Goal: Task Accomplishment & Management: Manage account settings

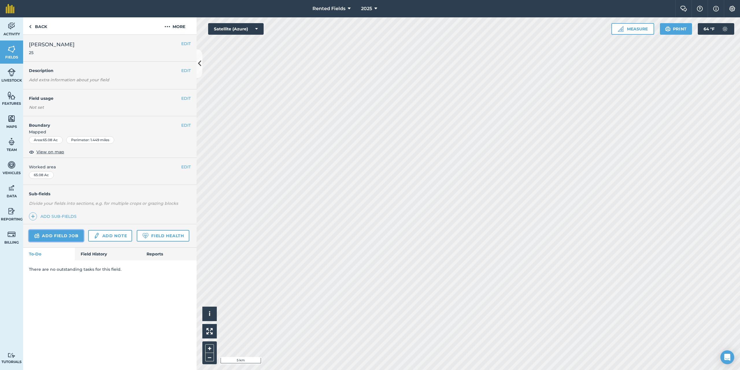
click at [47, 235] on link "Add field job" at bounding box center [56, 236] width 55 height 12
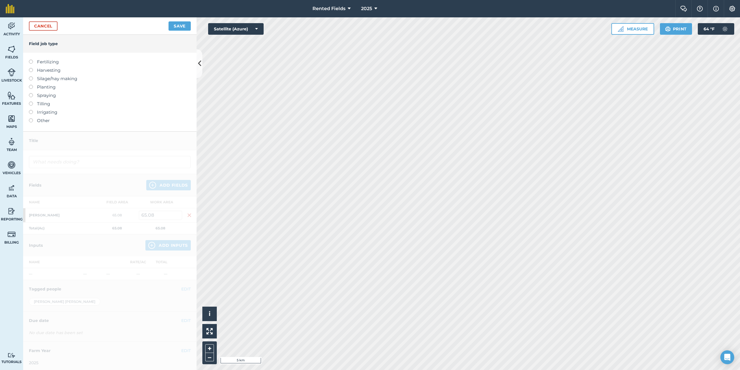
click at [32, 60] on label at bounding box center [33, 60] width 8 height 0
type input "Fertilizing"
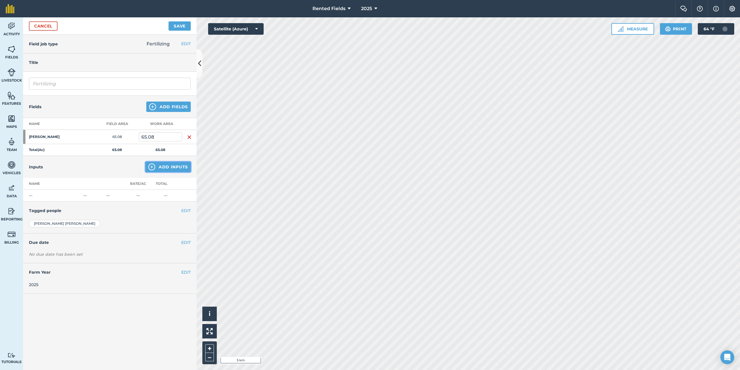
click at [162, 168] on button "Add Inputs" at bounding box center [167, 167] width 45 height 10
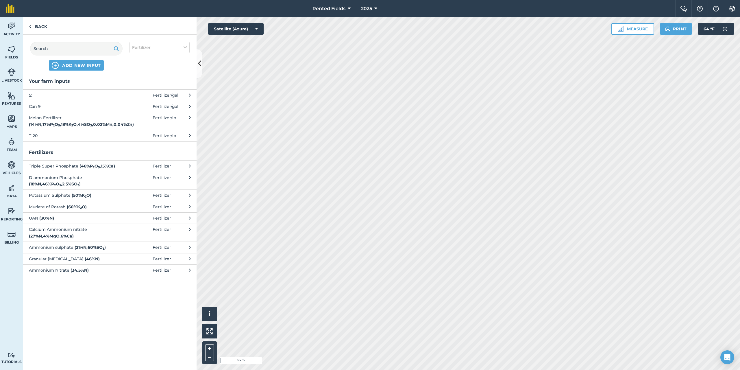
click at [43, 133] on span "T-20" at bounding box center [76, 135] width 95 height 6
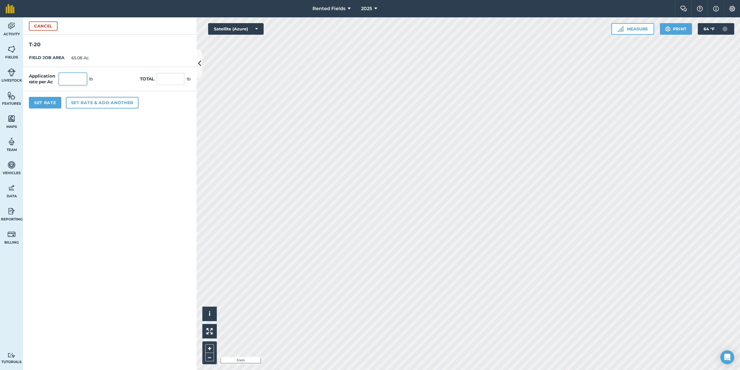
click at [71, 79] on input "text" at bounding box center [73, 79] width 28 height 12
type input "1.54"
click at [172, 80] on input "100.223" at bounding box center [171, 79] width 28 height 12
click at [166, 79] on input "23" at bounding box center [171, 79] width 28 height 12
type input "2"
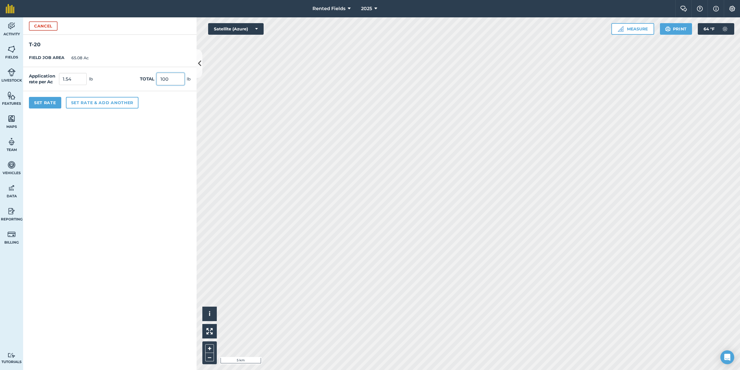
type input "100"
type input "1.537"
click at [55, 103] on button "Set Rate" at bounding box center [45, 103] width 32 height 12
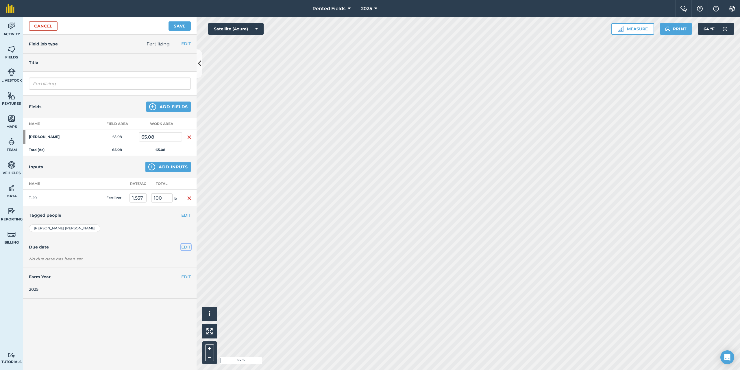
click at [183, 247] on button "EDIT" at bounding box center [186, 247] width 10 height 6
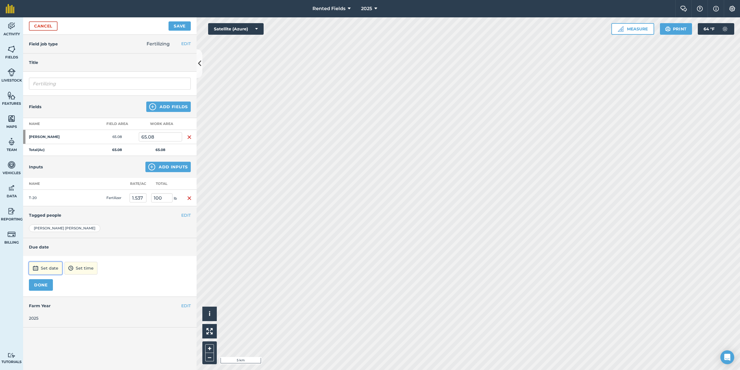
click at [49, 267] on button "Set date" at bounding box center [45, 268] width 33 height 13
click at [48, 190] on button "‹" at bounding box center [48, 190] width 13 height 13
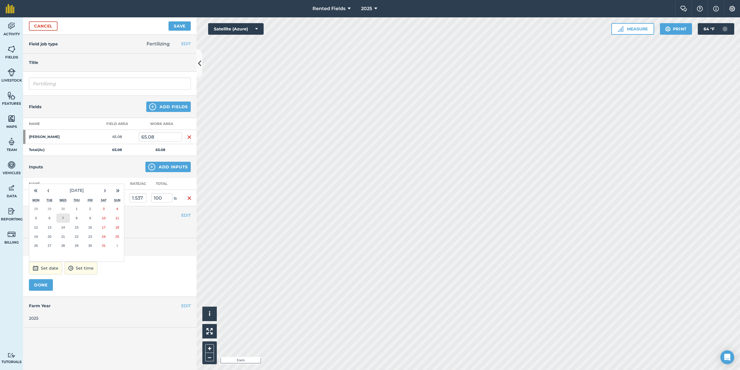
click at [63, 219] on abbr "7" at bounding box center [63, 218] width 2 height 4
click at [49, 284] on button "DONE" at bounding box center [41, 285] width 24 height 12
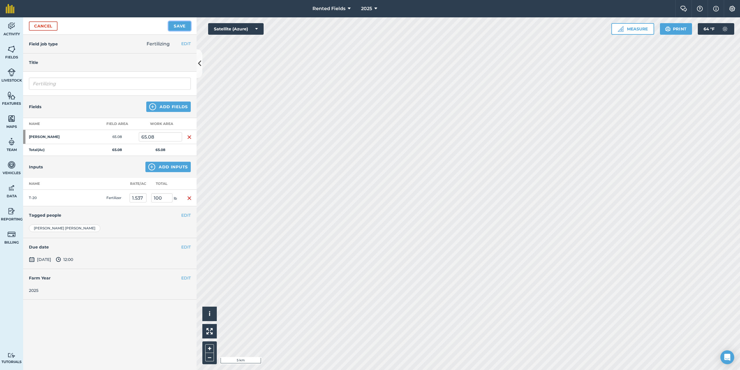
click at [177, 23] on button "Save" at bounding box center [180, 25] width 22 height 9
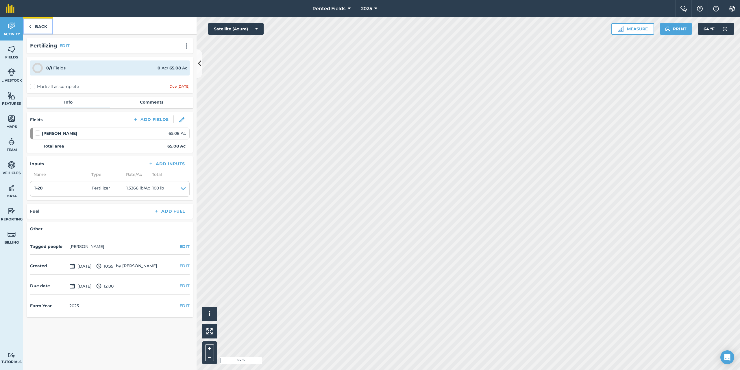
click at [35, 27] on link "Back" at bounding box center [38, 25] width 30 height 17
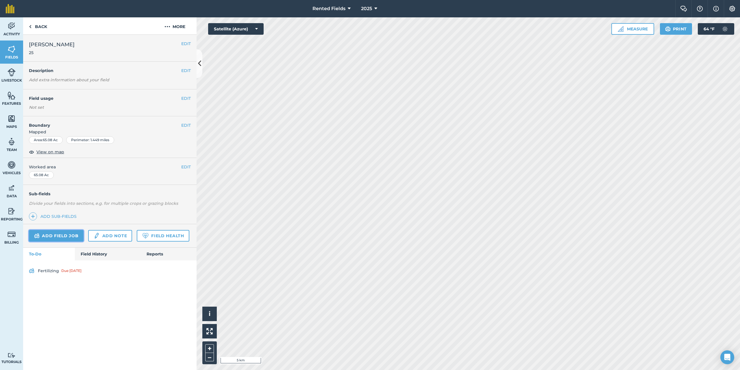
click at [60, 236] on link "Add field job" at bounding box center [56, 236] width 55 height 12
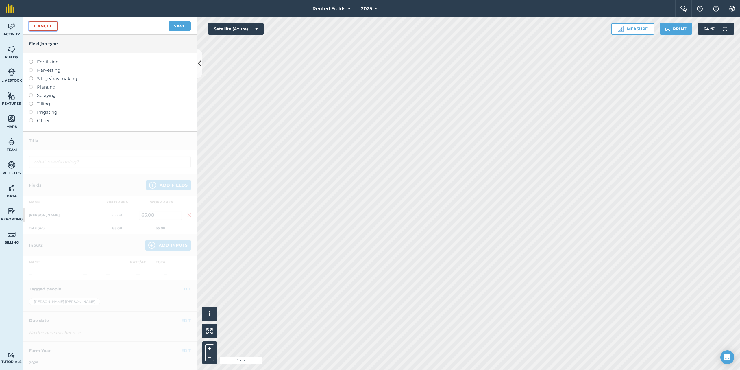
click at [38, 25] on link "Cancel" at bounding box center [43, 25] width 29 height 9
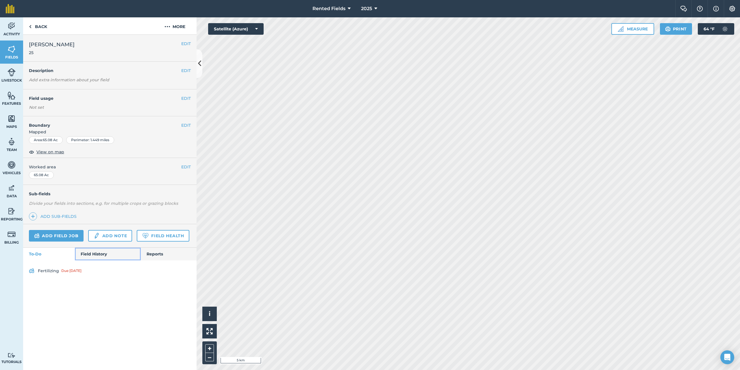
click at [98, 255] on link "Field History" at bounding box center [108, 253] width 66 height 13
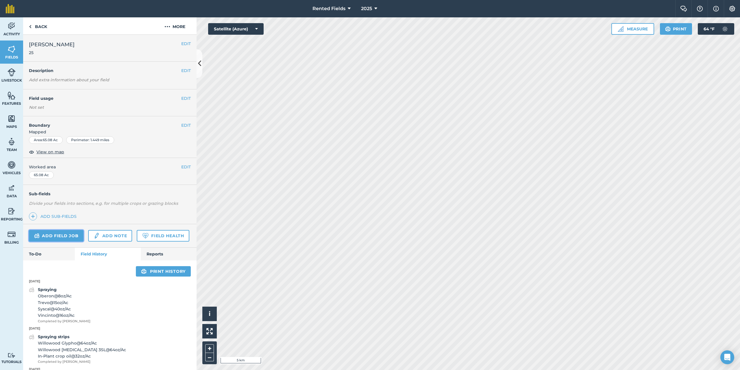
click at [59, 236] on link "Add field job" at bounding box center [56, 236] width 55 height 12
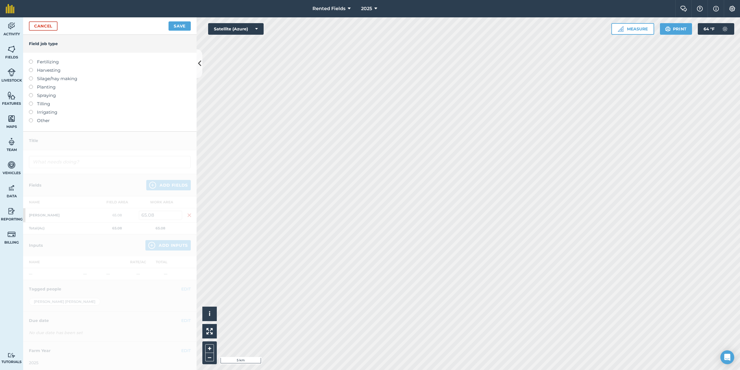
click at [31, 60] on label at bounding box center [33, 60] width 8 height 0
type input "Fertilizing"
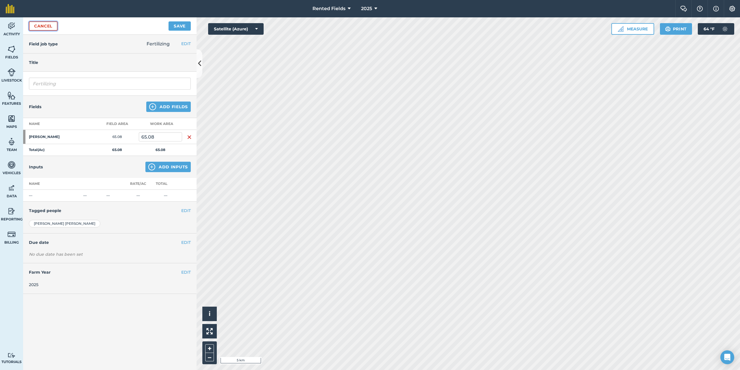
click at [48, 25] on link "Cancel" at bounding box center [43, 25] width 29 height 9
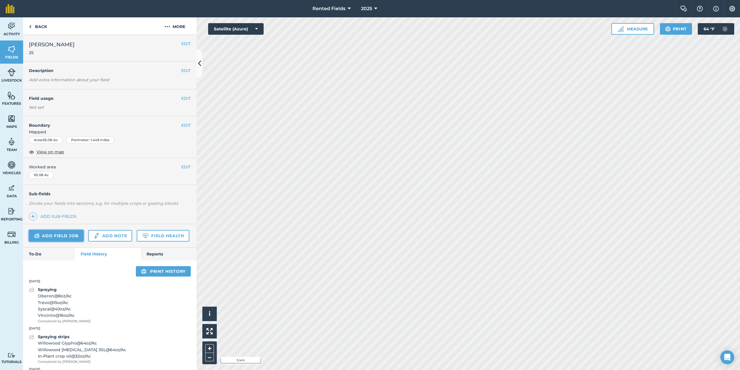
click at [66, 234] on link "Add field job" at bounding box center [56, 236] width 55 height 12
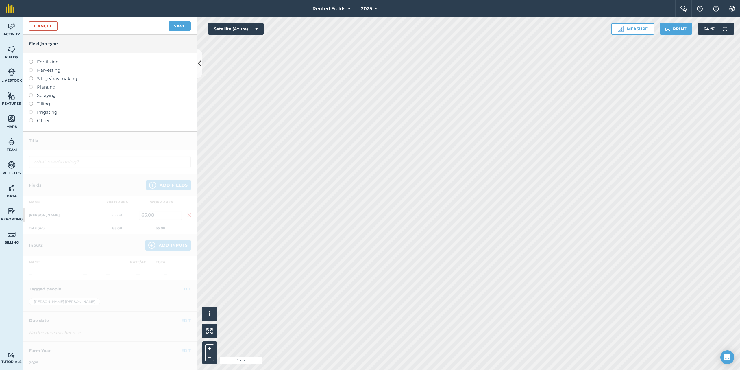
click at [30, 60] on label at bounding box center [33, 60] width 8 height 0
type input "Fertilizing"
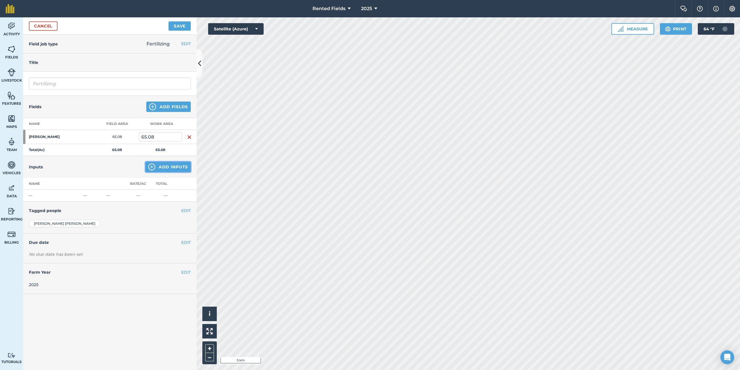
click at [171, 166] on button "Add Inputs" at bounding box center [167, 167] width 45 height 10
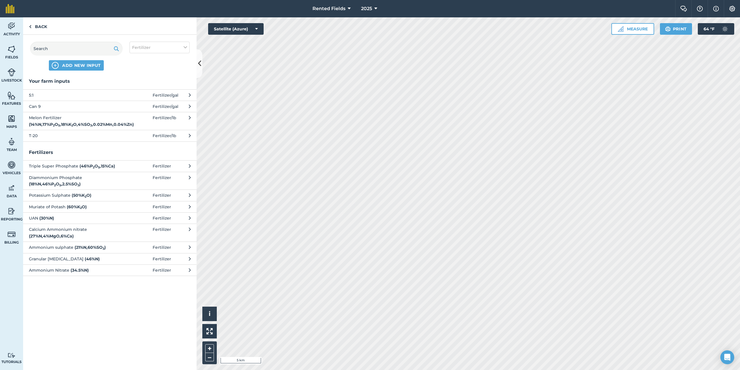
click at [37, 106] on span "Can 9" at bounding box center [76, 106] width 95 height 6
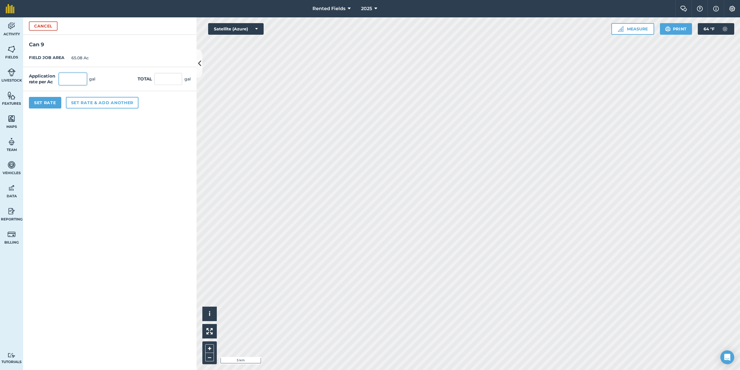
click at [68, 76] on input "text" at bounding box center [73, 79] width 28 height 12
type input "1.54"
type input "100.223"
click at [169, 79] on input "100.223" at bounding box center [168, 79] width 28 height 12
click at [59, 105] on button "Set Rate" at bounding box center [45, 103] width 32 height 12
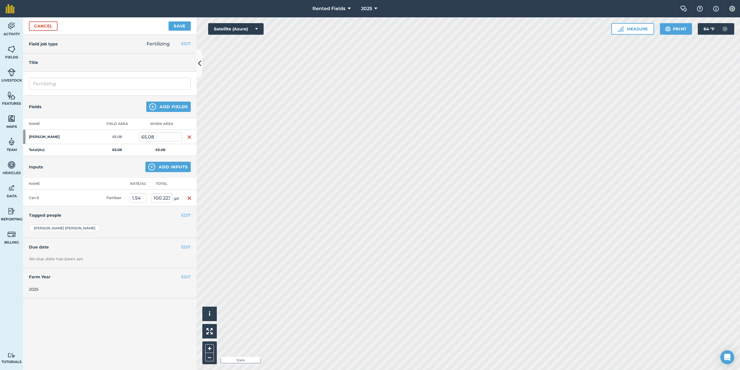
click at [65, 256] on div "No due date has been set" at bounding box center [110, 259] width 162 height 6
click at [186, 248] on button "EDIT" at bounding box center [186, 247] width 10 height 6
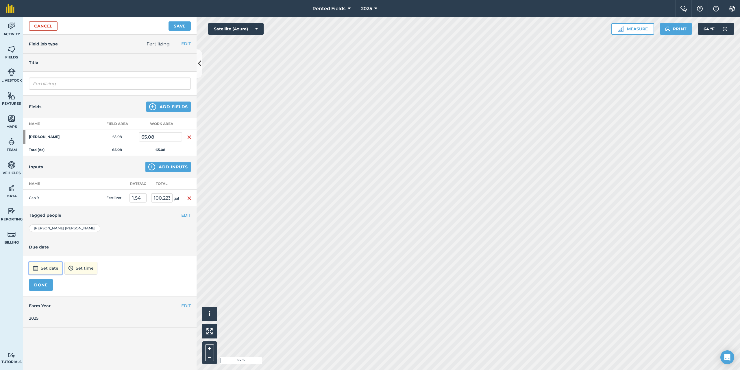
click at [54, 268] on button "Set date" at bounding box center [45, 268] width 33 height 13
click at [49, 190] on button "‹" at bounding box center [48, 190] width 13 height 13
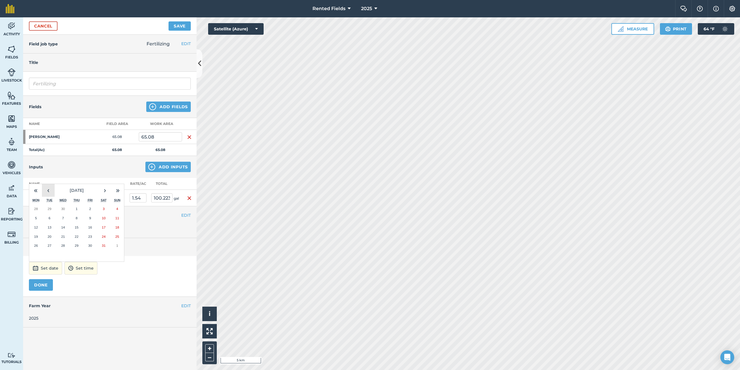
click at [49, 190] on button "‹" at bounding box center [48, 190] width 13 height 13
click at [104, 190] on button "›" at bounding box center [105, 190] width 13 height 13
click at [33, 226] on button "12" at bounding box center [36, 227] width 14 height 9
click at [45, 288] on button "DONE" at bounding box center [41, 285] width 24 height 12
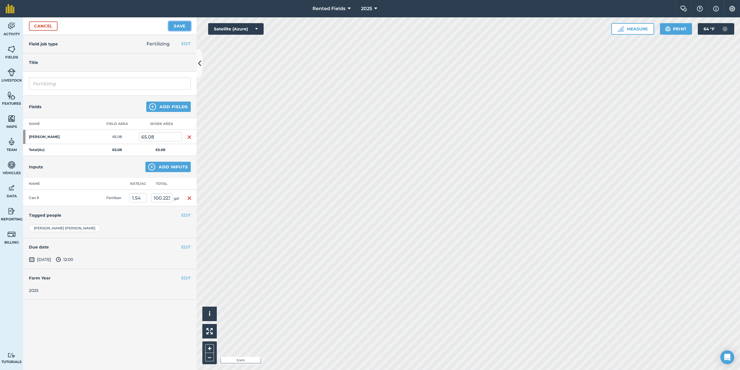
click at [173, 27] on button "Save" at bounding box center [180, 25] width 22 height 9
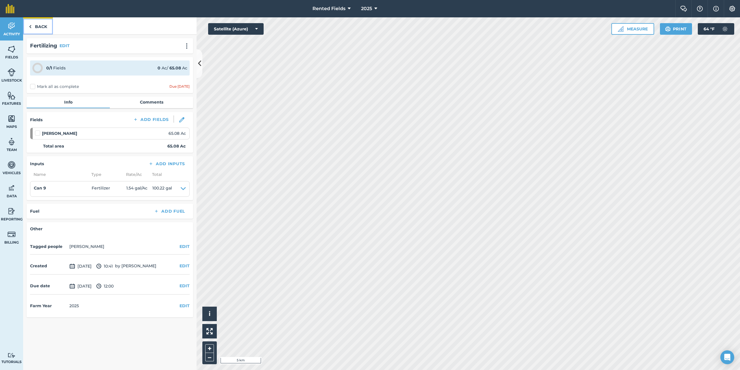
click at [33, 29] on link "Back" at bounding box center [38, 25] width 30 height 17
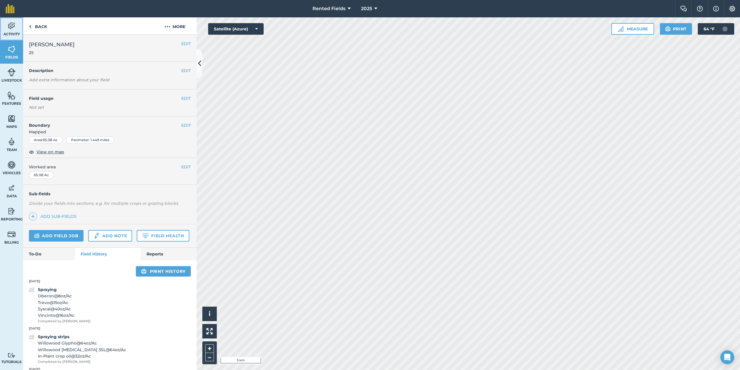
click at [13, 21] on link "Activity" at bounding box center [11, 28] width 23 height 23
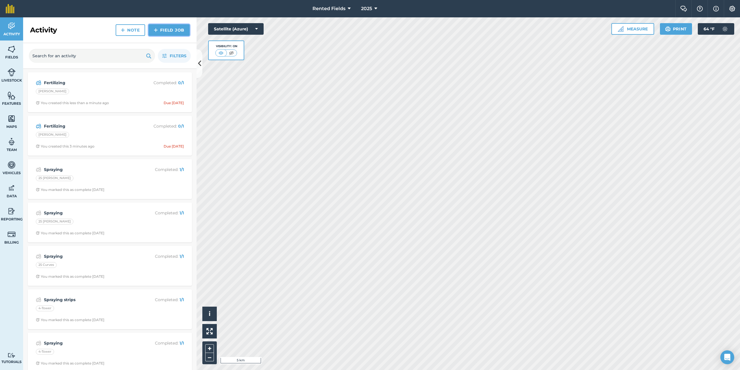
click at [173, 32] on link "Field Job" at bounding box center [169, 30] width 41 height 12
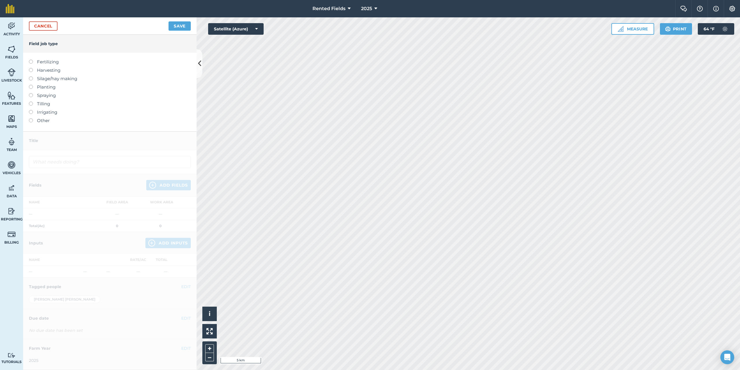
click at [30, 60] on label at bounding box center [33, 60] width 8 height 0
type input "Fertilizing"
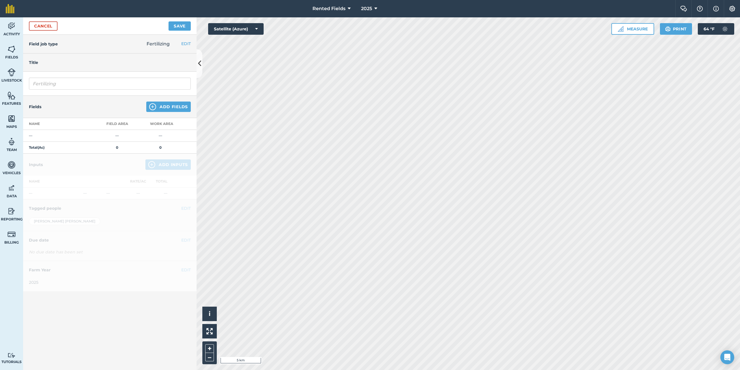
click at [39, 134] on td "—" at bounding box center [59, 136] width 72 height 12
click at [179, 108] on button "Add Fields" at bounding box center [168, 106] width 45 height 10
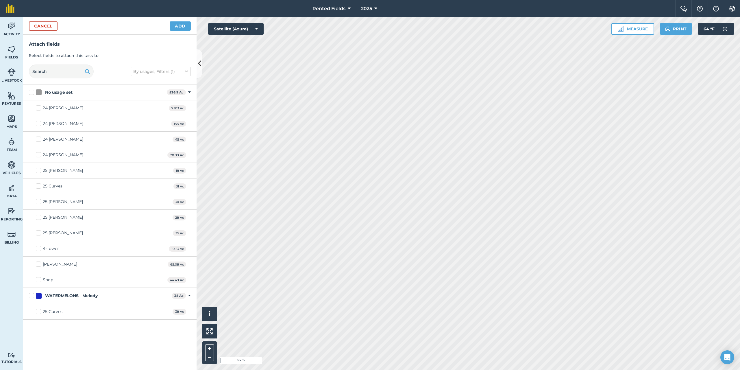
click at [38, 263] on label "[PERSON_NAME]" at bounding box center [56, 264] width 41 height 6
click at [38, 263] on input "[PERSON_NAME]" at bounding box center [38, 263] width 4 height 4
checkbox input "true"
click at [179, 27] on button "Add" at bounding box center [180, 25] width 21 height 9
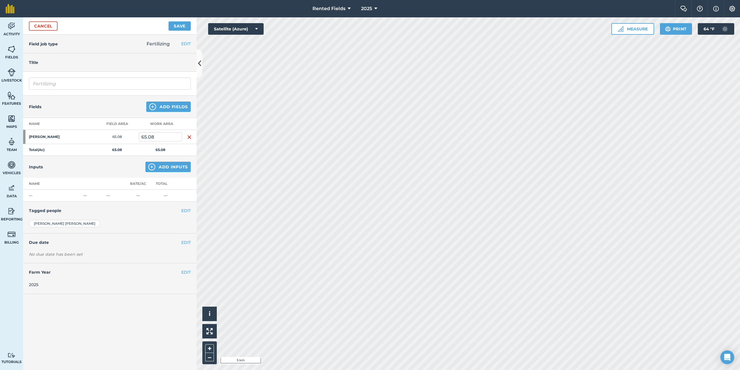
click at [30, 194] on td "—" at bounding box center [52, 196] width 58 height 12
click at [162, 168] on button "Add Inputs" at bounding box center [167, 167] width 45 height 10
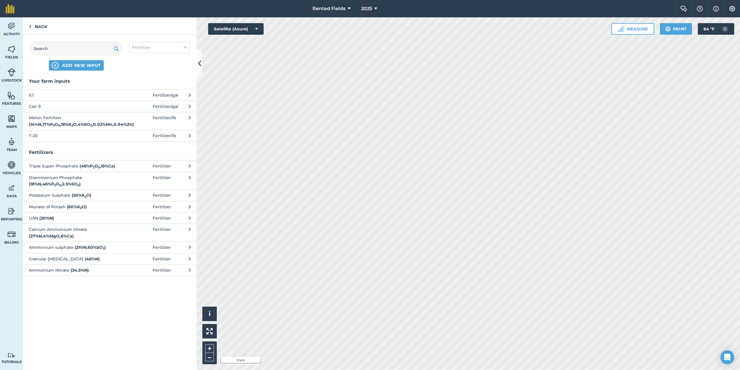
click at [35, 106] on span "Can 9" at bounding box center [76, 106] width 95 height 6
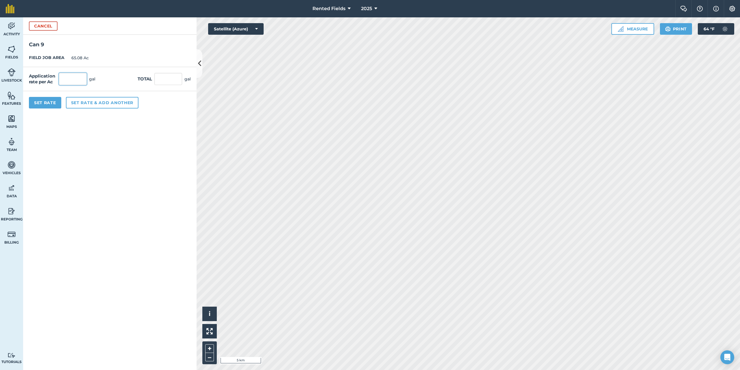
click at [69, 77] on input "text" at bounding box center [73, 79] width 28 height 12
type input "1.54"
type input "100.223"
click at [161, 78] on input "100.223" at bounding box center [168, 79] width 28 height 12
click at [40, 100] on button "Set Rate" at bounding box center [45, 103] width 32 height 12
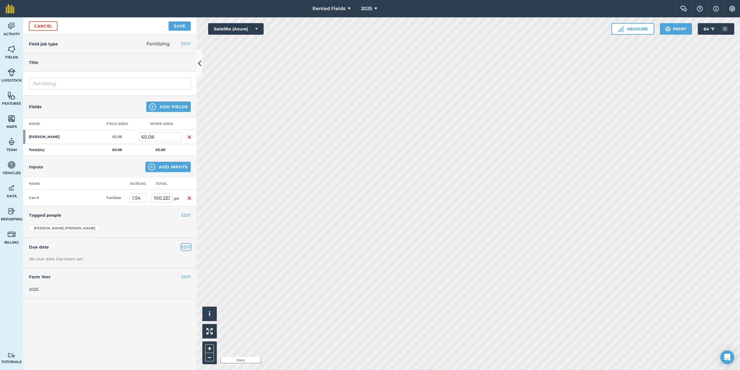
click at [187, 246] on button "EDIT" at bounding box center [186, 247] width 10 height 6
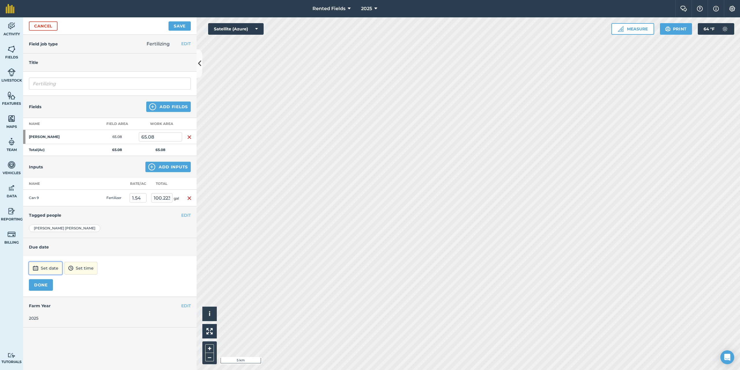
click at [50, 267] on button "Set date" at bounding box center [45, 268] width 33 height 13
click at [48, 190] on button "‹" at bounding box center [48, 190] width 13 height 13
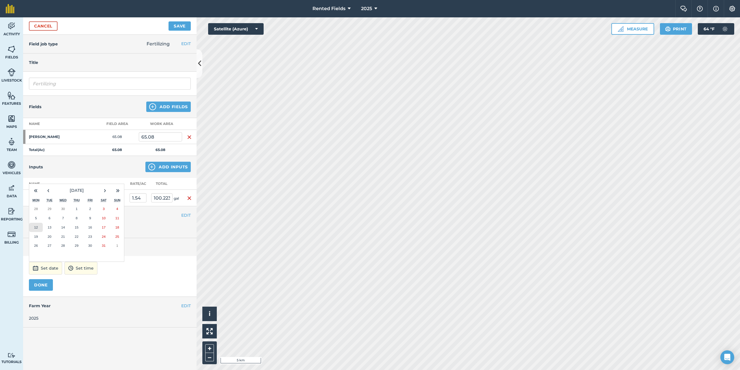
click at [38, 229] on button "12" at bounding box center [36, 227] width 14 height 9
click at [44, 288] on button "DONE" at bounding box center [41, 285] width 24 height 12
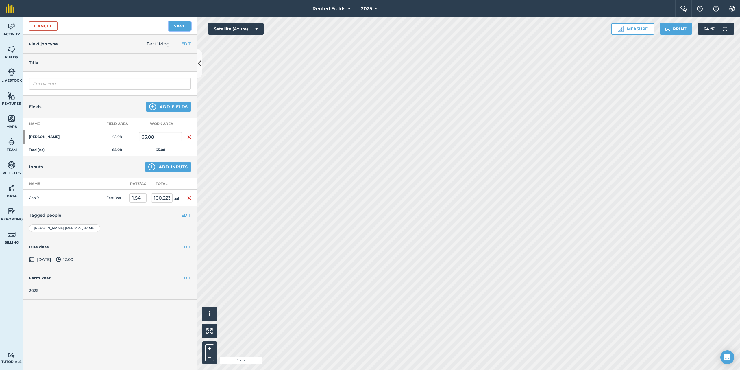
click at [178, 27] on button "Save" at bounding box center [180, 25] width 22 height 9
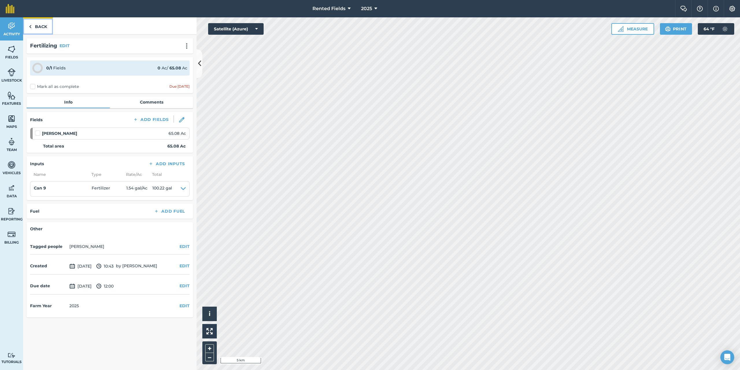
click at [32, 24] on link "Back" at bounding box center [38, 25] width 30 height 17
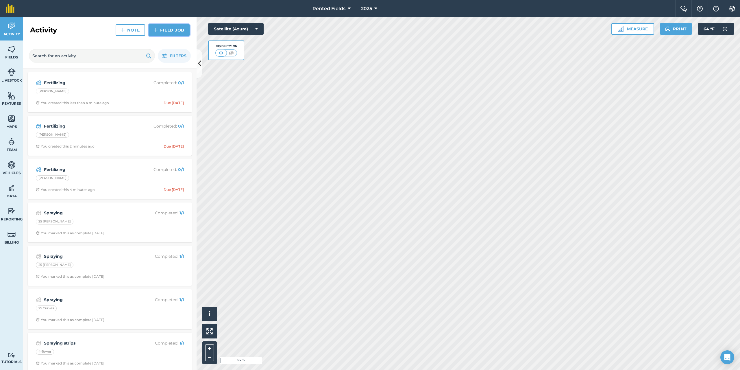
click at [168, 32] on link "Field Job" at bounding box center [169, 30] width 41 height 12
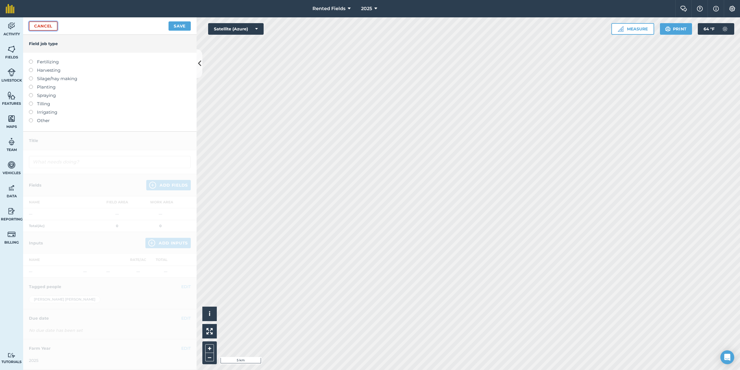
click at [40, 27] on link "Cancel" at bounding box center [43, 25] width 29 height 9
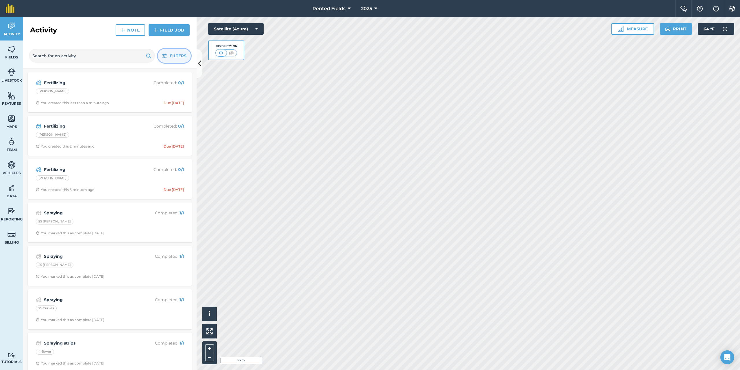
click at [175, 54] on span "Filters" at bounding box center [178, 56] width 17 height 6
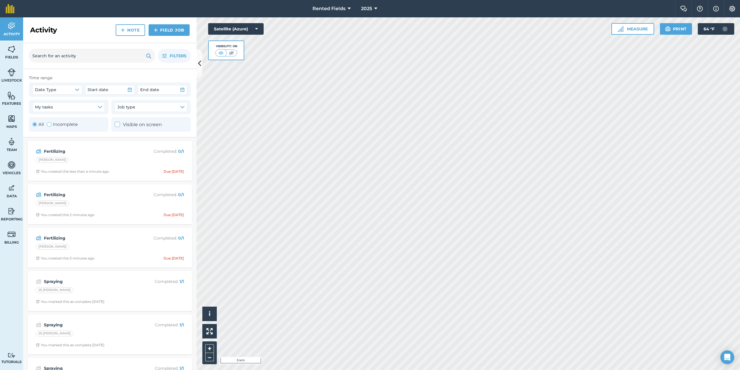
click at [92, 25] on div "Activity Note Field Job" at bounding box center [109, 30] width 173 height 26
click at [18, 52] on link "Fields" at bounding box center [11, 51] width 23 height 23
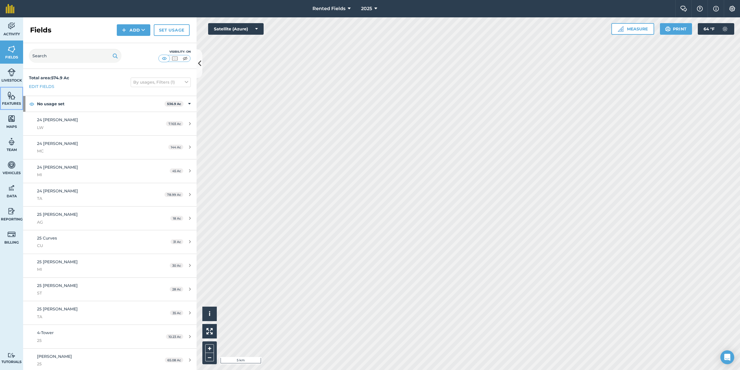
click at [9, 101] on span "Features" at bounding box center [11, 103] width 23 height 5
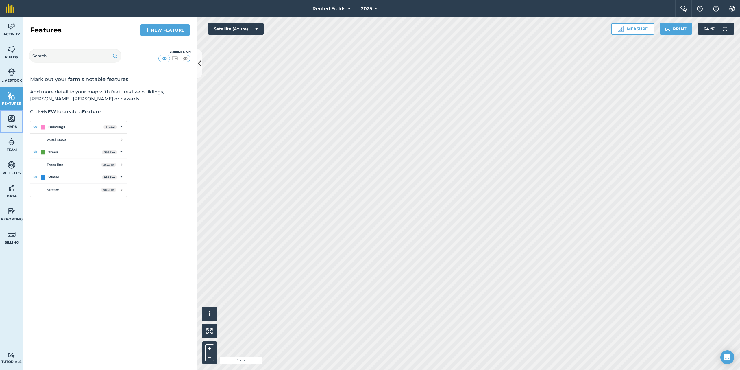
click at [13, 121] on img at bounding box center [12, 118] width 8 height 9
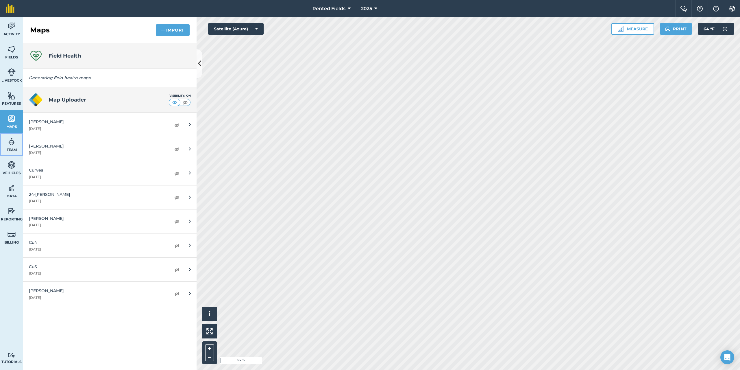
click at [14, 150] on span "Team" at bounding box center [11, 149] width 23 height 5
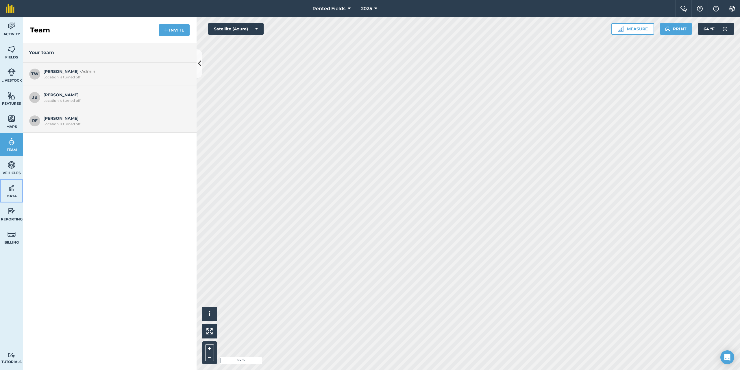
click at [17, 182] on link "Data" at bounding box center [11, 190] width 23 height 23
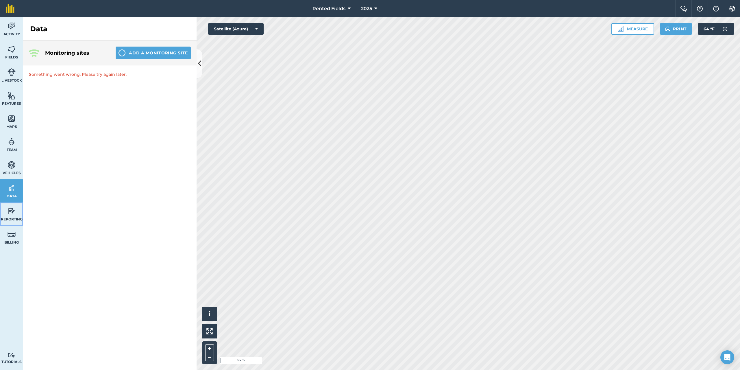
click at [10, 214] on img at bounding box center [12, 211] width 8 height 9
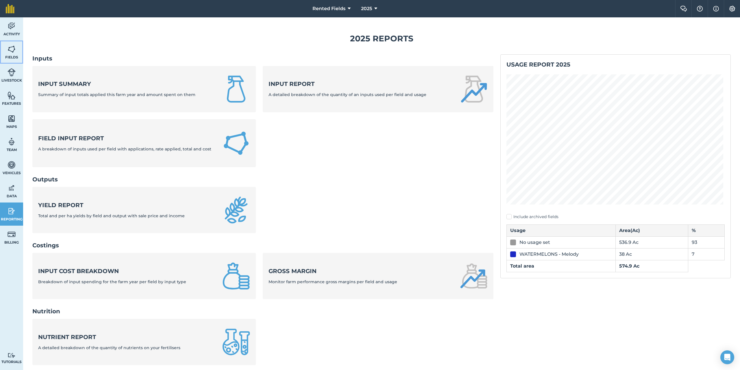
click at [13, 56] on span "Fields" at bounding box center [11, 57] width 23 height 5
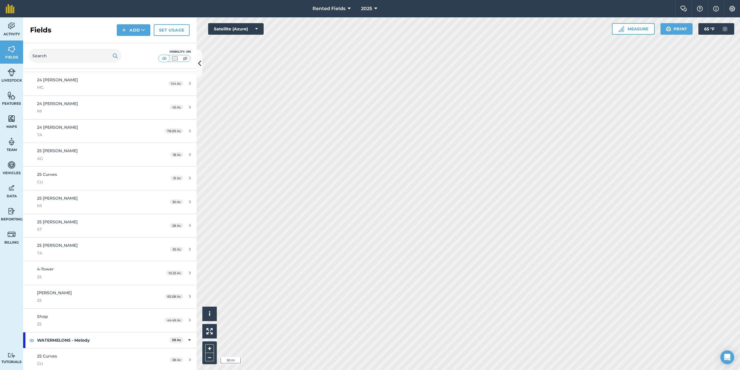
scroll to position [65, 0]
click at [47, 266] on span "4-Tower" at bounding box center [45, 267] width 17 height 5
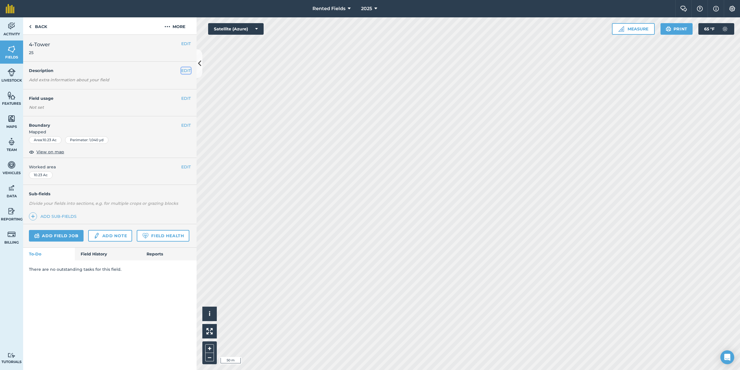
click at [185, 70] on button "EDIT" at bounding box center [186, 70] width 10 height 6
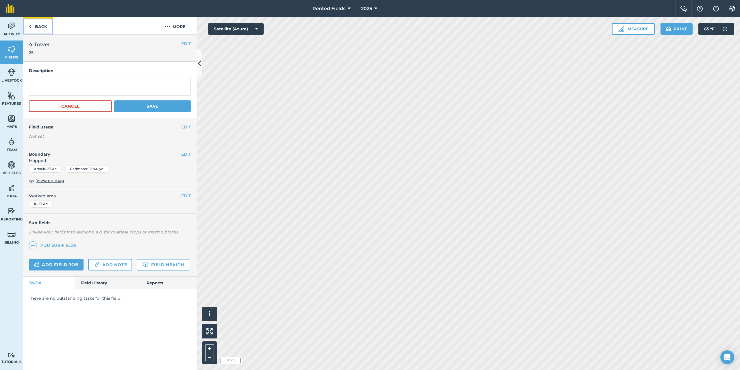
click at [39, 27] on link "Back" at bounding box center [38, 25] width 30 height 17
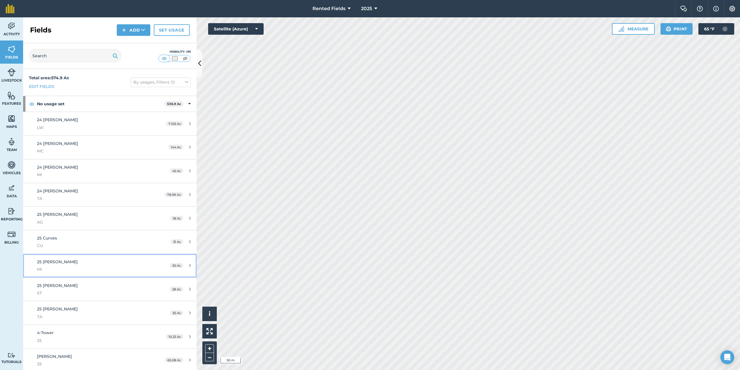
click at [43, 260] on span "25 [PERSON_NAME]" at bounding box center [57, 261] width 41 height 5
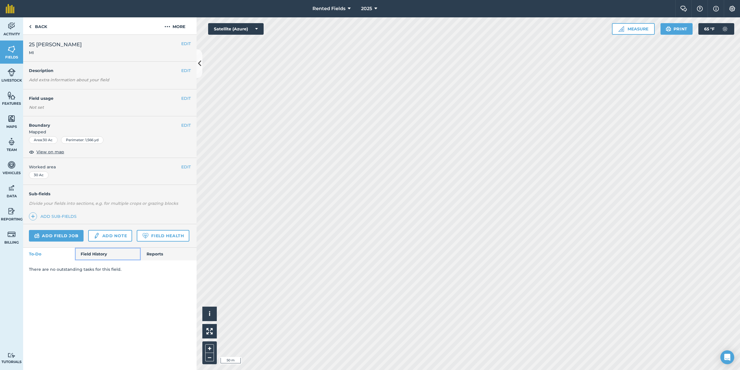
click at [103, 251] on link "Field History" at bounding box center [108, 253] width 66 height 13
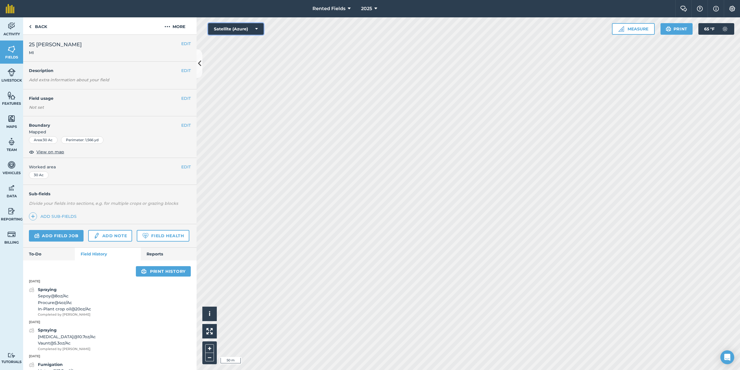
click at [260, 29] on button "Satellite (Azure)" at bounding box center [236, 29] width 56 height 12
click at [236, 51] on button "Satellite (Mapbox)" at bounding box center [236, 52] width 56 height 12
click at [181, 98] on button "EDIT" at bounding box center [186, 98] width 10 height 6
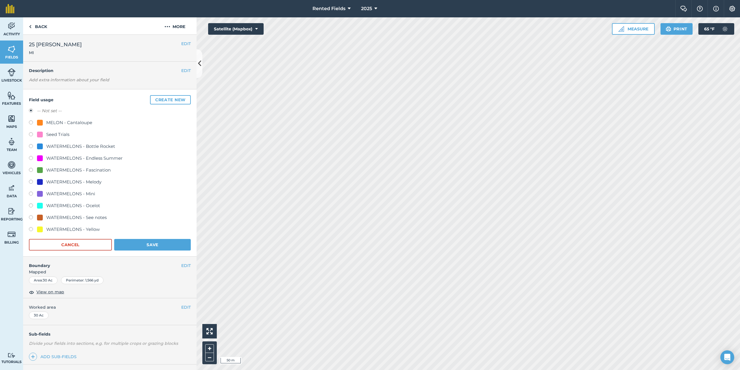
click at [73, 96] on h4 "Field usage Create new" at bounding box center [110, 99] width 162 height 9
click at [90, 249] on button "Cancel" at bounding box center [70, 245] width 83 height 12
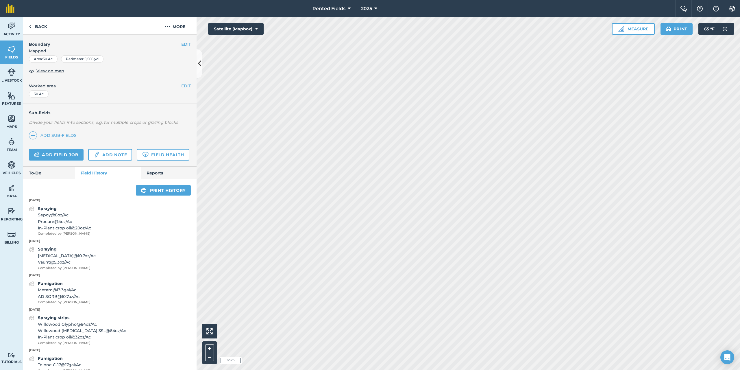
scroll to position [106, 0]
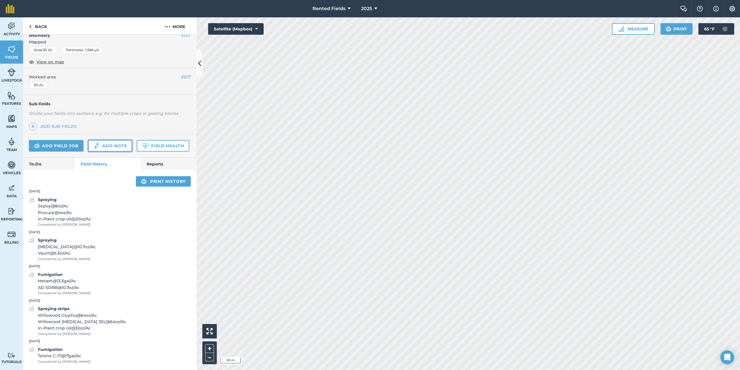
click at [119, 140] on link "Add note" at bounding box center [110, 146] width 44 height 12
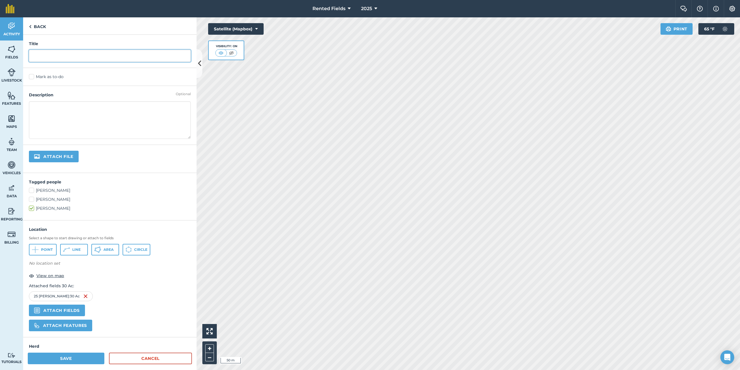
click at [70, 54] on input "text" at bounding box center [110, 56] width 162 height 12
click at [97, 122] on textarea at bounding box center [110, 120] width 162 height 38
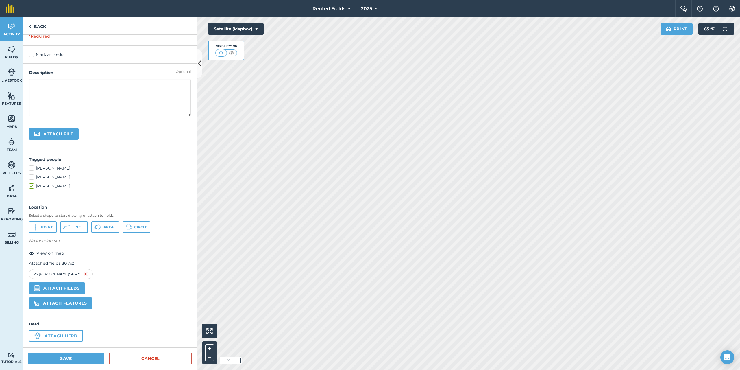
scroll to position [30, 0]
click at [62, 133] on input "file" at bounding box center [73, 133] width 88 height 12
click at [140, 357] on link "Cancel" at bounding box center [150, 358] width 83 height 12
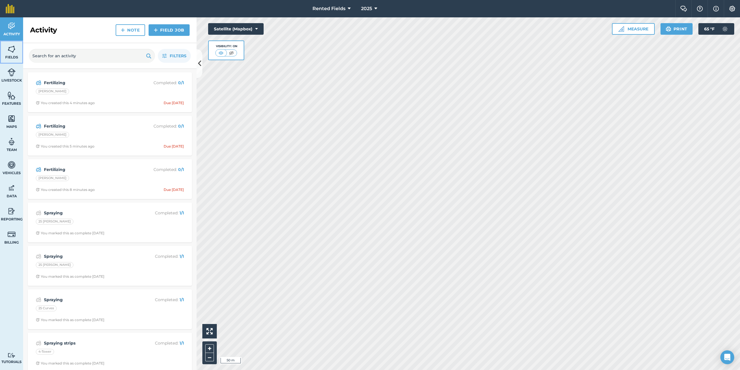
click at [15, 49] on img at bounding box center [12, 49] width 8 height 9
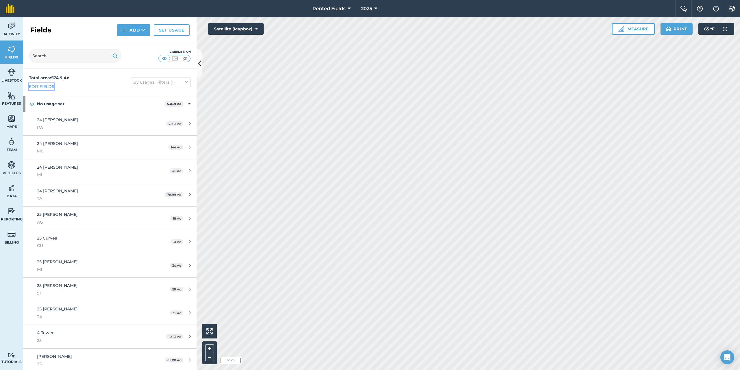
click at [46, 86] on link "Edit fields" at bounding box center [41, 86] width 25 height 6
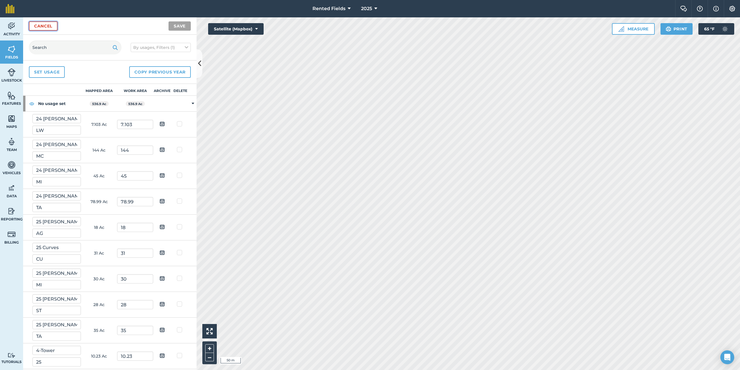
click at [39, 26] on link "Cancel" at bounding box center [43, 25] width 29 height 9
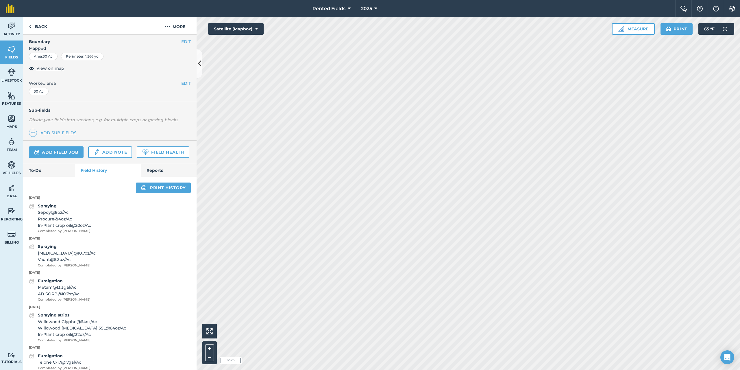
scroll to position [106, 0]
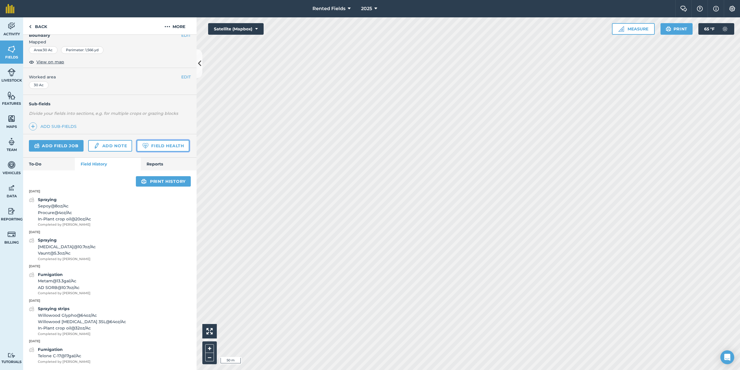
click at [137, 147] on link "Field Health" at bounding box center [163, 146] width 52 height 12
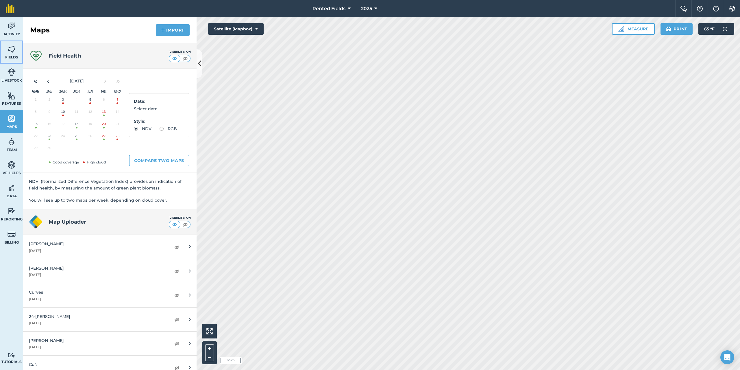
click at [11, 49] on img at bounding box center [12, 49] width 8 height 9
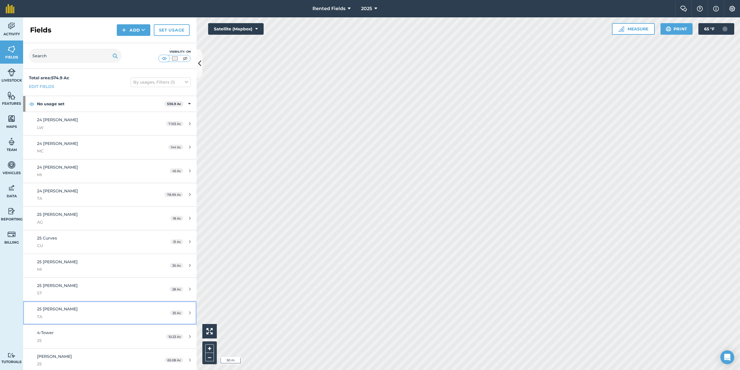
click at [68, 308] on div "25 [PERSON_NAME]" at bounding box center [91, 313] width 109 height 14
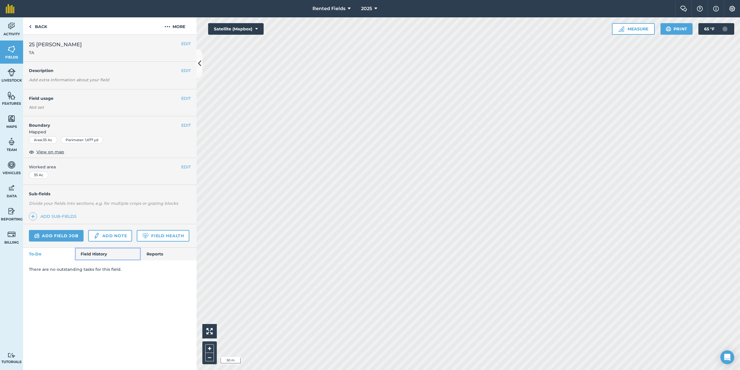
click at [100, 253] on link "Field History" at bounding box center [108, 253] width 66 height 13
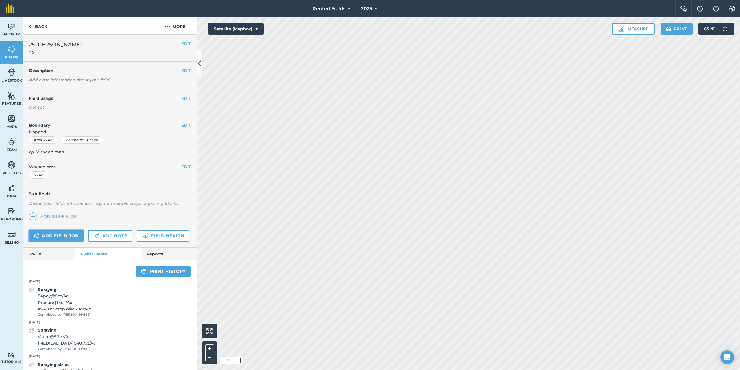
click at [77, 236] on link "Add field job" at bounding box center [56, 236] width 55 height 12
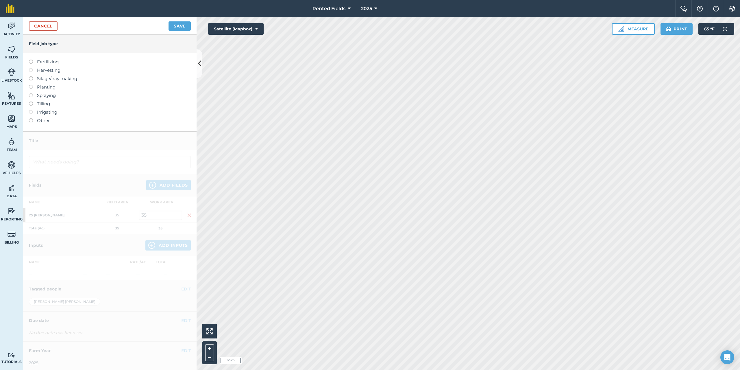
click at [33, 62] on label "Fertilizing" at bounding box center [110, 61] width 162 height 7
type input "Fertilizing"
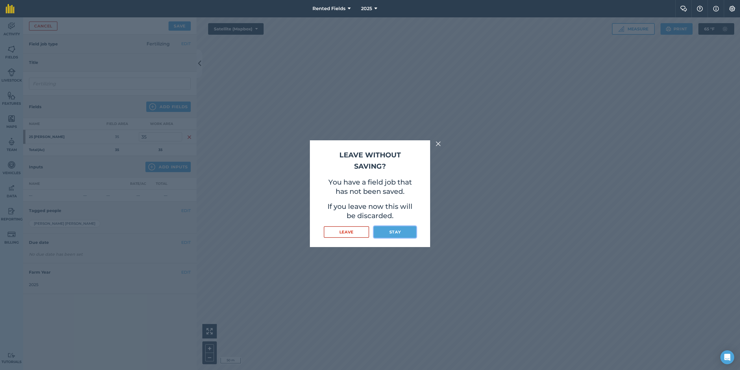
click at [391, 233] on button "Stay" at bounding box center [395, 232] width 42 height 12
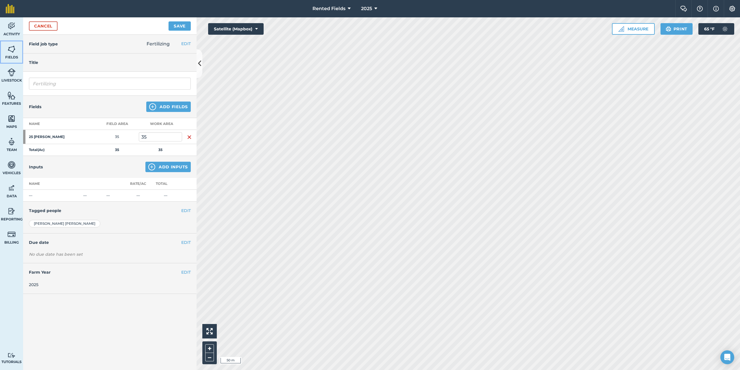
click at [13, 49] on img at bounding box center [12, 49] width 8 height 9
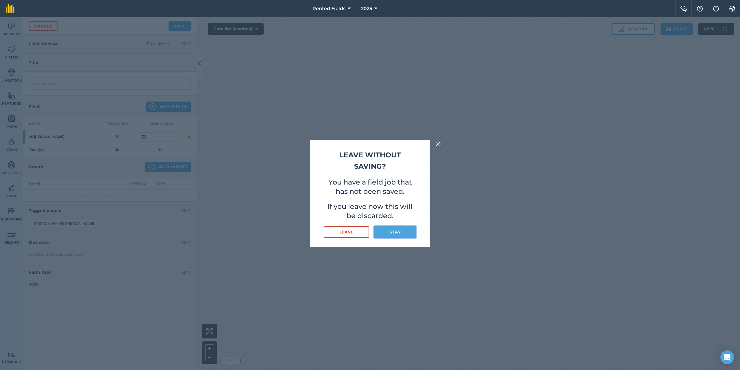
click at [390, 234] on button "Stay" at bounding box center [395, 232] width 42 height 12
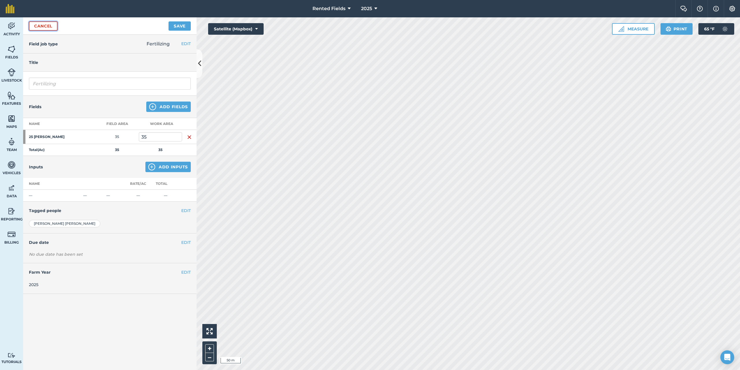
click at [40, 25] on link "Cancel" at bounding box center [43, 25] width 29 height 9
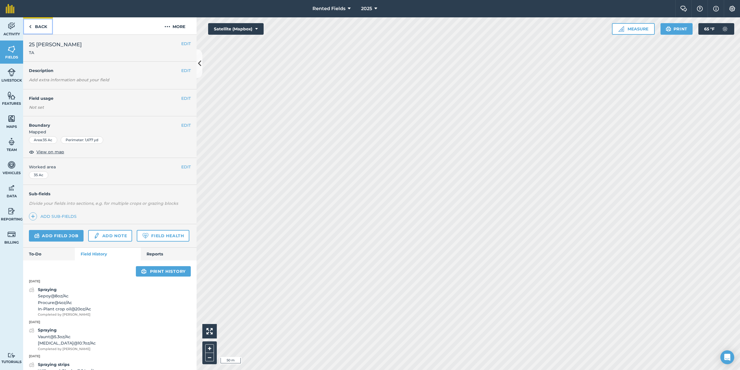
click at [42, 28] on link "Back" at bounding box center [38, 25] width 30 height 17
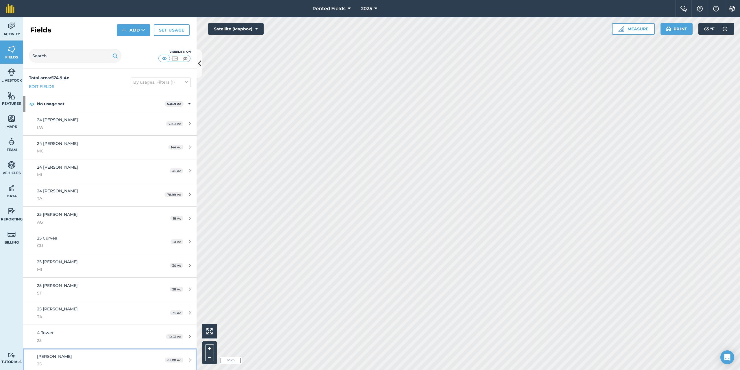
click at [42, 357] on span "[PERSON_NAME]" at bounding box center [54, 356] width 35 height 5
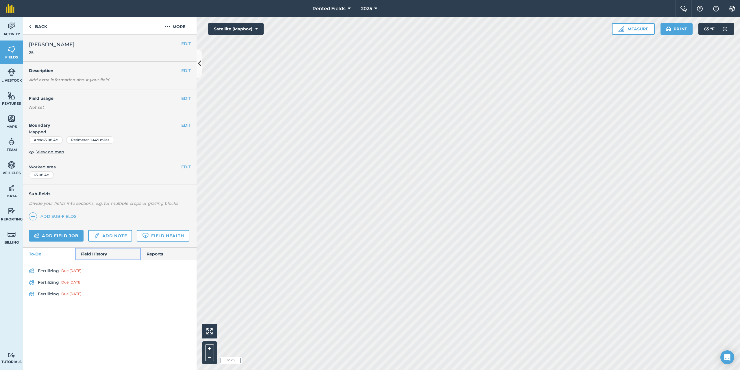
click at [84, 255] on link "Field History" at bounding box center [108, 253] width 66 height 13
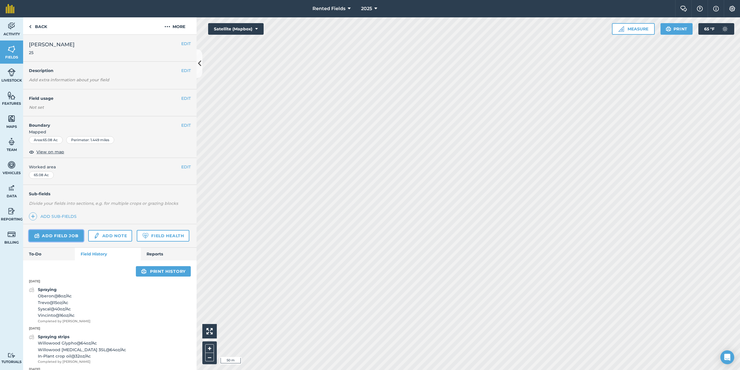
click at [73, 236] on link "Add field job" at bounding box center [56, 236] width 55 height 12
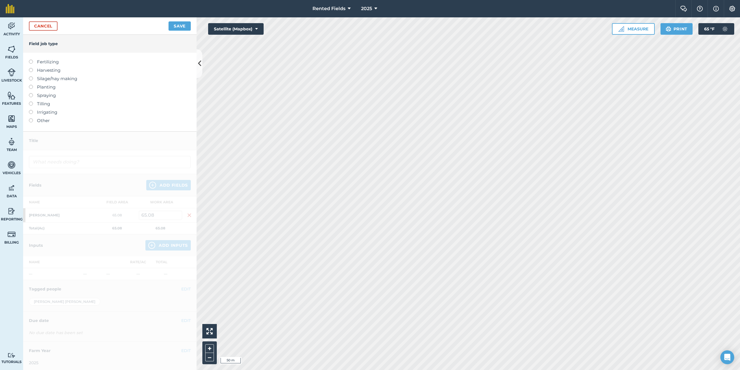
click at [31, 60] on label at bounding box center [33, 60] width 8 height 0
type input "Fertilizing"
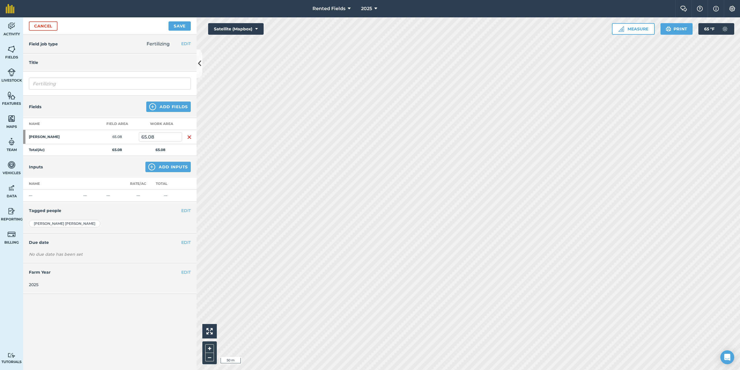
click at [39, 196] on td "—" at bounding box center [52, 196] width 58 height 12
click at [25, 192] on td "—" at bounding box center [52, 196] width 58 height 12
click at [160, 166] on button "Add Inputs" at bounding box center [167, 167] width 45 height 10
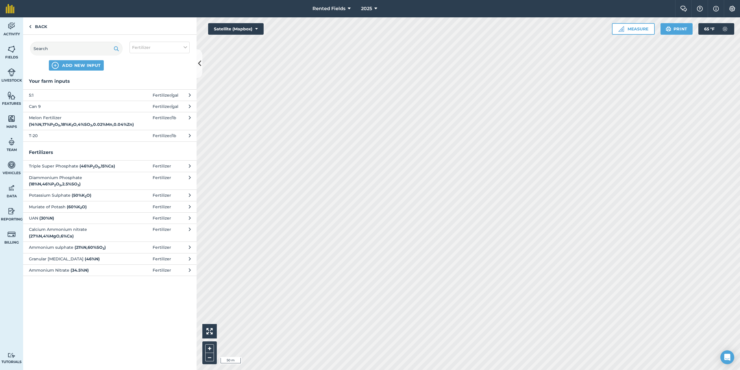
click at [190, 107] on icon at bounding box center [190, 106] width 2 height 6
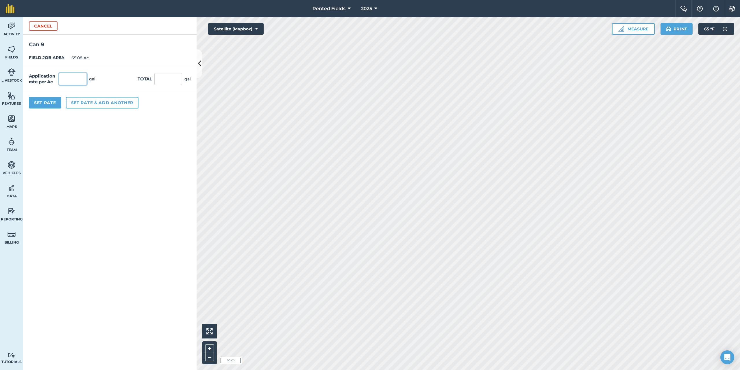
click at [71, 79] on input "text" at bounding box center [73, 79] width 28 height 12
type input "100"
type input "6,508"
click at [52, 101] on button "Set Rate" at bounding box center [45, 103] width 32 height 12
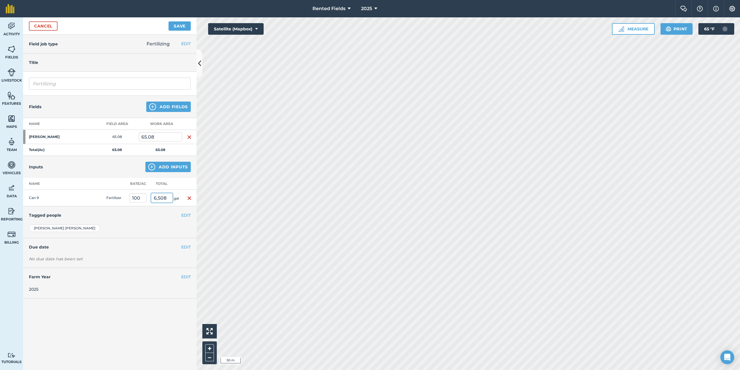
click at [166, 197] on input "6,508" at bounding box center [161, 197] width 21 height 9
click at [188, 197] on img "button" at bounding box center [189, 198] width 5 height 7
click at [169, 164] on button "Add Inputs" at bounding box center [167, 167] width 45 height 10
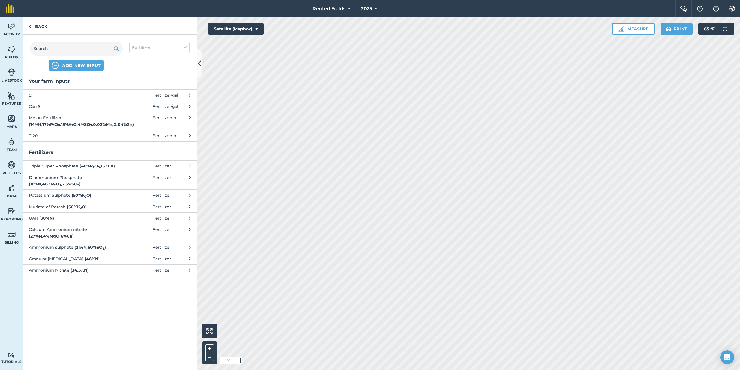
click at [174, 105] on span "Fertilizer / gal" at bounding box center [166, 106] width 26 height 6
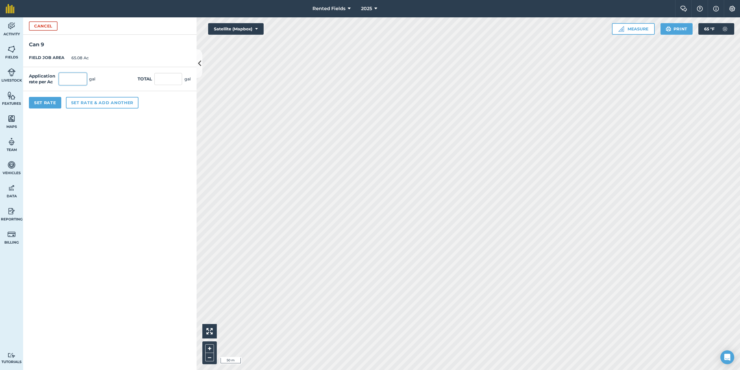
click at [69, 81] on input "text" at bounding box center [73, 79] width 28 height 12
type input "1.54"
type input "100.223"
click at [50, 104] on button "Set Rate" at bounding box center [45, 103] width 32 height 12
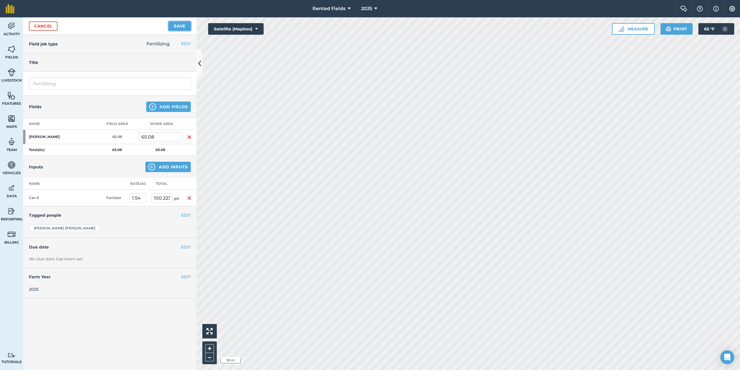
click at [179, 24] on button "Save" at bounding box center [180, 25] width 22 height 9
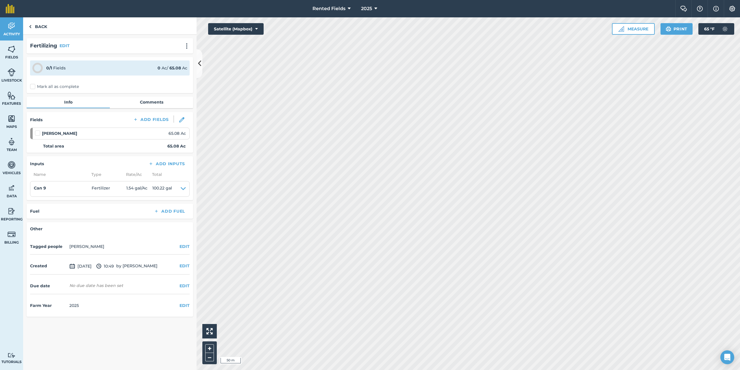
click at [94, 66] on div "0 / 1 Fields 0 Ac / 65.08 Ac" at bounding box center [110, 67] width 160 height 15
click at [34, 88] on label "Mark all as complete" at bounding box center [54, 87] width 49 height 6
click at [34, 87] on input "Mark all as complete" at bounding box center [32, 86] width 4 height 4
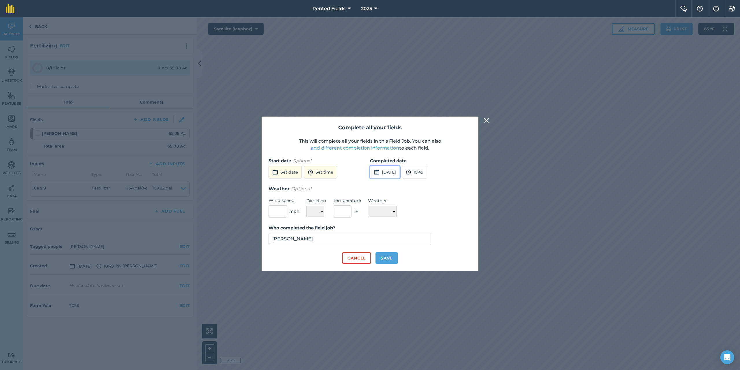
click at [400, 173] on button "[DATE]" at bounding box center [385, 172] width 30 height 13
click at [390, 184] on button "‹" at bounding box center [389, 185] width 13 height 13
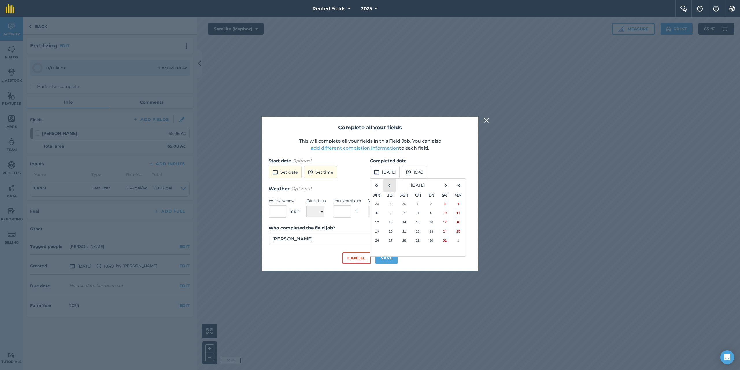
click at [390, 184] on button "‹" at bounding box center [389, 185] width 13 height 13
click at [445, 185] on button "›" at bounding box center [446, 185] width 13 height 13
click at [377, 222] on abbr "12" at bounding box center [377, 222] width 4 height 4
click at [427, 170] on button "10:49" at bounding box center [414, 172] width 25 height 13
click at [430, 183] on button "00:00" at bounding box center [415, 183] width 27 height 9
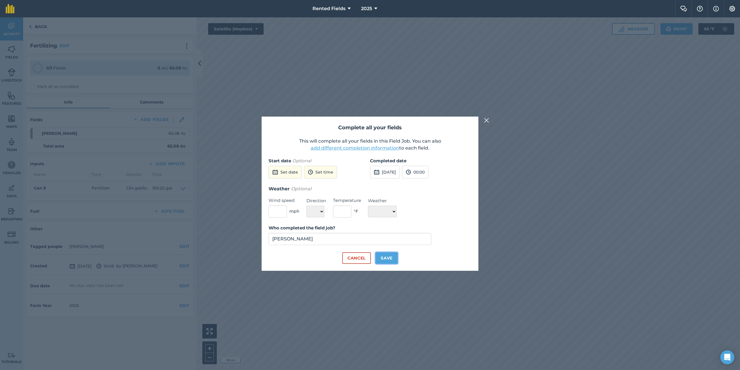
click at [390, 256] on button "Save" at bounding box center [387, 258] width 22 height 12
checkbox input "true"
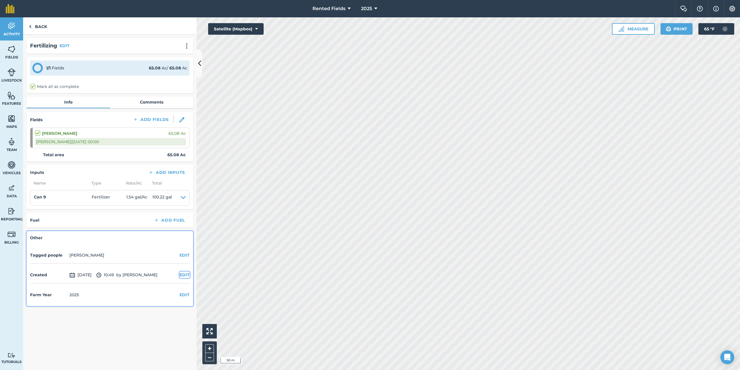
click at [184, 275] on button "EDIT" at bounding box center [185, 274] width 10 height 6
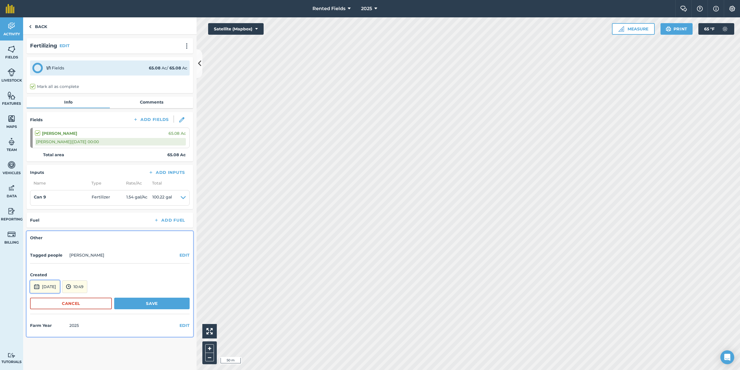
click at [60, 285] on button "[DATE]" at bounding box center [45, 286] width 30 height 13
click at [49, 208] on button "‹" at bounding box center [49, 208] width 13 height 13
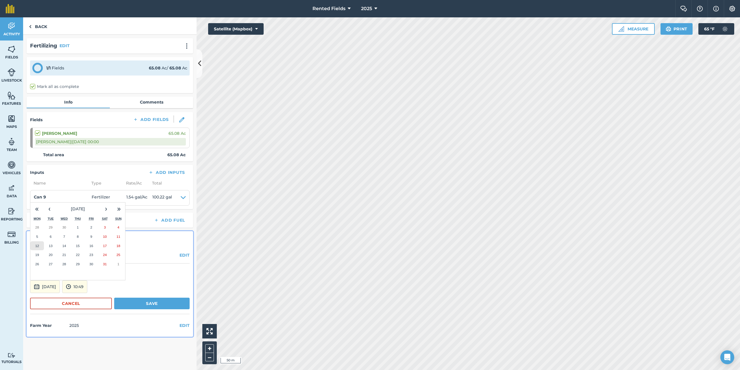
click at [38, 245] on abbr "12" at bounding box center [37, 246] width 4 height 4
click at [95, 144] on div "[PERSON_NAME] | [DATE] 00:00" at bounding box center [110, 142] width 151 height 8
drag, startPoint x: 102, startPoint y: 138, endPoint x: 131, endPoint y: 119, distance: 34.2
click at [102, 138] on div "[PERSON_NAME] | [DATE] 00:00" at bounding box center [110, 142] width 151 height 8
click at [180, 119] on img at bounding box center [181, 119] width 5 height 5
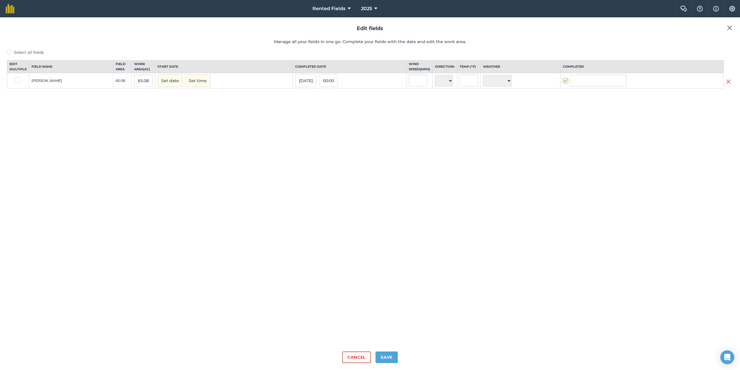
type input "[PERSON_NAME]"
click at [295, 87] on button "[DATE]" at bounding box center [306, 80] width 22 height 13
click at [386, 354] on button "Save" at bounding box center [387, 357] width 22 height 12
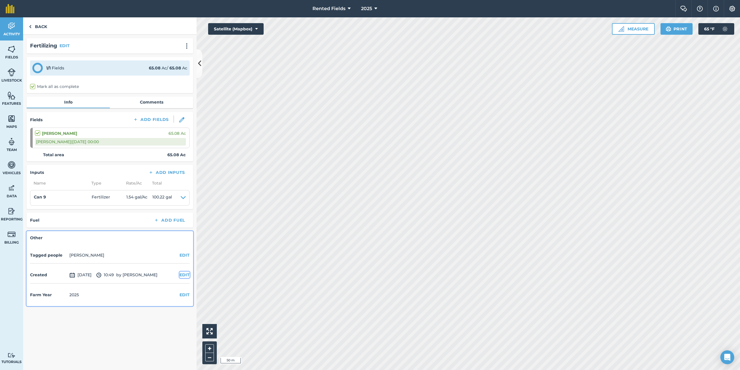
click at [181, 273] on button "EDIT" at bounding box center [185, 274] width 10 height 6
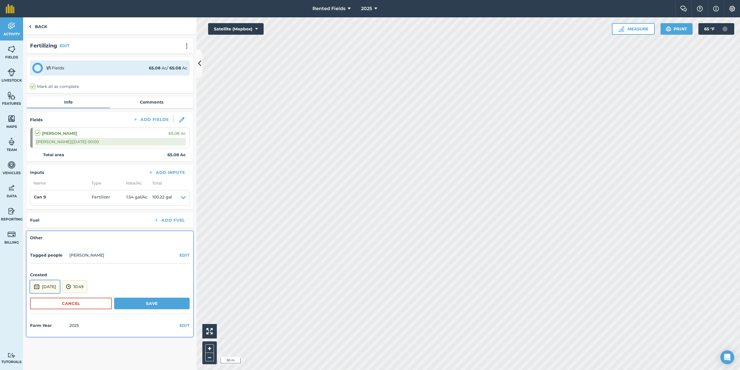
drag, startPoint x: 53, startPoint y: 286, endPoint x: 56, endPoint y: 284, distance: 3.4
click at [54, 285] on button "[DATE]" at bounding box center [45, 286] width 30 height 13
click at [49, 207] on button "‹" at bounding box center [49, 208] width 13 height 13
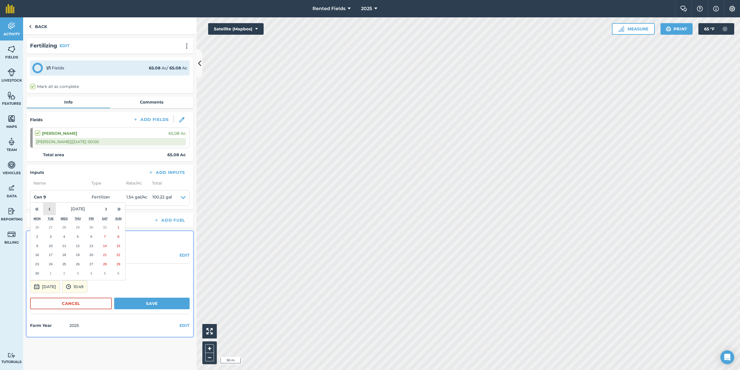
click at [49, 207] on button "‹" at bounding box center [49, 208] width 13 height 13
click at [38, 246] on abbr "12" at bounding box center [37, 246] width 4 height 4
drag, startPoint x: 136, startPoint y: 303, endPoint x: 139, endPoint y: 307, distance: 5.1
click at [136, 304] on button "Save" at bounding box center [151, 303] width 75 height 12
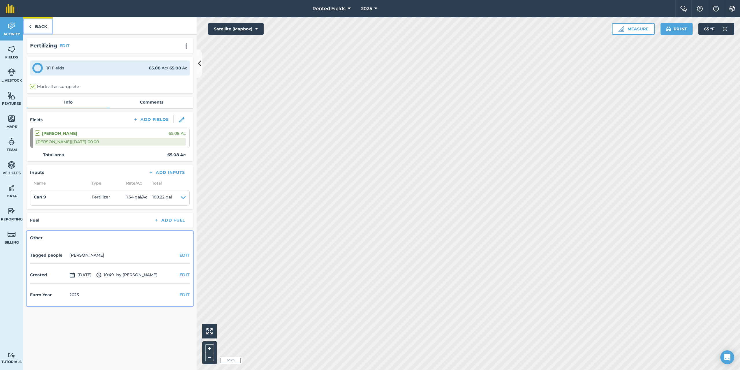
click at [40, 24] on link "Back" at bounding box center [38, 25] width 30 height 17
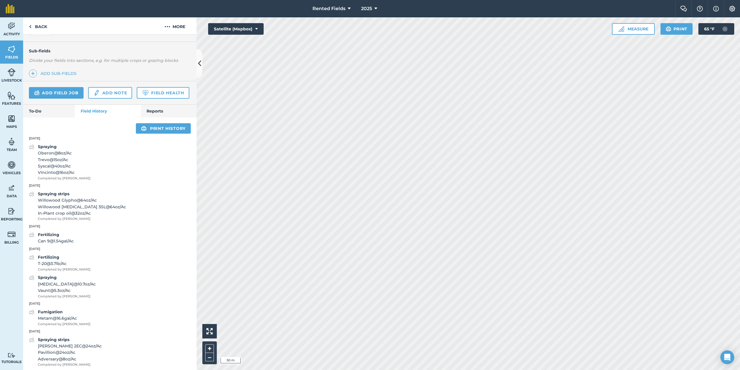
scroll to position [190, 0]
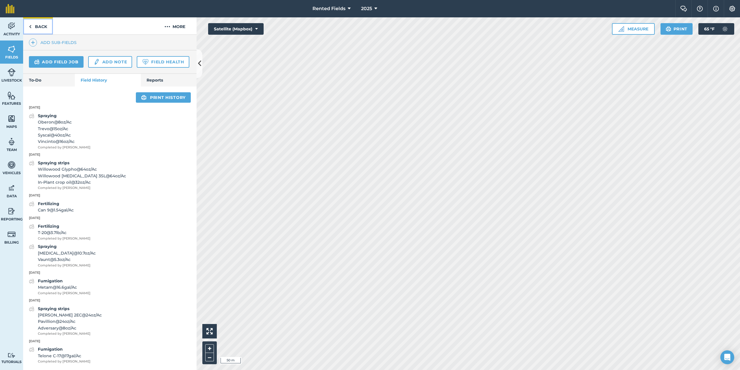
click at [34, 23] on link "Back" at bounding box center [38, 25] width 30 height 17
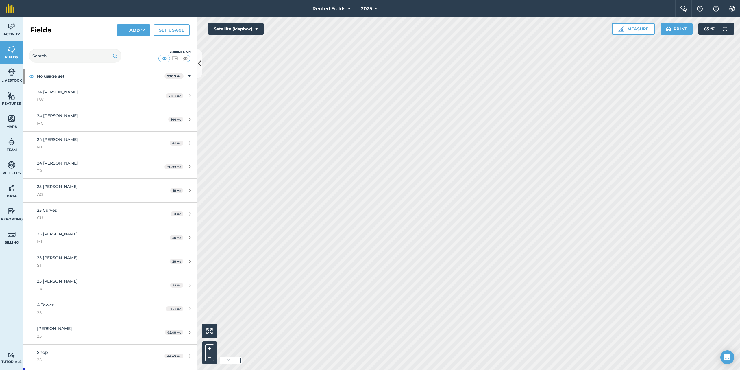
scroll to position [65, 0]
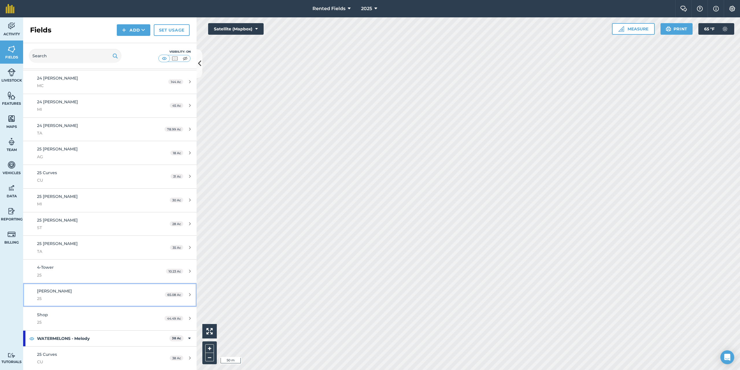
click at [55, 295] on span "25" at bounding box center [91, 298] width 109 height 6
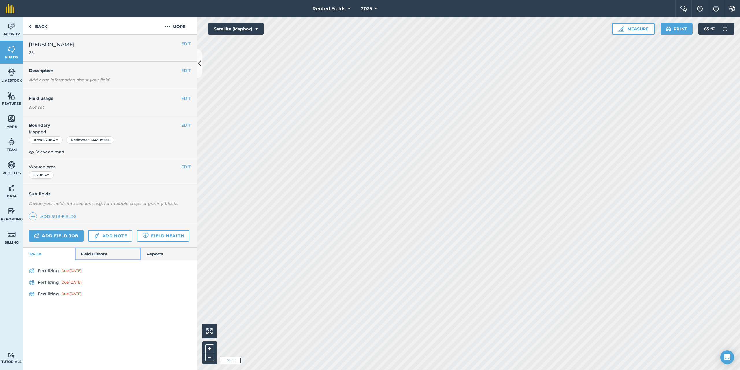
click at [101, 254] on link "Field History" at bounding box center [108, 253] width 66 height 13
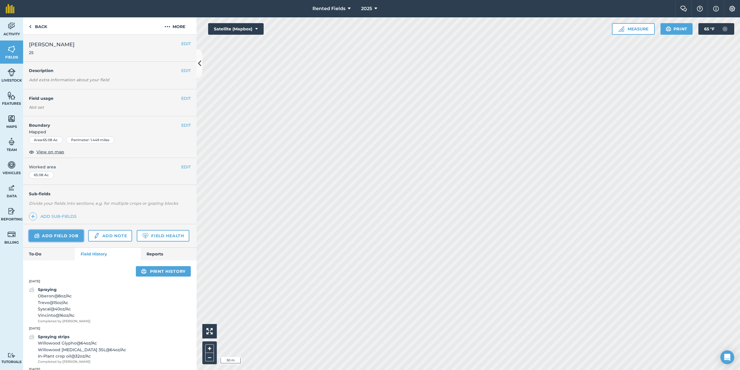
click at [60, 236] on link "Add field job" at bounding box center [56, 236] width 55 height 12
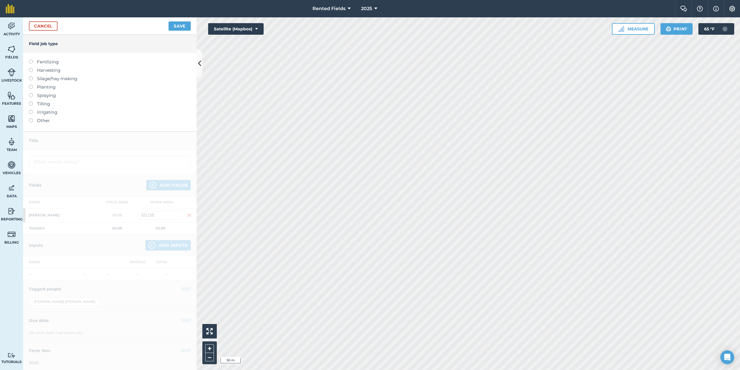
click at [31, 60] on label at bounding box center [33, 60] width 8 height 0
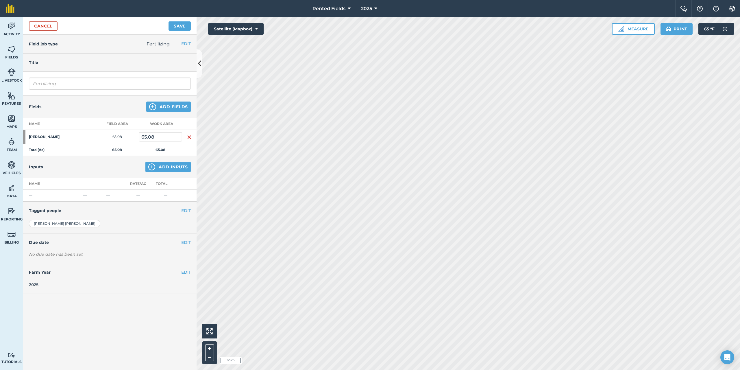
type input "Fertilizing"
click at [162, 169] on button "Add Inputs" at bounding box center [167, 167] width 45 height 10
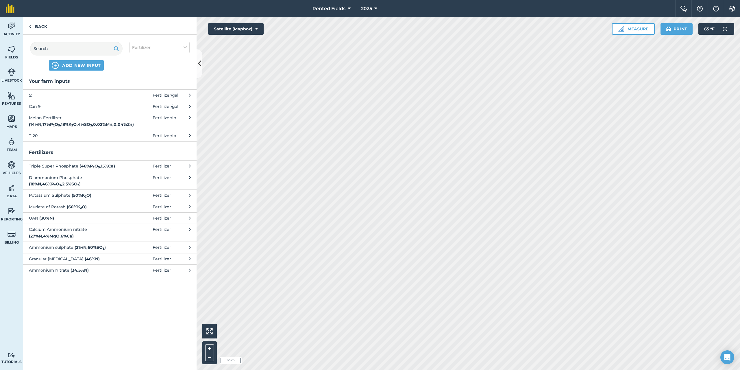
click at [190, 106] on icon at bounding box center [190, 106] width 2 height 6
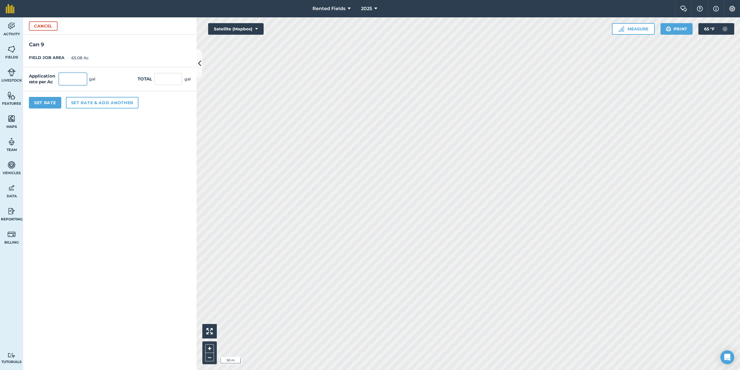
click at [77, 80] on input "text" at bounding box center [73, 79] width 28 height 12
type input "1.54"
type input "100.223"
click at [51, 101] on button "Set Rate" at bounding box center [45, 103] width 32 height 12
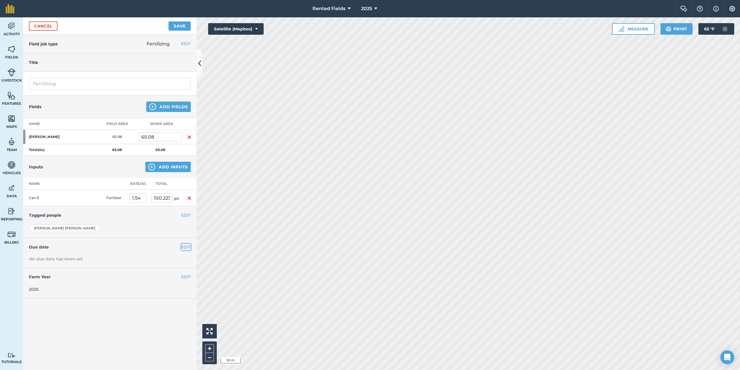
click at [185, 245] on button "EDIT" at bounding box center [186, 247] width 10 height 6
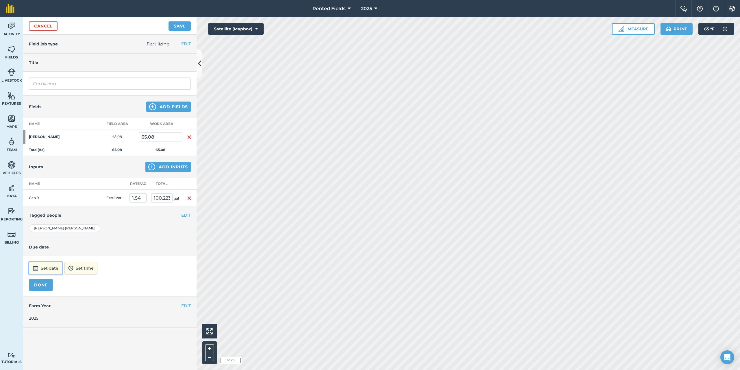
click at [53, 270] on button "Set date" at bounding box center [45, 268] width 33 height 13
click at [47, 189] on button "‹" at bounding box center [48, 190] width 13 height 13
click at [48, 189] on button "‹" at bounding box center [48, 190] width 13 height 13
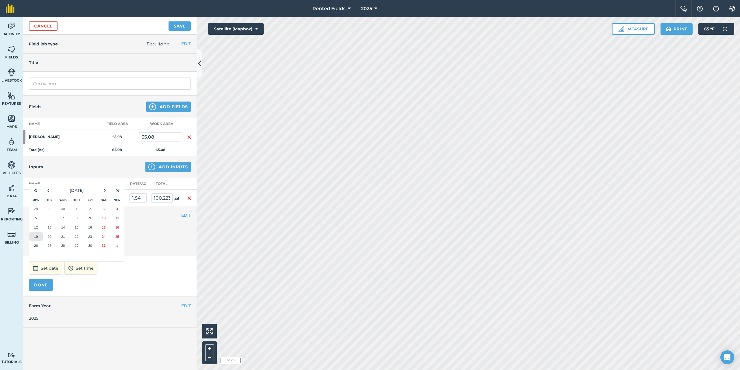
click at [38, 236] on abbr "19" at bounding box center [36, 236] width 4 height 4
click at [45, 286] on button "DONE" at bounding box center [41, 285] width 24 height 12
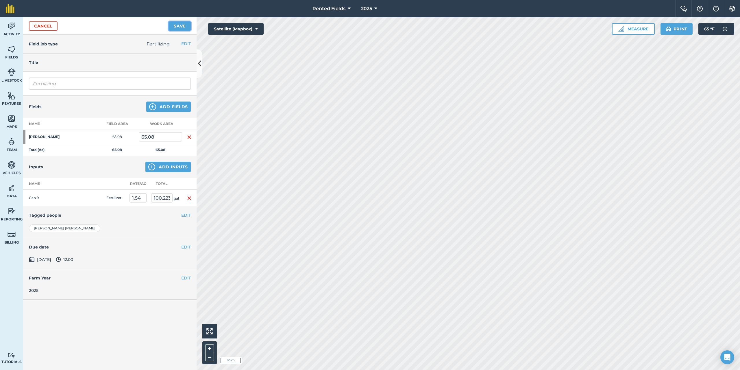
click at [181, 23] on button "Save" at bounding box center [180, 25] width 22 height 9
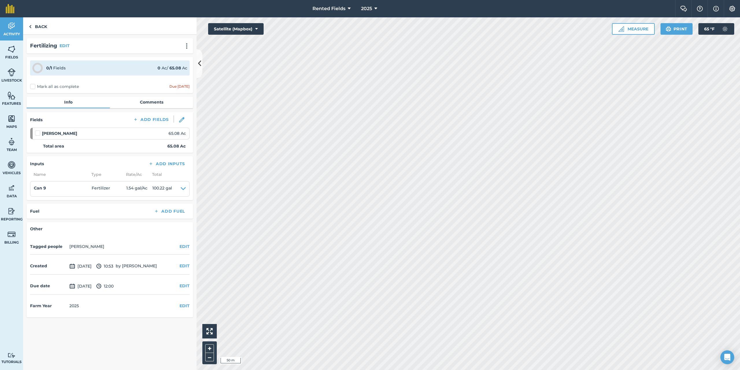
click at [32, 86] on label "Mark all as complete" at bounding box center [54, 87] width 49 height 6
click at [32, 86] on input "Mark all as complete" at bounding box center [32, 86] width 4 height 4
checkbox input "false"
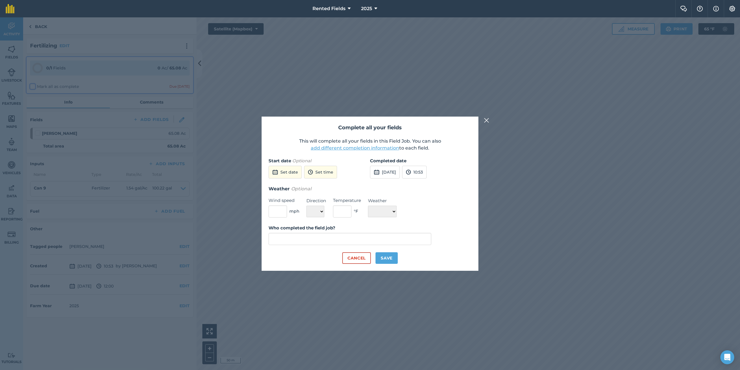
type input "[PERSON_NAME]"
drag, startPoint x: 412, startPoint y: 169, endPoint x: 391, endPoint y: 170, distance: 20.5
click at [391, 170] on button "[DATE]" at bounding box center [385, 172] width 30 height 13
click at [389, 185] on button "‹" at bounding box center [389, 185] width 13 height 13
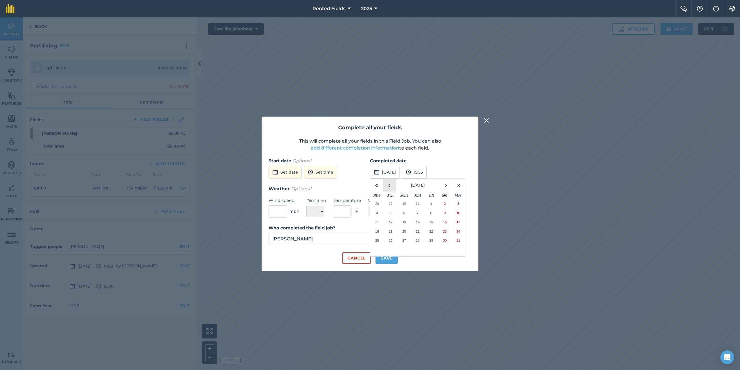
click at [389, 185] on button "‹" at bounding box center [389, 185] width 13 height 13
click at [379, 230] on button "19" at bounding box center [377, 231] width 14 height 9
click at [387, 260] on button "Save" at bounding box center [387, 258] width 22 height 12
checkbox input "true"
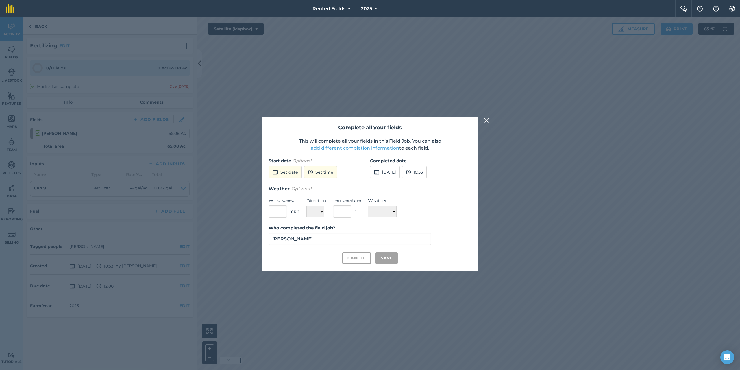
checkbox input "true"
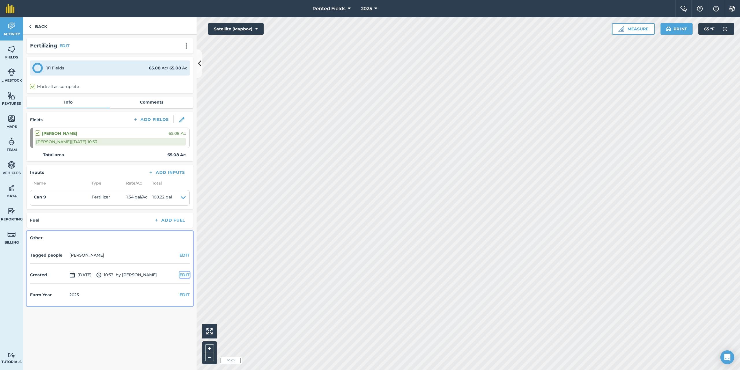
click at [183, 273] on button "EDIT" at bounding box center [185, 274] width 10 height 6
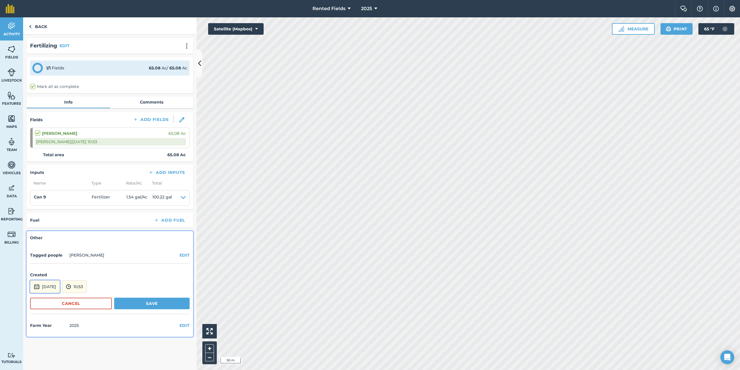
click at [60, 284] on button "[DATE]" at bounding box center [45, 286] width 30 height 13
click at [50, 208] on button "‹" at bounding box center [49, 208] width 13 height 13
click at [51, 208] on button "‹" at bounding box center [49, 208] width 13 height 13
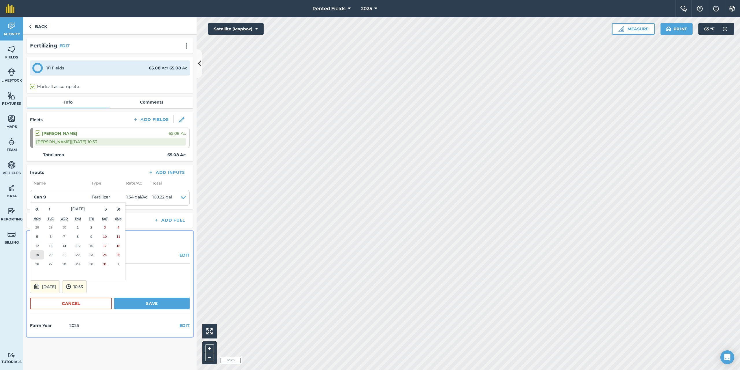
click at [38, 254] on abbr "19" at bounding box center [37, 255] width 4 height 4
click at [140, 308] on button "Save" at bounding box center [151, 303] width 75 height 12
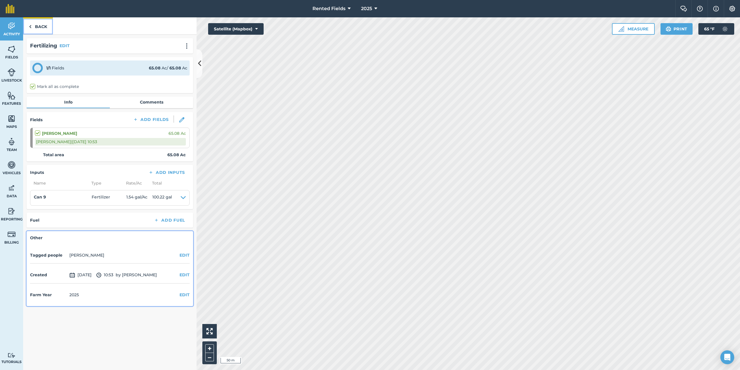
click at [39, 25] on link "Back" at bounding box center [38, 25] width 30 height 17
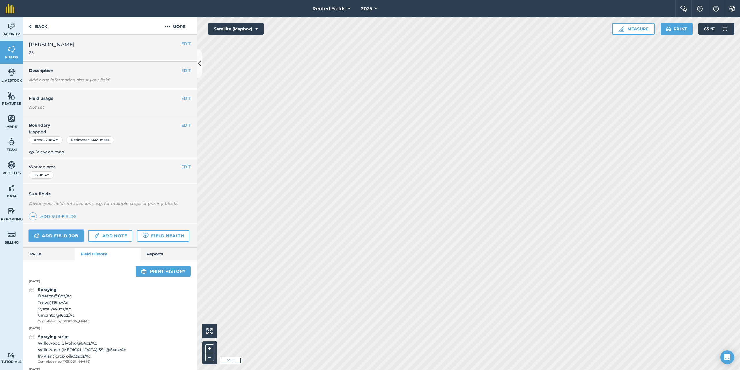
click at [65, 237] on link "Add field job" at bounding box center [56, 236] width 55 height 12
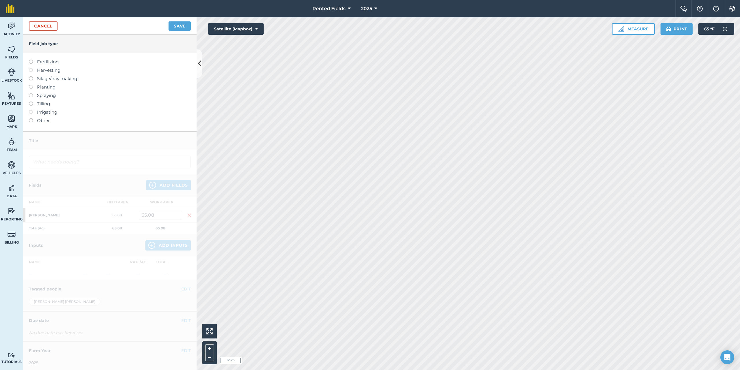
click at [31, 60] on label at bounding box center [33, 60] width 8 height 0
type input "Fertilizing"
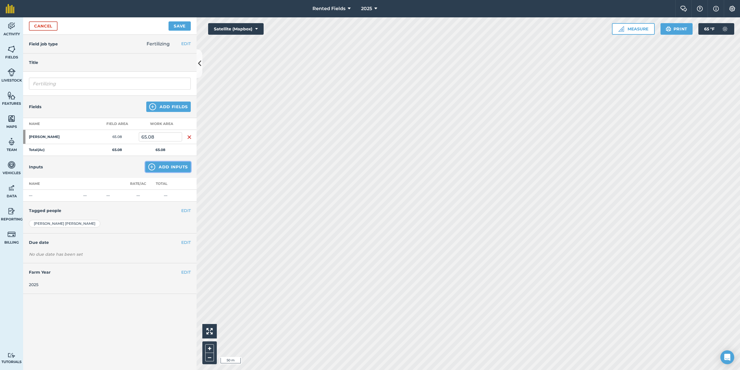
click at [176, 164] on button "Add Inputs" at bounding box center [167, 167] width 45 height 10
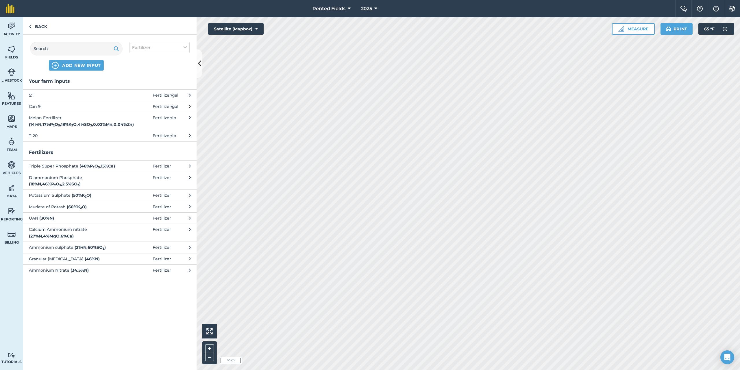
click at [189, 105] on icon at bounding box center [190, 106] width 2 height 6
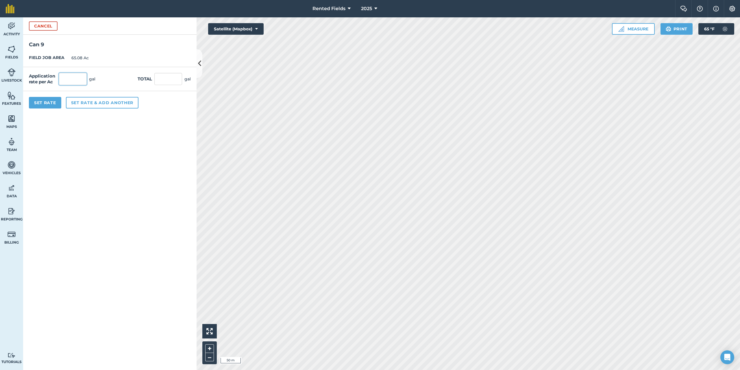
click at [68, 79] on input "text" at bounding box center [73, 79] width 28 height 12
type input "1.54"
type input "100.223"
click at [42, 101] on button "Set Rate" at bounding box center [45, 103] width 32 height 12
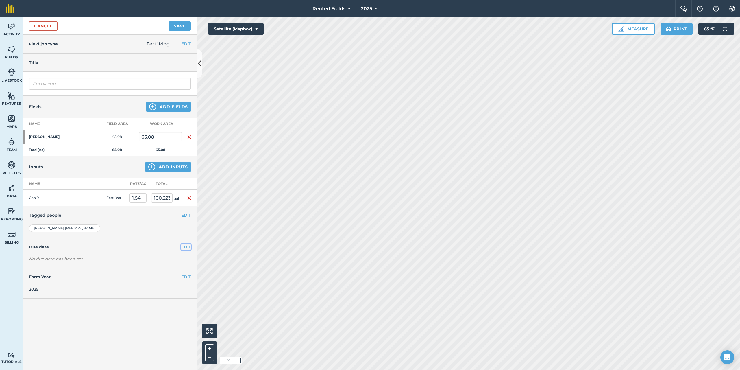
click at [187, 248] on button "EDIT" at bounding box center [186, 247] width 10 height 6
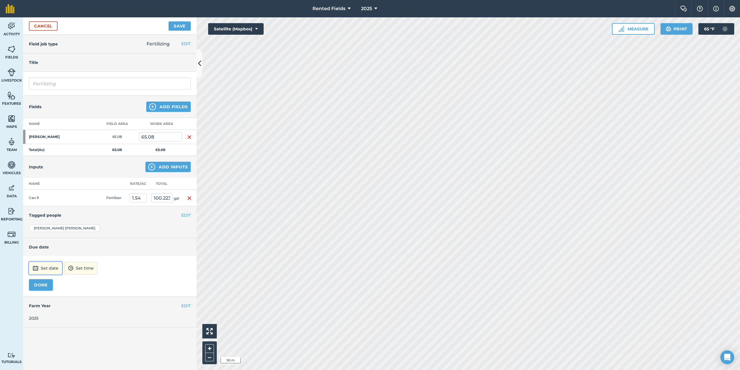
click at [50, 270] on button "Set date" at bounding box center [45, 268] width 33 height 13
click at [48, 189] on button "‹" at bounding box center [48, 190] width 13 height 13
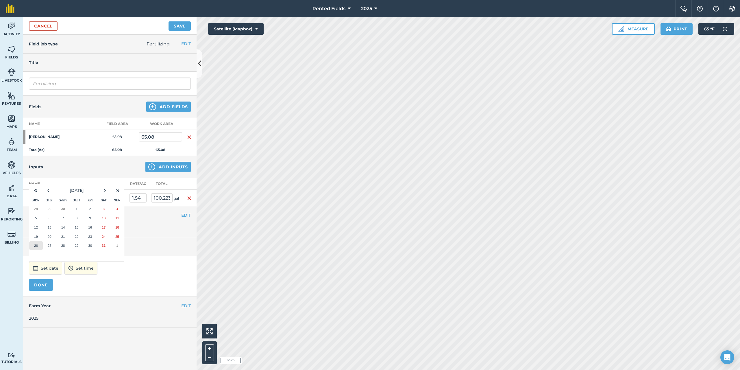
click at [36, 245] on abbr "26" at bounding box center [36, 245] width 4 height 4
click at [41, 284] on button "DONE" at bounding box center [41, 285] width 24 height 12
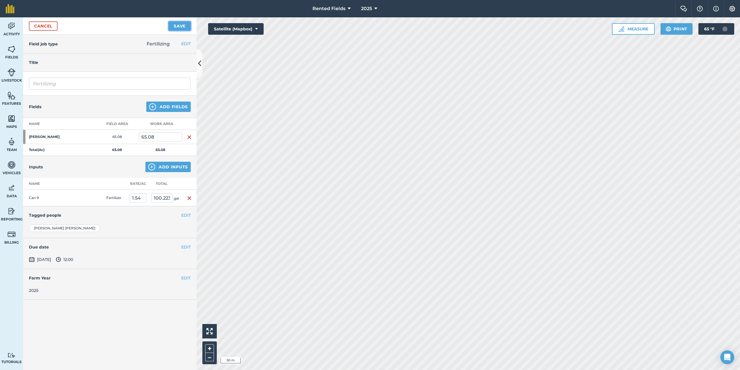
click at [180, 27] on button "Save" at bounding box center [180, 25] width 22 height 9
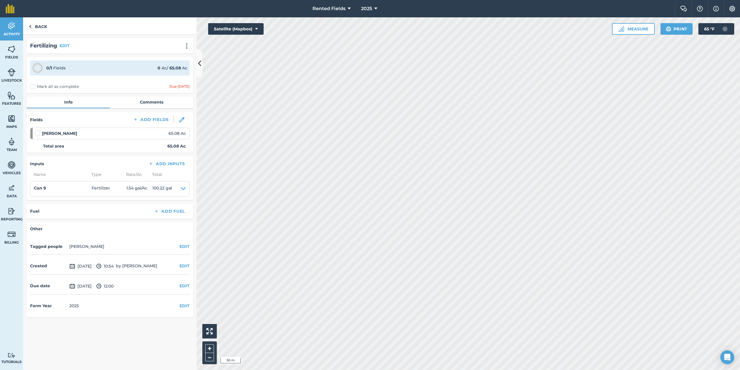
click at [32, 89] on label "Mark all as complete" at bounding box center [54, 87] width 49 height 6
click at [32, 87] on input "Mark all as complete" at bounding box center [32, 86] width 4 height 4
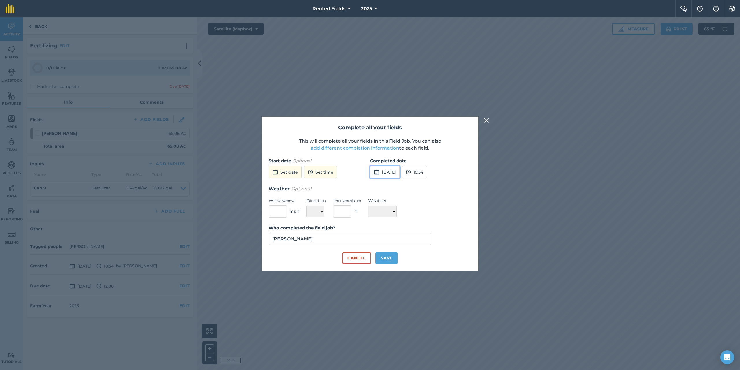
click at [386, 168] on button "[DATE]" at bounding box center [385, 172] width 30 height 13
click at [388, 186] on button "‹" at bounding box center [389, 185] width 13 height 13
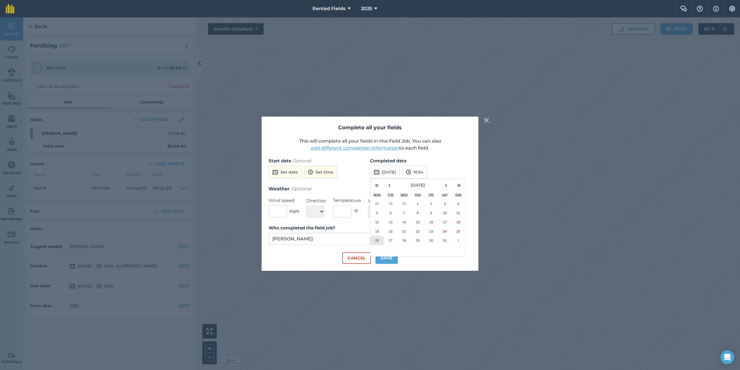
click at [379, 239] on button "26" at bounding box center [377, 240] width 14 height 9
click at [385, 258] on button "Save" at bounding box center [387, 258] width 22 height 12
checkbox input "true"
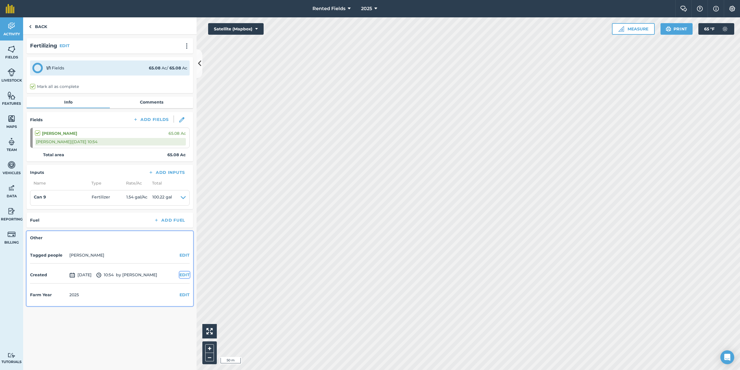
click at [183, 276] on button "EDIT" at bounding box center [185, 274] width 10 height 6
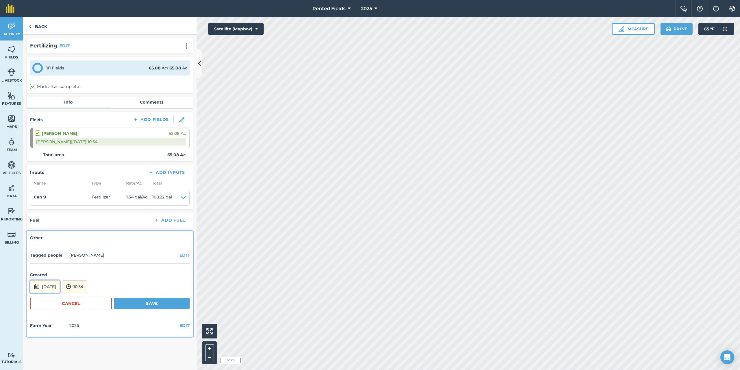
click at [60, 288] on button "[DATE]" at bounding box center [45, 286] width 30 height 13
click at [49, 209] on button "‹" at bounding box center [49, 208] width 13 height 13
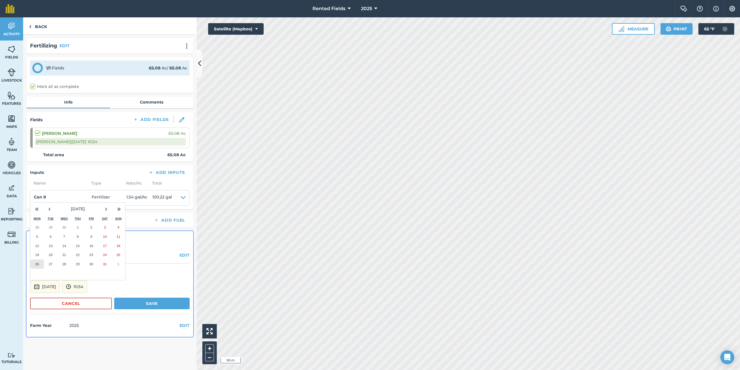
click at [36, 263] on abbr "26" at bounding box center [37, 264] width 4 height 4
click at [160, 305] on button "Save" at bounding box center [151, 303] width 75 height 12
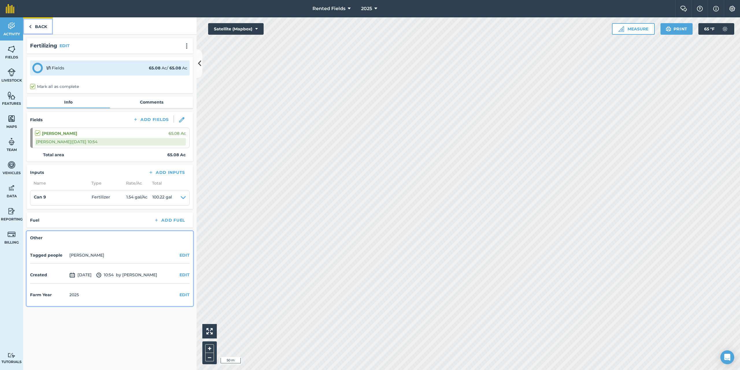
click at [35, 24] on link "Back" at bounding box center [38, 25] width 30 height 17
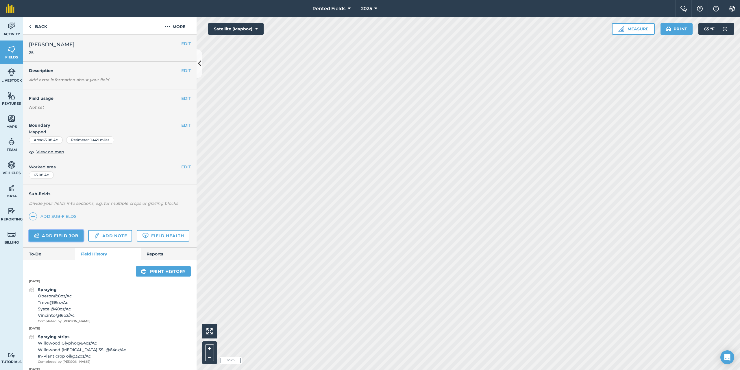
click at [54, 231] on link "Add field job" at bounding box center [56, 236] width 55 height 12
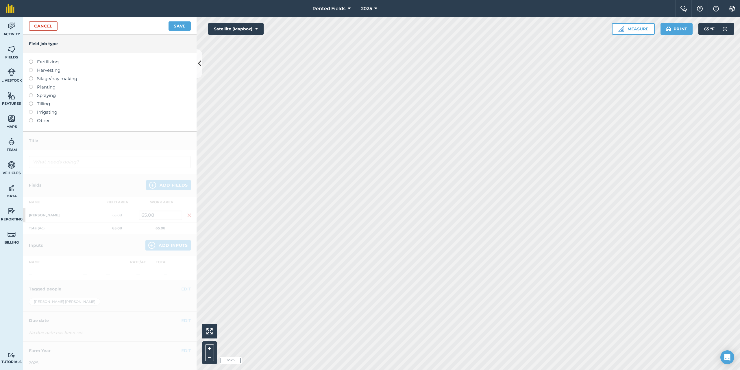
click at [29, 60] on label at bounding box center [33, 60] width 8 height 0
type input "Fertilizing"
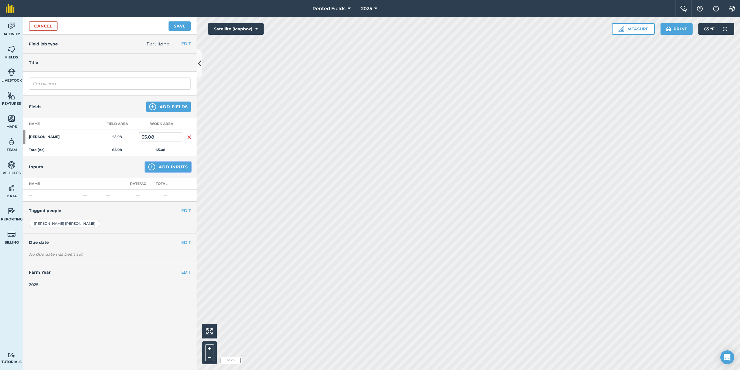
click at [175, 169] on button "Add Inputs" at bounding box center [167, 167] width 45 height 10
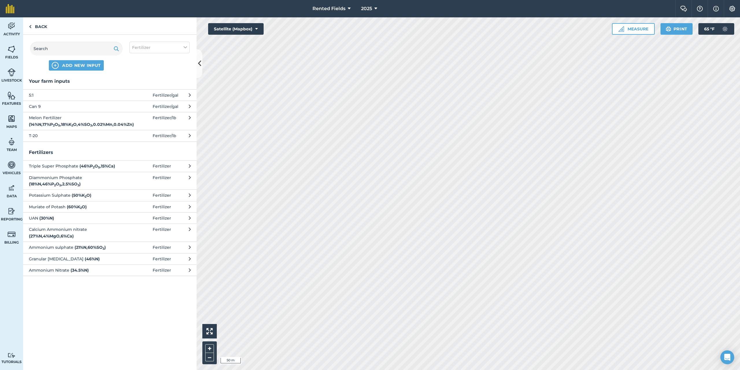
click at [188, 96] on button "5:1 Fertilizer / gal" at bounding box center [109, 94] width 173 height 11
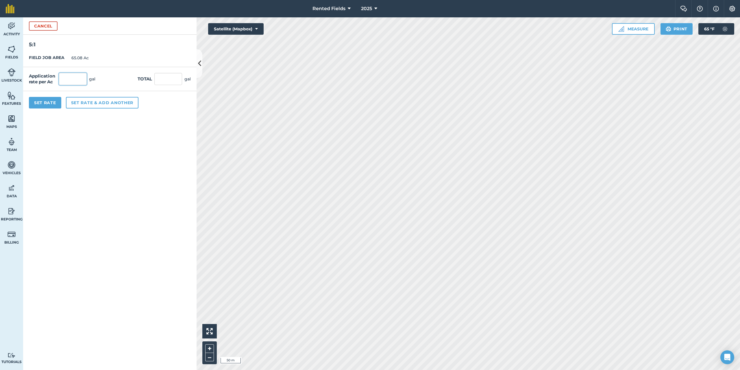
click at [69, 78] on input "text" at bounding box center [73, 79] width 28 height 12
type input "1.61"
type input "104.779"
click at [43, 104] on button "Set Rate" at bounding box center [45, 103] width 32 height 12
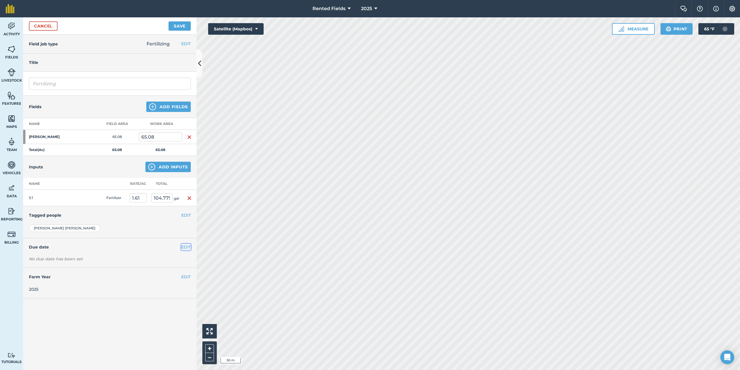
click at [186, 249] on button "EDIT" at bounding box center [186, 247] width 10 height 6
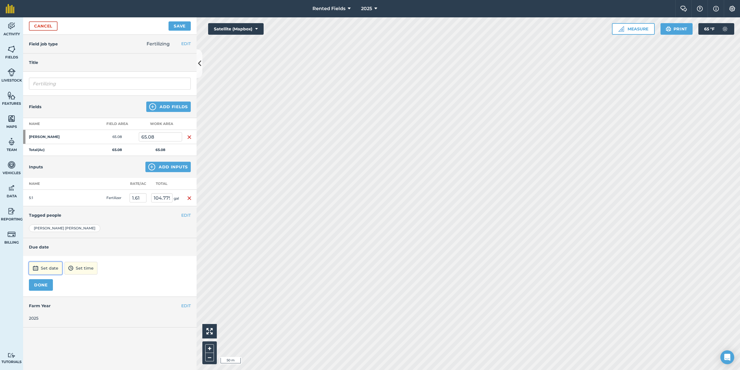
click at [50, 265] on button "Set date" at bounding box center [45, 268] width 33 height 13
click at [47, 191] on button "‹" at bounding box center [48, 190] width 13 height 13
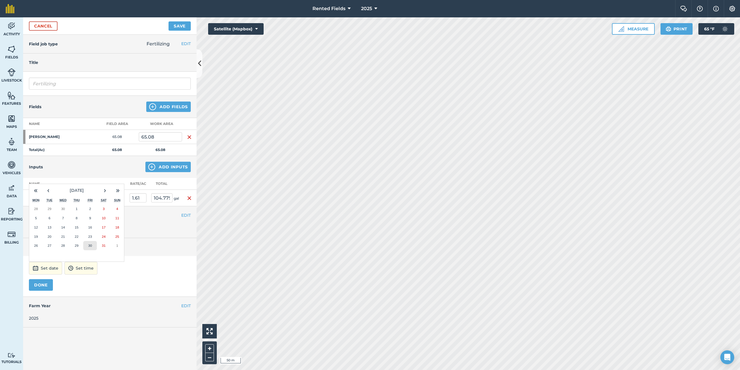
click at [90, 244] on abbr "30" at bounding box center [90, 245] width 4 height 4
click at [42, 284] on button "DONE" at bounding box center [41, 285] width 24 height 12
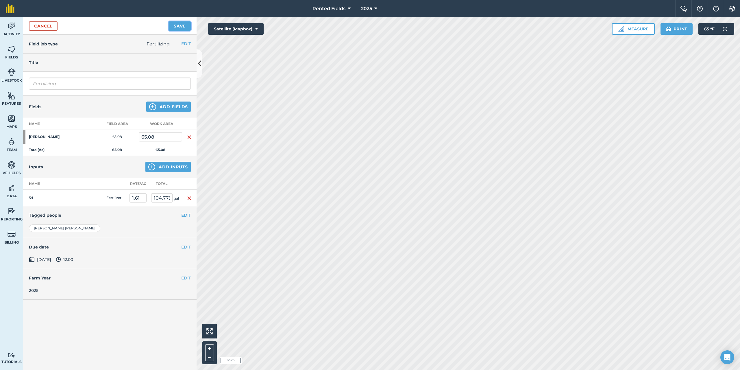
click at [179, 23] on button "Save" at bounding box center [180, 25] width 22 height 9
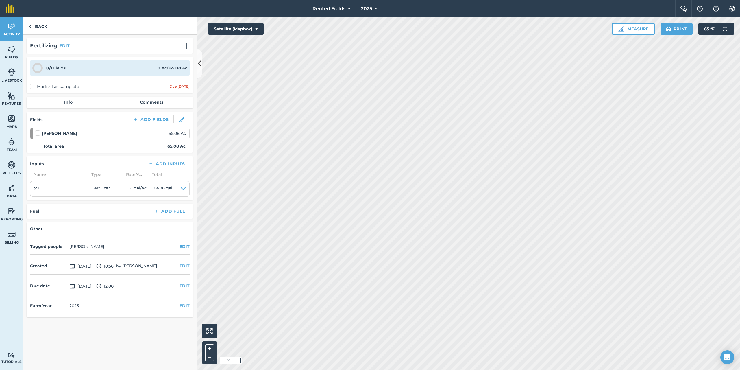
click at [33, 88] on label "Mark all as complete" at bounding box center [54, 87] width 49 height 6
click at [33, 87] on input "Mark all as complete" at bounding box center [32, 86] width 4 height 4
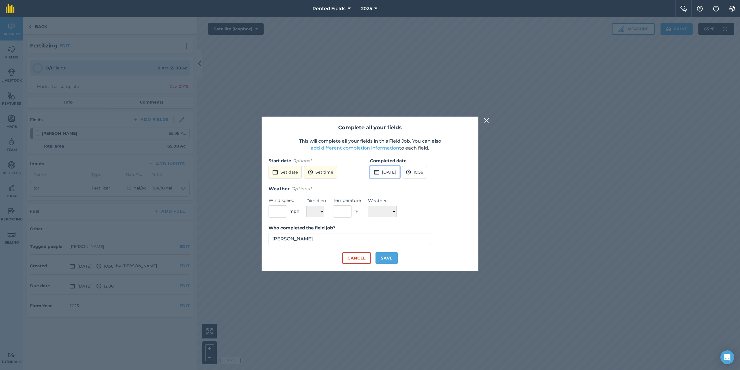
click at [384, 170] on button "[DATE]" at bounding box center [385, 172] width 30 height 13
click at [389, 184] on button "‹" at bounding box center [389, 185] width 13 height 13
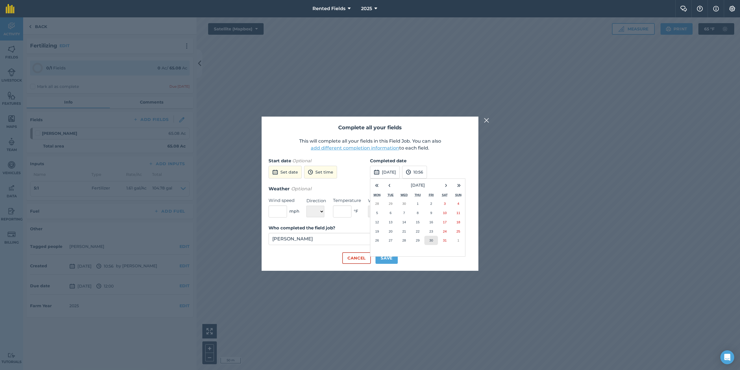
click at [429, 240] on button "30" at bounding box center [431, 240] width 14 height 9
click at [427, 169] on button "10:56" at bounding box center [414, 172] width 25 height 13
click at [430, 182] on button "00:00" at bounding box center [415, 183] width 27 height 9
click at [385, 259] on button "Save" at bounding box center [387, 258] width 22 height 12
checkbox input "true"
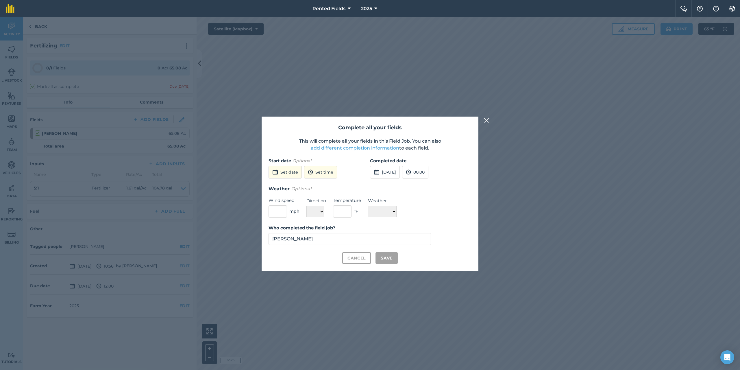
checkbox input "true"
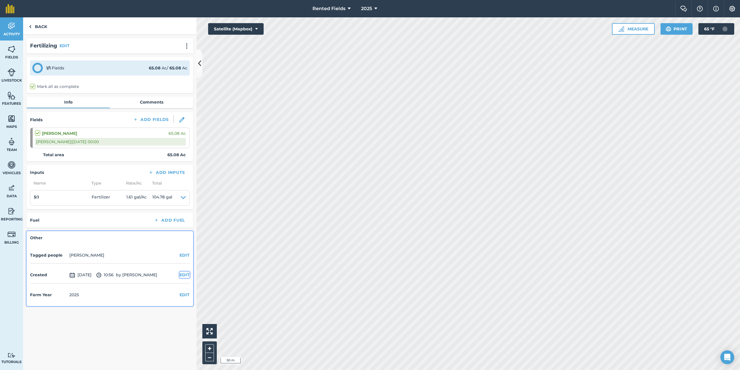
click at [186, 275] on button "EDIT" at bounding box center [185, 274] width 10 height 6
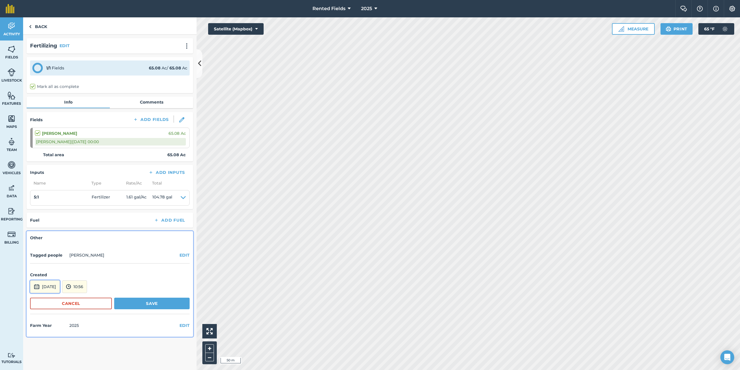
click at [60, 290] on button "[DATE]" at bounding box center [45, 286] width 30 height 13
click at [49, 207] on button "‹" at bounding box center [49, 208] width 13 height 13
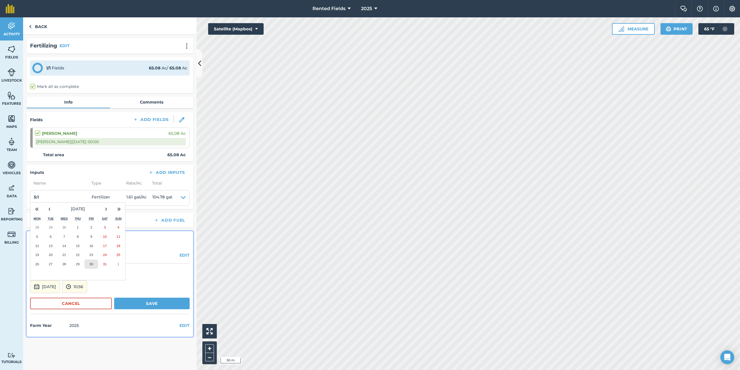
click at [93, 265] on button "30" at bounding box center [91, 263] width 14 height 9
click at [87, 285] on button "10:56" at bounding box center [74, 286] width 25 height 13
click at [90, 223] on button "00:00" at bounding box center [75, 224] width 27 height 9
click at [159, 303] on button "Save" at bounding box center [151, 303] width 75 height 12
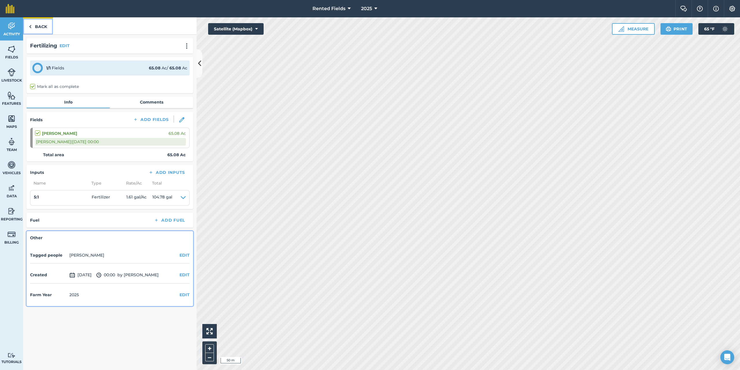
click at [39, 25] on link "Back" at bounding box center [38, 25] width 30 height 17
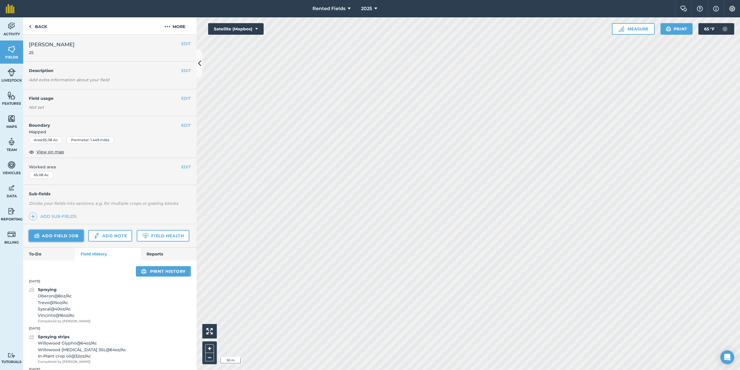
click at [58, 234] on link "Add field job" at bounding box center [56, 236] width 55 height 12
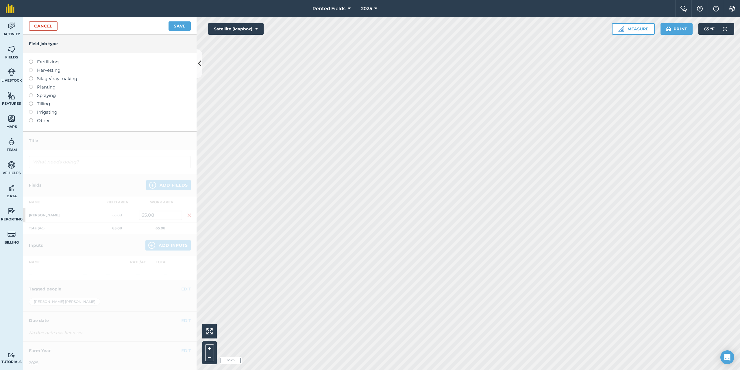
click at [32, 60] on label at bounding box center [33, 60] width 8 height 0
type input "Fertilizing"
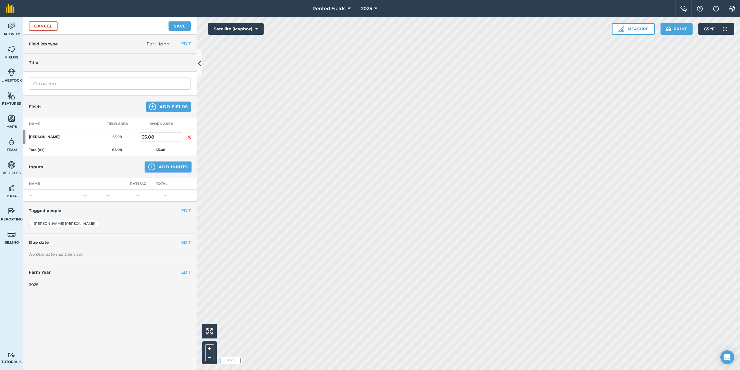
click at [163, 168] on button "Add Inputs" at bounding box center [167, 167] width 45 height 10
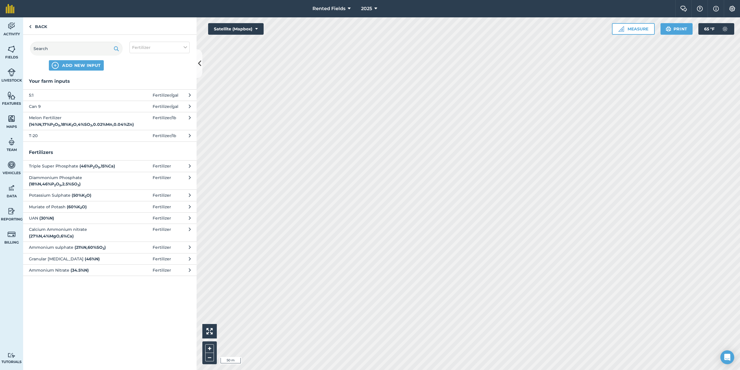
click at [190, 106] on icon at bounding box center [190, 106] width 2 height 6
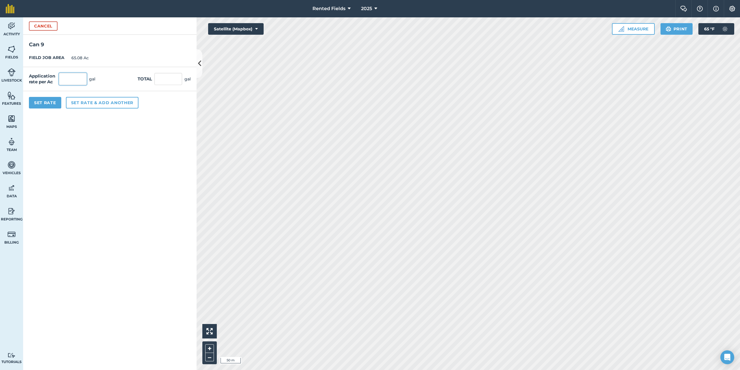
click at [71, 80] on input "text" at bounding box center [73, 79] width 28 height 12
type input "1.54"
type input "100.223"
click at [51, 102] on button "Set Rate" at bounding box center [45, 103] width 32 height 12
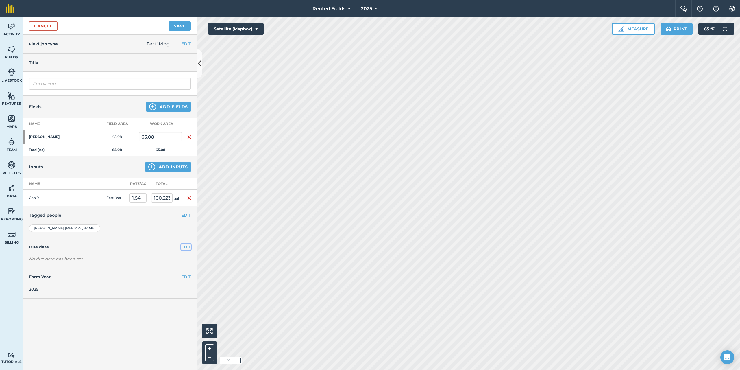
click at [185, 245] on button "EDIT" at bounding box center [186, 247] width 10 height 6
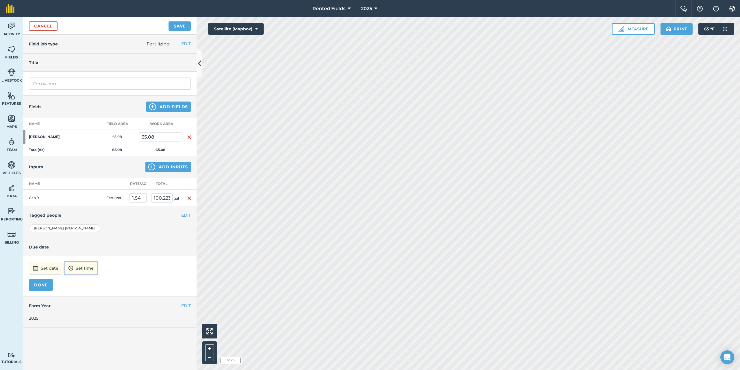
click at [74, 268] on button "Set time" at bounding box center [80, 268] width 33 height 13
click at [78, 206] on button "00:00" at bounding box center [78, 206] width 27 height 9
click at [58, 268] on button "[DATE]" at bounding box center [44, 268] width 30 height 13
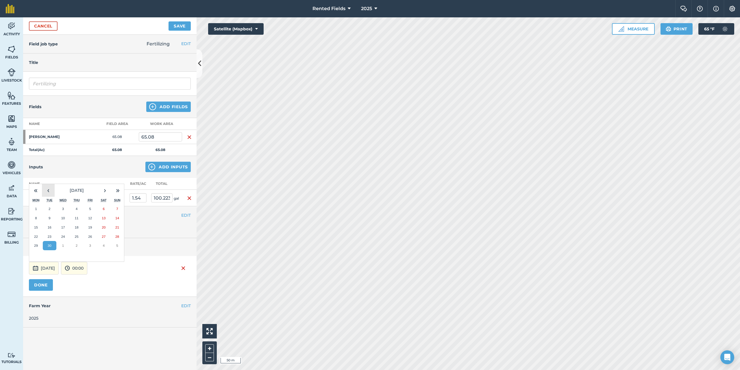
click at [49, 191] on button "‹" at bounding box center [48, 190] width 13 height 13
click at [36, 219] on abbr "2" at bounding box center [36, 218] width 2 height 4
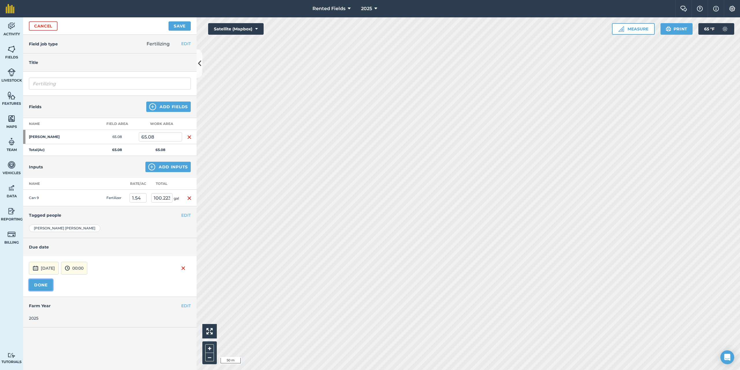
click at [43, 283] on button "DONE" at bounding box center [41, 285] width 24 height 12
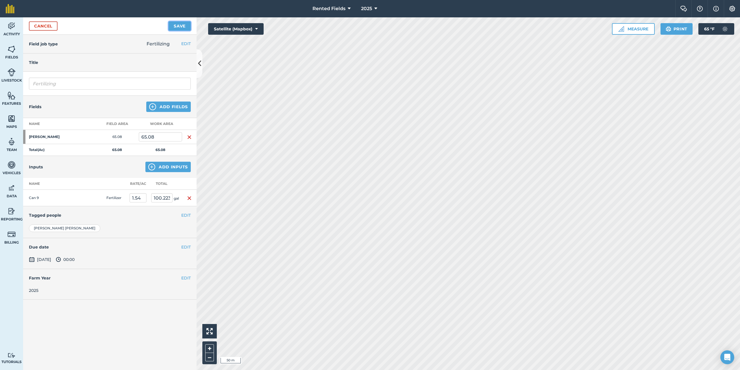
click at [176, 24] on button "Save" at bounding box center [180, 25] width 22 height 9
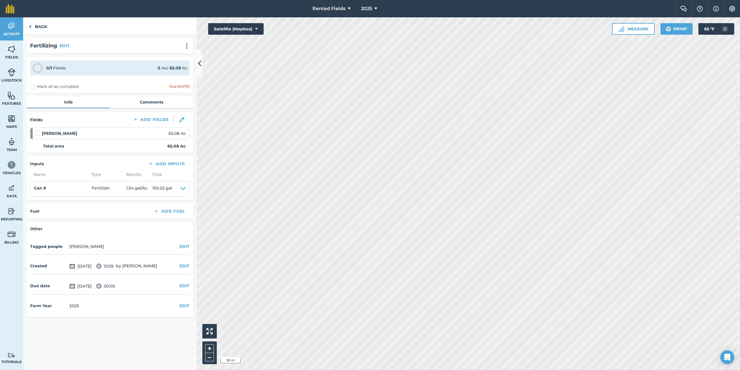
click at [35, 85] on label "Mark all as complete" at bounding box center [54, 87] width 49 height 6
click at [34, 85] on input "Mark all as complete" at bounding box center [32, 86] width 4 height 4
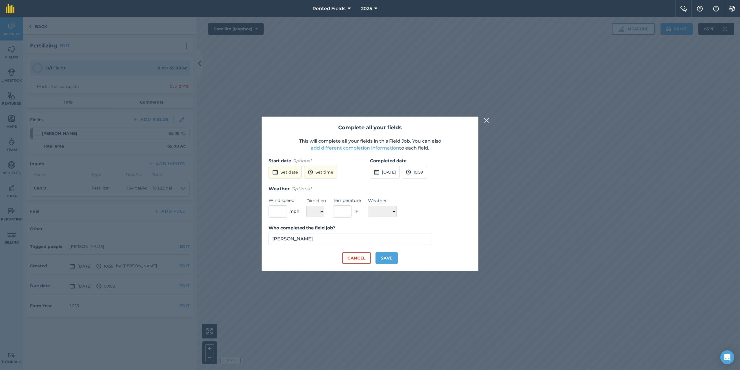
click at [48, 83] on div "Complete all your fields This will complete all your fields in this Field Job. …" at bounding box center [370, 193] width 740 height 352
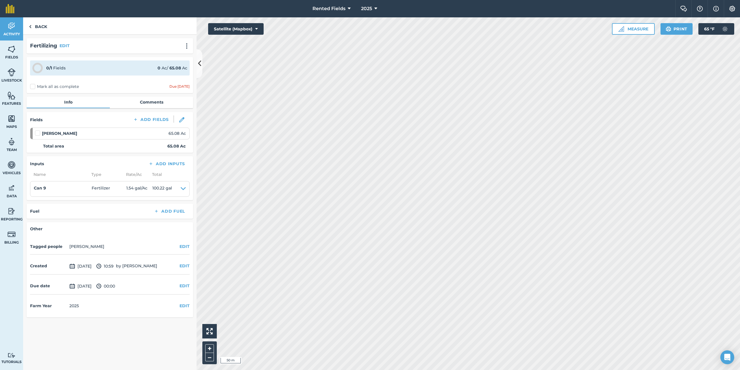
click at [34, 87] on label "Mark all as complete" at bounding box center [54, 87] width 49 height 6
click at [34, 87] on input "Mark all as complete" at bounding box center [32, 86] width 4 height 4
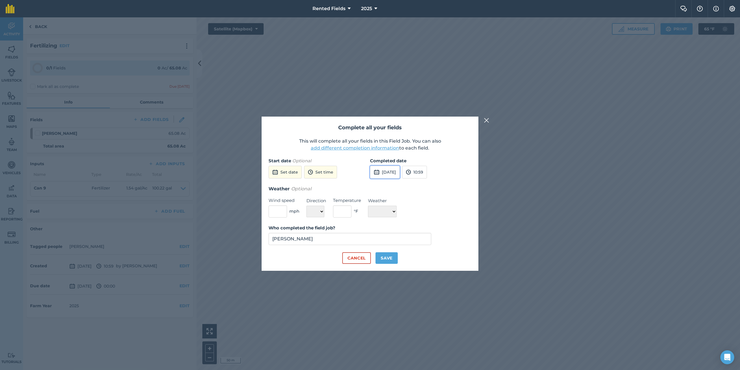
click at [394, 172] on button "[DATE]" at bounding box center [385, 172] width 30 height 13
click at [391, 186] on button "‹" at bounding box center [389, 185] width 13 height 13
click at [378, 211] on button "2" at bounding box center [377, 212] width 14 height 9
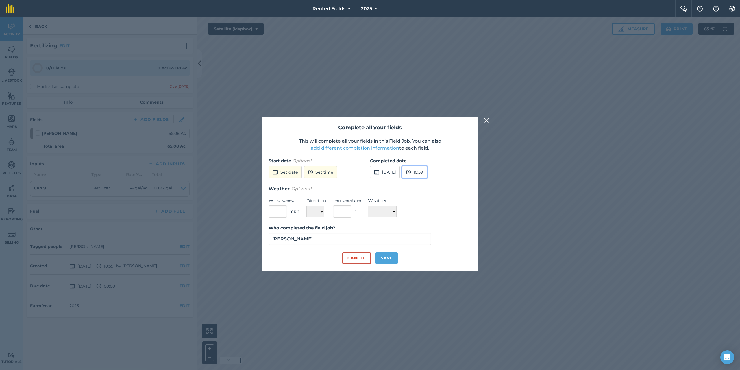
click at [427, 173] on button "10:59" at bounding box center [414, 172] width 25 height 13
click at [428, 185] on button "00:00" at bounding box center [415, 183] width 27 height 9
click at [386, 260] on button "Save" at bounding box center [387, 258] width 22 height 12
checkbox input "true"
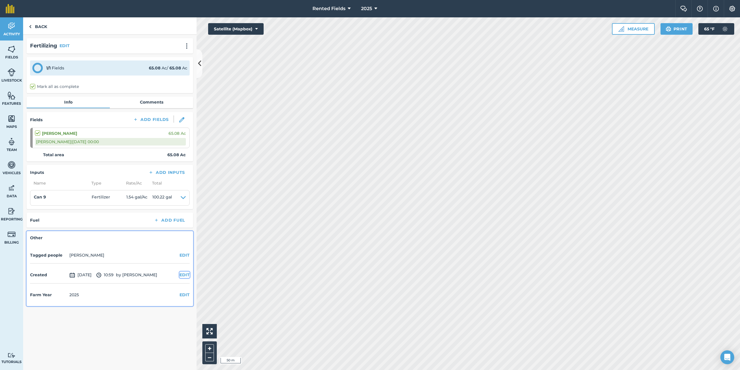
click at [186, 275] on button "EDIT" at bounding box center [185, 274] width 10 height 6
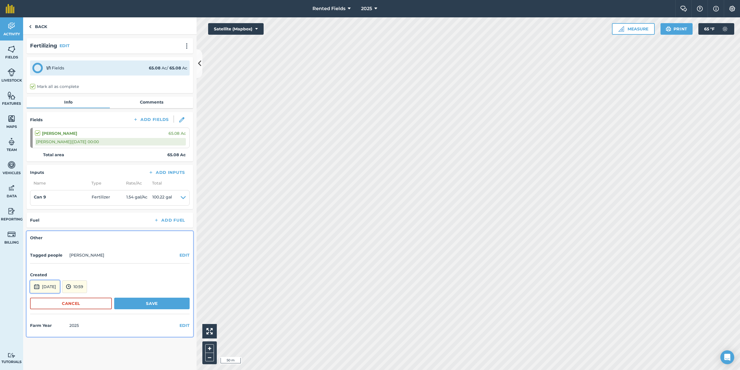
click at [57, 291] on button "[DATE]" at bounding box center [45, 286] width 30 height 13
click at [49, 209] on button "‹" at bounding box center [49, 208] width 13 height 13
click at [38, 237] on abbr "2" at bounding box center [37, 236] width 2 height 4
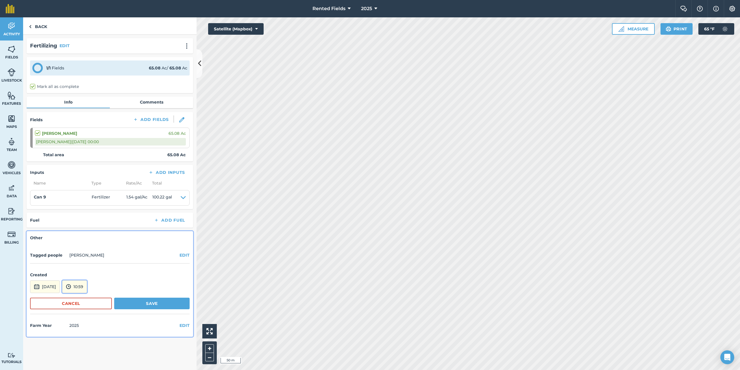
click at [87, 287] on button "10:59" at bounding box center [74, 286] width 25 height 13
click at [87, 234] on button "10:00" at bounding box center [75, 234] width 27 height 9
click at [85, 287] on button "10:00" at bounding box center [74, 286] width 25 height 13
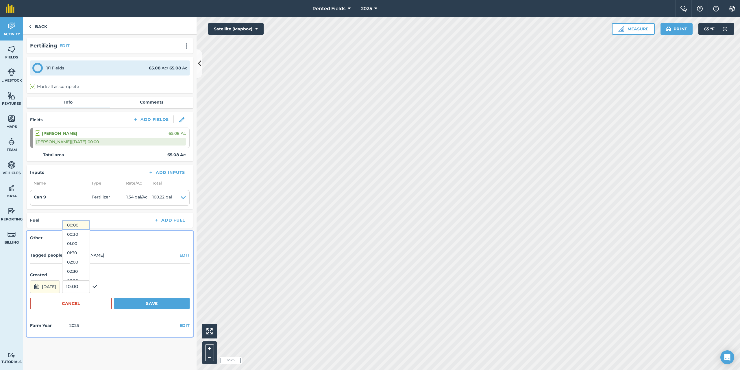
click at [86, 227] on button "00:00" at bounding box center [75, 224] width 27 height 9
click at [151, 303] on button "Save" at bounding box center [151, 303] width 75 height 12
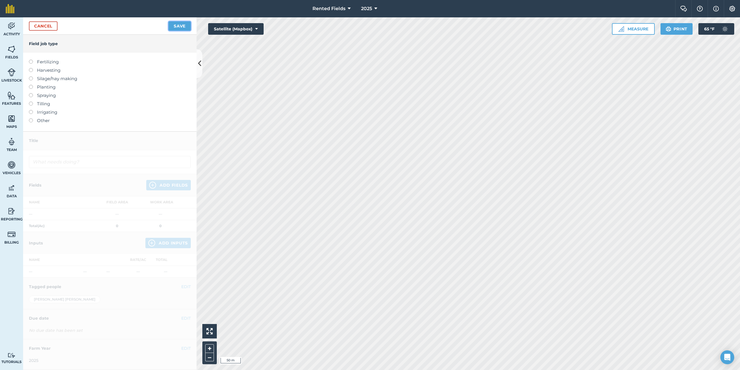
click at [182, 23] on button "Save" at bounding box center [180, 25] width 22 height 9
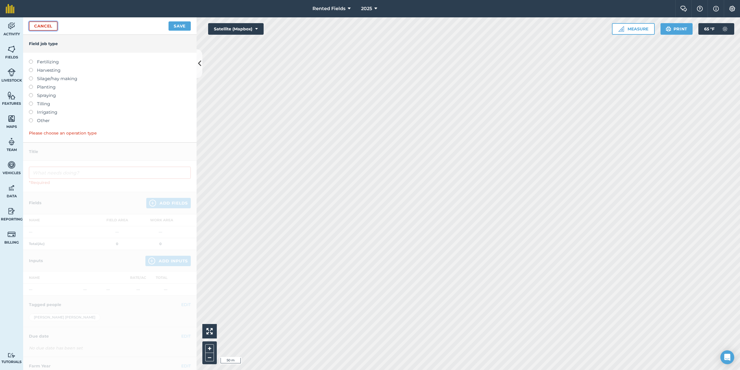
click at [37, 25] on link "Cancel" at bounding box center [43, 25] width 29 height 9
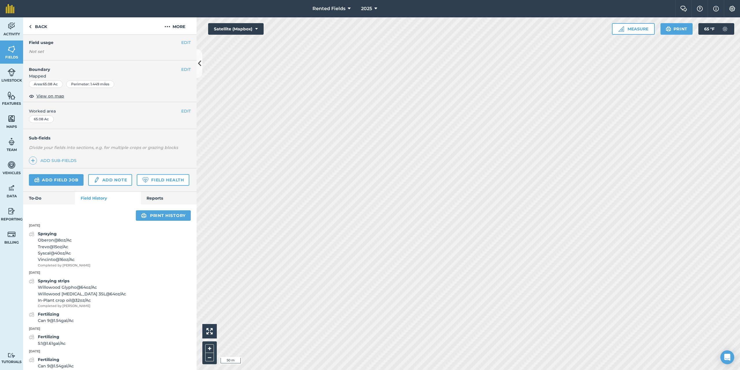
scroll to position [42, 0]
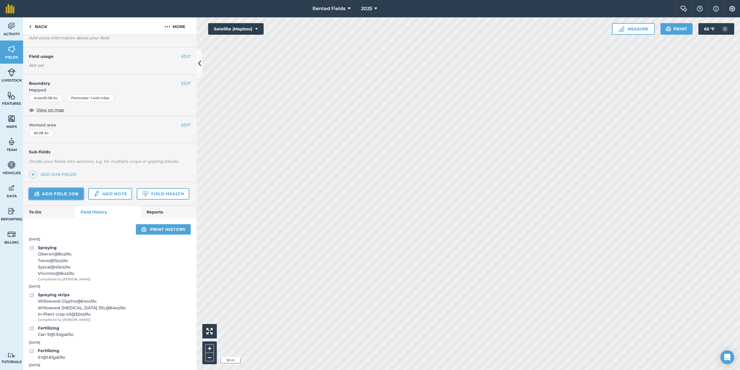
click at [53, 195] on link "Add field job" at bounding box center [56, 194] width 55 height 12
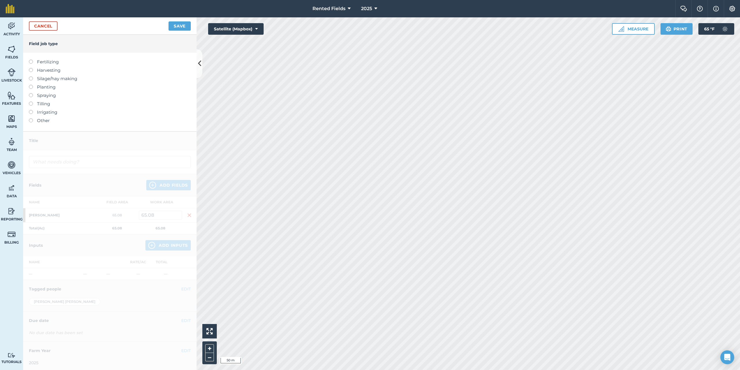
click at [30, 60] on label at bounding box center [33, 60] width 8 height 0
type input "Fertilizing"
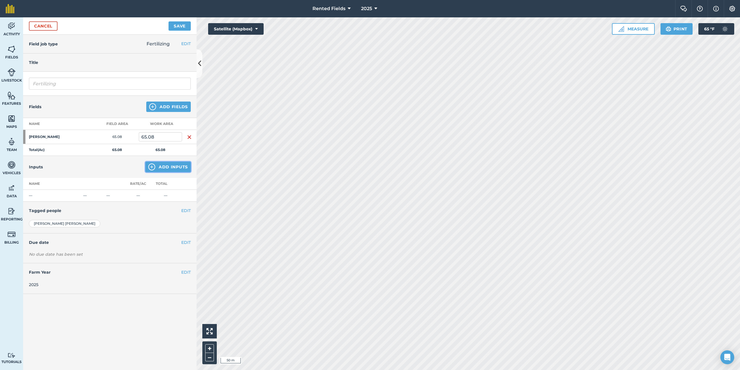
click at [174, 167] on button "Add Inputs" at bounding box center [167, 167] width 45 height 10
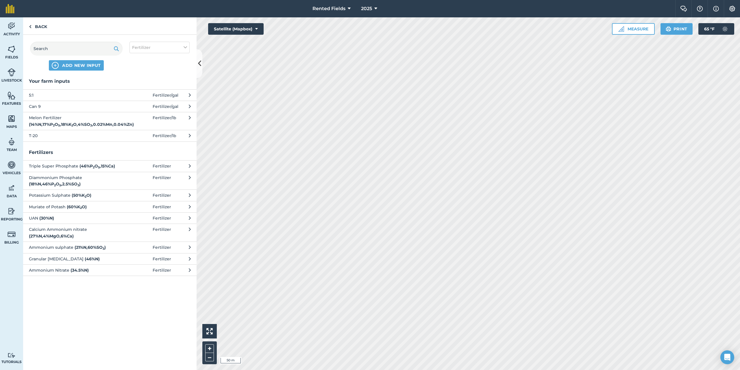
click at [164, 107] on span "Fertilizer / gal" at bounding box center [166, 106] width 26 height 6
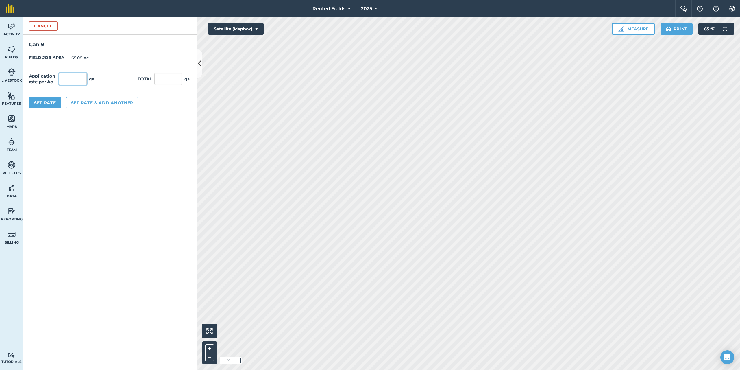
click at [71, 80] on input "text" at bounding box center [73, 79] width 28 height 12
type input "1.54"
type input "100.223"
click at [52, 101] on button "Set Rate" at bounding box center [45, 103] width 32 height 12
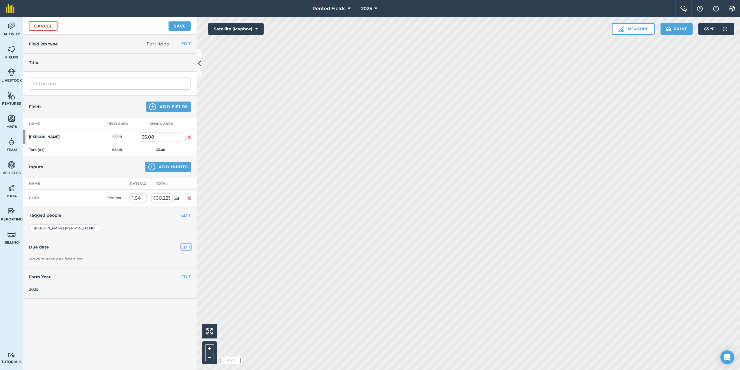
click at [186, 247] on button "EDIT" at bounding box center [186, 247] width 10 height 6
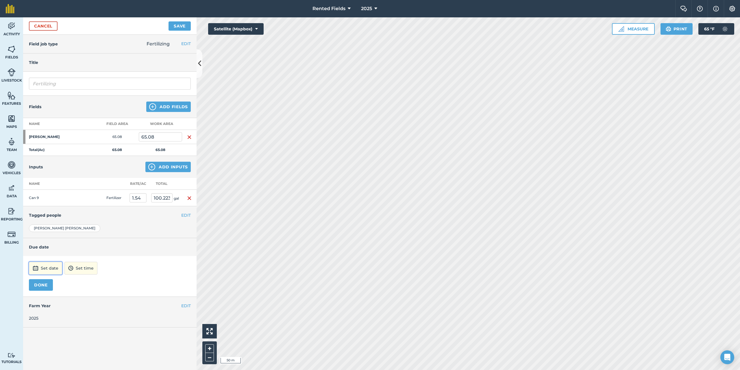
click at [56, 267] on button "Set date" at bounding box center [45, 268] width 33 height 13
click at [49, 189] on button "‹" at bounding box center [48, 190] width 13 height 13
click at [34, 227] on button "9" at bounding box center [36, 227] width 14 height 9
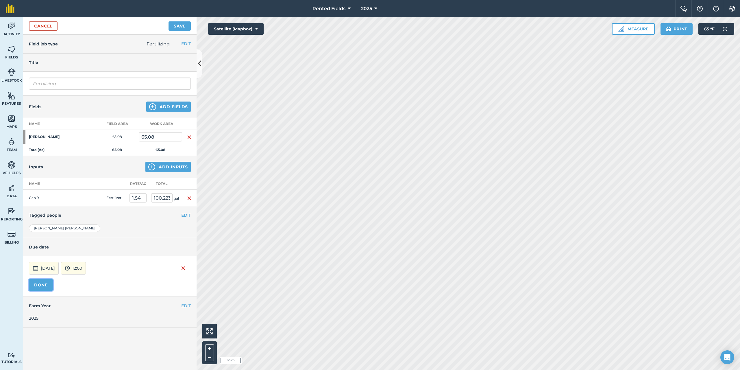
click at [43, 286] on button "DONE" at bounding box center [41, 285] width 24 height 12
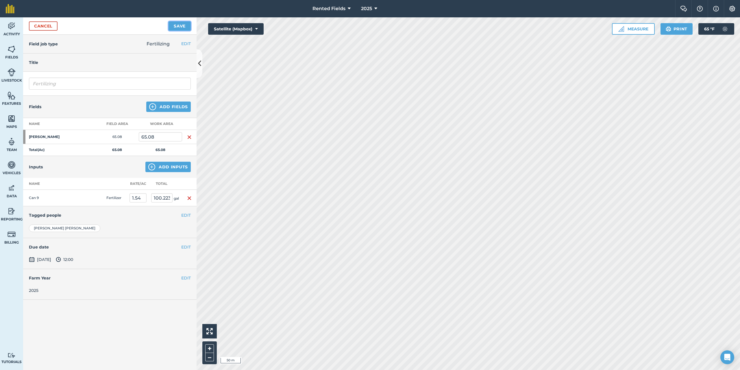
click at [178, 28] on button "Save" at bounding box center [180, 25] width 22 height 9
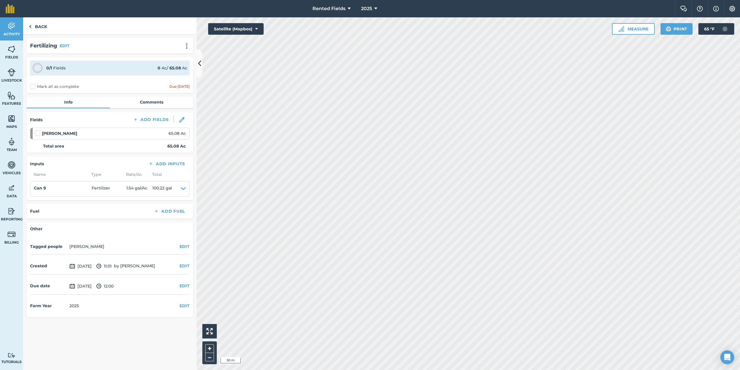
click at [32, 86] on label "Mark all as complete" at bounding box center [54, 87] width 49 height 6
click at [32, 86] on input "Mark all as complete" at bounding box center [32, 86] width 4 height 4
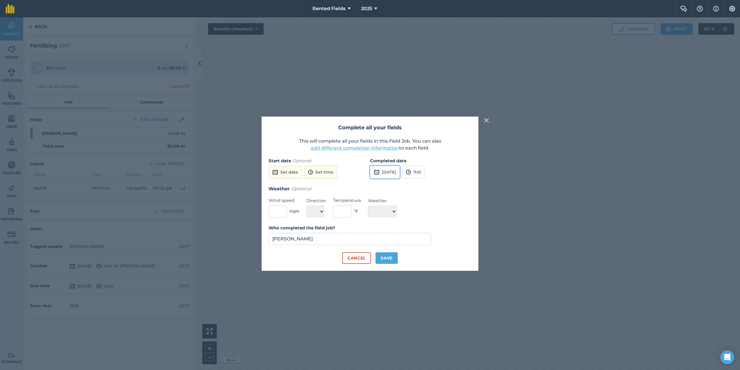
click at [393, 171] on button "[DATE]" at bounding box center [385, 172] width 30 height 13
click at [389, 185] on button "‹" at bounding box center [389, 185] width 13 height 13
click at [376, 222] on abbr "9" at bounding box center [377, 222] width 2 height 4
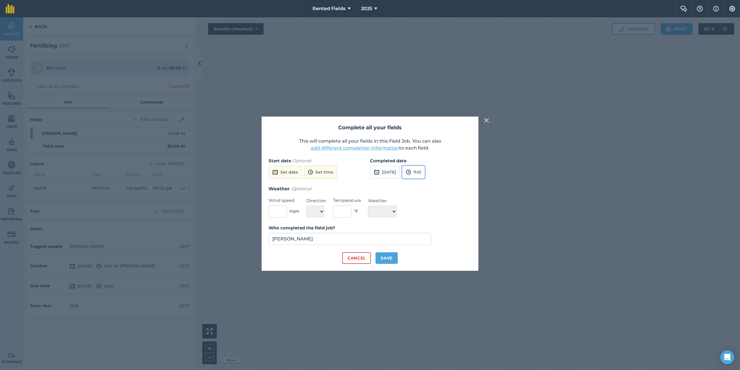
click at [425, 172] on button "11:01" at bounding box center [413, 172] width 23 height 13
click at [429, 180] on button "00:00" at bounding box center [415, 183] width 27 height 9
click at [383, 259] on button "Save" at bounding box center [387, 258] width 22 height 12
checkbox input "true"
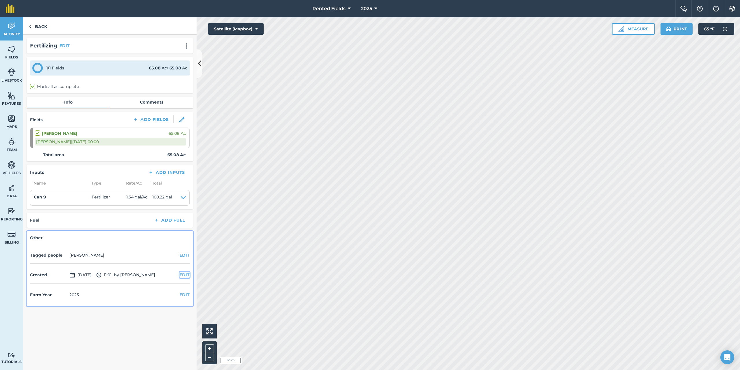
click at [182, 275] on button "EDIT" at bounding box center [185, 274] width 10 height 6
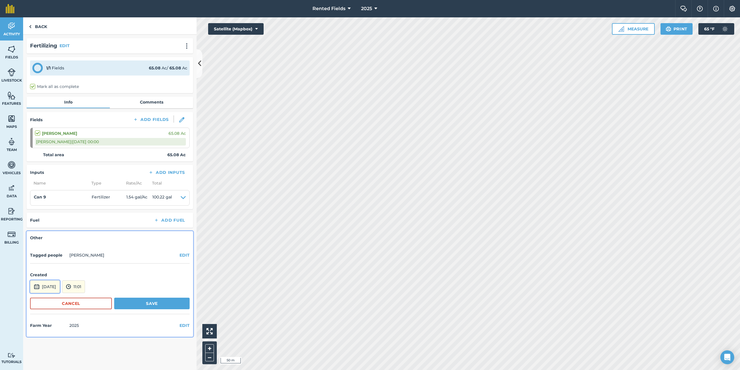
click at [60, 286] on button "[DATE]" at bounding box center [45, 286] width 30 height 13
click at [49, 208] on button "‹" at bounding box center [49, 208] width 13 height 13
click at [38, 246] on abbr "9" at bounding box center [37, 246] width 2 height 4
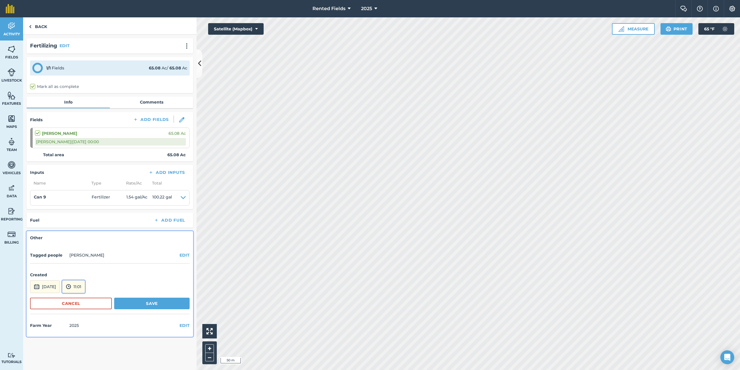
click at [85, 288] on button "11:01" at bounding box center [73, 286] width 23 height 13
click at [88, 225] on button "00:00" at bounding box center [75, 224] width 27 height 9
click at [152, 301] on button "Save" at bounding box center [151, 303] width 75 height 12
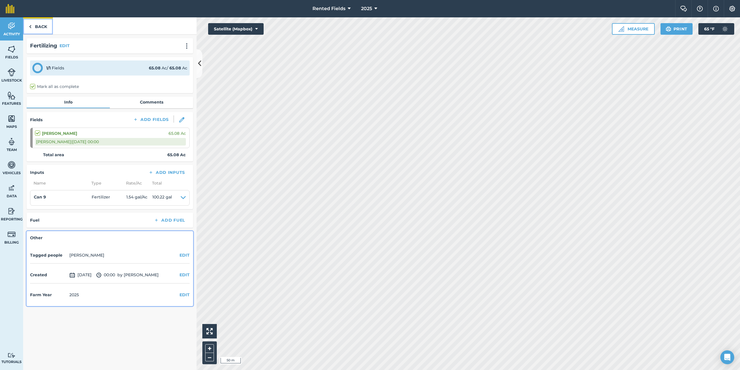
click at [32, 26] on link "Back" at bounding box center [38, 25] width 30 height 17
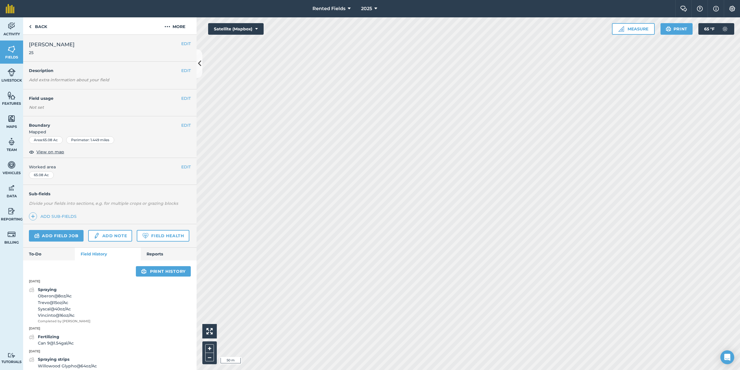
click at [184, 222] on div "Sub-fields Divide your fields into sections, e.g. for multiple crops or grazing…" at bounding box center [109, 204] width 173 height 39
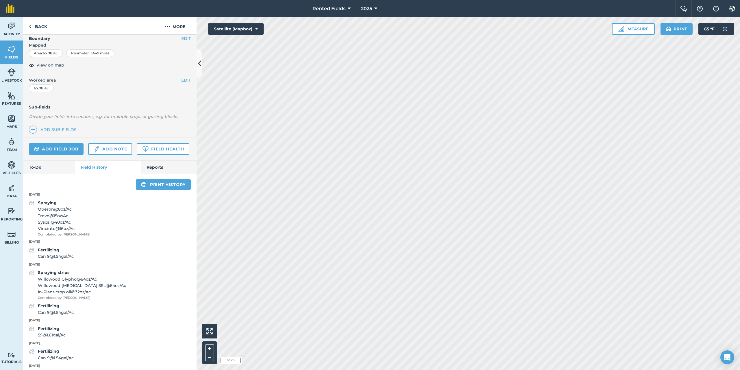
scroll to position [116, 0]
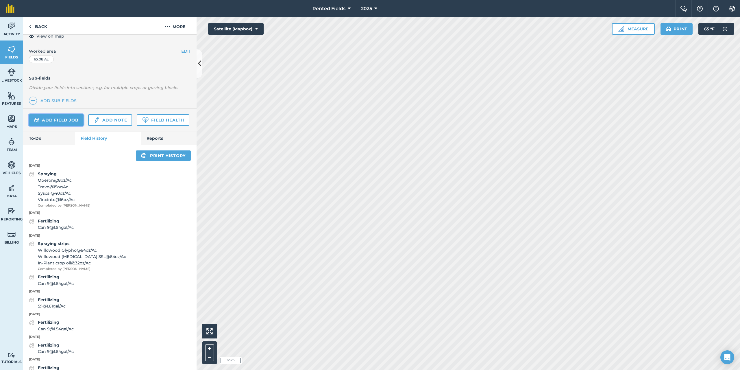
click at [63, 116] on link "Add field job" at bounding box center [56, 120] width 55 height 12
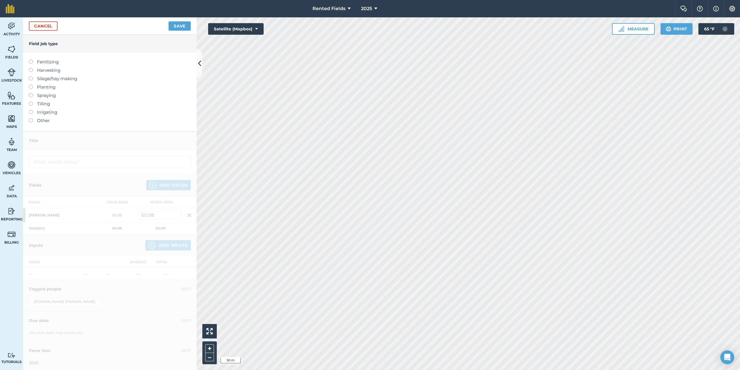
click at [30, 60] on label at bounding box center [33, 60] width 8 height 0
type input "Fertilizing"
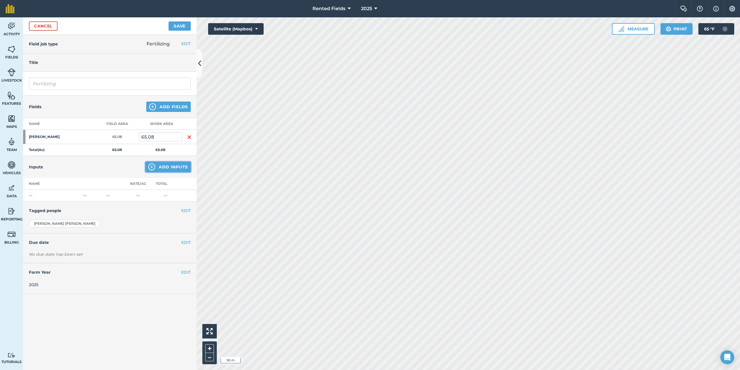
click at [177, 165] on button "Add Inputs" at bounding box center [167, 167] width 45 height 10
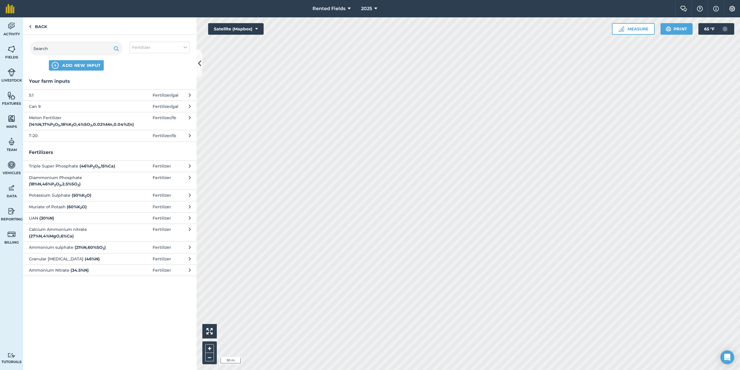
click at [36, 106] on span "Can 9" at bounding box center [76, 106] width 95 height 6
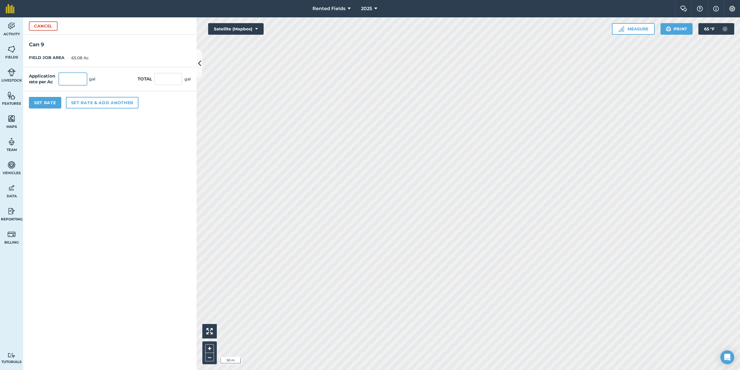
click at [72, 82] on input "text" at bounding box center [73, 79] width 28 height 12
type input "1.54"
type input "100.223"
click at [51, 100] on button "Set Rate" at bounding box center [45, 103] width 32 height 12
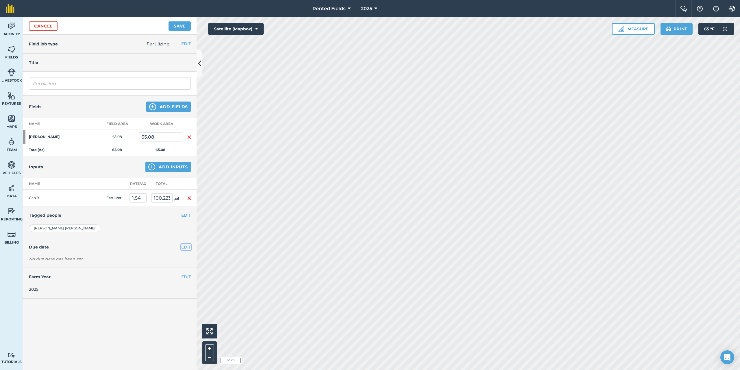
click at [186, 247] on button "EDIT" at bounding box center [186, 247] width 10 height 6
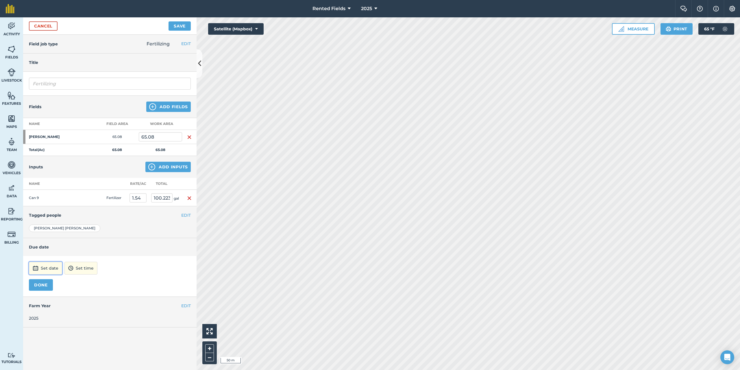
click at [51, 269] on button "Set date" at bounding box center [45, 268] width 33 height 13
click at [49, 191] on button "‹" at bounding box center [48, 190] width 13 height 13
click at [47, 192] on button "‹" at bounding box center [48, 190] width 13 height 13
click at [38, 236] on button "16" at bounding box center [36, 236] width 14 height 9
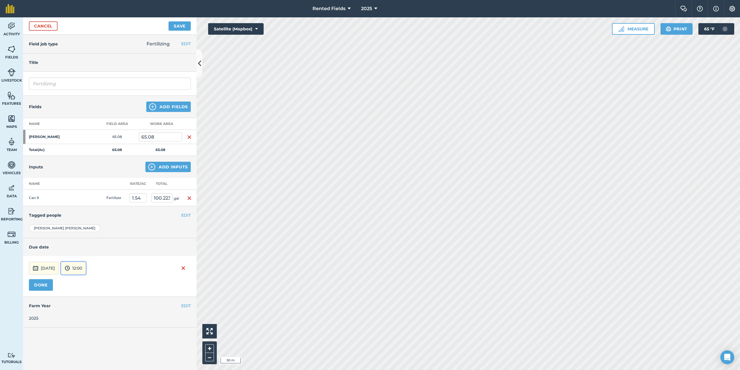
click at [86, 270] on button "12:00" at bounding box center [73, 268] width 25 height 13
click at [86, 204] on button "00:00" at bounding box center [74, 206] width 27 height 9
click at [49, 284] on button "DONE" at bounding box center [41, 285] width 24 height 12
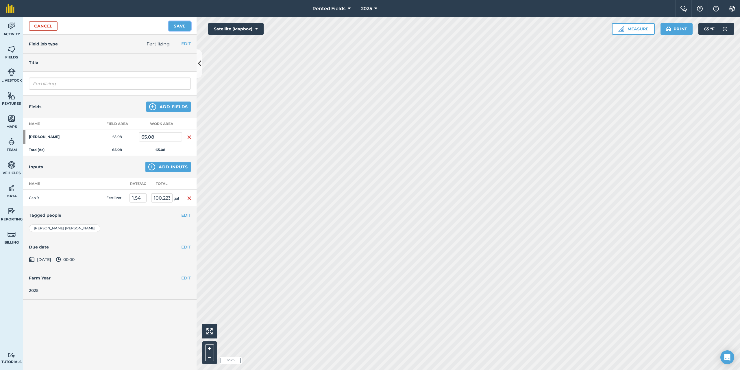
click at [182, 27] on button "Save" at bounding box center [180, 25] width 22 height 9
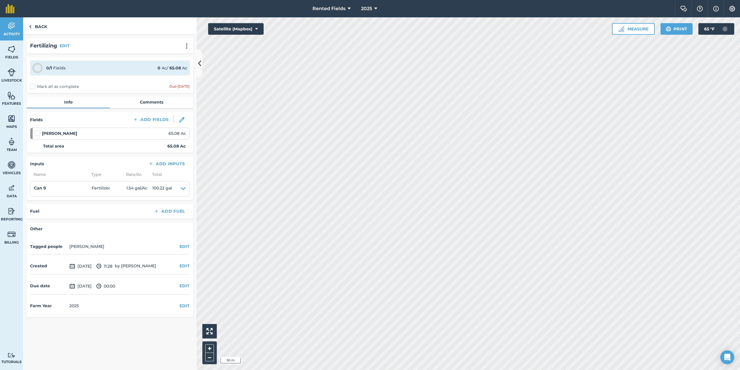
click at [30, 85] on label "Mark all as complete" at bounding box center [54, 87] width 49 height 6
click at [30, 85] on input "Mark all as complete" at bounding box center [32, 86] width 4 height 4
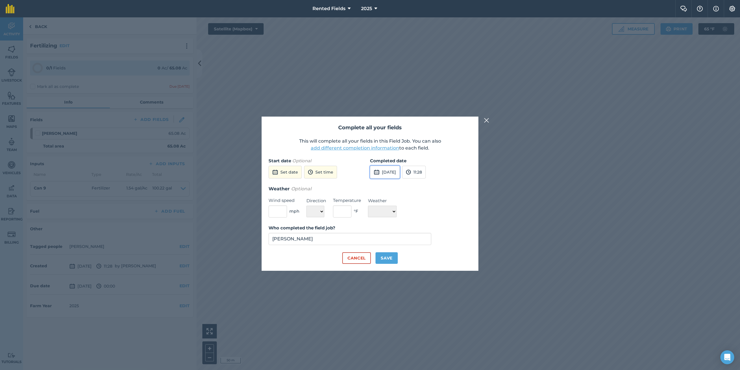
click at [400, 170] on button "[DATE]" at bounding box center [385, 172] width 30 height 13
click at [389, 186] on button "‹" at bounding box center [389, 185] width 13 height 13
click at [390, 185] on button "‹" at bounding box center [389, 185] width 13 height 13
click at [378, 232] on abbr "16" at bounding box center [377, 231] width 4 height 4
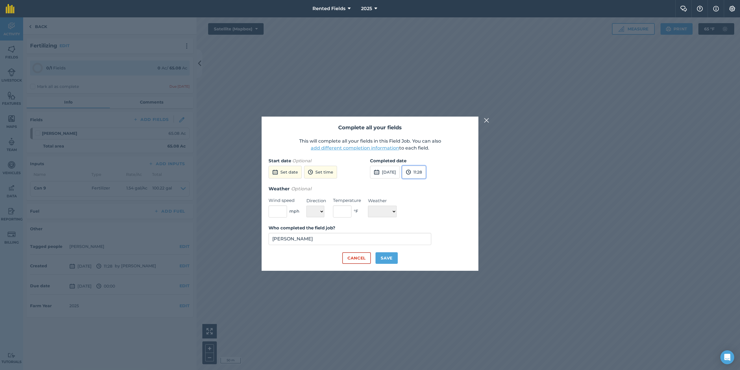
click at [426, 171] on button "11:28" at bounding box center [414, 172] width 24 height 13
click at [424, 181] on button "00:00" at bounding box center [415, 183] width 27 height 9
click at [383, 260] on button "Save" at bounding box center [387, 258] width 22 height 12
checkbox input "true"
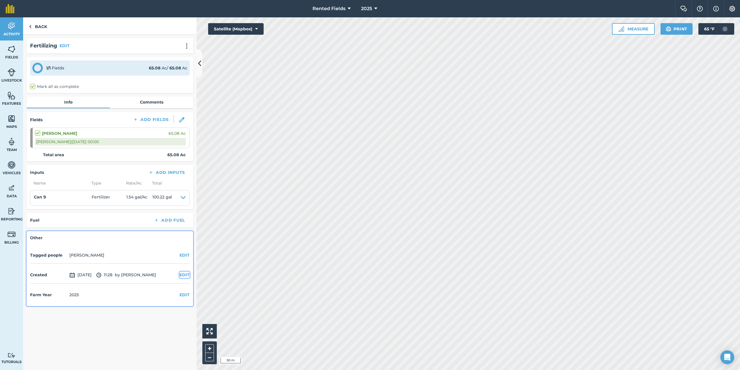
click at [184, 274] on button "EDIT" at bounding box center [185, 274] width 10 height 6
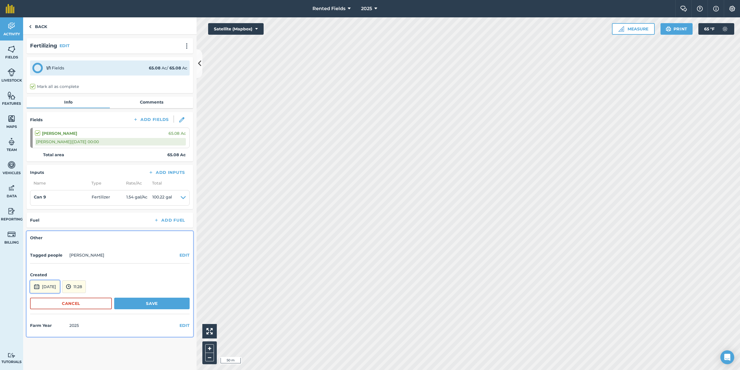
click at [60, 284] on button "[DATE]" at bounding box center [45, 286] width 30 height 13
click at [50, 208] on button "‹" at bounding box center [49, 208] width 13 height 13
click at [36, 254] on abbr "16" at bounding box center [37, 255] width 4 height 4
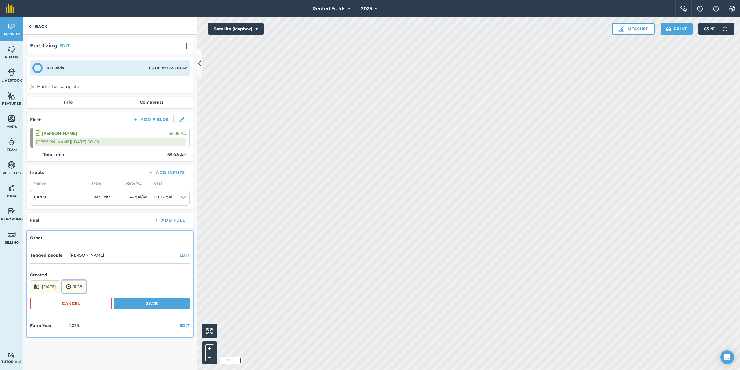
click at [86, 286] on button "11:28" at bounding box center [74, 286] width 24 height 13
click at [86, 224] on button "00:00" at bounding box center [75, 224] width 27 height 9
click at [131, 301] on button "Save" at bounding box center [151, 303] width 75 height 12
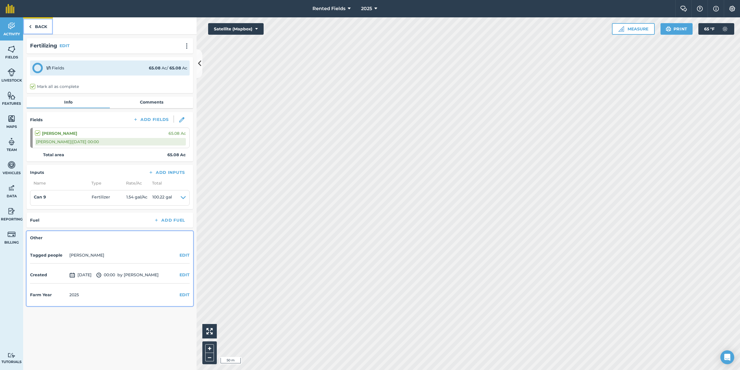
click at [34, 26] on link "Back" at bounding box center [38, 25] width 30 height 17
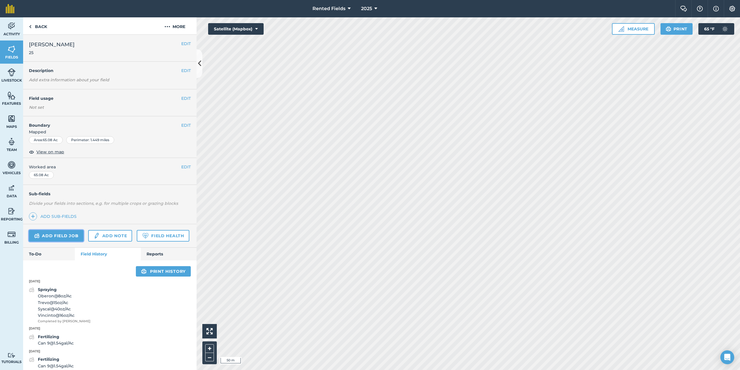
click at [71, 237] on link "Add field job" at bounding box center [56, 236] width 55 height 12
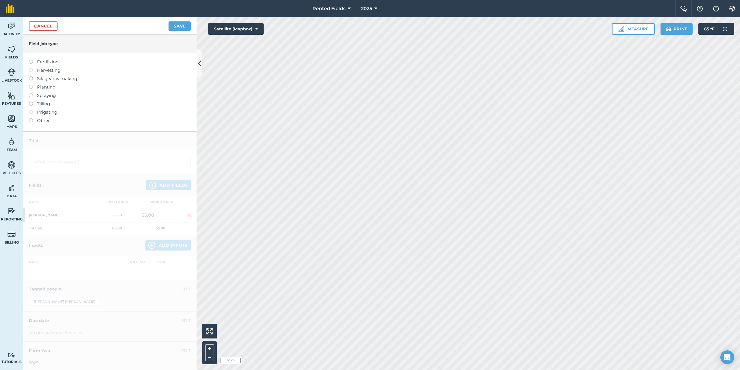
click at [31, 60] on label at bounding box center [33, 60] width 8 height 0
type input "Fertilizing"
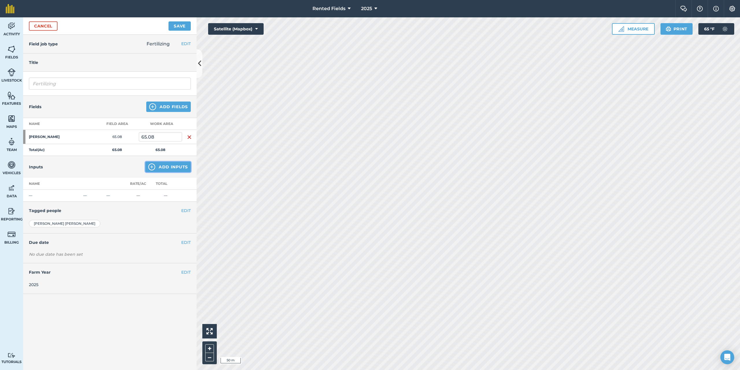
click at [178, 166] on button "Add Inputs" at bounding box center [167, 167] width 45 height 10
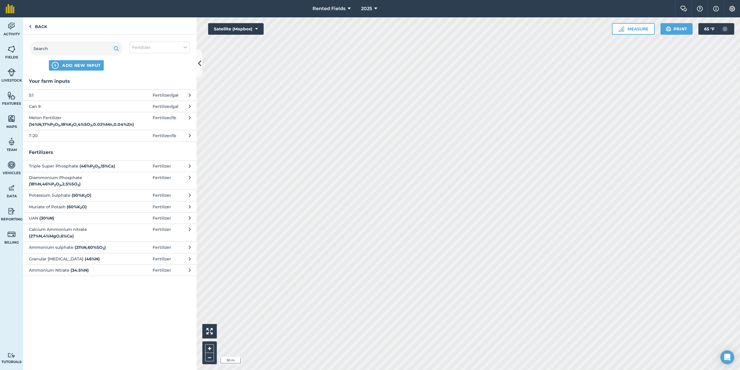
click at [32, 107] on span "Can 9" at bounding box center [76, 106] width 95 height 6
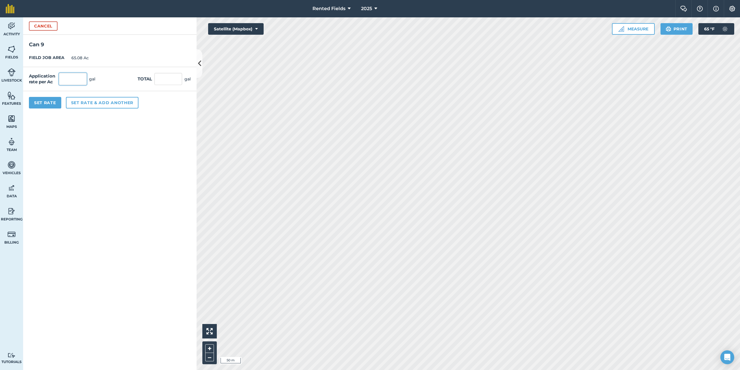
click at [72, 76] on input "text" at bounding box center [73, 79] width 28 height 12
type input "1.54"
type input "100.223"
click at [56, 105] on button "Set Rate" at bounding box center [45, 103] width 32 height 12
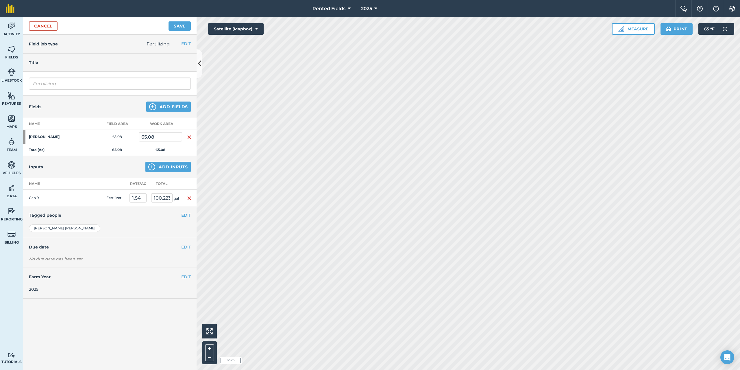
click at [50, 265] on div "No due date has been set Set date Set time" at bounding box center [109, 262] width 173 height 12
click at [47, 255] on div "EDIT Due date" at bounding box center [109, 247] width 173 height 18
click at [186, 243] on div "EDIT Due date" at bounding box center [109, 247] width 173 height 18
click at [186, 245] on button "EDIT" at bounding box center [186, 247] width 10 height 6
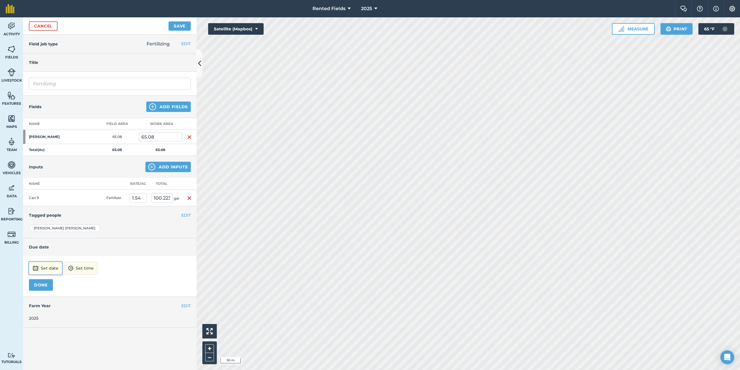
click at [56, 267] on button "Set date" at bounding box center [45, 268] width 33 height 13
click at [47, 191] on button "‹" at bounding box center [48, 190] width 13 height 13
click at [36, 244] on abbr "23" at bounding box center [36, 245] width 4 height 4
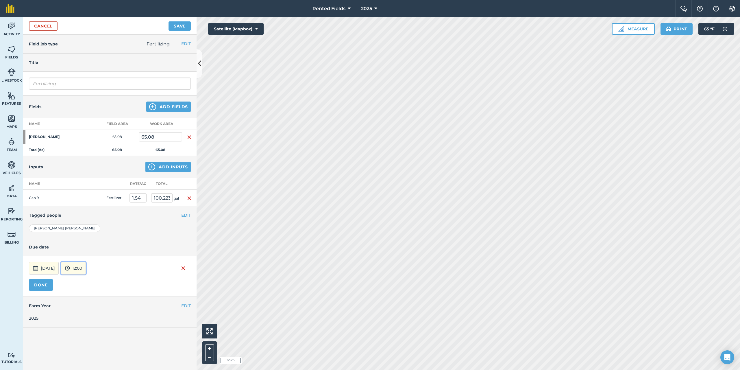
click at [86, 264] on button "12:00" at bounding box center [73, 268] width 25 height 13
click at [86, 207] on button "00:00" at bounding box center [74, 206] width 27 height 9
click at [39, 288] on button "DONE" at bounding box center [41, 285] width 24 height 12
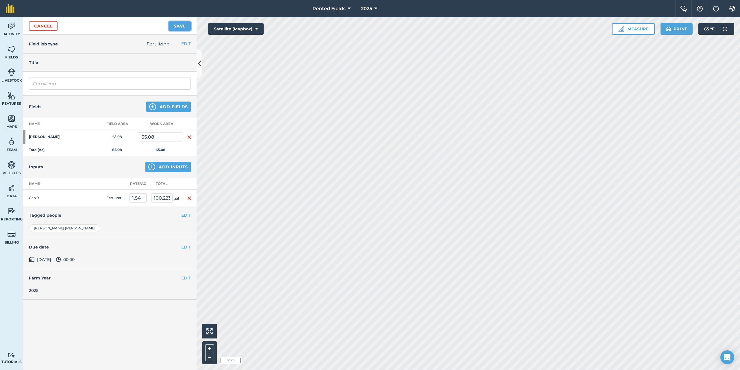
click at [184, 28] on button "Save" at bounding box center [180, 25] width 22 height 9
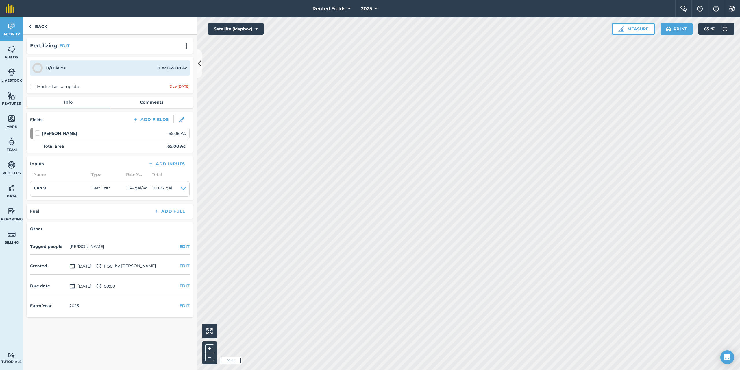
click at [32, 87] on label "Mark all as complete" at bounding box center [54, 87] width 49 height 6
click at [32, 87] on input "Mark all as complete" at bounding box center [32, 86] width 4 height 4
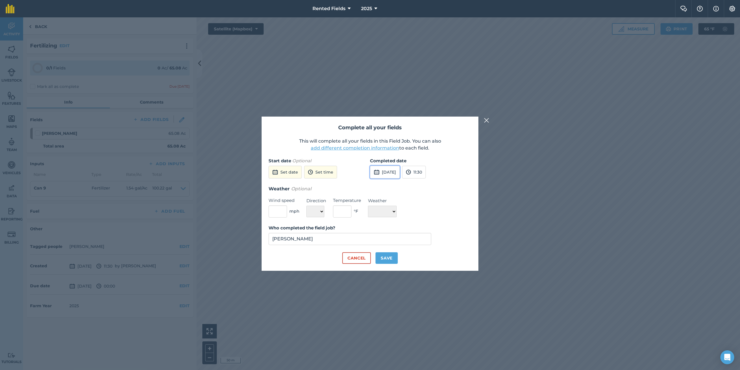
click at [397, 173] on button "[DATE]" at bounding box center [385, 172] width 30 height 13
click at [391, 187] on button "‹" at bounding box center [389, 185] width 13 height 13
click at [374, 240] on button "23" at bounding box center [377, 240] width 14 height 9
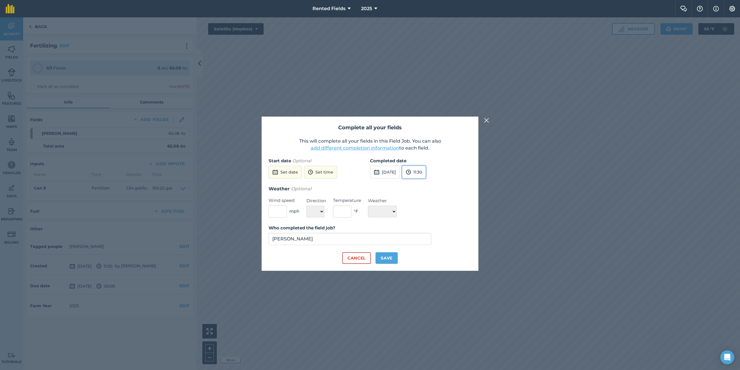
click at [426, 169] on button "11:30" at bounding box center [414, 172] width 24 height 13
click at [430, 182] on button "00:00" at bounding box center [415, 183] width 27 height 9
click at [387, 256] on button "Save" at bounding box center [387, 258] width 22 height 12
checkbox input "true"
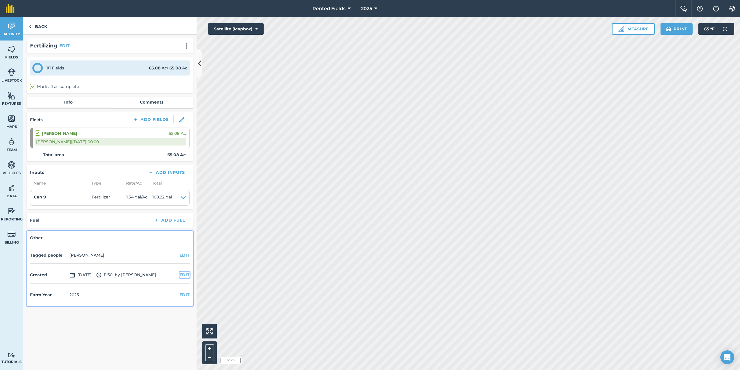
click at [184, 274] on button "EDIT" at bounding box center [185, 274] width 10 height 6
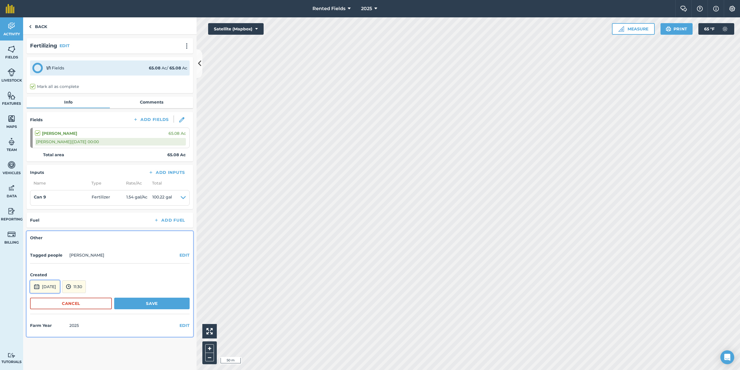
click at [49, 289] on button "[DATE]" at bounding box center [45, 286] width 30 height 13
click at [51, 210] on button "‹" at bounding box center [49, 208] width 13 height 13
click at [37, 263] on abbr "23" at bounding box center [37, 264] width 4 height 4
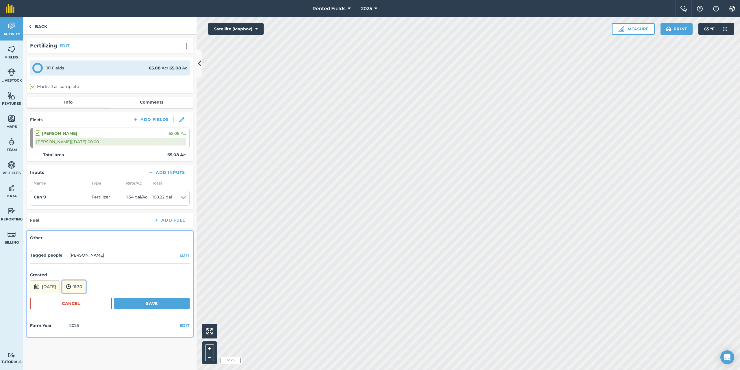
click at [86, 287] on button "11:30" at bounding box center [74, 286] width 24 height 13
click at [90, 225] on button "00:00" at bounding box center [75, 224] width 27 height 9
click at [142, 304] on button "Save" at bounding box center [151, 303] width 75 height 12
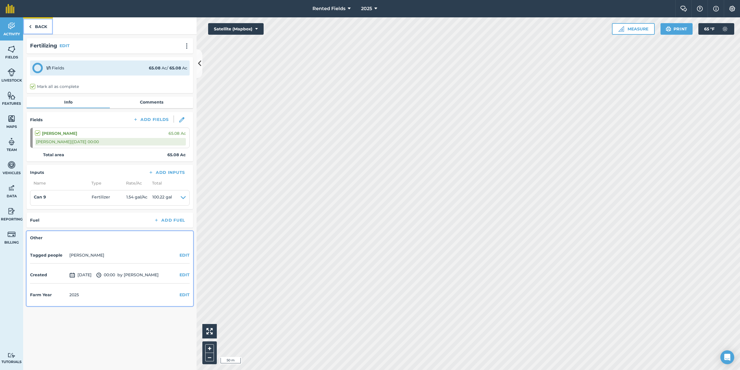
click at [30, 26] on img at bounding box center [30, 26] width 3 height 7
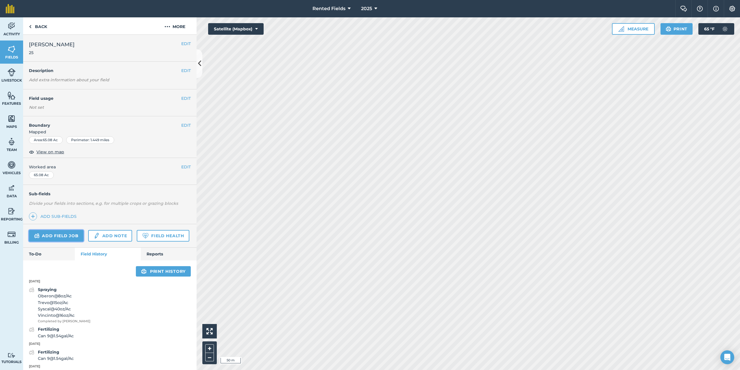
click at [57, 231] on link "Add field job" at bounding box center [56, 236] width 55 height 12
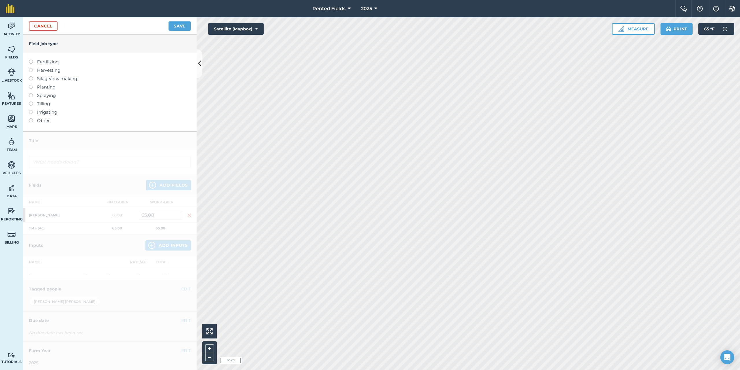
click at [31, 60] on label at bounding box center [33, 60] width 8 height 0
type input "Fertilizing"
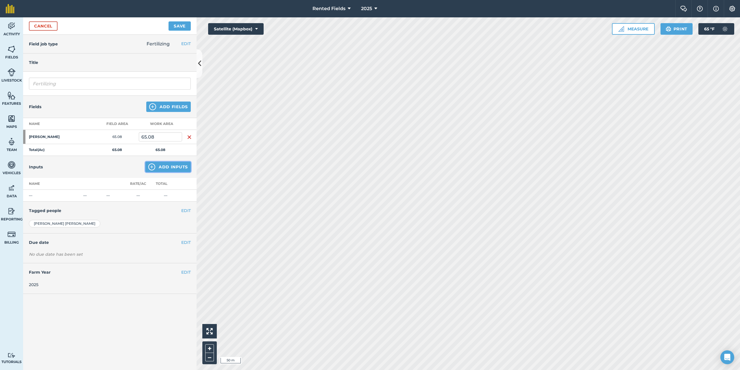
click at [168, 166] on button "Add Inputs" at bounding box center [167, 167] width 45 height 10
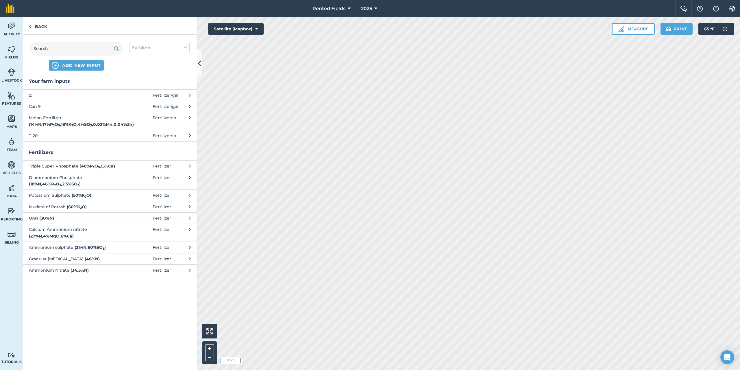
click at [49, 105] on span "Can 9" at bounding box center [76, 106] width 95 height 6
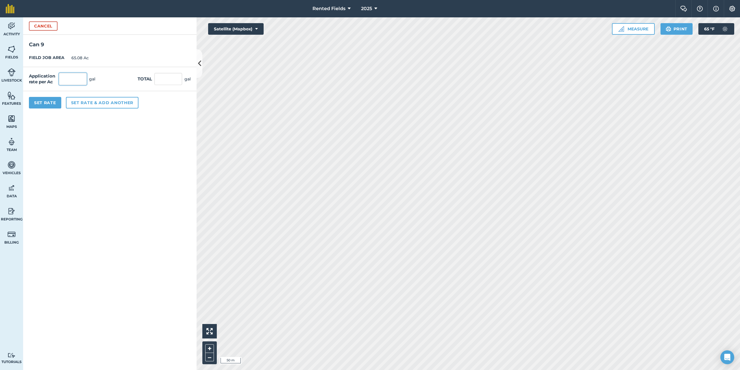
click at [63, 82] on input "text" at bounding box center [73, 79] width 28 height 12
type input "1.54"
type input "100.223"
click at [50, 100] on button "Set Rate" at bounding box center [45, 103] width 32 height 12
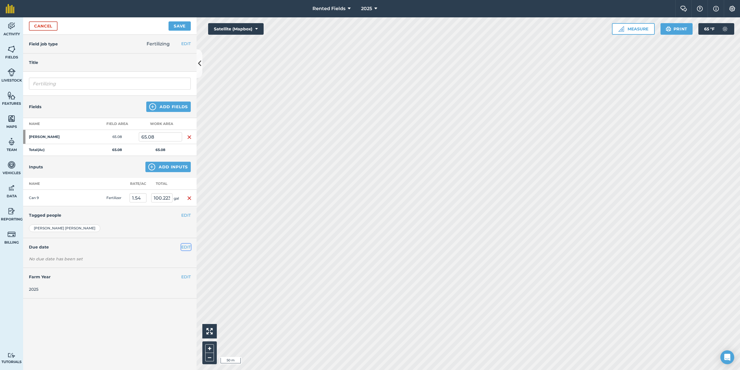
click at [185, 247] on button "EDIT" at bounding box center [186, 247] width 10 height 6
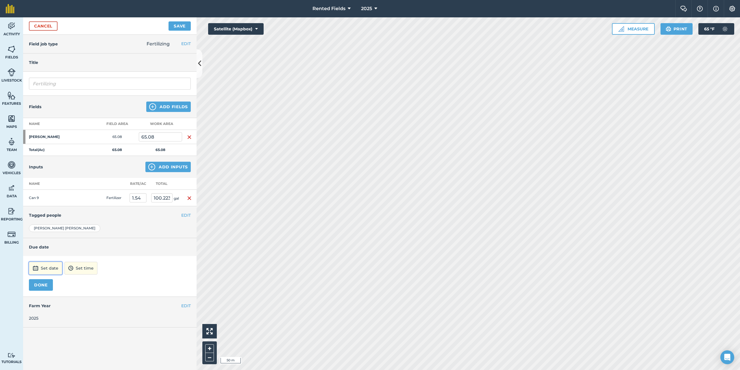
click at [43, 267] on button "Set date" at bounding box center [45, 268] width 33 height 13
click at [49, 192] on button "‹" at bounding box center [48, 190] width 13 height 13
click at [35, 255] on abbr "30" at bounding box center [36, 255] width 4 height 4
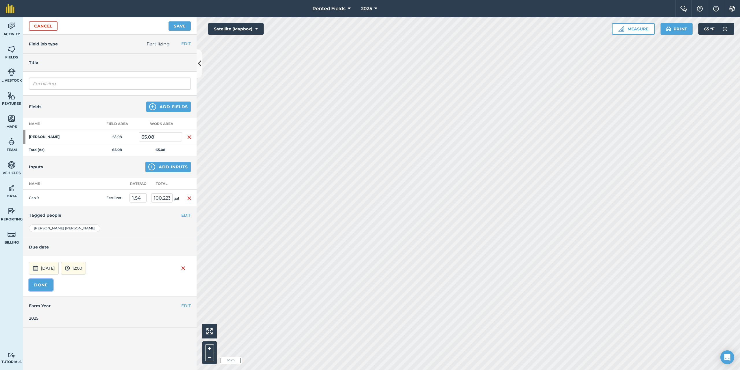
click at [44, 288] on button "DONE" at bounding box center [41, 285] width 24 height 12
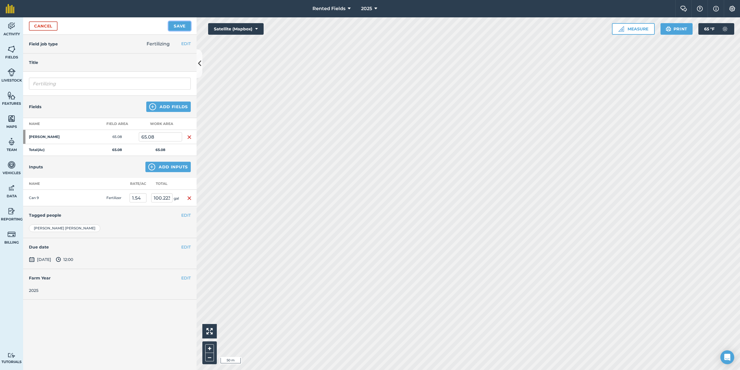
click at [184, 23] on button "Save" at bounding box center [180, 25] width 22 height 9
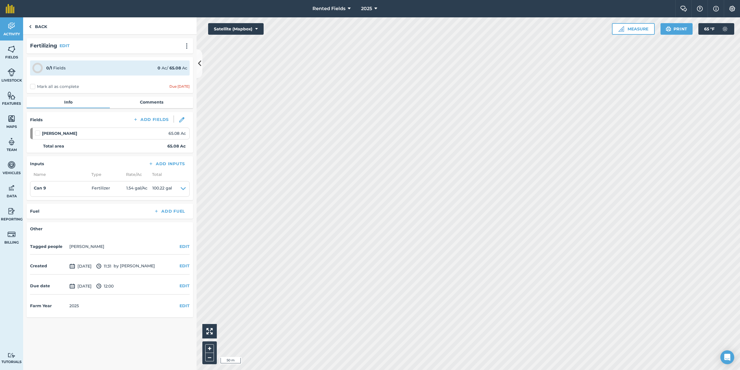
click at [33, 86] on label "Mark all as complete" at bounding box center [54, 87] width 49 height 6
click at [33, 86] on input "Mark all as complete" at bounding box center [32, 86] width 4 height 4
checkbox input "false"
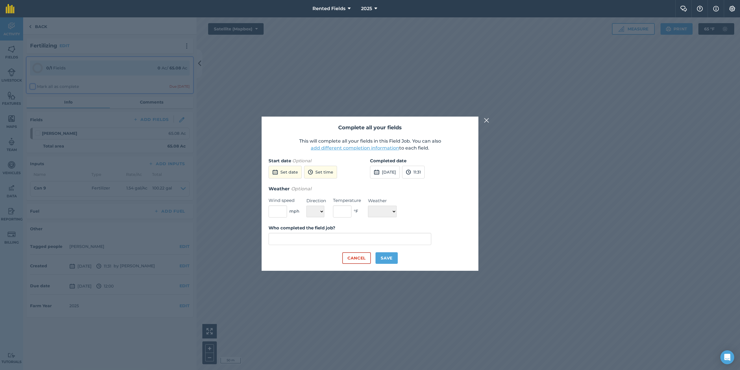
type input "[PERSON_NAME]"
click at [391, 170] on button "[DATE]" at bounding box center [385, 172] width 30 height 13
click at [389, 186] on button "‹" at bounding box center [389, 185] width 13 height 13
click at [389, 185] on button "‹" at bounding box center [389, 185] width 13 height 13
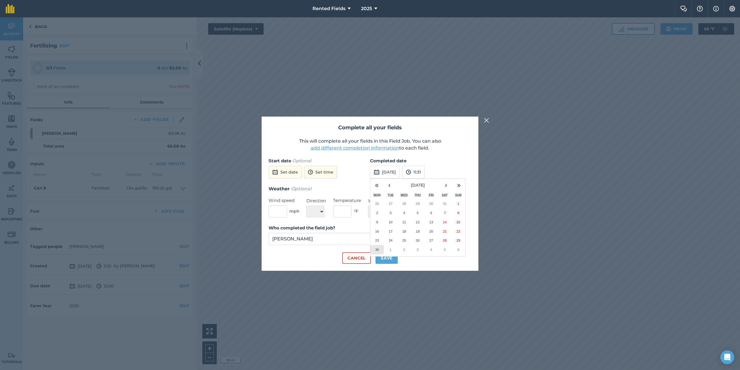
click at [376, 249] on abbr "30" at bounding box center [377, 249] width 4 height 4
click at [425, 174] on button "11:31" at bounding box center [413, 172] width 23 height 13
click at [430, 183] on button "00:00" at bounding box center [415, 183] width 27 height 9
click at [390, 260] on button "Save" at bounding box center [387, 258] width 22 height 12
checkbox input "true"
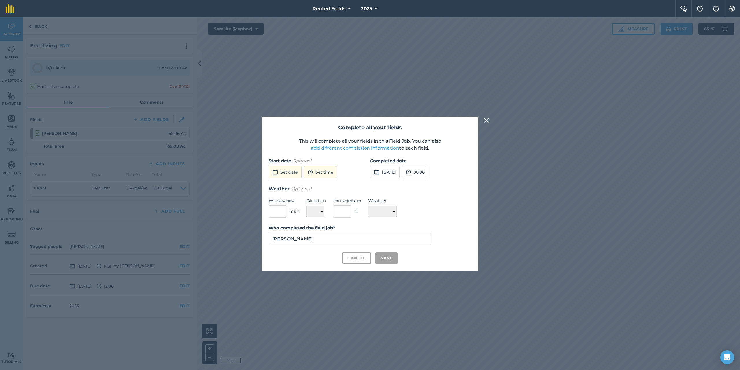
checkbox input "true"
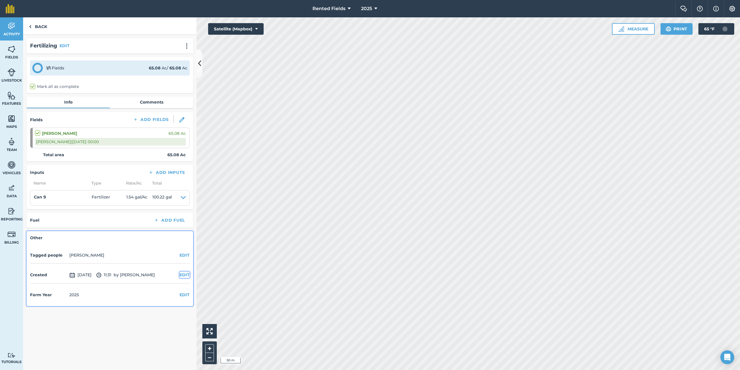
click at [184, 276] on button "EDIT" at bounding box center [185, 274] width 10 height 6
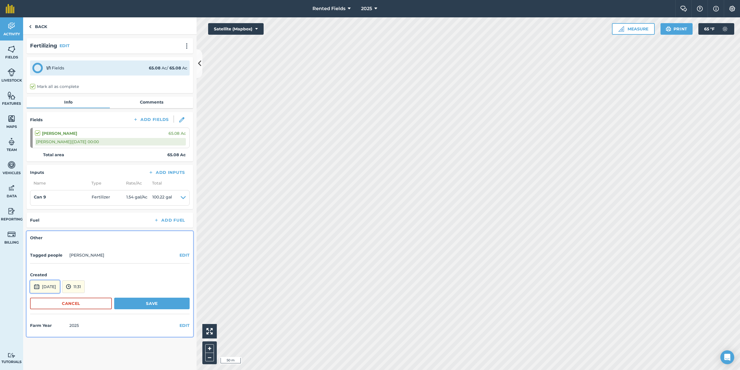
click at [57, 284] on button "[DATE]" at bounding box center [45, 286] width 30 height 13
click at [50, 211] on button "‹" at bounding box center [49, 208] width 13 height 13
click at [38, 275] on button "30" at bounding box center [37, 273] width 14 height 9
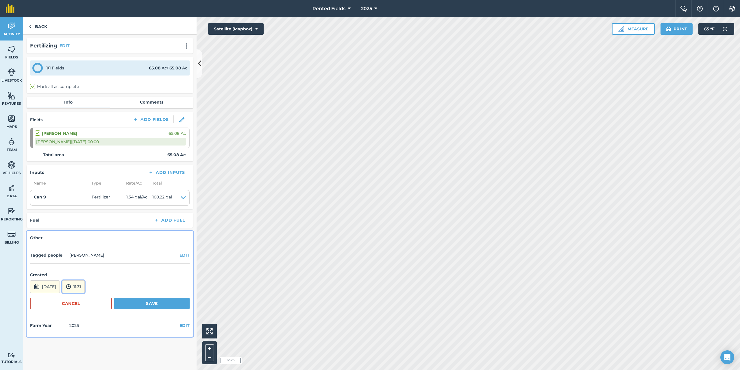
click at [85, 285] on button "11:31" at bounding box center [73, 286] width 23 height 13
click at [90, 225] on button "00:00" at bounding box center [75, 224] width 27 height 9
click at [160, 303] on button "Save" at bounding box center [151, 303] width 75 height 12
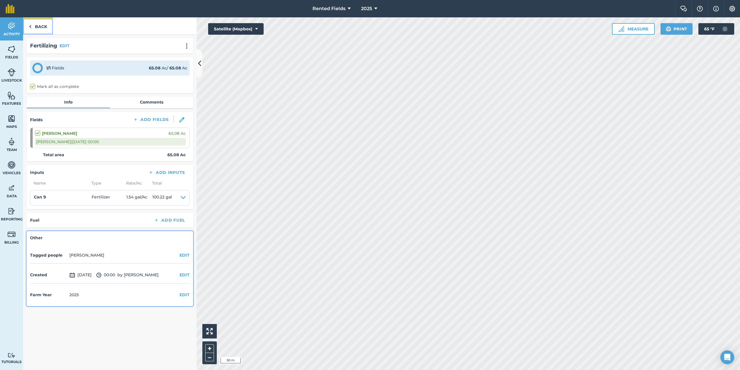
click at [33, 26] on link "Back" at bounding box center [38, 25] width 30 height 17
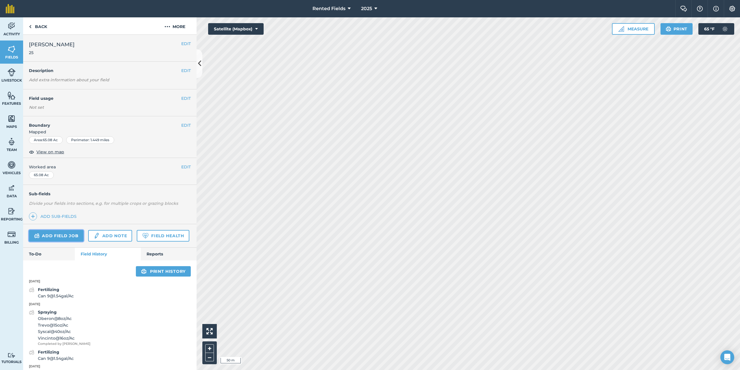
click at [71, 231] on link "Add field job" at bounding box center [56, 236] width 55 height 12
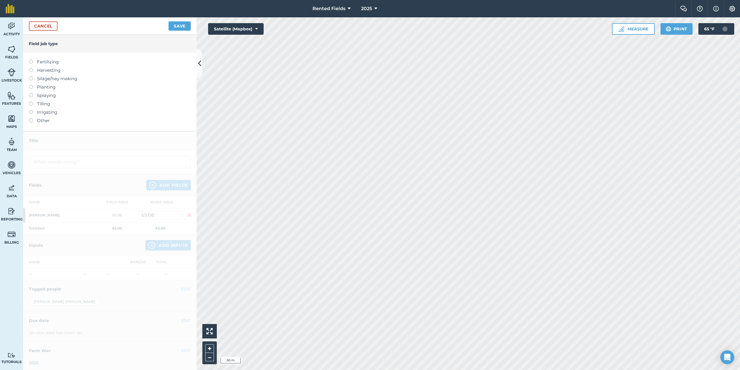
click at [31, 60] on label at bounding box center [33, 60] width 8 height 0
type input "Fertilizing"
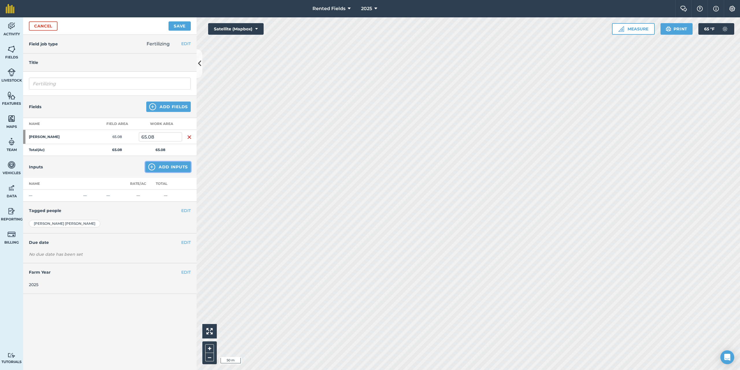
click at [167, 166] on button "Add Inputs" at bounding box center [167, 167] width 45 height 10
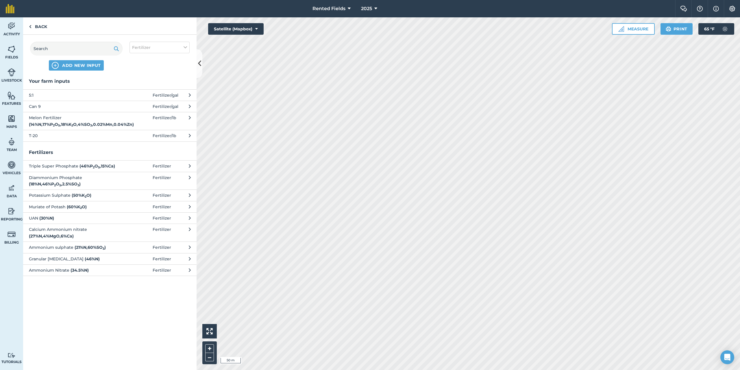
click at [185, 106] on button "Can 9 Fertilizer / gal" at bounding box center [109, 106] width 173 height 11
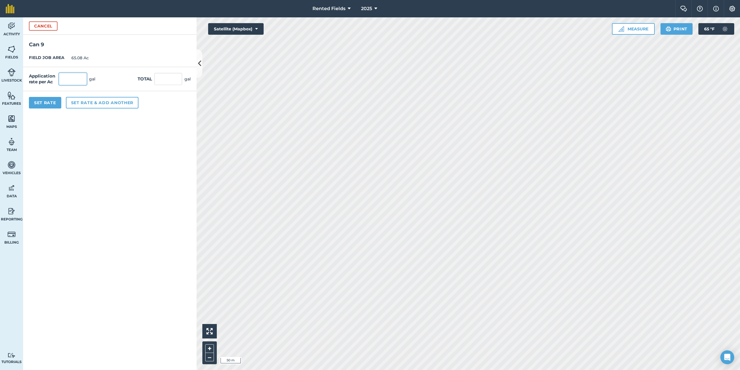
click at [72, 75] on input "text" at bounding box center [73, 79] width 28 height 12
type input "1.54"
type input "100.223"
click at [52, 102] on button "Set Rate" at bounding box center [45, 103] width 32 height 12
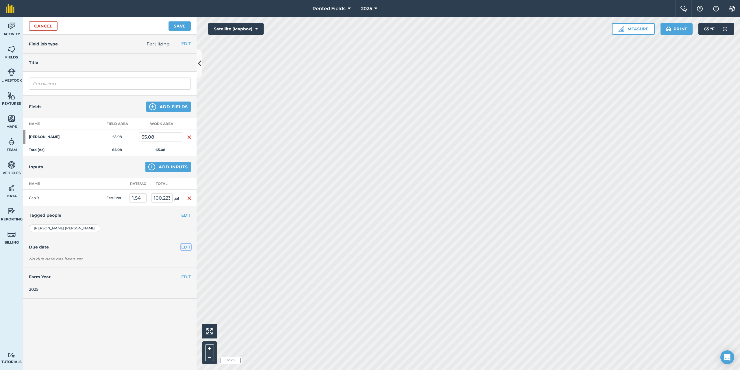
click at [190, 247] on button "EDIT" at bounding box center [186, 247] width 10 height 6
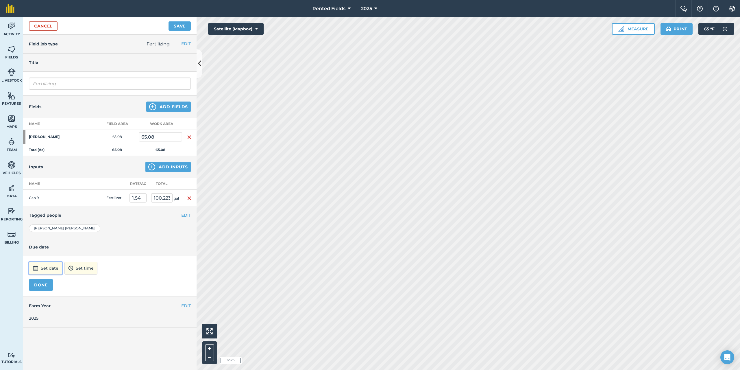
click at [46, 271] on button "Set date" at bounding box center [45, 268] width 33 height 13
click at [46, 190] on button "‹" at bounding box center [48, 190] width 13 height 13
click at [47, 190] on button "‹" at bounding box center [48, 190] width 13 height 13
click at [106, 188] on button "›" at bounding box center [105, 190] width 13 height 13
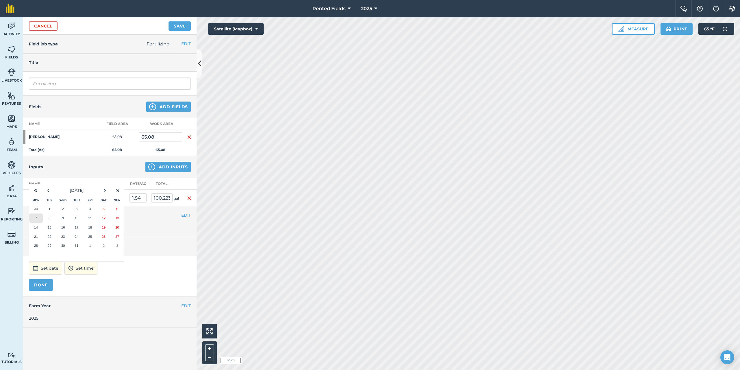
click at [36, 218] on abbr "7" at bounding box center [36, 218] width 2 height 4
click at [86, 264] on button "12:00" at bounding box center [73, 268] width 25 height 13
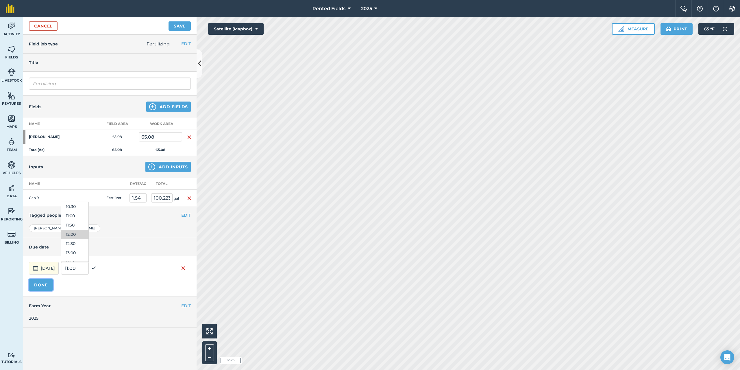
click at [40, 289] on button "DONE" at bounding box center [41, 285] width 24 height 12
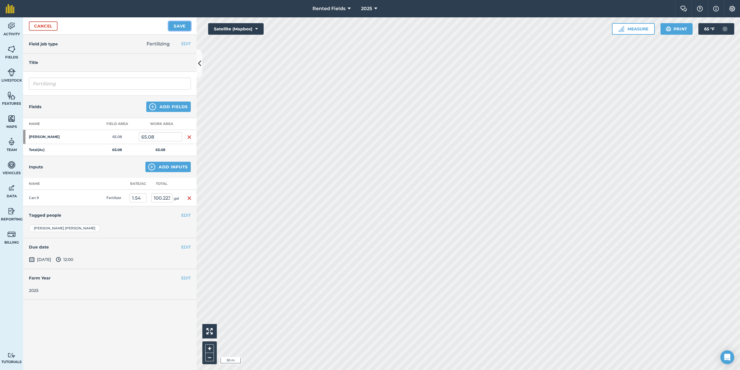
click at [176, 25] on button "Save" at bounding box center [180, 25] width 22 height 9
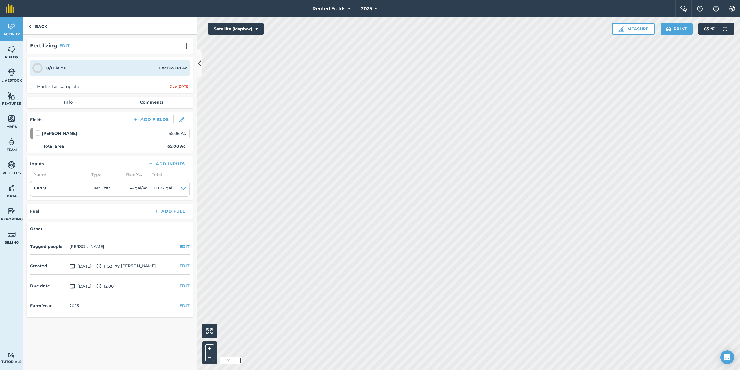
click at [32, 87] on label "Mark all as complete" at bounding box center [54, 87] width 49 height 6
click at [32, 87] on input "Mark all as complete" at bounding box center [32, 86] width 4 height 4
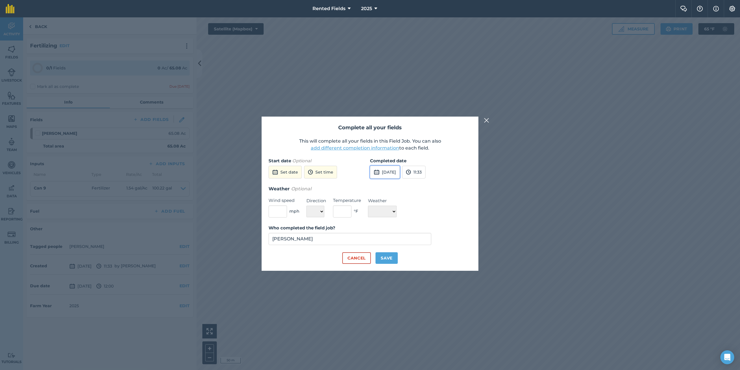
click at [395, 172] on button "[DATE]" at bounding box center [385, 172] width 30 height 13
click at [389, 183] on button "‹" at bounding box center [389, 185] width 13 height 13
click at [377, 214] on abbr "7" at bounding box center [377, 213] width 2 height 4
click at [425, 176] on button "11:33" at bounding box center [413, 172] width 23 height 13
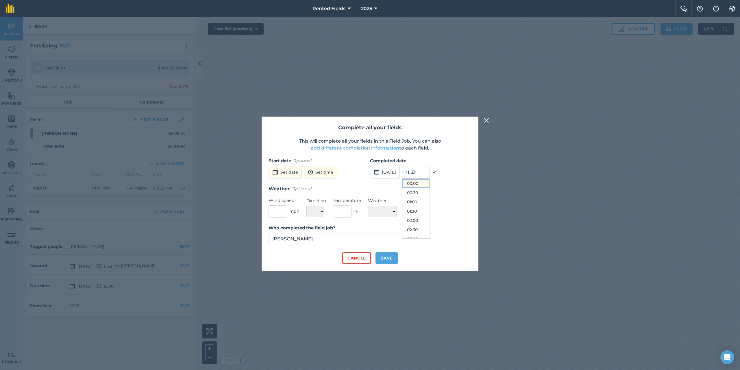
click at [426, 184] on button "00:00" at bounding box center [415, 183] width 27 height 9
click at [389, 257] on button "Save" at bounding box center [387, 258] width 22 height 12
checkbox input "true"
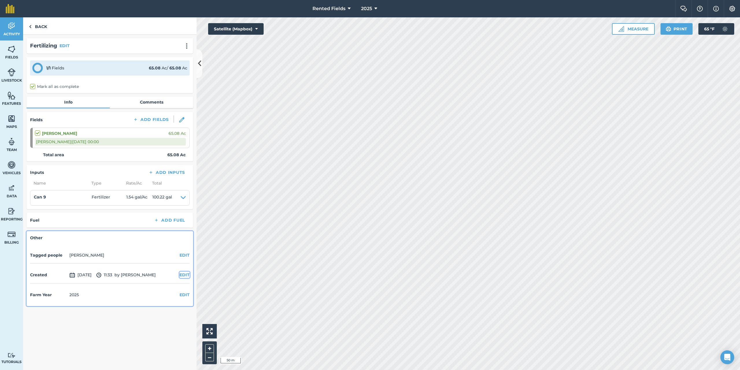
click at [183, 275] on button "EDIT" at bounding box center [185, 274] width 10 height 6
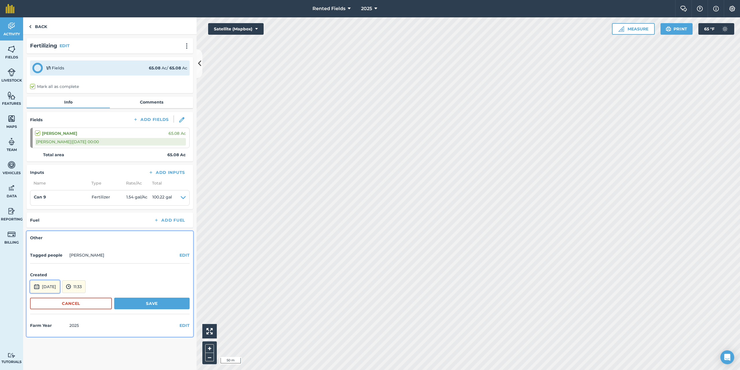
click at [55, 287] on button "[DATE]" at bounding box center [45, 286] width 30 height 13
click at [49, 209] on button "‹" at bounding box center [49, 208] width 13 height 13
click at [35, 235] on button "7" at bounding box center [37, 236] width 14 height 9
click at [86, 290] on button "11:33" at bounding box center [73, 286] width 23 height 13
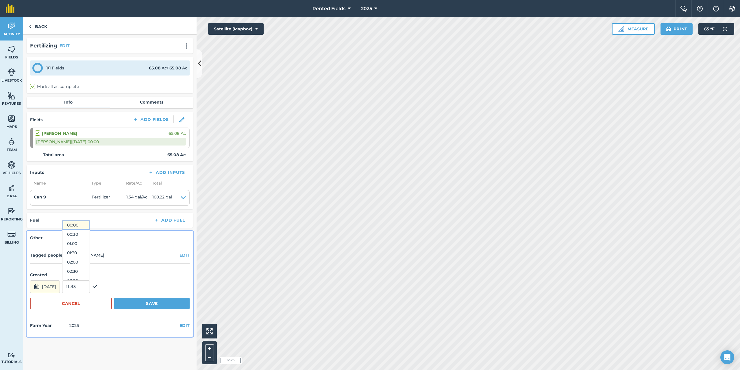
click at [86, 225] on button "00:00" at bounding box center [75, 224] width 27 height 9
click at [157, 305] on button "Save" at bounding box center [151, 303] width 75 height 12
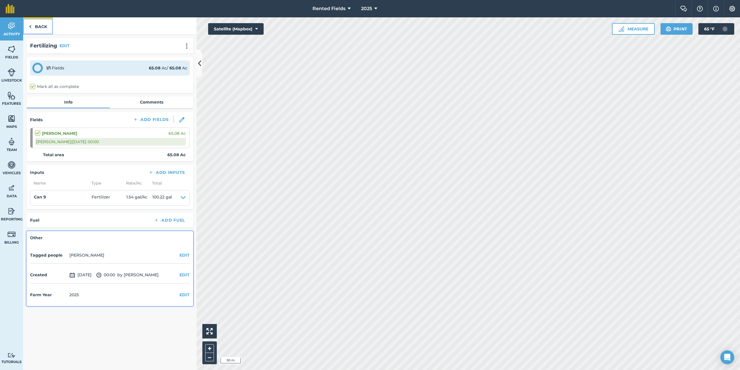
click at [29, 25] on img at bounding box center [30, 26] width 3 height 7
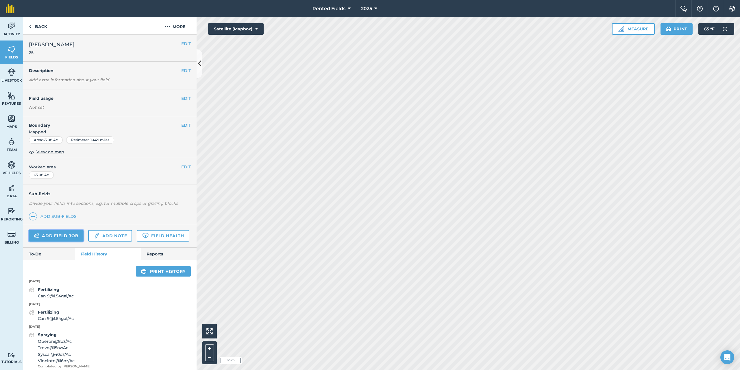
click at [82, 238] on link "Add field job" at bounding box center [56, 236] width 55 height 12
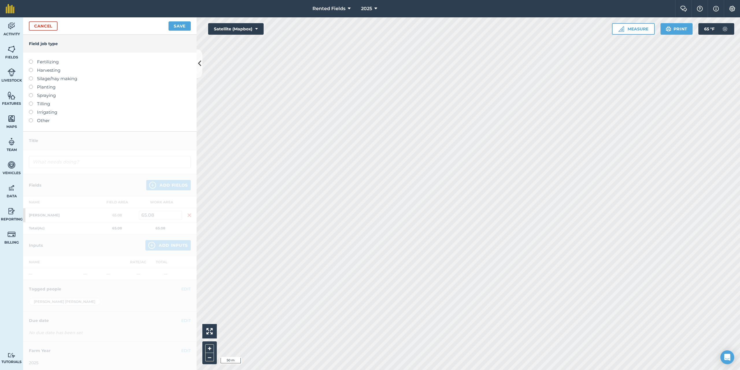
click at [31, 60] on label at bounding box center [33, 60] width 8 height 0
type input "Fertilizing"
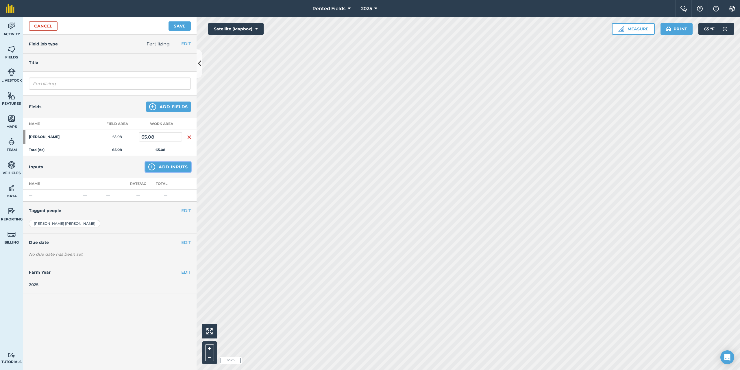
click at [180, 168] on button "Add Inputs" at bounding box center [167, 167] width 45 height 10
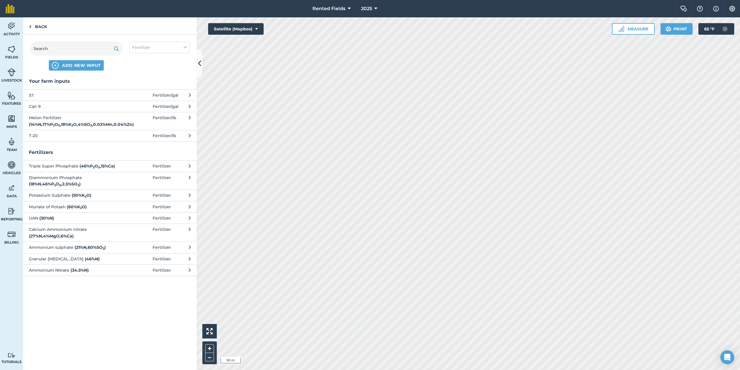
click at [189, 107] on icon at bounding box center [190, 106] width 2 height 6
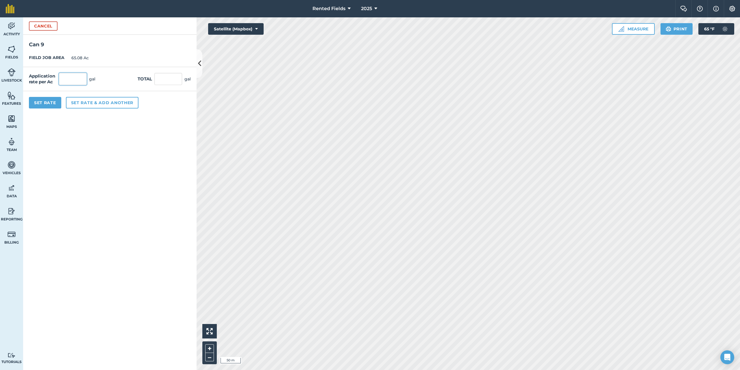
click at [72, 79] on input "text" at bounding box center [73, 79] width 28 height 12
type input "1.54"
type input "100.223"
click at [51, 100] on button "Set Rate" at bounding box center [45, 103] width 32 height 12
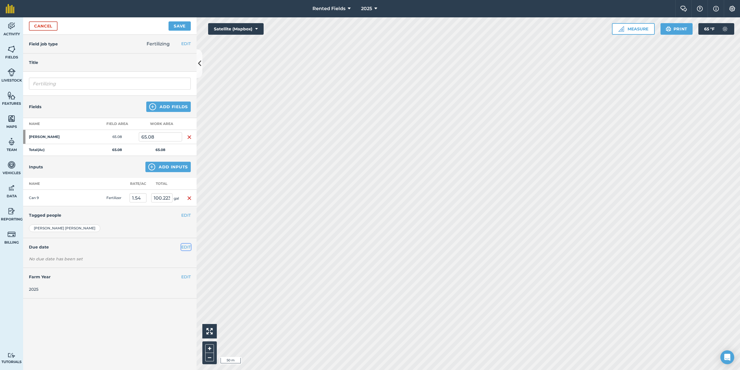
click at [183, 246] on button "EDIT" at bounding box center [186, 247] width 10 height 6
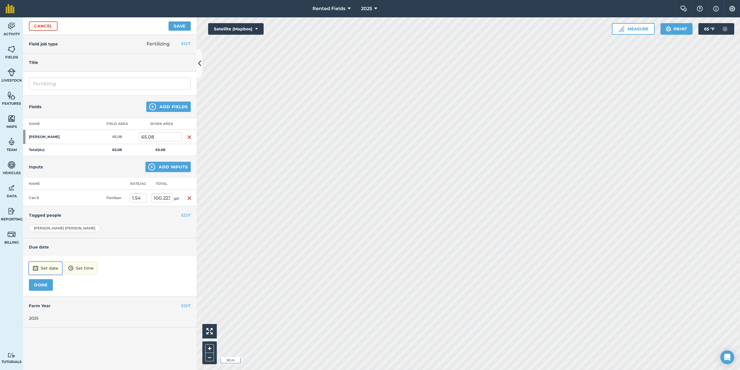
click at [53, 271] on button "Set date" at bounding box center [45, 268] width 33 height 13
click at [49, 193] on button "‹" at bounding box center [48, 190] width 13 height 13
click at [36, 227] on abbr "14" at bounding box center [36, 227] width 4 height 4
click at [46, 283] on button "DONE" at bounding box center [41, 285] width 24 height 12
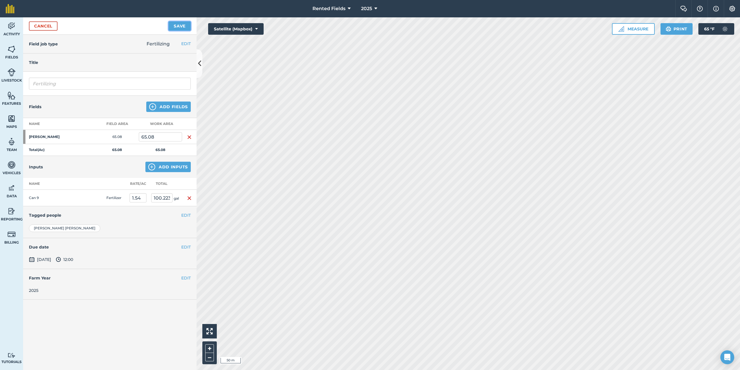
click at [178, 26] on button "Save" at bounding box center [180, 25] width 22 height 9
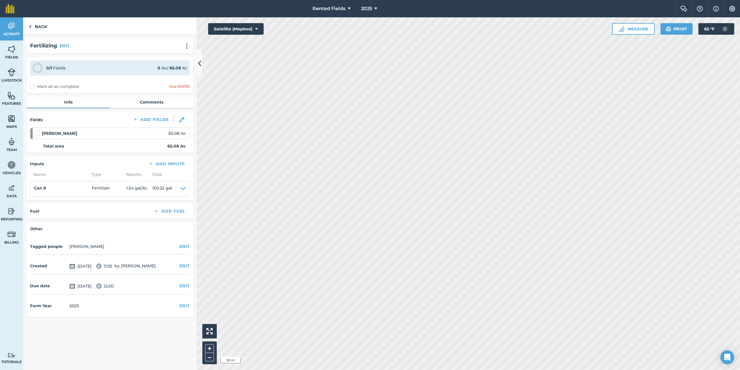
click at [32, 85] on label "Mark all as complete" at bounding box center [54, 87] width 49 height 6
click at [32, 85] on input "Mark all as complete" at bounding box center [32, 86] width 4 height 4
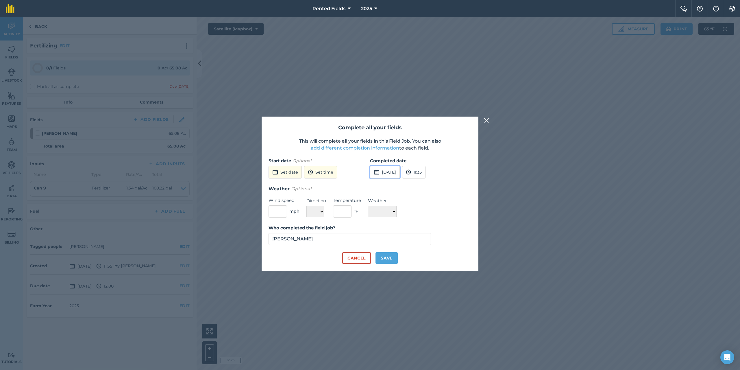
click at [385, 172] on button "[DATE]" at bounding box center [385, 172] width 30 height 13
click at [390, 185] on button "‹" at bounding box center [389, 185] width 13 height 13
click at [376, 223] on abbr "14" at bounding box center [377, 222] width 4 height 4
click at [426, 175] on button "11:35" at bounding box center [413, 172] width 23 height 13
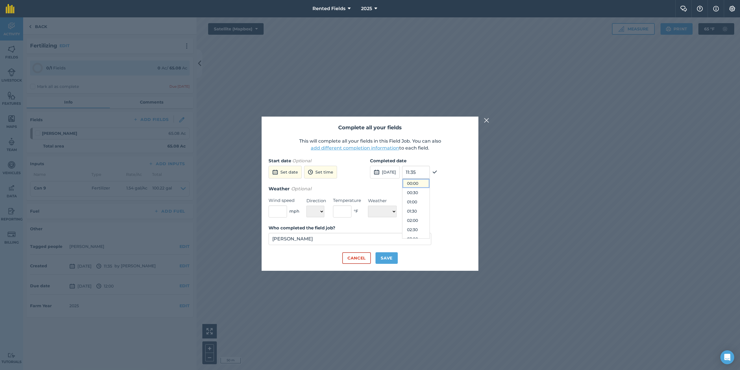
click at [426, 183] on button "00:00" at bounding box center [415, 183] width 27 height 9
click at [384, 258] on button "Save" at bounding box center [387, 258] width 22 height 12
checkbox input "true"
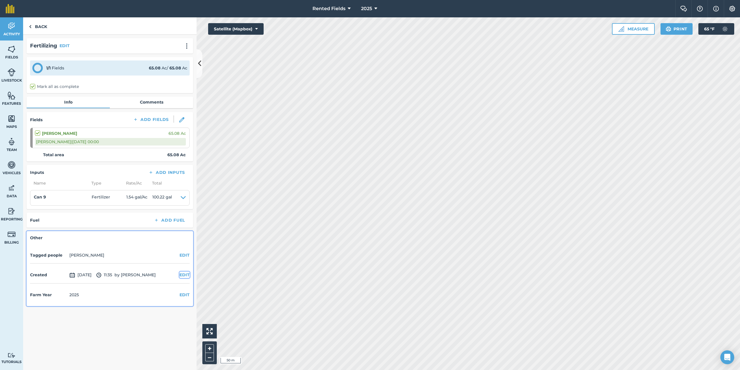
click at [185, 272] on button "EDIT" at bounding box center [185, 274] width 10 height 6
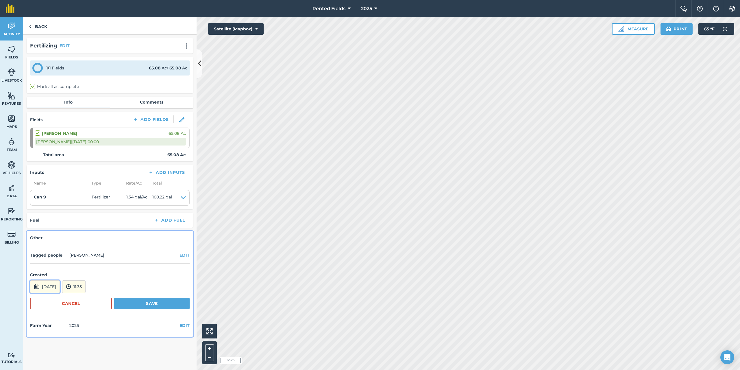
click at [60, 288] on button "[DATE]" at bounding box center [45, 286] width 30 height 13
click at [50, 206] on button "‹" at bounding box center [49, 208] width 13 height 13
click at [36, 245] on abbr "14" at bounding box center [37, 246] width 4 height 4
click at [86, 284] on button "11:35" at bounding box center [73, 286] width 23 height 13
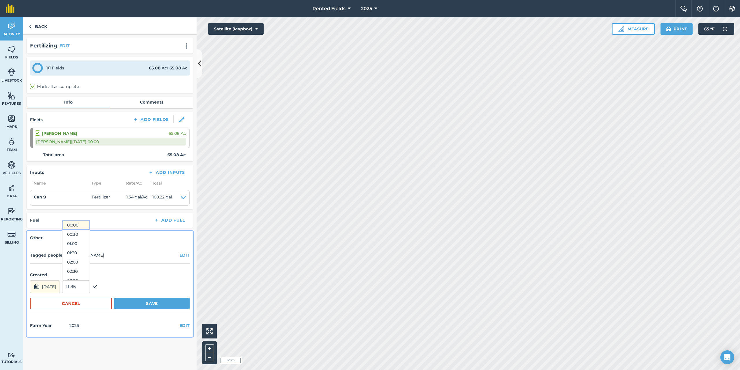
click at [89, 226] on button "00:00" at bounding box center [75, 224] width 27 height 9
click at [152, 303] on button "Save" at bounding box center [151, 303] width 75 height 12
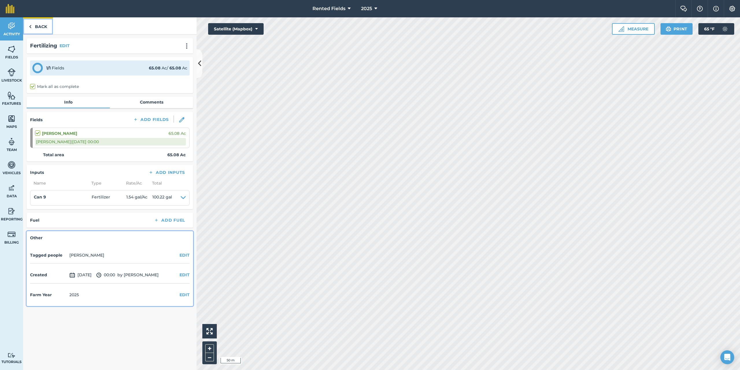
click at [29, 26] on img at bounding box center [30, 26] width 3 height 7
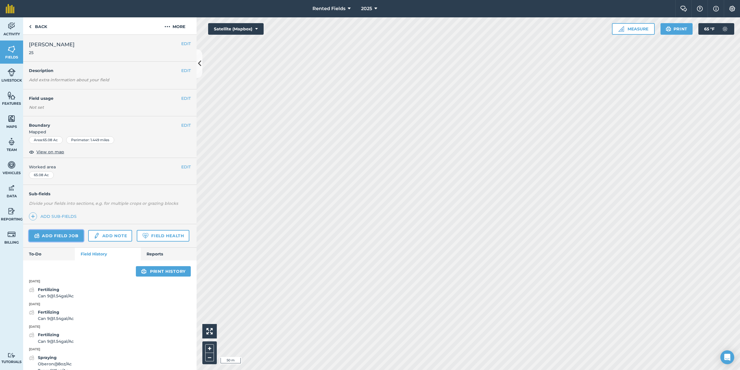
click at [66, 233] on link "Add field job" at bounding box center [56, 236] width 55 height 12
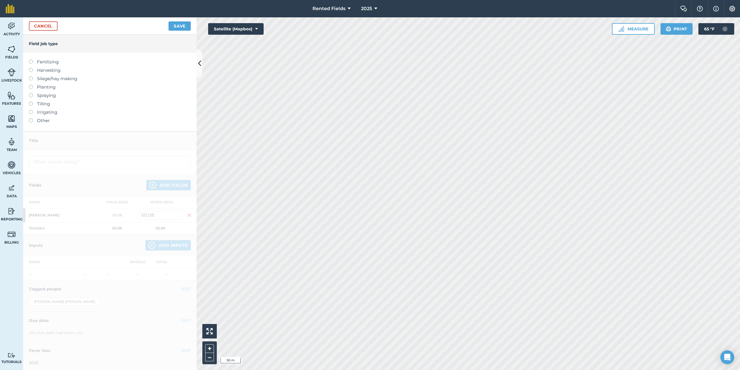
click at [30, 60] on label at bounding box center [33, 60] width 8 height 0
type input "Fertilizing"
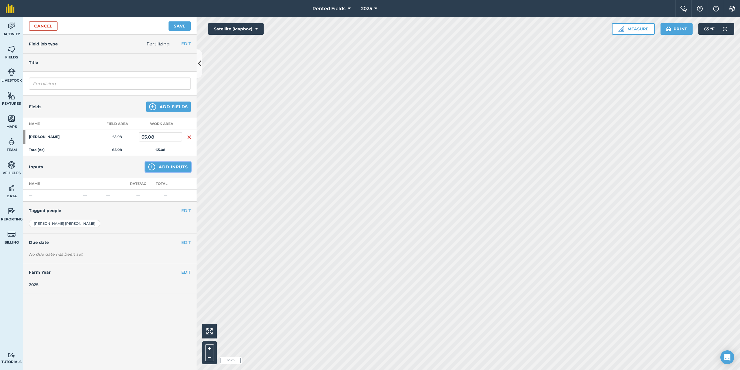
click at [171, 164] on button "Add Inputs" at bounding box center [167, 167] width 45 height 10
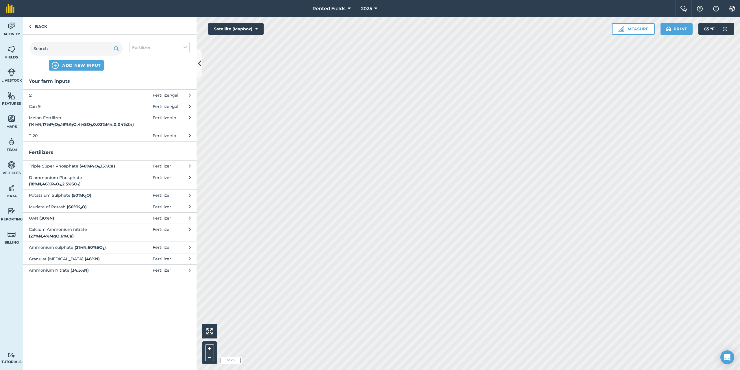
click at [189, 106] on icon at bounding box center [190, 106] width 2 height 6
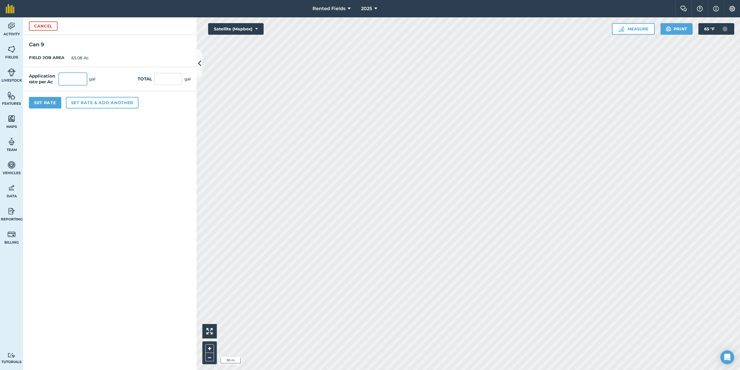
click at [64, 78] on input "text" at bounding box center [73, 79] width 28 height 12
type input "1.54"
type input "100.223"
click at [49, 100] on button "Set Rate" at bounding box center [45, 103] width 32 height 12
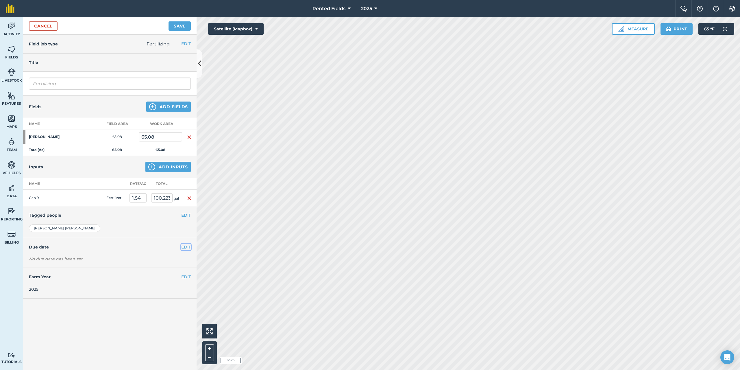
click at [187, 249] on button "EDIT" at bounding box center [186, 247] width 10 height 6
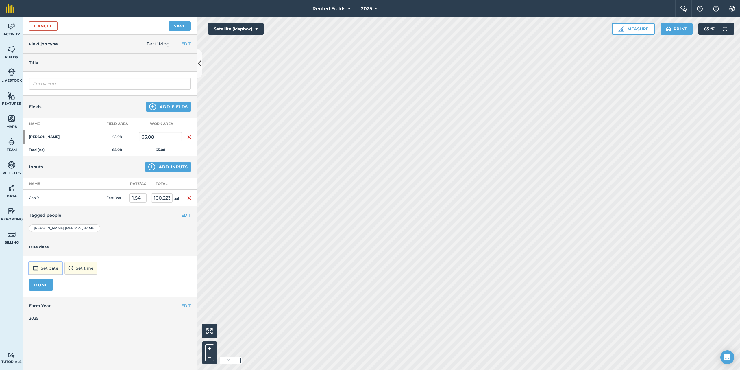
click at [53, 265] on button "Set date" at bounding box center [45, 268] width 33 height 13
click at [48, 189] on button "‹" at bounding box center [48, 190] width 13 height 13
click at [36, 235] on abbr "21" at bounding box center [36, 236] width 4 height 4
click at [86, 269] on button "12:00" at bounding box center [73, 268] width 25 height 13
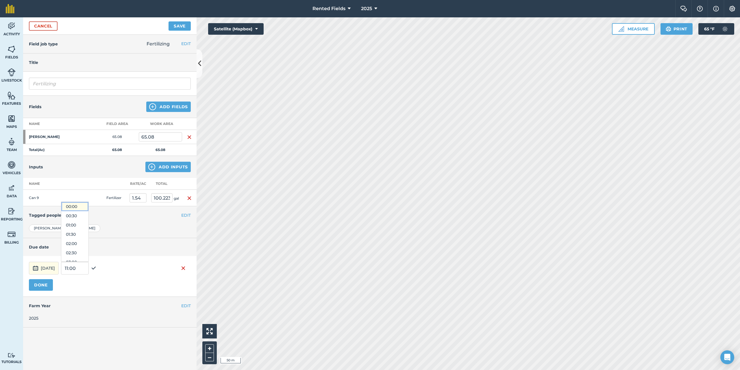
click at [83, 205] on button "00:00" at bounding box center [74, 206] width 27 height 9
click at [41, 288] on button "DONE" at bounding box center [41, 285] width 24 height 12
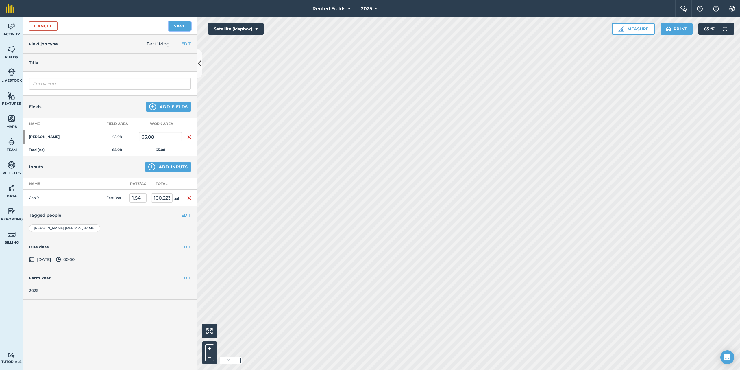
click at [178, 23] on button "Save" at bounding box center [180, 25] width 22 height 9
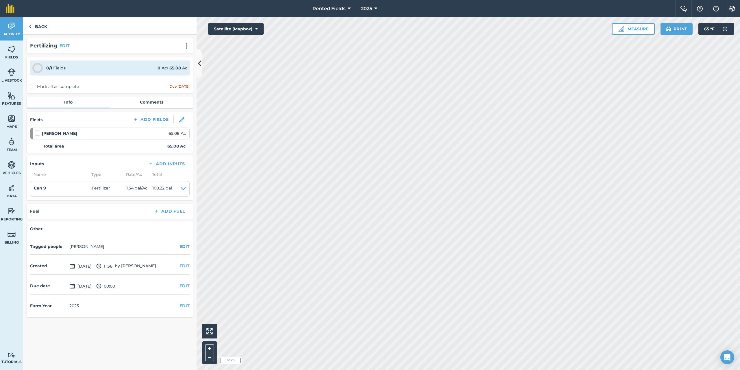
click at [32, 86] on label "Mark all as complete" at bounding box center [54, 87] width 49 height 6
click at [32, 86] on input "Mark all as complete" at bounding box center [32, 86] width 4 height 4
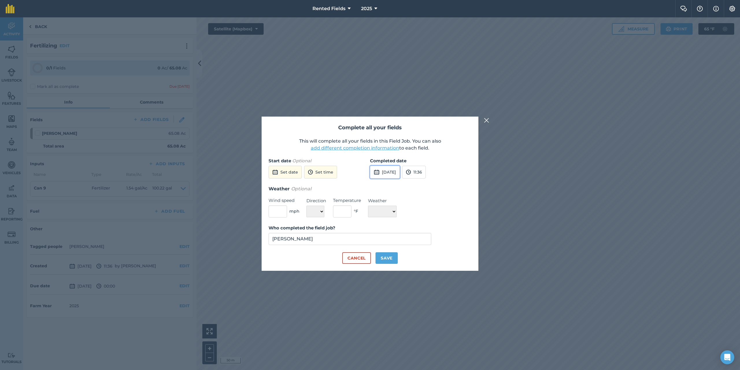
click at [400, 169] on button "[DATE]" at bounding box center [385, 172] width 30 height 13
click at [389, 186] on button "‹" at bounding box center [389, 185] width 13 height 13
click at [390, 186] on button "‹" at bounding box center [389, 185] width 13 height 13
click at [377, 230] on abbr "21" at bounding box center [377, 231] width 4 height 4
click at [424, 174] on button "11:36" at bounding box center [414, 172] width 24 height 13
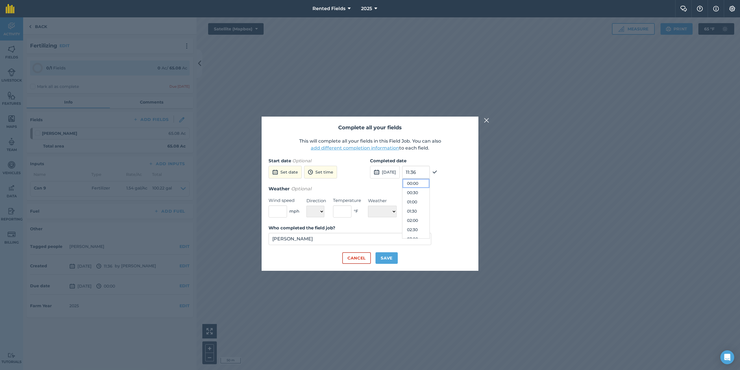
click at [423, 183] on button "00:00" at bounding box center [415, 183] width 27 height 9
click at [384, 260] on button "Save" at bounding box center [387, 258] width 22 height 12
checkbox input "true"
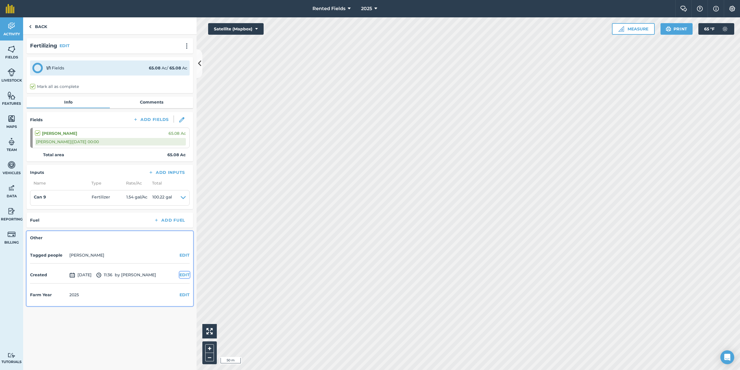
click at [184, 277] on button "EDIT" at bounding box center [185, 274] width 10 height 6
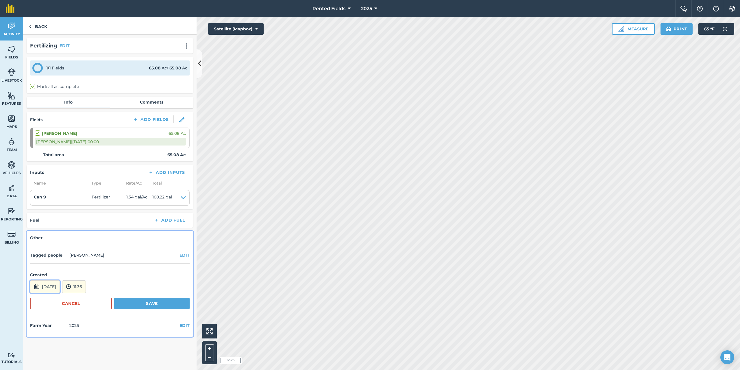
click at [46, 285] on button "[DATE]" at bounding box center [45, 286] width 30 height 13
click at [50, 209] on button "‹" at bounding box center [49, 208] width 13 height 13
click at [37, 254] on abbr "21" at bounding box center [37, 255] width 4 height 4
click at [86, 288] on button "11:36" at bounding box center [74, 286] width 24 height 13
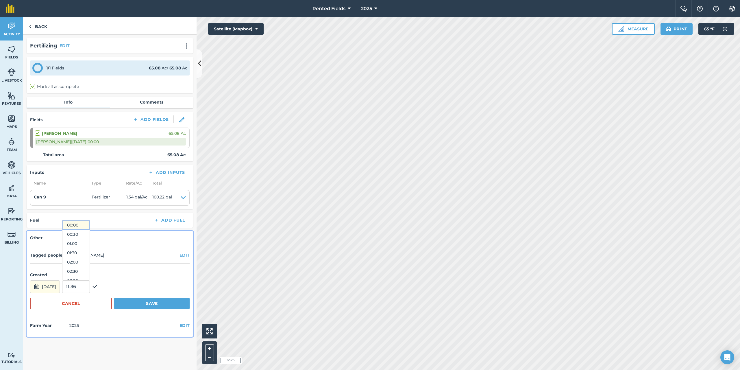
click at [87, 225] on button "00:00" at bounding box center [75, 224] width 27 height 9
click at [151, 299] on button "Save" at bounding box center [151, 303] width 75 height 12
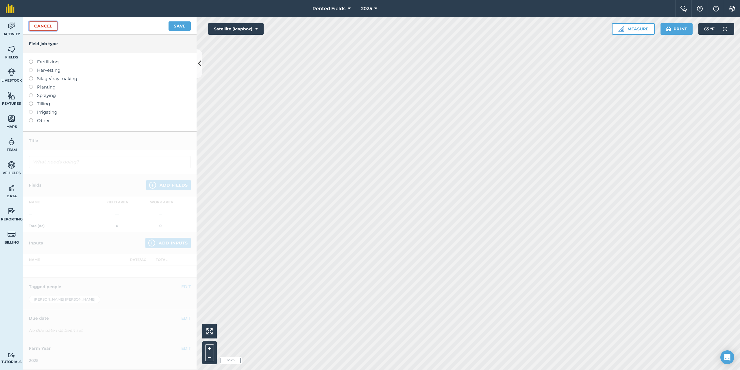
click at [47, 30] on link "Cancel" at bounding box center [43, 25] width 29 height 9
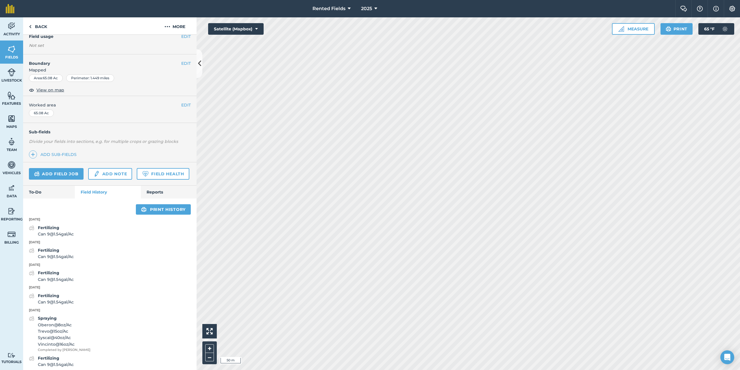
scroll to position [58, 0]
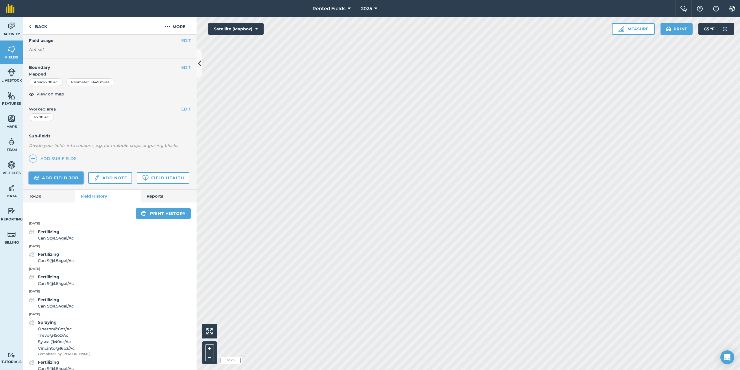
click at [59, 179] on link "Add field job" at bounding box center [56, 178] width 55 height 12
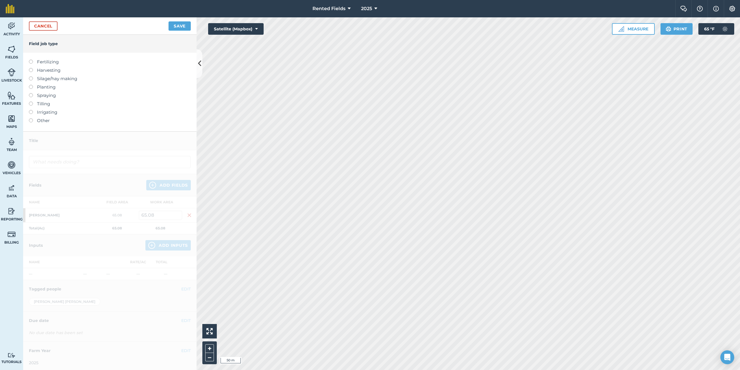
click at [29, 60] on label at bounding box center [33, 60] width 8 height 0
type input "Fertilizing"
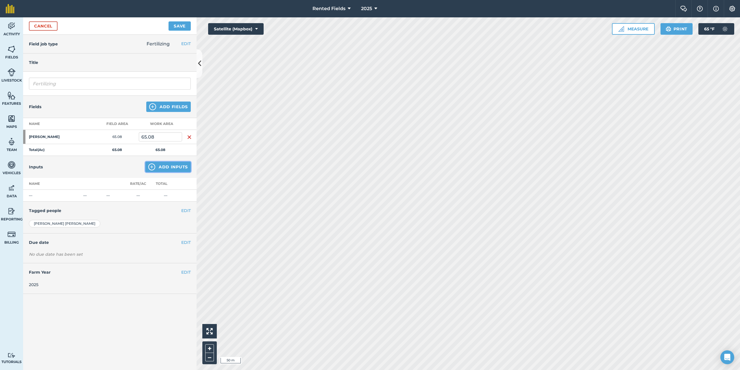
click at [163, 167] on button "Add Inputs" at bounding box center [167, 167] width 45 height 10
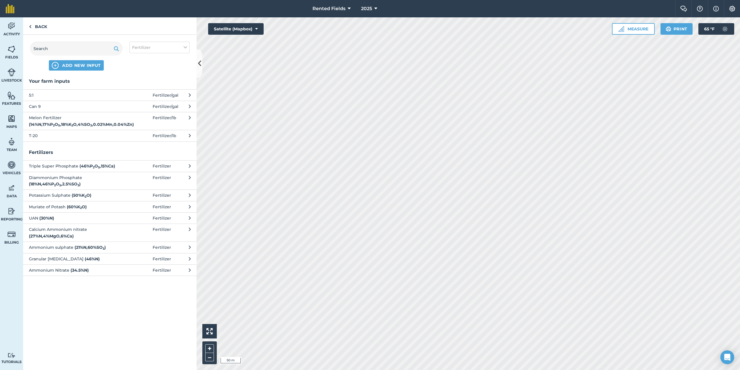
click at [32, 106] on span "Can 9" at bounding box center [76, 106] width 95 height 6
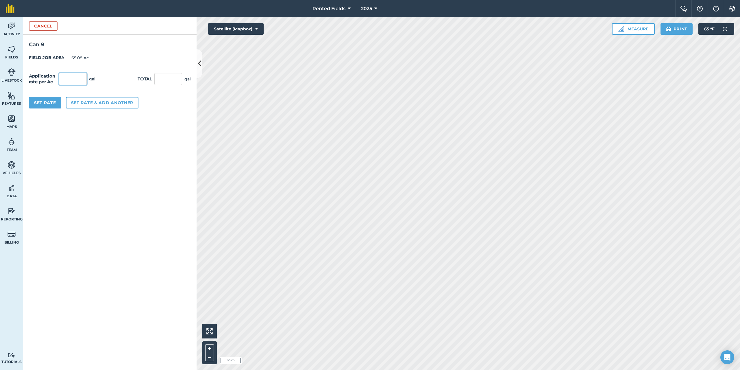
click at [69, 77] on input "text" at bounding box center [73, 79] width 28 height 12
type input "1.54"
type input "100.223"
click at [42, 96] on div "Set Rate Set rate & add another" at bounding box center [109, 102] width 173 height 23
click at [43, 98] on button "Set Rate" at bounding box center [45, 103] width 32 height 12
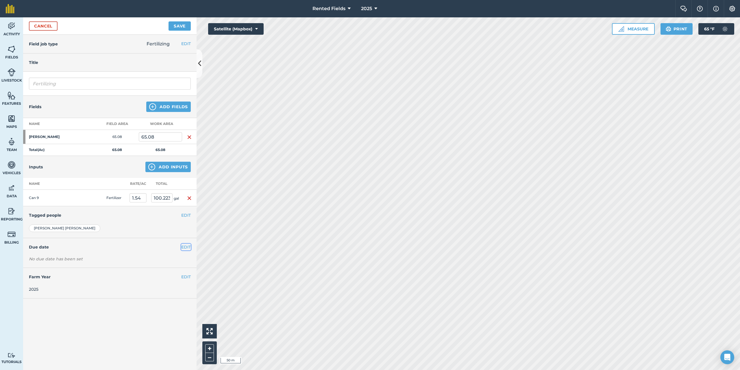
click at [183, 247] on button "EDIT" at bounding box center [186, 247] width 10 height 6
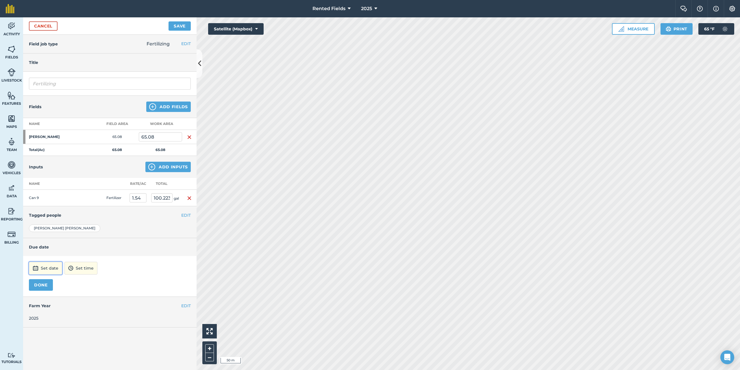
click at [48, 268] on button "Set date" at bounding box center [45, 268] width 33 height 13
click at [49, 191] on button "‹" at bounding box center [48, 190] width 13 height 13
click at [35, 218] on abbr "4" at bounding box center [36, 218] width 2 height 4
click at [86, 269] on button "12:00" at bounding box center [73, 268] width 25 height 13
click at [88, 208] on button "00:00" at bounding box center [74, 206] width 27 height 9
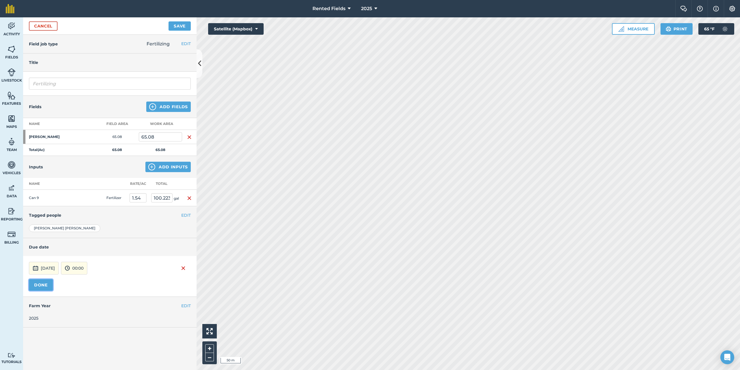
click at [33, 288] on button "DONE" at bounding box center [41, 285] width 24 height 12
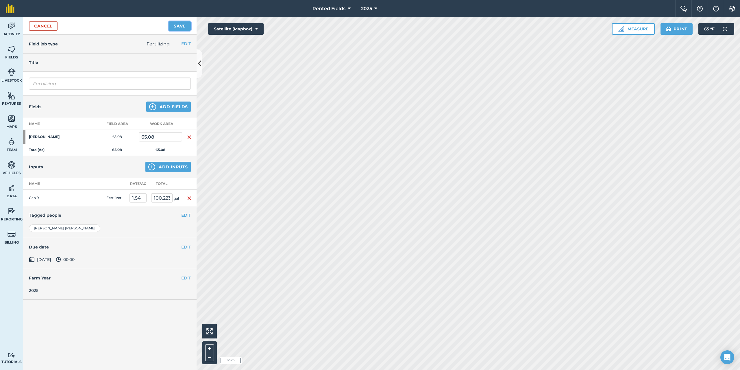
click at [179, 30] on button "Save" at bounding box center [180, 25] width 22 height 9
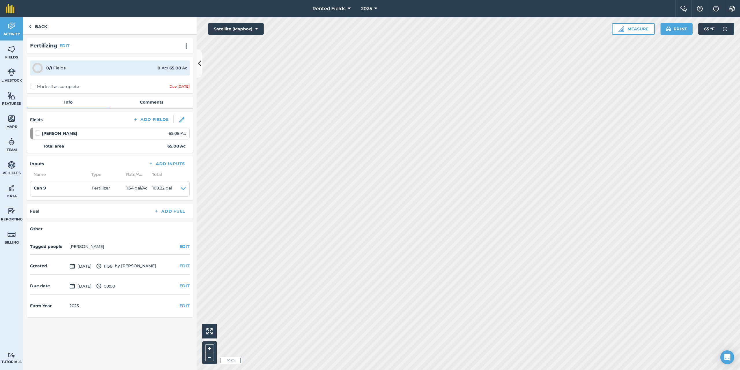
click at [32, 86] on label "Mark all as complete" at bounding box center [54, 87] width 49 height 6
click at [32, 86] on input "Mark all as complete" at bounding box center [32, 86] width 4 height 4
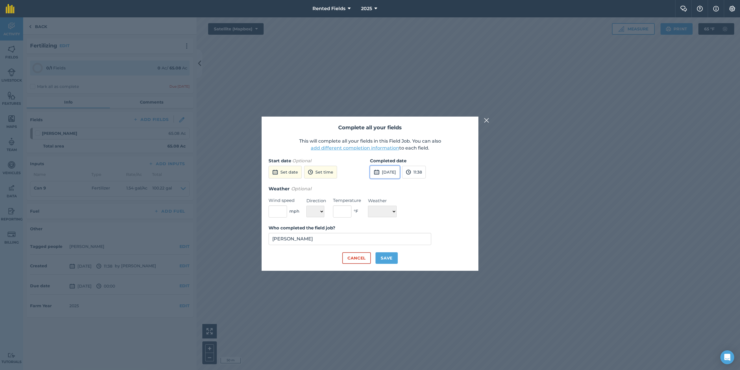
click at [391, 174] on button "[DATE]" at bounding box center [385, 172] width 30 height 13
click at [391, 184] on button "‹" at bounding box center [389, 185] width 13 height 13
click at [377, 214] on abbr "4" at bounding box center [377, 213] width 2 height 4
click at [425, 175] on button "11:38" at bounding box center [414, 172] width 24 height 13
click at [430, 182] on button "00:00" at bounding box center [415, 183] width 27 height 9
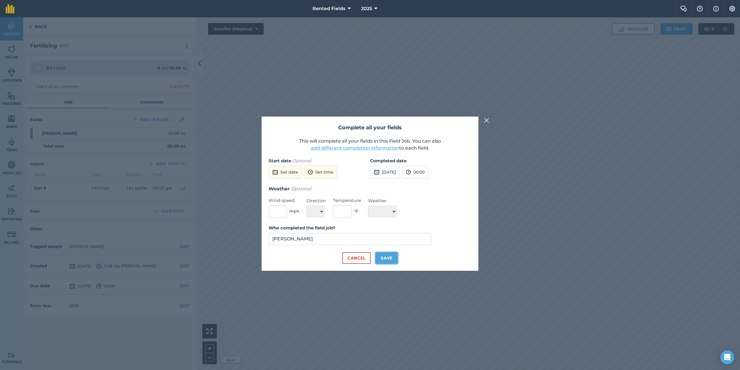
click at [393, 259] on button "Save" at bounding box center [387, 258] width 22 height 12
checkbox input "true"
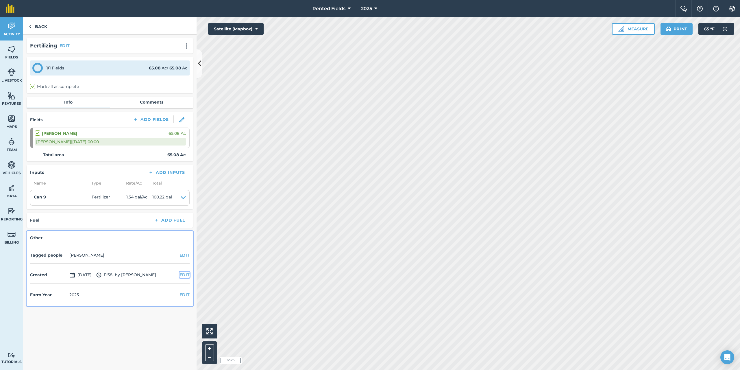
click at [183, 275] on button "EDIT" at bounding box center [185, 274] width 10 height 6
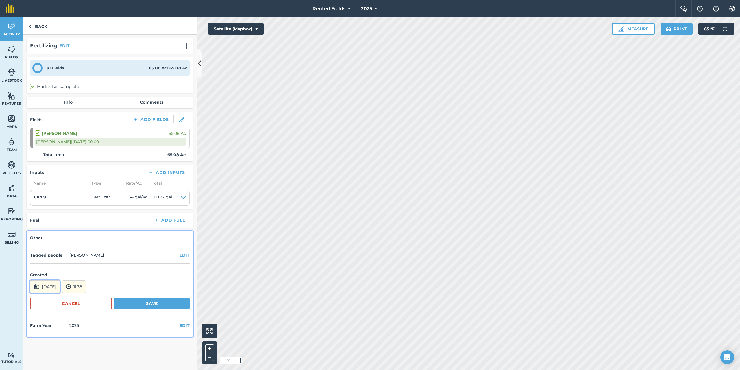
click at [60, 286] on button "[DATE]" at bounding box center [45, 286] width 30 height 13
click at [48, 209] on button "‹" at bounding box center [49, 208] width 13 height 13
click at [38, 236] on abbr "4" at bounding box center [37, 236] width 2 height 4
click at [84, 284] on button "11:38" at bounding box center [74, 286] width 24 height 13
click at [84, 227] on button "00:00" at bounding box center [75, 224] width 27 height 9
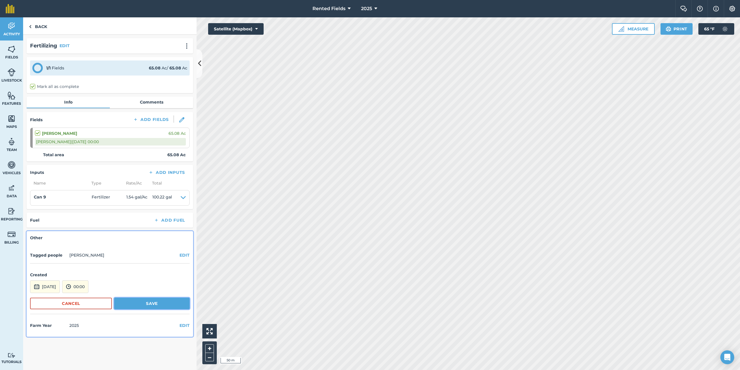
click at [149, 307] on button "Save" at bounding box center [151, 303] width 75 height 12
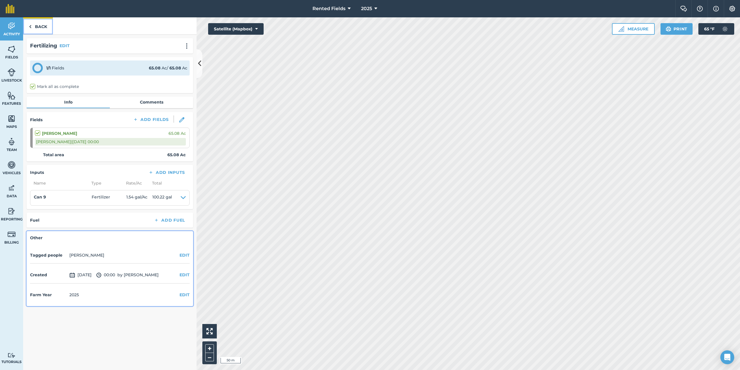
click at [39, 27] on link "Back" at bounding box center [38, 25] width 30 height 17
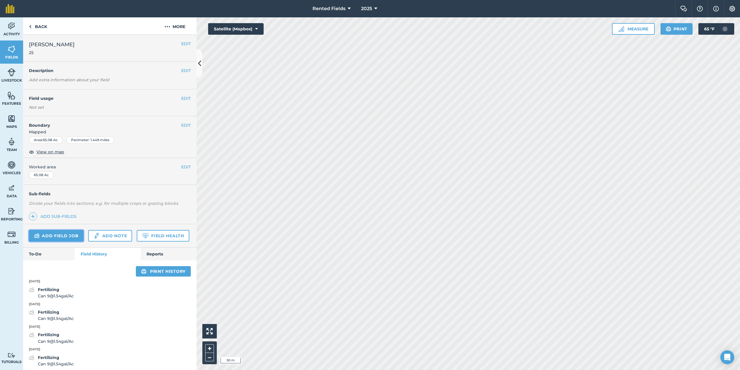
click at [56, 233] on link "Add field job" at bounding box center [56, 236] width 55 height 12
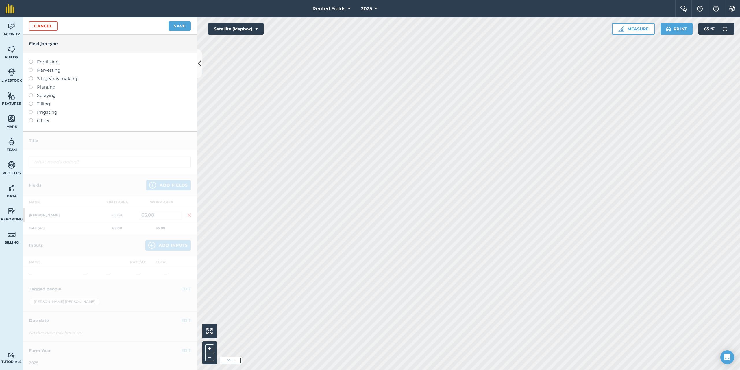
click at [29, 60] on label at bounding box center [33, 60] width 8 height 0
type input "Fertilizing"
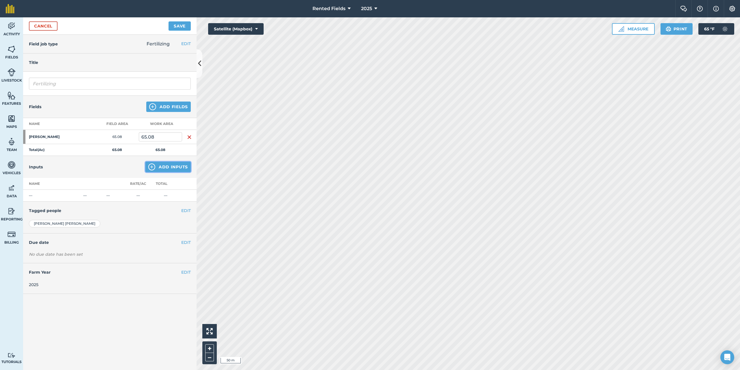
click at [179, 164] on button "Add Inputs" at bounding box center [167, 167] width 45 height 10
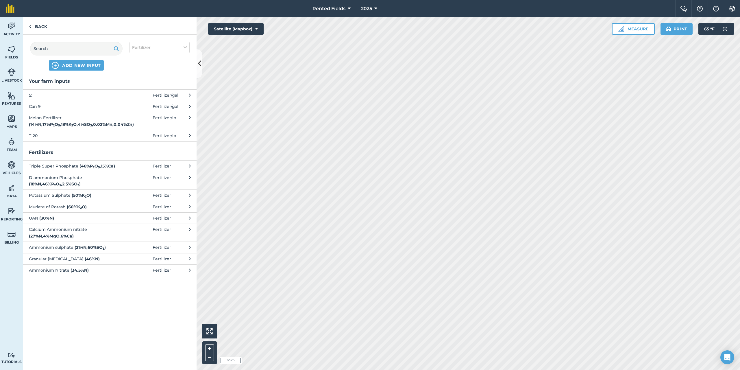
click at [43, 104] on span "Can 9" at bounding box center [76, 106] width 95 height 6
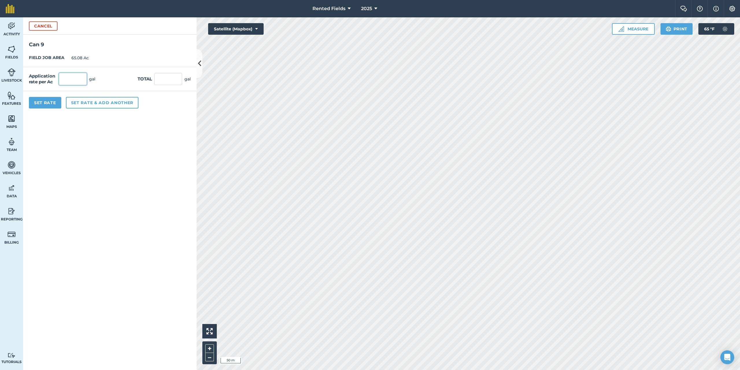
click at [69, 79] on input "text" at bounding box center [73, 79] width 28 height 12
type input "1.54"
type input "100.223"
click at [38, 101] on button "Set Rate" at bounding box center [45, 103] width 32 height 12
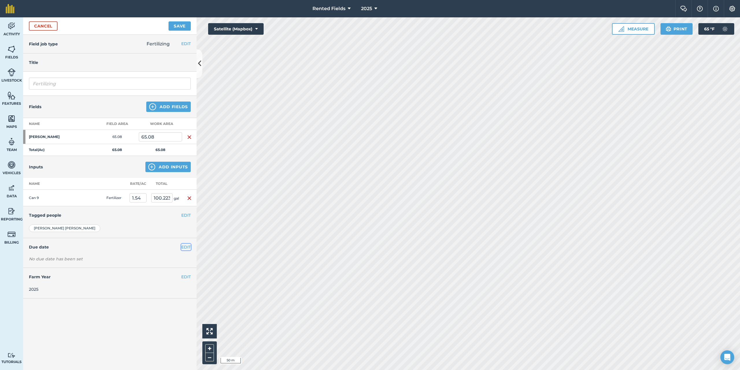
click at [183, 248] on button "EDIT" at bounding box center [186, 247] width 10 height 6
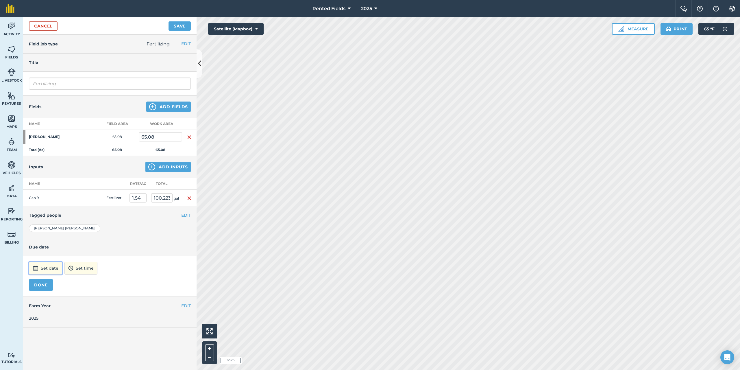
click at [51, 271] on button "Set date" at bounding box center [45, 268] width 33 height 13
click at [48, 189] on button "‹" at bounding box center [48, 190] width 13 height 13
click at [36, 225] on abbr "11" at bounding box center [36, 227] width 4 height 4
click at [86, 265] on button "12:00" at bounding box center [73, 268] width 25 height 13
click at [88, 205] on button "00:00" at bounding box center [74, 206] width 27 height 9
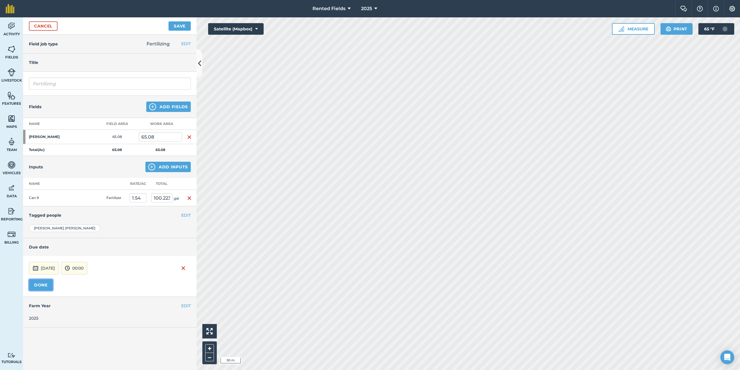
click at [40, 285] on button "DONE" at bounding box center [41, 285] width 24 height 12
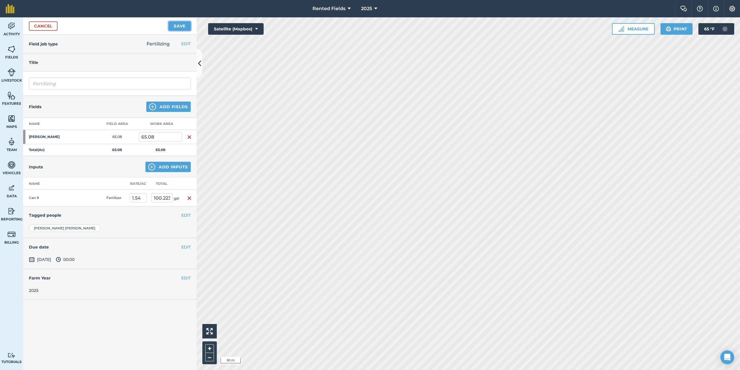
click at [178, 25] on button "Save" at bounding box center [180, 25] width 22 height 9
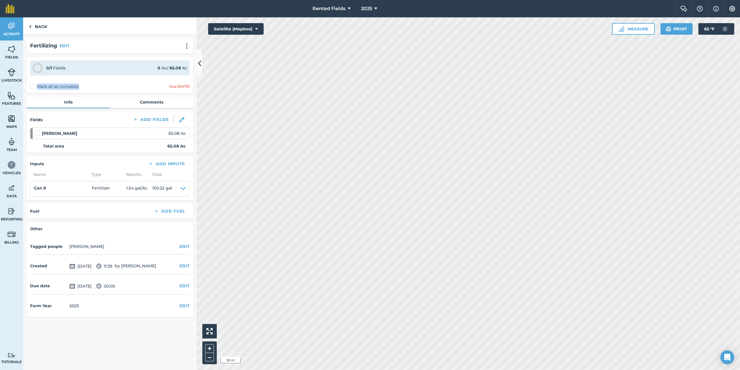
click at [35, 85] on label "Mark all as complete" at bounding box center [54, 87] width 49 height 6
click at [30, 86] on label "Mark all as complete" at bounding box center [54, 87] width 49 height 6
click at [30, 86] on input "Mark all as complete" at bounding box center [32, 86] width 4 height 4
checkbox input "false"
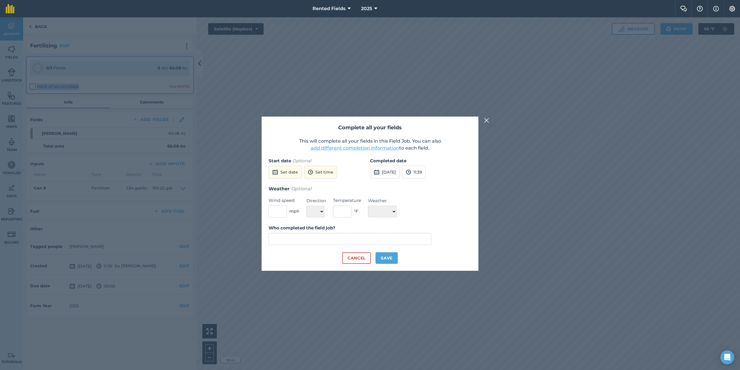
type input "[PERSON_NAME]"
click at [393, 169] on button "[DATE]" at bounding box center [385, 172] width 30 height 13
click at [390, 186] on button "‹" at bounding box center [389, 185] width 13 height 13
click at [377, 223] on abbr "11" at bounding box center [377, 222] width 4 height 4
click at [426, 173] on button "11:39" at bounding box center [414, 172] width 24 height 13
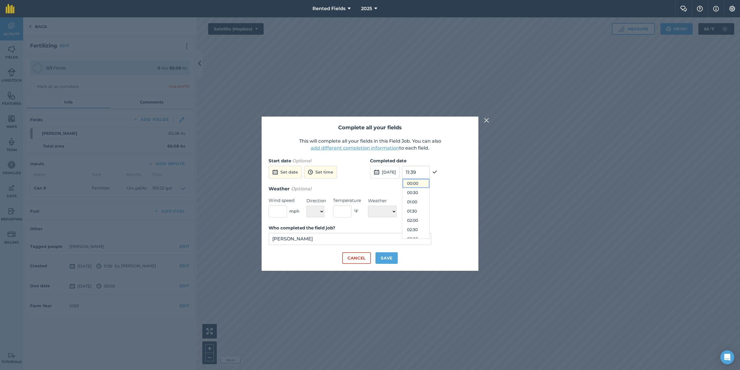
click at [422, 182] on button "00:00" at bounding box center [415, 183] width 27 height 9
click at [385, 258] on button "Save" at bounding box center [387, 258] width 22 height 12
checkbox input "true"
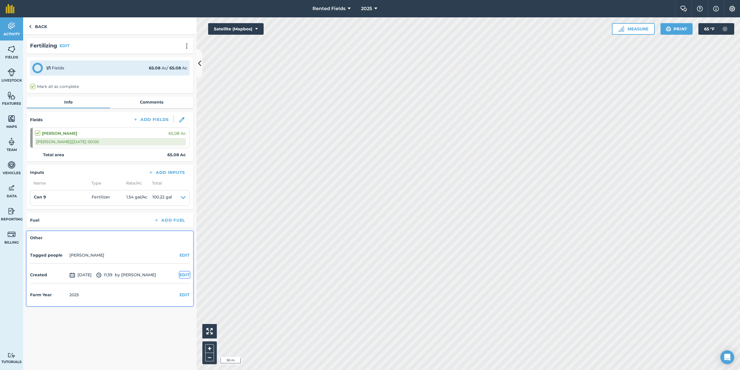
click at [186, 274] on button "EDIT" at bounding box center [185, 274] width 10 height 6
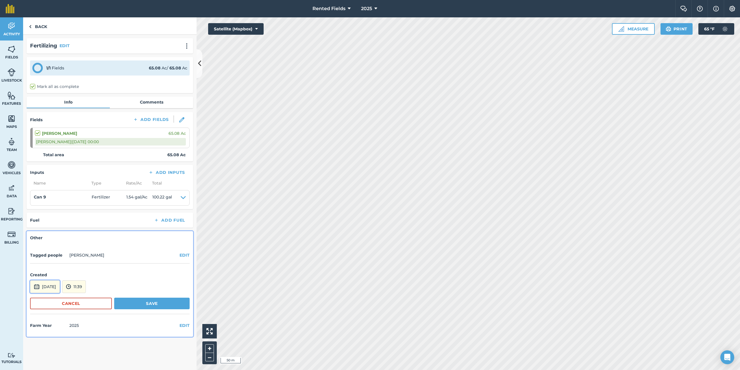
click at [60, 288] on button "[DATE]" at bounding box center [45, 286] width 30 height 13
click at [49, 207] on button "‹" at bounding box center [49, 208] width 13 height 13
click at [38, 245] on abbr "11" at bounding box center [37, 246] width 4 height 4
click at [86, 287] on button "11:39" at bounding box center [74, 286] width 24 height 13
click at [90, 224] on button "00:00" at bounding box center [75, 224] width 27 height 9
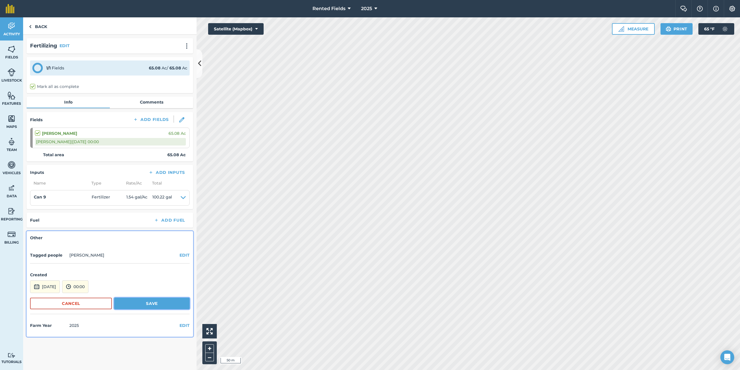
click at [156, 303] on button "Save" at bounding box center [151, 303] width 75 height 12
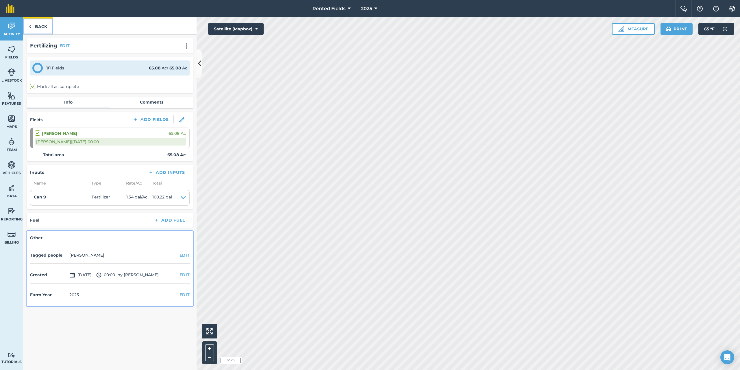
click at [29, 26] on img at bounding box center [30, 26] width 3 height 7
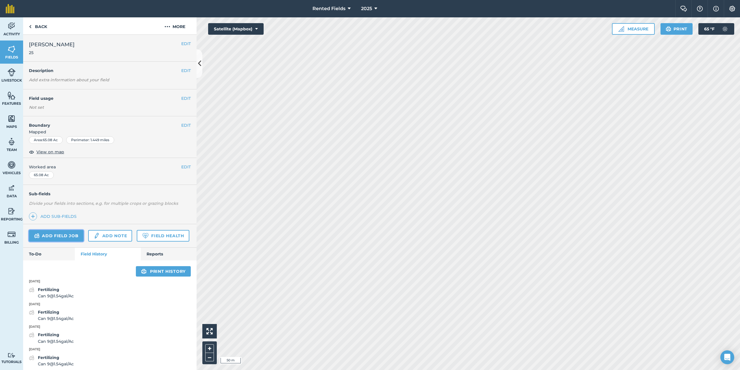
click at [65, 230] on link "Add field job" at bounding box center [56, 236] width 55 height 12
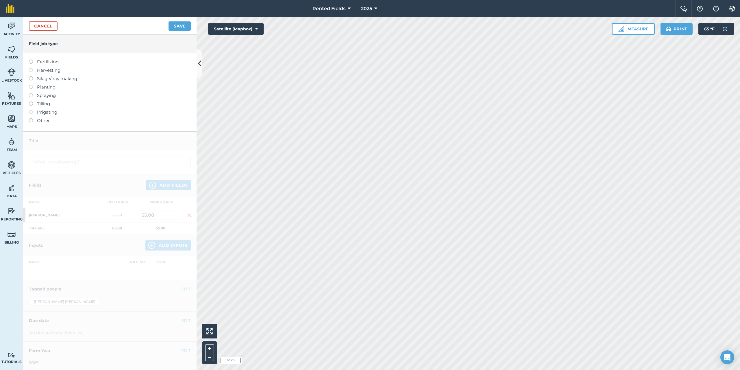
click at [30, 60] on label at bounding box center [33, 60] width 8 height 0
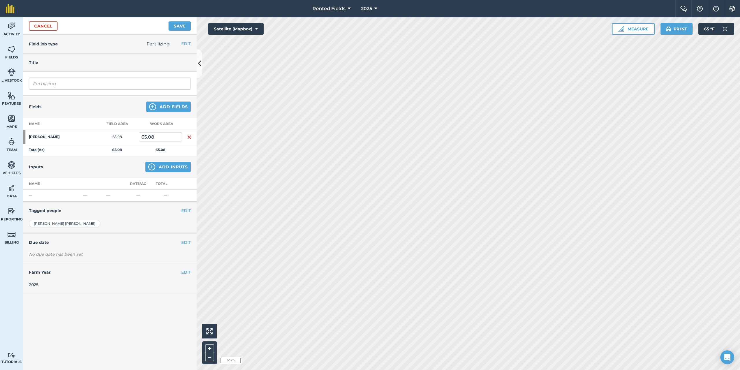
type input "Fertilizing"
click at [171, 167] on button "Add Inputs" at bounding box center [167, 167] width 45 height 10
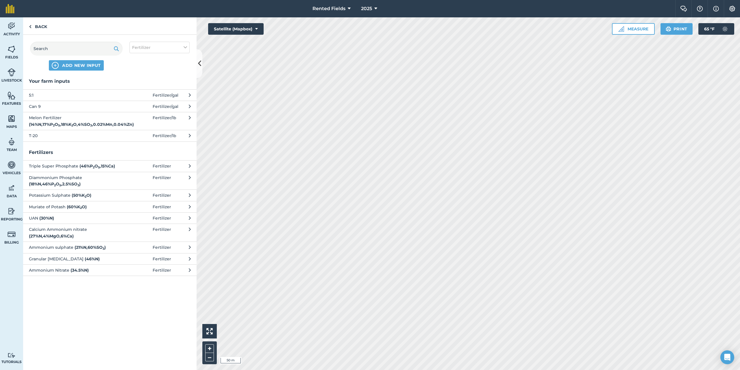
click at [45, 106] on span "Can 9" at bounding box center [76, 106] width 95 height 6
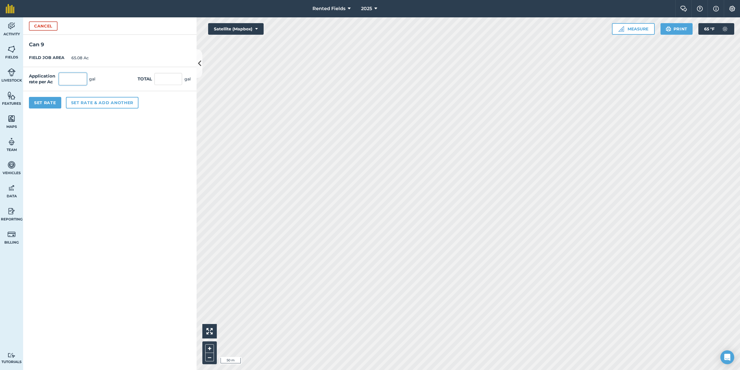
click at [66, 79] on input "text" at bounding box center [73, 79] width 28 height 12
type input "0.77"
type input "50.112"
click at [51, 102] on button "Set Rate" at bounding box center [45, 103] width 32 height 12
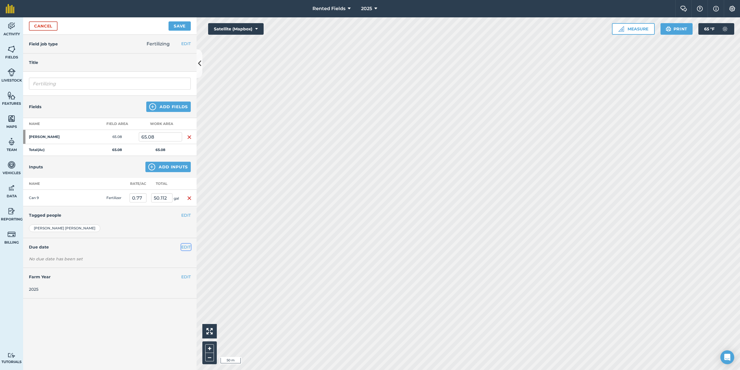
click at [187, 248] on button "EDIT" at bounding box center [186, 247] width 10 height 6
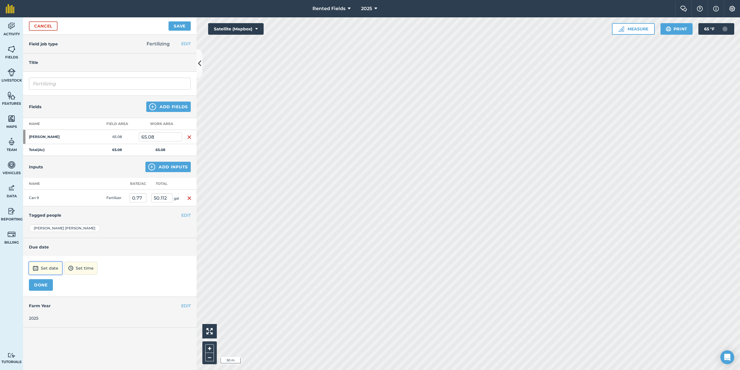
click at [54, 269] on button "Set date" at bounding box center [45, 268] width 33 height 13
click at [48, 191] on button "‹" at bounding box center [48, 190] width 13 height 13
click at [37, 245] on abbr "25" at bounding box center [36, 245] width 4 height 4
click at [86, 269] on button "12:00" at bounding box center [73, 268] width 25 height 13
click at [88, 208] on button "00:00" at bounding box center [74, 206] width 27 height 9
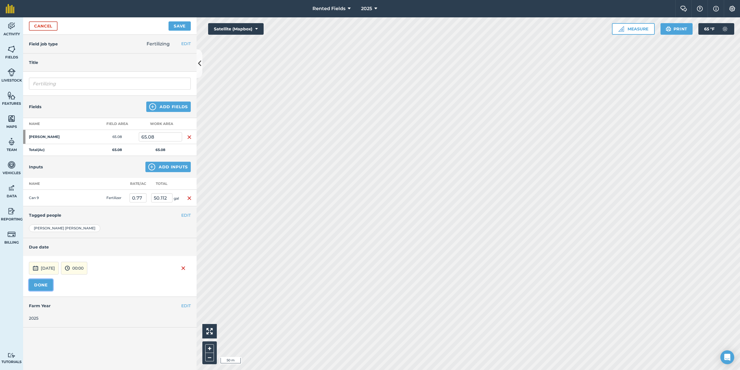
click at [49, 284] on button "DONE" at bounding box center [41, 285] width 24 height 12
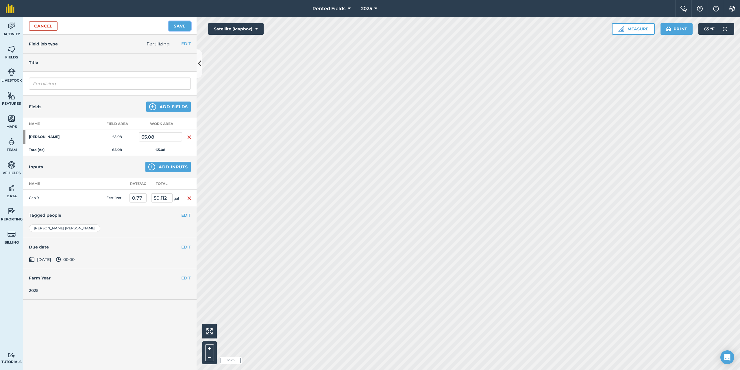
click at [184, 25] on button "Save" at bounding box center [180, 25] width 22 height 9
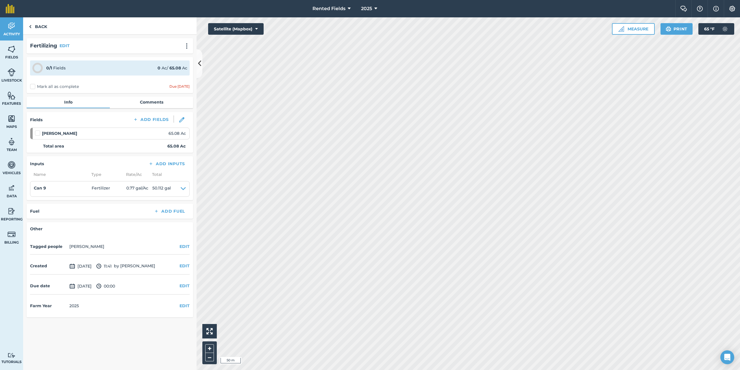
click at [33, 87] on label "Mark all as complete" at bounding box center [54, 87] width 49 height 6
click at [33, 87] on input "Mark all as complete" at bounding box center [32, 86] width 4 height 4
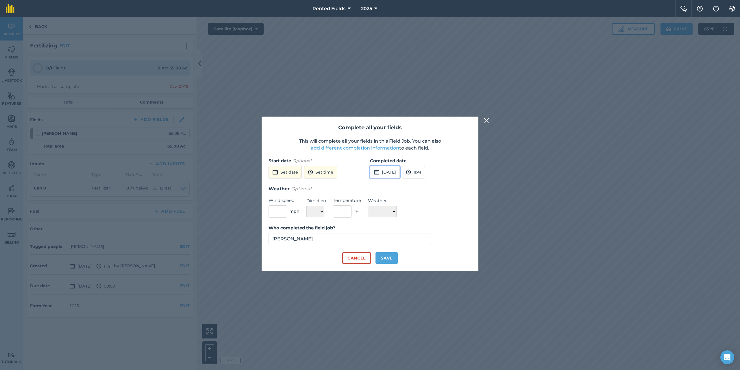
click at [391, 169] on button "[DATE]" at bounding box center [385, 172] width 30 height 13
click at [390, 186] on button "‹" at bounding box center [389, 185] width 13 height 13
click at [376, 240] on abbr "25" at bounding box center [377, 240] width 4 height 4
click at [425, 173] on button "11:41" at bounding box center [413, 172] width 23 height 13
click at [425, 182] on button "00:00" at bounding box center [415, 183] width 27 height 9
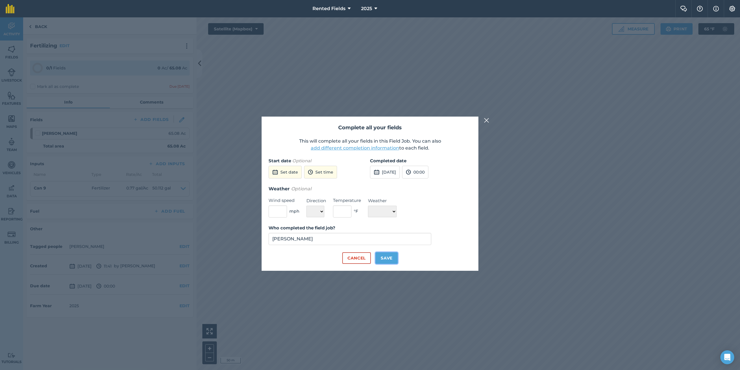
click at [382, 258] on button "Save" at bounding box center [387, 258] width 22 height 12
checkbox input "true"
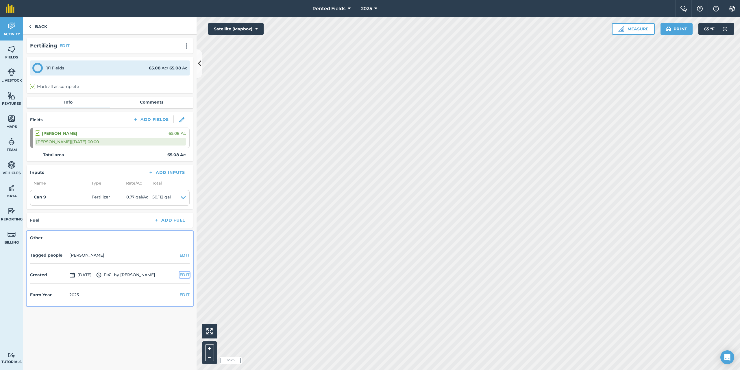
click at [181, 274] on button "EDIT" at bounding box center [185, 274] width 10 height 6
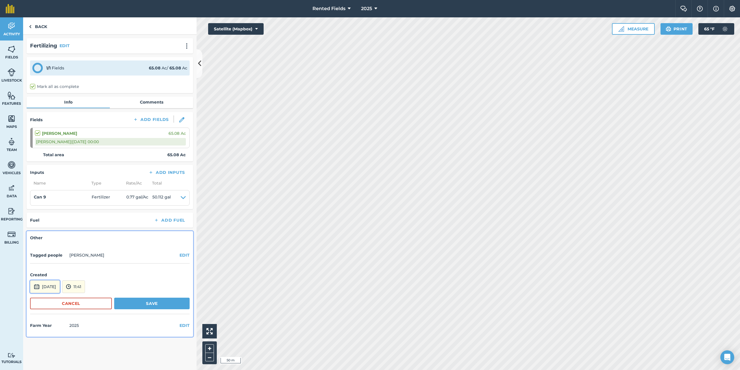
click at [60, 283] on button "[DATE]" at bounding box center [45, 286] width 30 height 13
click at [48, 208] on button "‹" at bounding box center [49, 208] width 13 height 13
click at [38, 263] on abbr "25" at bounding box center [37, 264] width 4 height 4
click at [85, 290] on button "11:41" at bounding box center [73, 286] width 23 height 13
click at [90, 224] on button "00:00" at bounding box center [75, 224] width 27 height 9
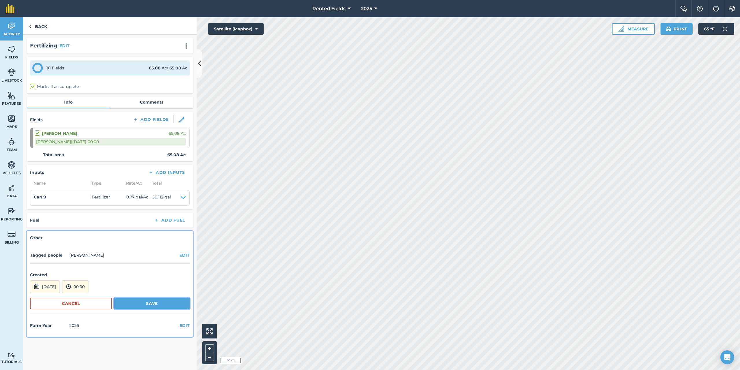
click at [156, 300] on button "Save" at bounding box center [151, 303] width 75 height 12
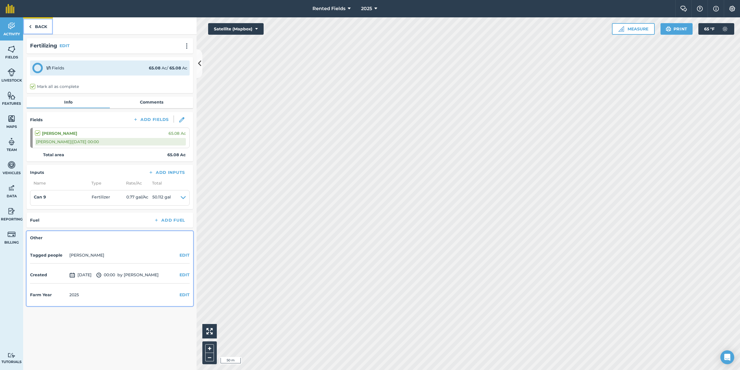
click at [30, 26] on img at bounding box center [30, 26] width 3 height 7
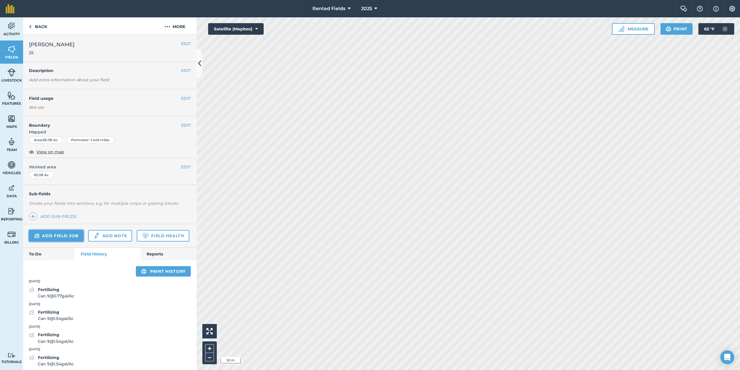
click at [82, 238] on link "Add field job" at bounding box center [56, 236] width 55 height 12
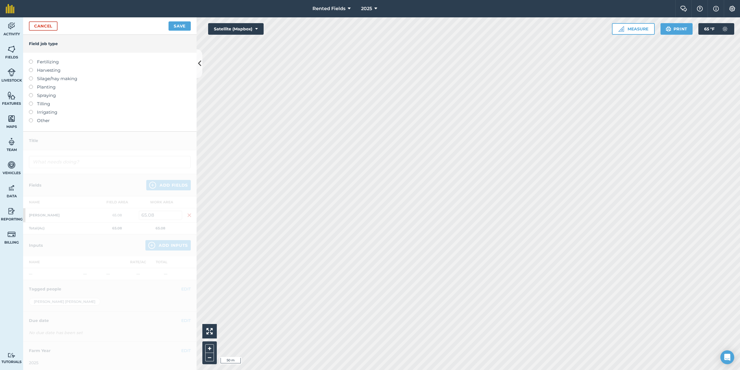
click at [30, 60] on label at bounding box center [33, 60] width 8 height 0
type input "Fertilizing"
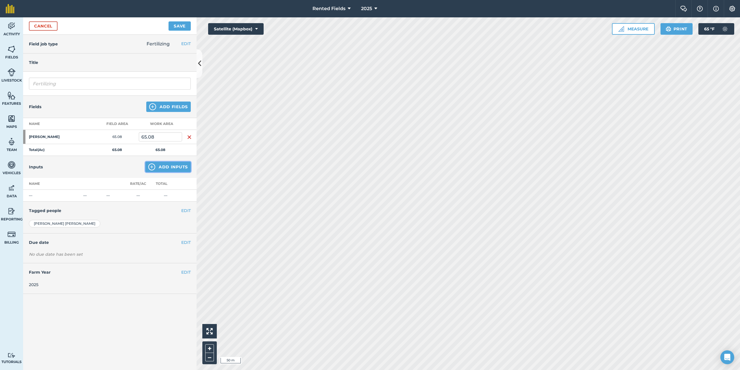
click at [180, 169] on button "Add Inputs" at bounding box center [167, 167] width 45 height 10
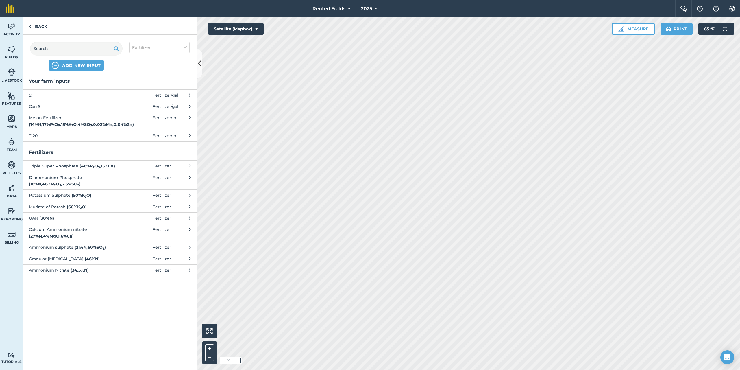
click at [37, 109] on span "Can 9" at bounding box center [76, 106] width 95 height 6
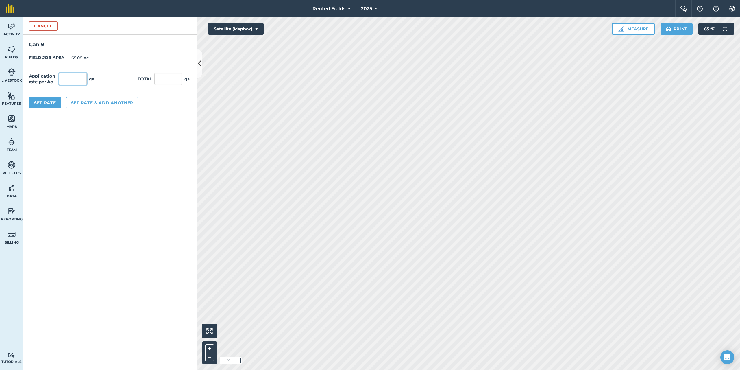
click at [67, 78] on input "text" at bounding box center [73, 79] width 28 height 12
type input "0.77"
type input "50.112"
click at [52, 102] on button "Set Rate" at bounding box center [45, 103] width 32 height 12
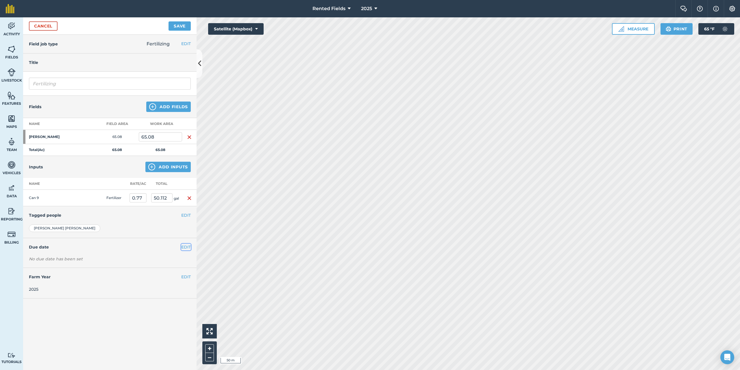
click at [186, 247] on button "EDIT" at bounding box center [186, 247] width 10 height 6
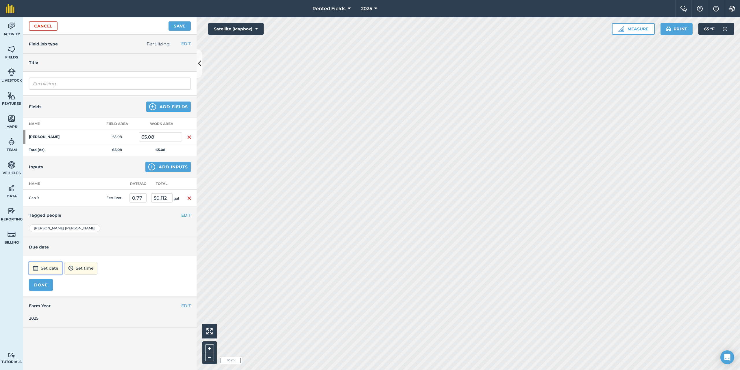
click at [56, 269] on button "Set date" at bounding box center [45, 268] width 33 height 13
click at [37, 208] on button "1" at bounding box center [36, 208] width 14 height 9
click at [85, 266] on button "12:00" at bounding box center [73, 268] width 25 height 13
click at [79, 205] on button "00:00" at bounding box center [74, 206] width 27 height 9
click at [43, 283] on button "DONE" at bounding box center [41, 285] width 24 height 12
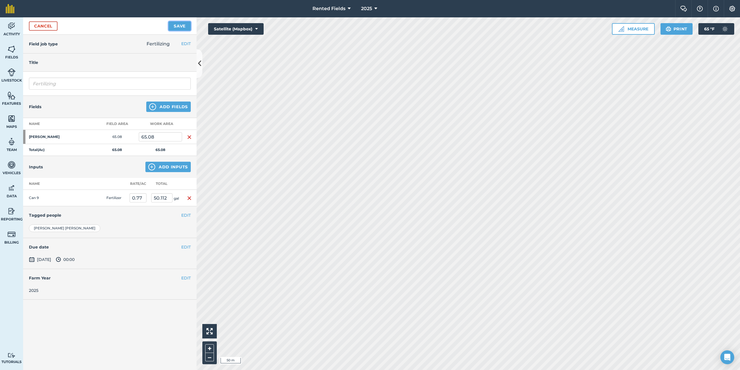
click at [176, 29] on button "Save" at bounding box center [180, 25] width 22 height 9
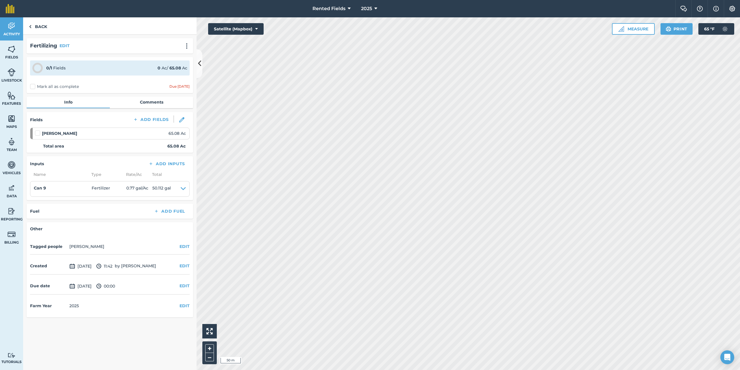
click at [33, 86] on label "Mark all as complete" at bounding box center [54, 87] width 49 height 6
click at [33, 86] on input "Mark all as complete" at bounding box center [32, 86] width 4 height 4
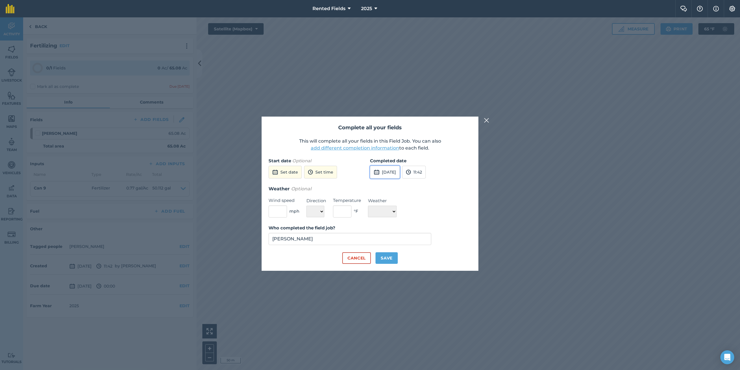
click at [392, 173] on button "[DATE]" at bounding box center [385, 172] width 30 height 13
click at [377, 203] on abbr "1" at bounding box center [377, 203] width 2 height 4
click at [426, 172] on button "11:42" at bounding box center [414, 172] width 24 height 13
click at [423, 183] on button "00:00" at bounding box center [415, 183] width 27 height 9
click at [384, 260] on button "Save" at bounding box center [387, 258] width 22 height 12
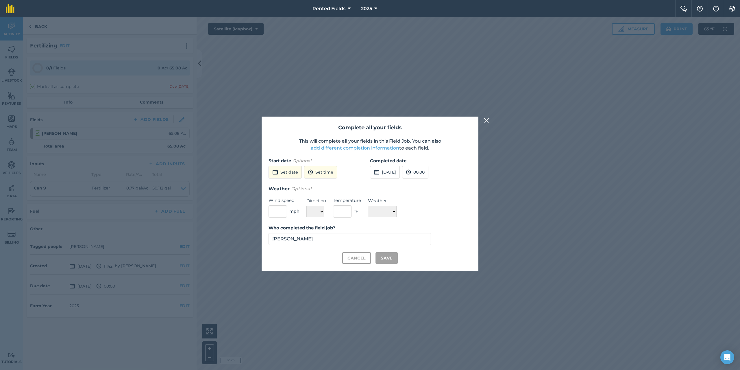
checkbox input "true"
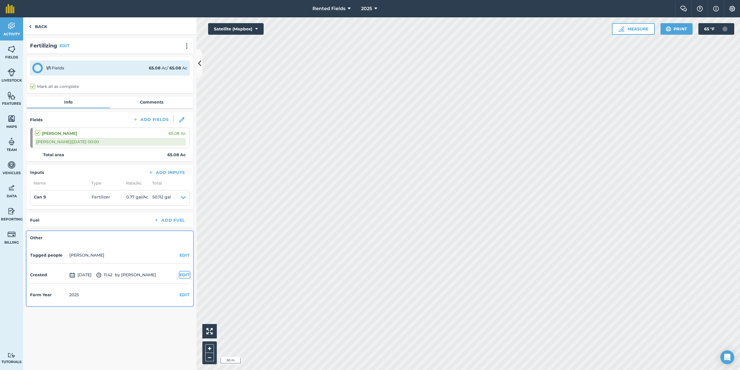
click at [185, 276] on button "EDIT" at bounding box center [185, 274] width 10 height 6
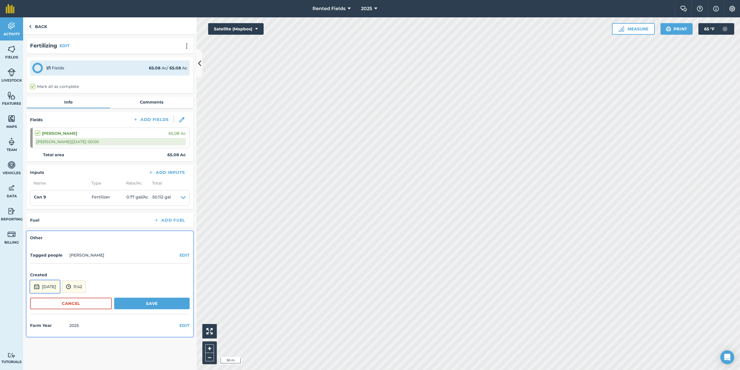
drag, startPoint x: 45, startPoint y: 288, endPoint x: 59, endPoint y: 283, distance: 14.1
click at [46, 286] on button "[DATE]" at bounding box center [45, 286] width 30 height 13
click at [37, 226] on abbr "1" at bounding box center [37, 227] width 2 height 4
click at [83, 289] on button "11:42" at bounding box center [74, 286] width 24 height 13
click at [88, 225] on button "00:00" at bounding box center [75, 224] width 27 height 9
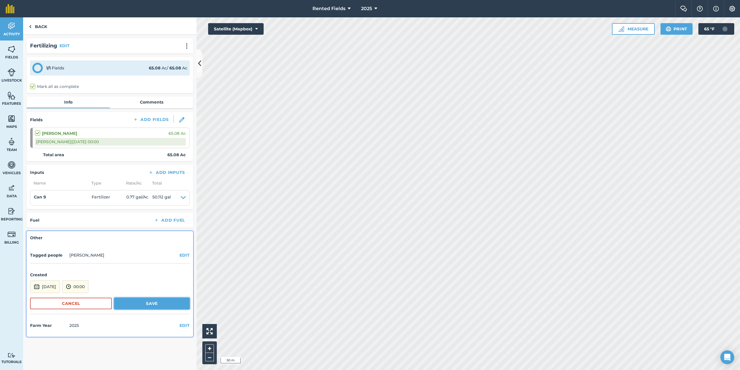
click at [139, 304] on button "Save" at bounding box center [151, 303] width 75 height 12
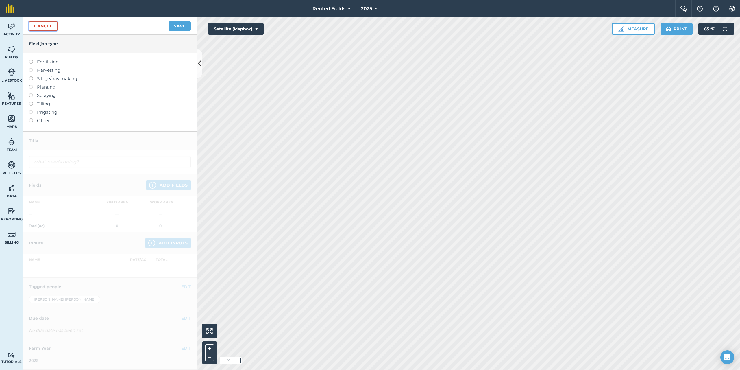
click at [38, 26] on link "Cancel" at bounding box center [43, 25] width 29 height 9
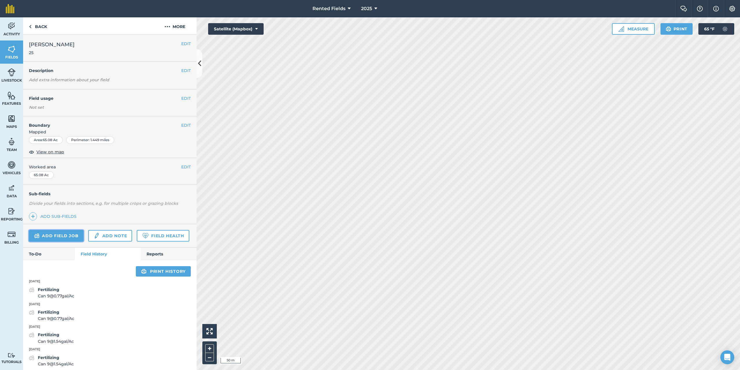
click at [79, 232] on link "Add field job" at bounding box center [56, 236] width 55 height 12
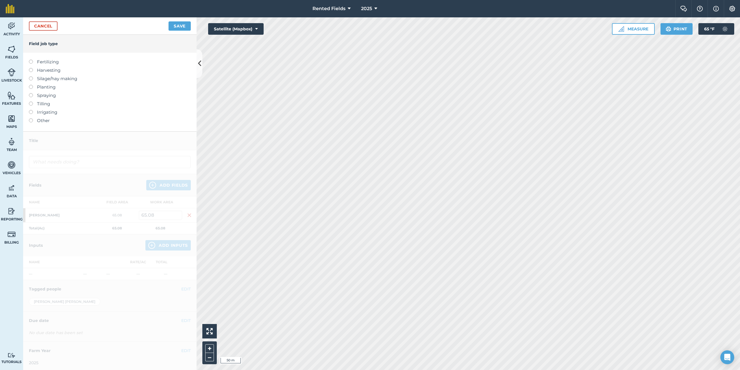
click at [30, 60] on label at bounding box center [33, 60] width 8 height 0
type input "Fertilizing"
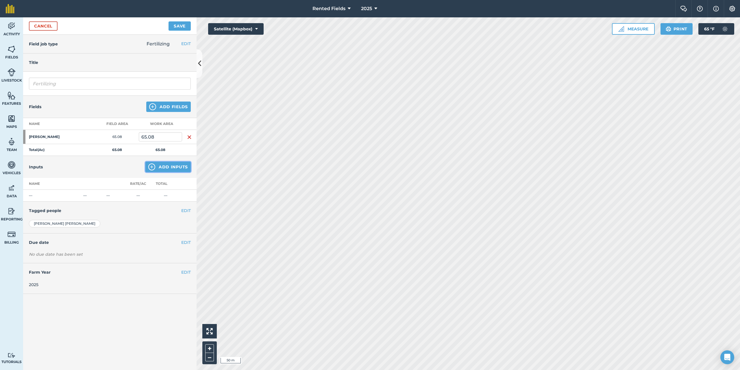
click at [156, 164] on button "Add Inputs" at bounding box center [167, 167] width 45 height 10
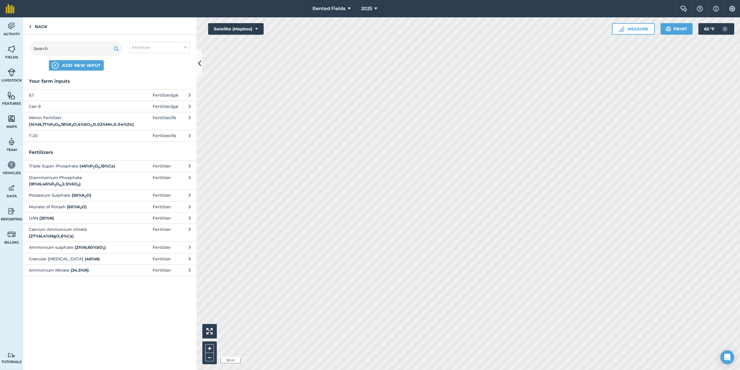
click at [190, 95] on icon at bounding box center [190, 95] width 2 height 6
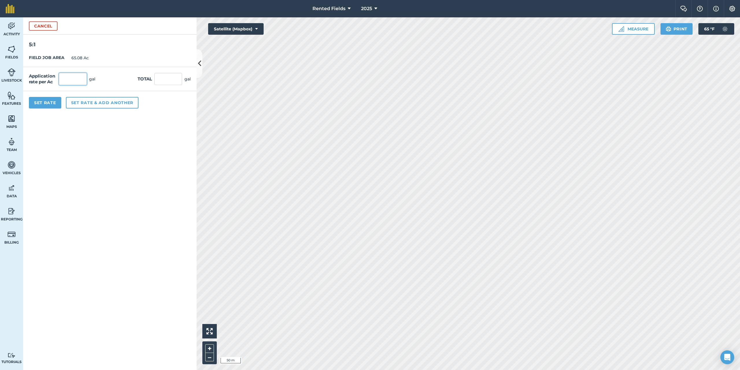
click at [75, 81] on input "text" at bounding box center [73, 79] width 28 height 12
type input "1.61"
type input "104.779"
click at [54, 103] on button "Set Rate" at bounding box center [45, 103] width 32 height 12
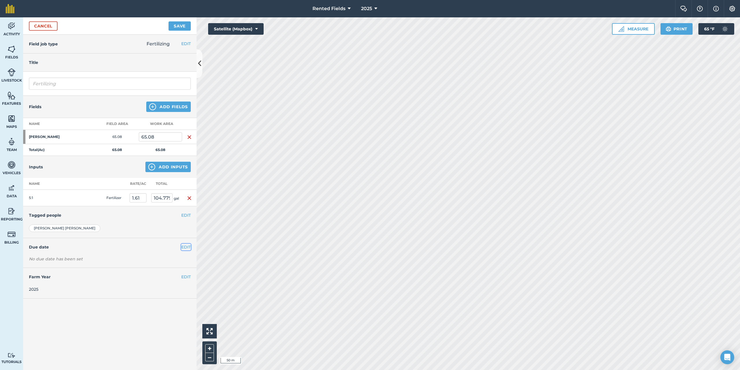
click at [186, 244] on button "EDIT" at bounding box center [186, 247] width 10 height 6
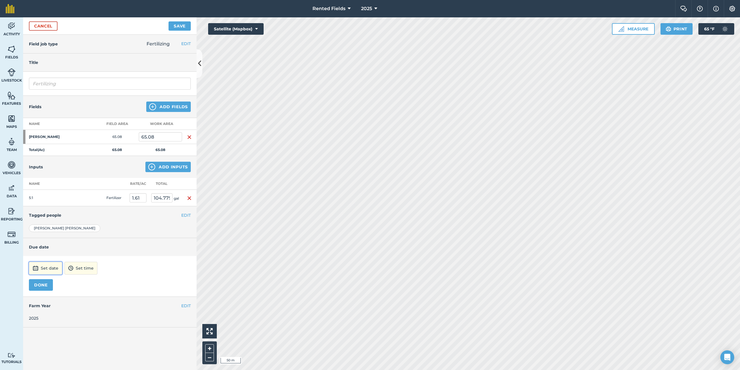
click at [53, 268] on button "Set date" at bounding box center [45, 268] width 33 height 13
click at [48, 190] on button "‹" at bounding box center [48, 190] width 13 height 13
click at [91, 216] on button "6" at bounding box center [90, 217] width 14 height 9
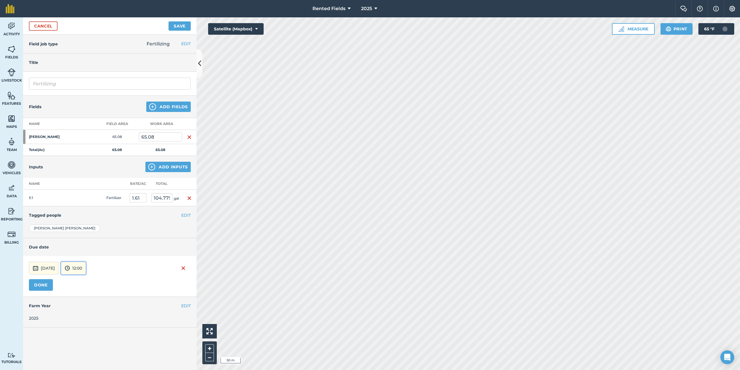
click at [86, 271] on button "12:00" at bounding box center [73, 268] width 25 height 13
click at [78, 207] on button "00:00" at bounding box center [74, 206] width 27 height 9
click at [44, 285] on button "DONE" at bounding box center [41, 285] width 24 height 12
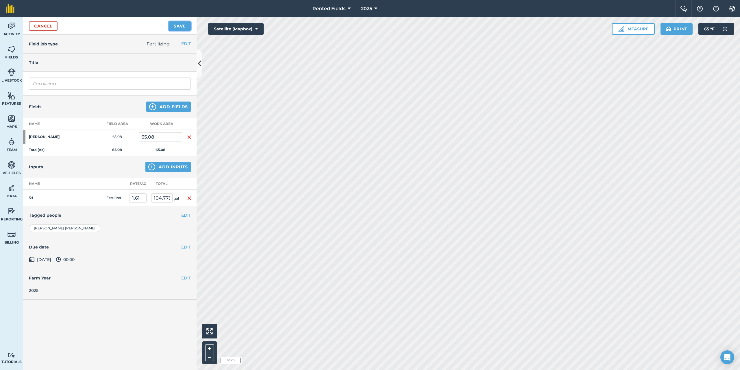
click at [180, 25] on button "Save" at bounding box center [180, 25] width 22 height 9
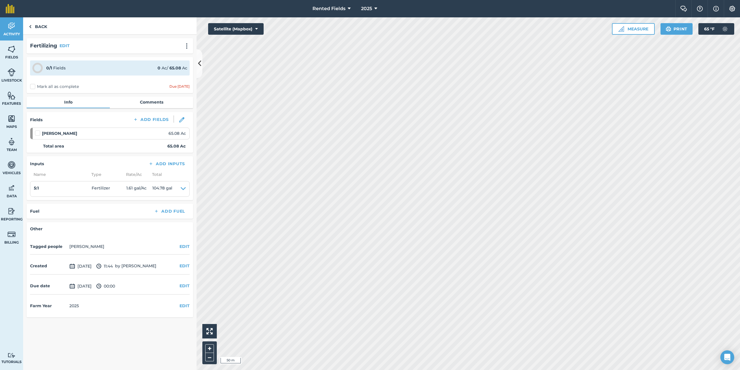
click at [33, 87] on label "Mark all as complete" at bounding box center [54, 87] width 49 height 6
click at [33, 87] on input "Mark all as complete" at bounding box center [32, 86] width 4 height 4
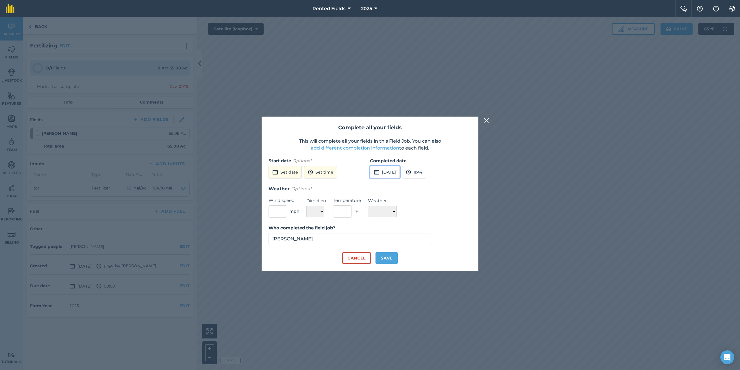
click at [391, 174] on button "[DATE]" at bounding box center [385, 172] width 30 height 13
click at [389, 186] on button "‹" at bounding box center [389, 185] width 13 height 13
click at [430, 213] on abbr "6" at bounding box center [431, 213] width 2 height 4
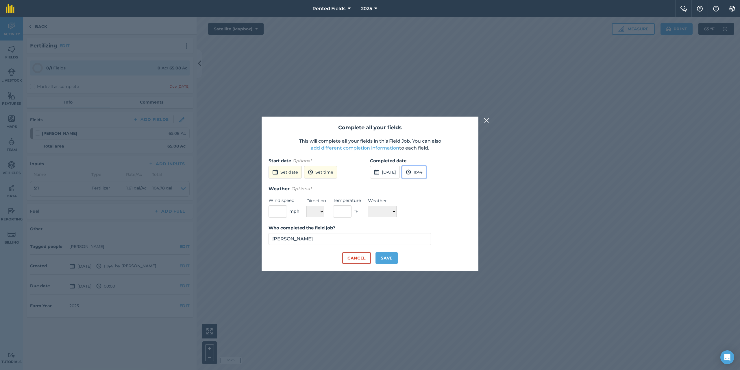
click at [426, 173] on button "11:44" at bounding box center [414, 172] width 24 height 13
click at [425, 182] on button "00:00" at bounding box center [415, 183] width 27 height 9
click at [386, 258] on button "Save" at bounding box center [387, 258] width 22 height 12
checkbox input "true"
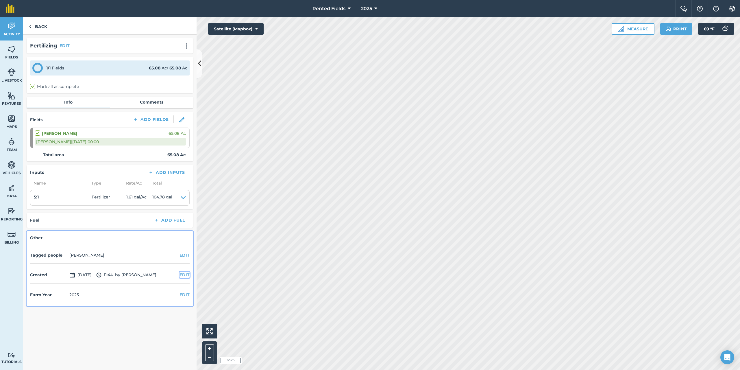
click at [181, 274] on button "EDIT" at bounding box center [185, 274] width 10 height 6
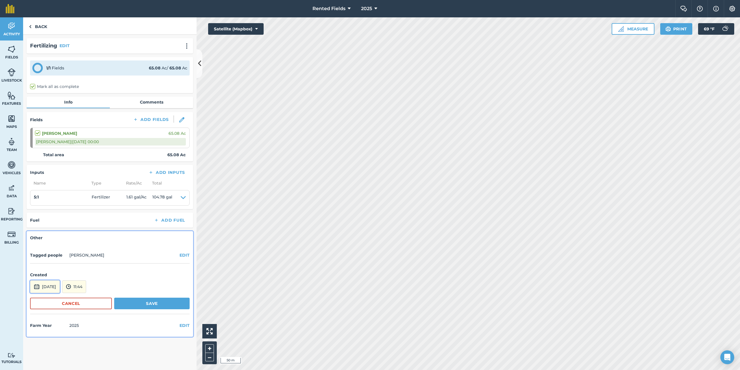
click at [49, 287] on button "[DATE]" at bounding box center [45, 286] width 30 height 13
click at [50, 209] on button "‹" at bounding box center [49, 208] width 13 height 13
click at [91, 238] on abbr "6" at bounding box center [91, 236] width 2 height 4
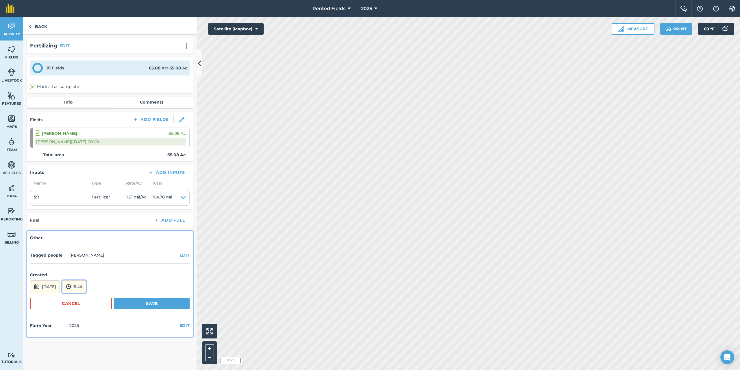
click at [86, 287] on button "11:44" at bounding box center [74, 286] width 24 height 13
click at [86, 224] on button "00:00" at bounding box center [75, 224] width 27 height 9
click at [166, 306] on button "Save" at bounding box center [151, 303] width 75 height 12
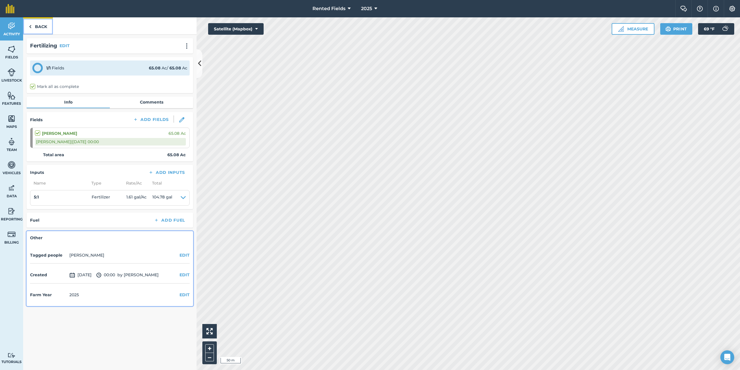
click at [30, 25] on img at bounding box center [30, 26] width 3 height 7
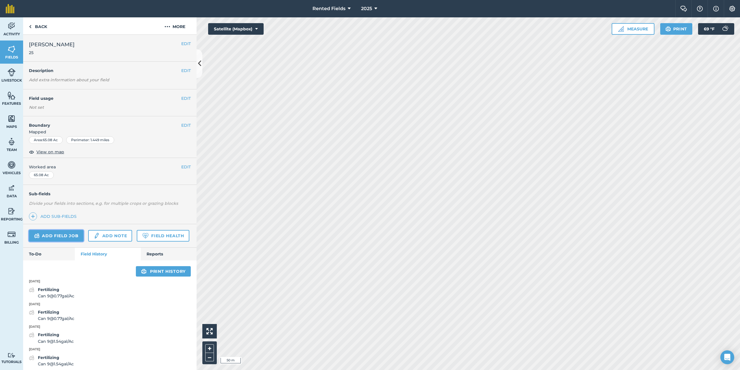
click at [73, 232] on link "Add field job" at bounding box center [56, 236] width 55 height 12
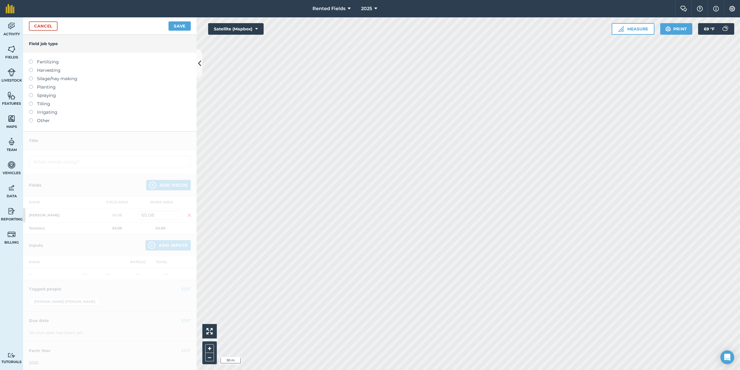
click at [32, 60] on label at bounding box center [33, 60] width 8 height 0
type input "Fertilizing"
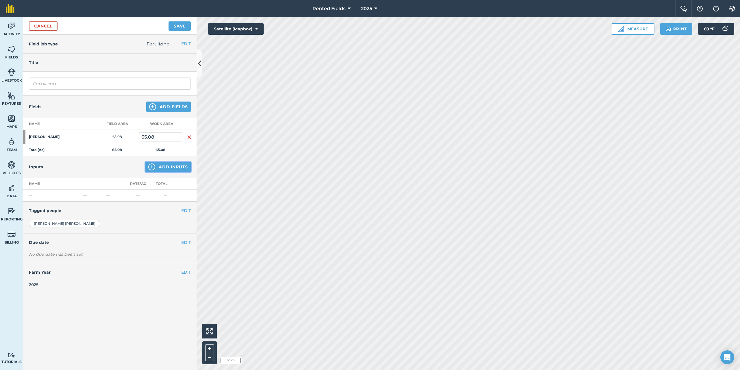
click at [167, 168] on button "Add Inputs" at bounding box center [167, 167] width 45 height 10
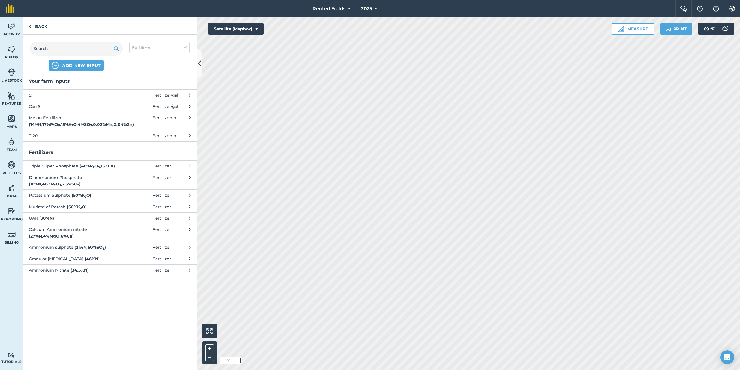
click at [173, 93] on span "Fertilizer / gal" at bounding box center [166, 95] width 26 height 6
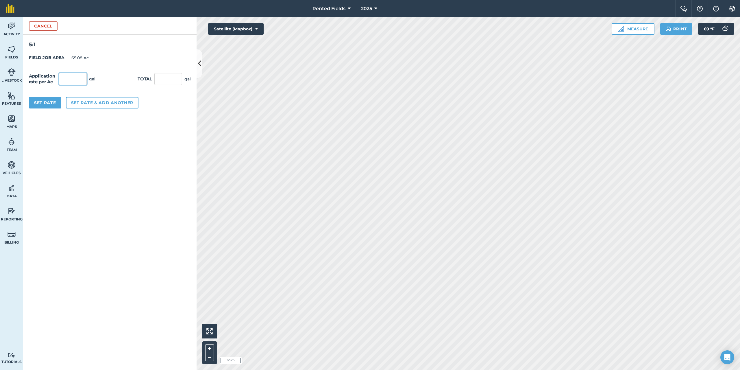
click at [75, 82] on input "text" at bounding box center [73, 79] width 28 height 12
type input "1.61"
type input "104.779"
click at [42, 104] on button "Set Rate" at bounding box center [45, 103] width 32 height 12
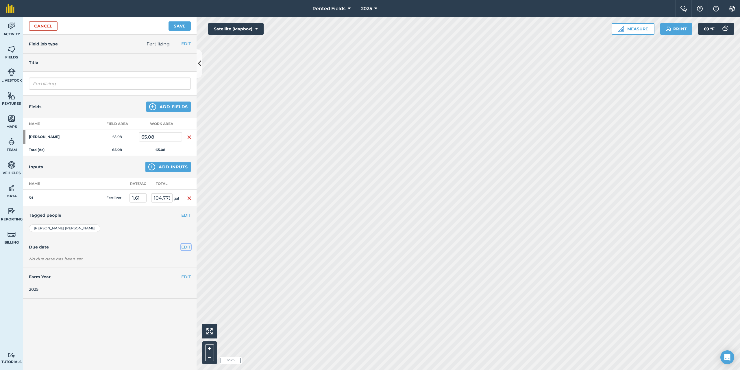
click at [185, 246] on button "EDIT" at bounding box center [186, 247] width 10 height 6
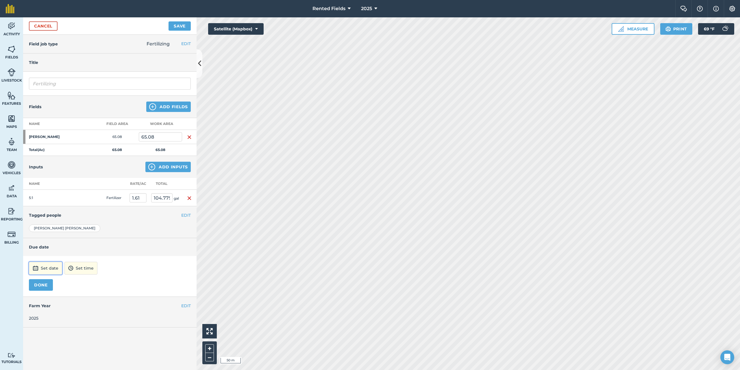
click at [57, 270] on button "Set date" at bounding box center [45, 268] width 33 height 13
click at [48, 190] on button "‹" at bounding box center [48, 190] width 13 height 13
click at [47, 190] on button "‹" at bounding box center [48, 190] width 13 height 13
click at [91, 227] on abbr "13" at bounding box center [90, 227] width 4 height 4
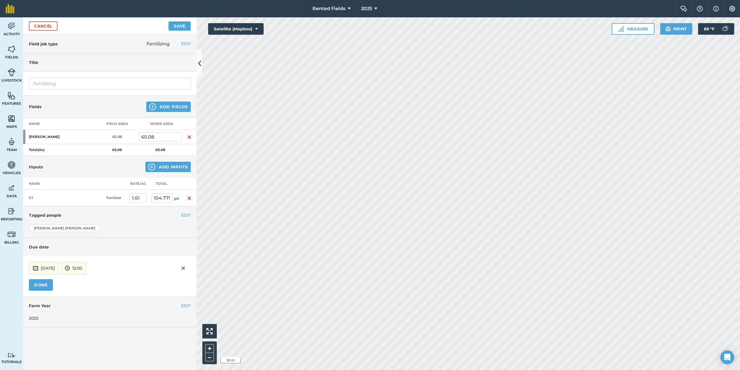
click at [89, 275] on div "[DATE] 12:00 DONE" at bounding box center [109, 276] width 173 height 41
click at [86, 273] on button "12:00" at bounding box center [73, 268] width 25 height 13
click at [88, 207] on button "00:00" at bounding box center [74, 206] width 27 height 9
click at [40, 286] on button "DONE" at bounding box center [41, 285] width 24 height 12
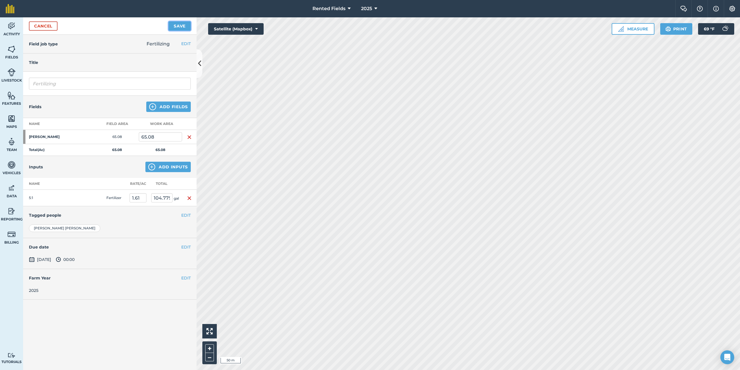
click at [177, 27] on button "Save" at bounding box center [180, 25] width 22 height 9
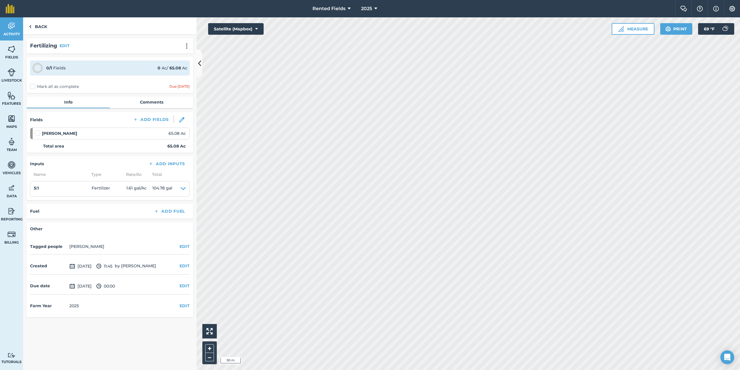
click at [32, 85] on label "Mark all as complete" at bounding box center [54, 87] width 49 height 6
click at [32, 85] on input "Mark all as complete" at bounding box center [32, 86] width 4 height 4
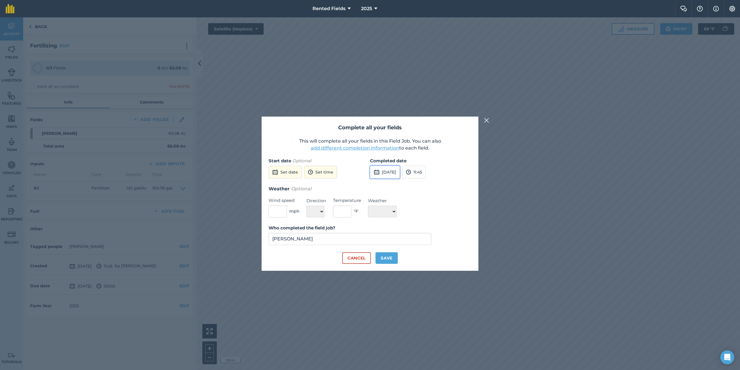
click at [389, 171] on button "[DATE]" at bounding box center [385, 172] width 30 height 13
click at [390, 186] on button "‹" at bounding box center [389, 185] width 13 height 13
click at [432, 222] on abbr "13" at bounding box center [431, 222] width 4 height 4
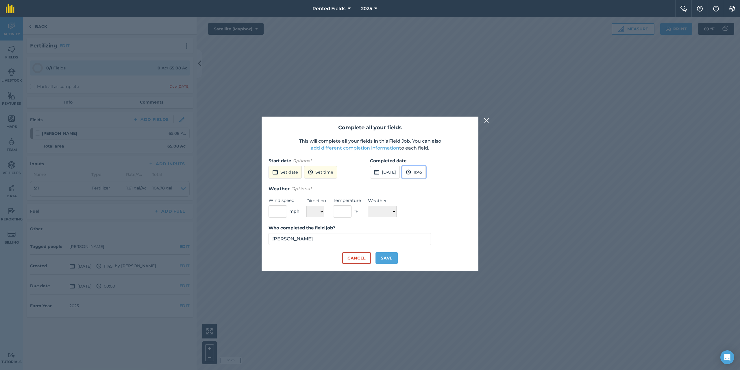
click at [426, 174] on button "11:45" at bounding box center [414, 172] width 24 height 13
click at [428, 184] on button "00:00" at bounding box center [415, 183] width 27 height 9
click at [387, 258] on button "Save" at bounding box center [387, 258] width 22 height 12
checkbox input "true"
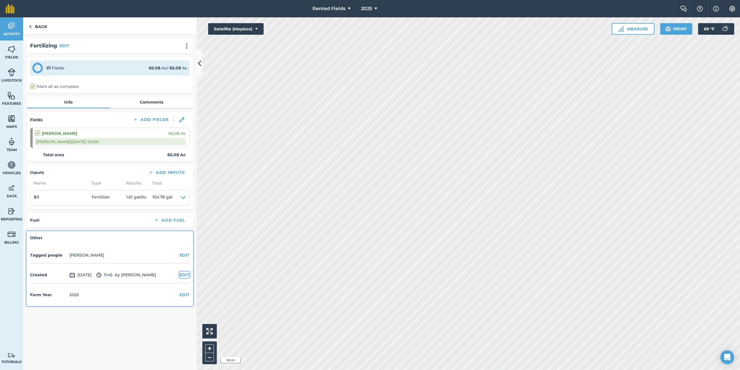
click at [185, 274] on button "EDIT" at bounding box center [185, 274] width 10 height 6
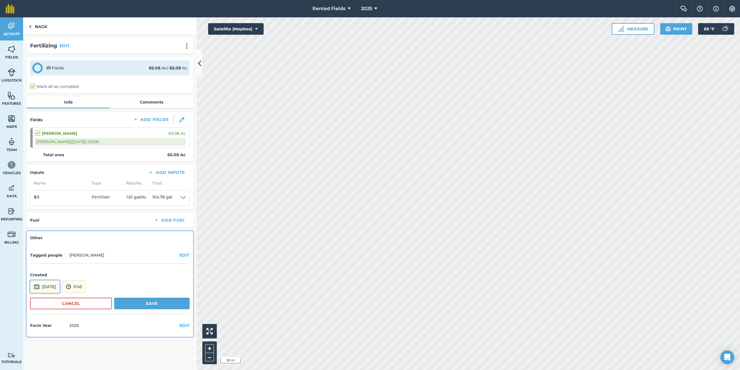
click at [60, 285] on button "[DATE]" at bounding box center [45, 286] width 30 height 13
click at [49, 209] on button "‹" at bounding box center [49, 208] width 13 height 13
click at [91, 246] on abbr "13" at bounding box center [91, 246] width 4 height 4
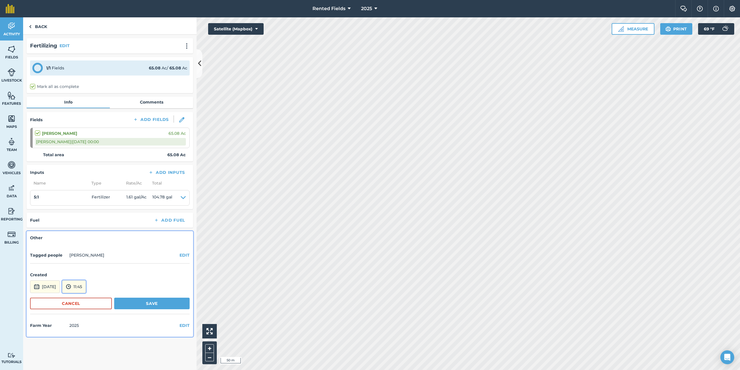
click at [86, 288] on button "11:45" at bounding box center [74, 286] width 24 height 13
click at [90, 221] on button "00:00" at bounding box center [75, 224] width 27 height 9
click at [155, 304] on button "Save" at bounding box center [151, 303] width 75 height 12
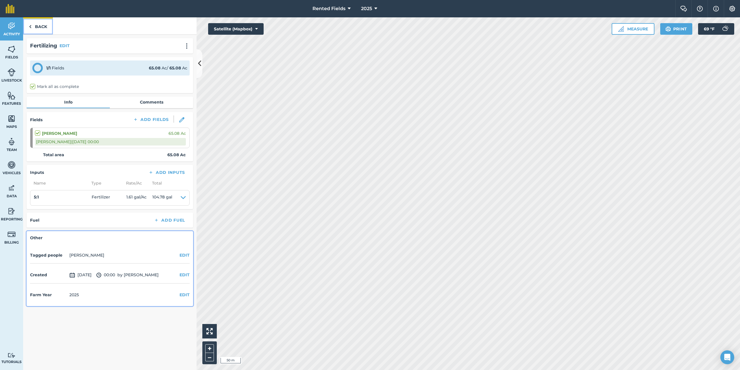
click at [45, 27] on link "Back" at bounding box center [38, 25] width 30 height 17
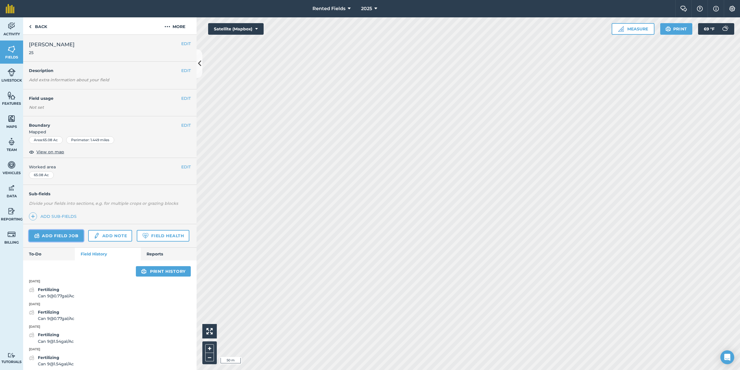
click at [65, 233] on link "Add field job" at bounding box center [56, 236] width 55 height 12
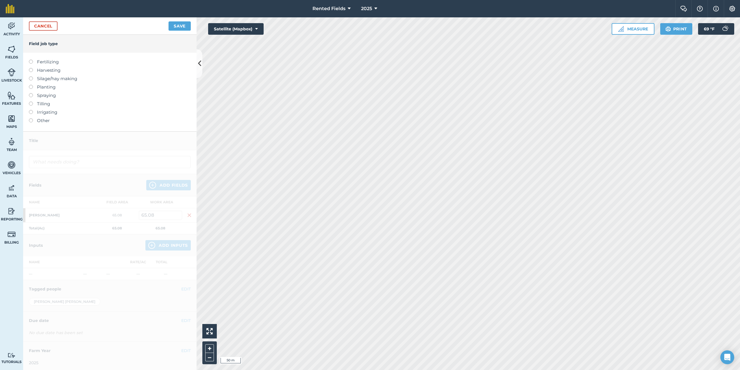
click at [30, 60] on label at bounding box center [33, 60] width 8 height 0
type input "Fertilizing"
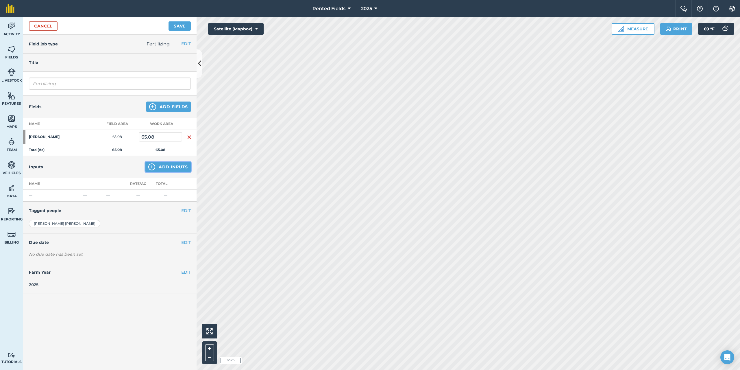
click at [174, 165] on button "Add Inputs" at bounding box center [167, 167] width 45 height 10
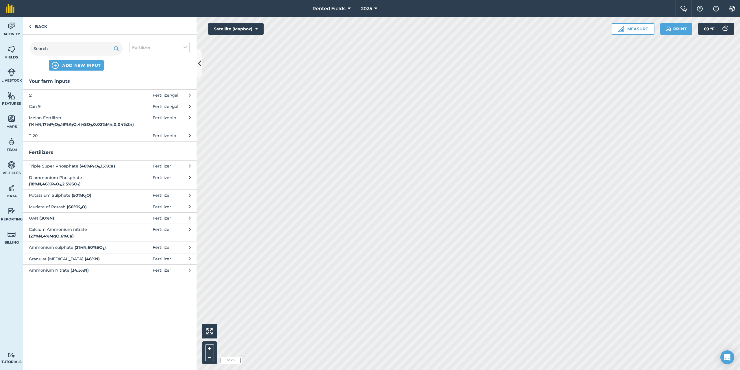
click at [33, 94] on span "5:1" at bounding box center [76, 95] width 95 height 6
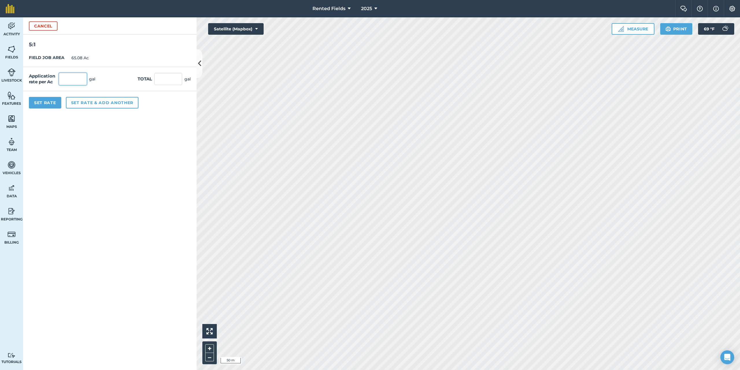
click at [69, 82] on input "text" at bounding box center [73, 79] width 28 height 12
type input "1.61"
type input "104.779"
click at [48, 100] on button "Set Rate" at bounding box center [45, 103] width 32 height 12
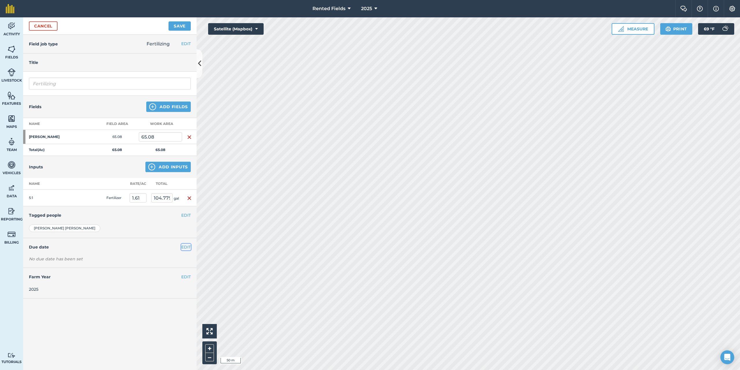
click at [185, 245] on button "EDIT" at bounding box center [186, 247] width 10 height 6
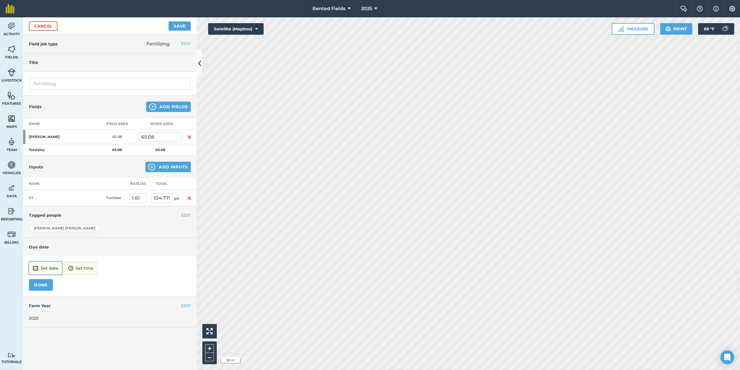
click at [40, 265] on button "Set date" at bounding box center [45, 268] width 33 height 13
click at [49, 189] on button "‹" at bounding box center [48, 190] width 13 height 13
click at [90, 237] on abbr "20" at bounding box center [90, 236] width 4 height 4
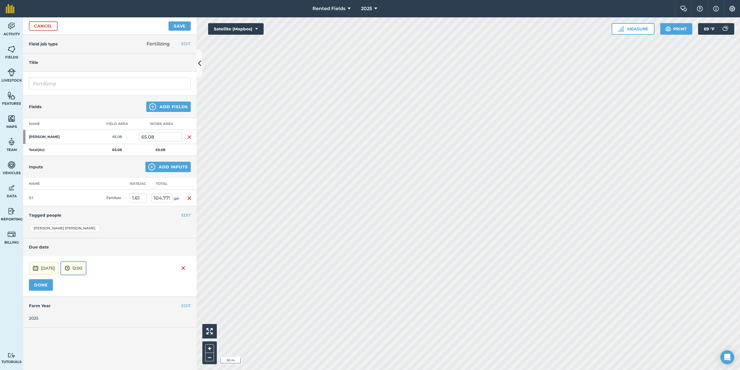
click at [86, 266] on button "12:00" at bounding box center [73, 268] width 25 height 13
click at [88, 206] on button "00:00" at bounding box center [74, 206] width 27 height 9
click at [33, 288] on button "DONE" at bounding box center [41, 285] width 24 height 12
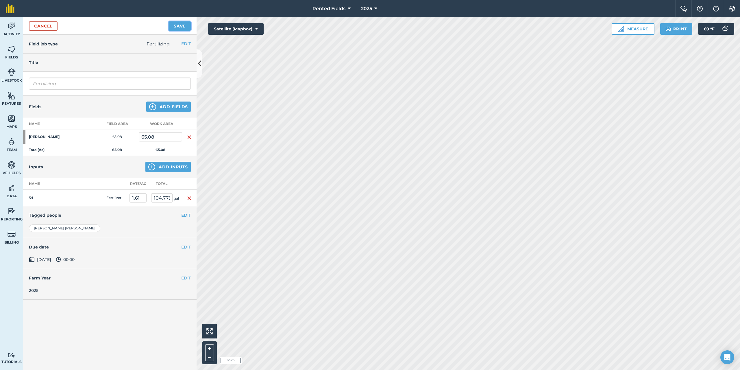
click at [179, 23] on button "Save" at bounding box center [180, 25] width 22 height 9
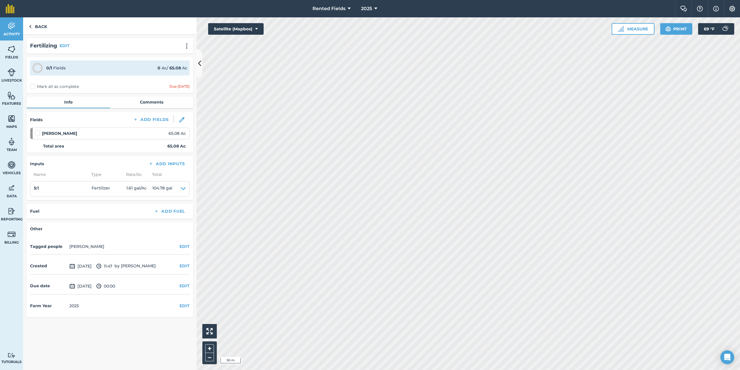
click at [33, 87] on label "Mark all as complete" at bounding box center [54, 87] width 49 height 6
click at [33, 87] on input "Mark all as complete" at bounding box center [32, 86] width 4 height 4
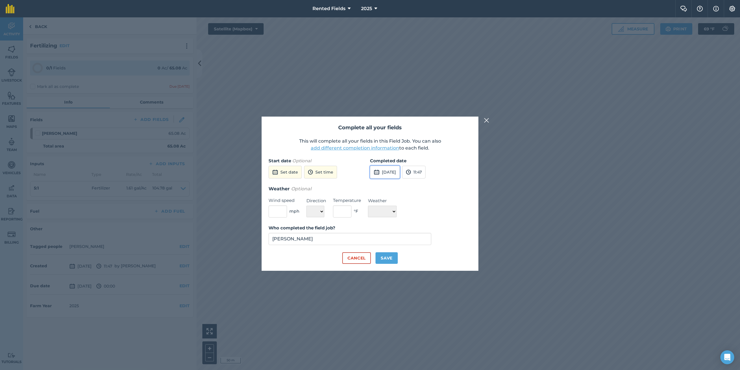
click at [400, 169] on button "[DATE]" at bounding box center [385, 172] width 30 height 13
click at [390, 186] on button "‹" at bounding box center [389, 185] width 13 height 13
click at [429, 230] on button "20" at bounding box center [431, 231] width 14 height 9
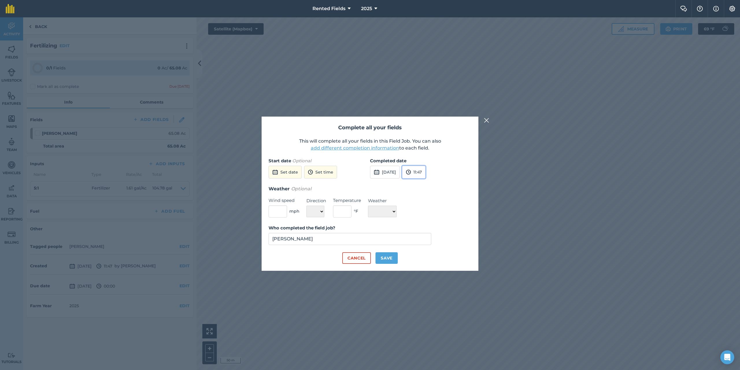
click at [426, 173] on button "11:47" at bounding box center [413, 172] width 23 height 13
click at [428, 184] on button "00:00" at bounding box center [415, 183] width 27 height 9
click at [388, 258] on button "Save" at bounding box center [387, 258] width 22 height 12
checkbox input "true"
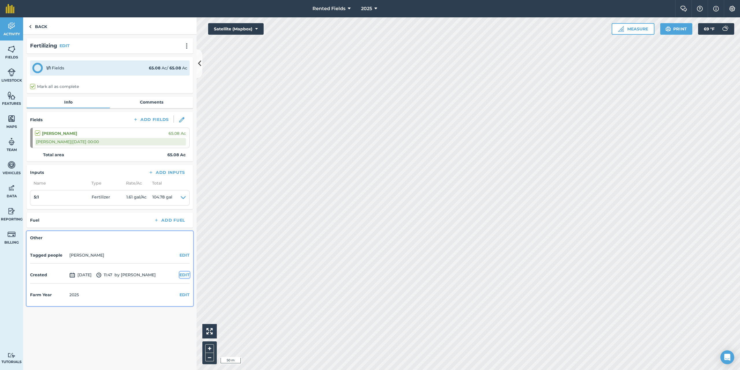
click at [185, 273] on button "EDIT" at bounding box center [185, 274] width 10 height 6
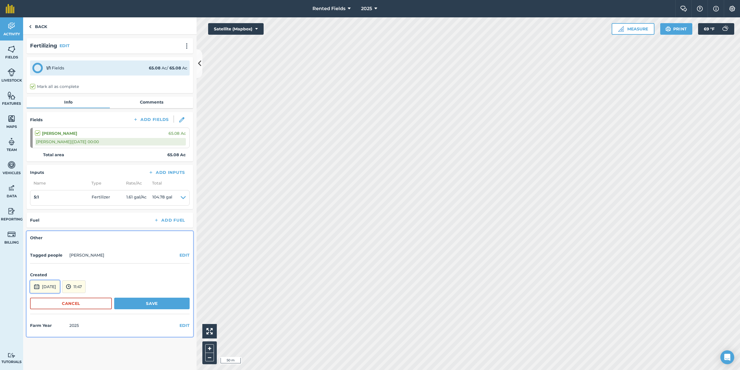
click at [50, 289] on button "[DATE]" at bounding box center [45, 286] width 30 height 13
click at [50, 208] on button "‹" at bounding box center [49, 208] width 13 height 13
click at [95, 255] on button "20" at bounding box center [91, 254] width 14 height 9
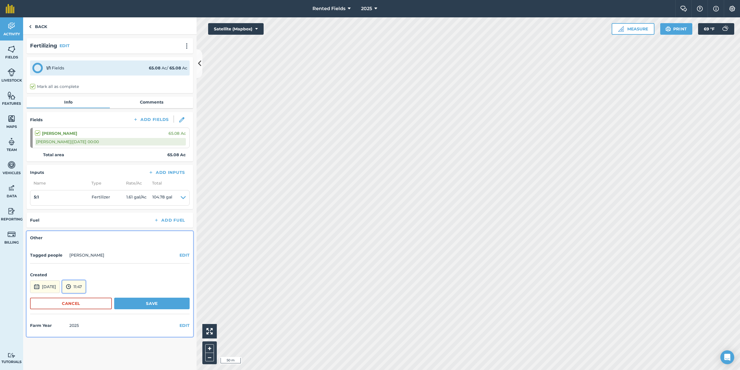
click at [86, 288] on button "11:47" at bounding box center [73, 286] width 23 height 13
click at [85, 224] on button "00:00" at bounding box center [75, 224] width 27 height 9
click at [155, 303] on button "Save" at bounding box center [151, 303] width 75 height 12
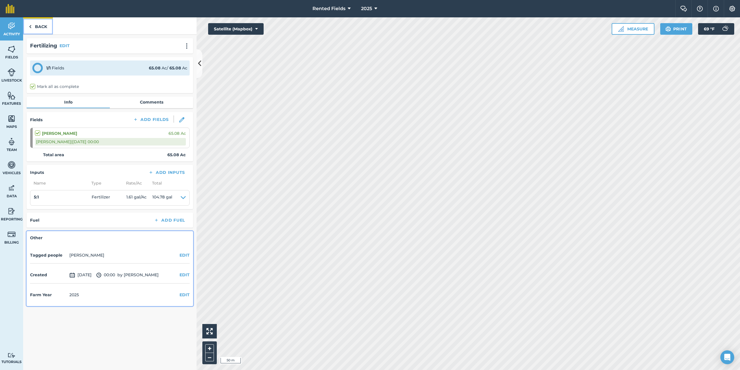
click at [42, 24] on link "Back" at bounding box center [38, 25] width 30 height 17
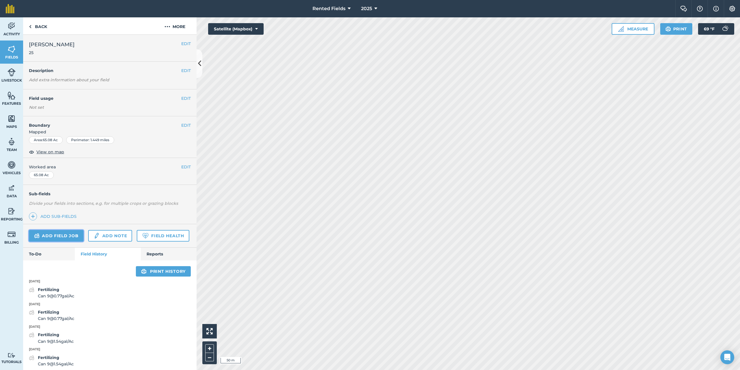
click at [66, 232] on link "Add field job" at bounding box center [56, 236] width 55 height 12
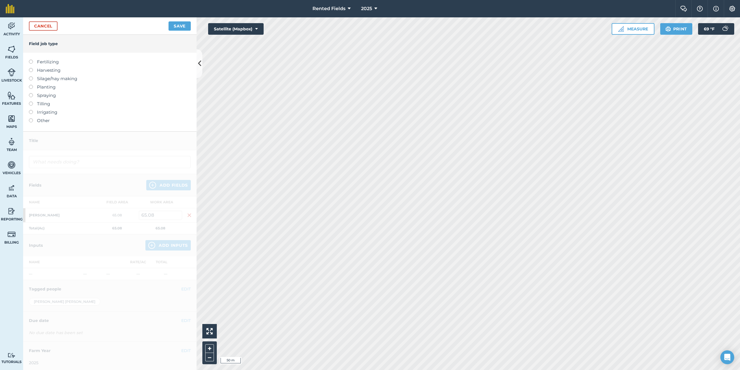
click at [31, 60] on label at bounding box center [33, 60] width 8 height 0
type input "Fertilizing"
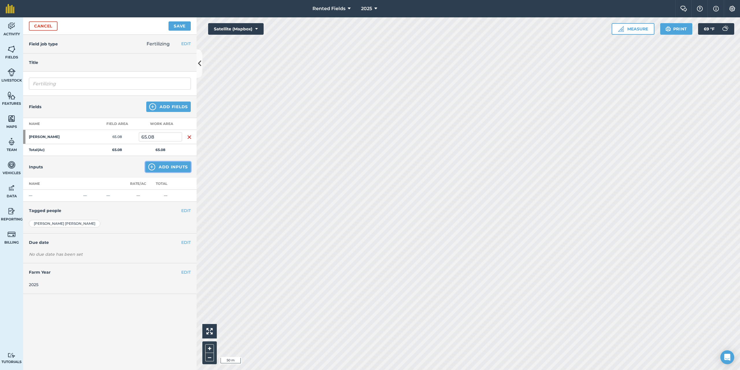
click at [175, 166] on button "Add Inputs" at bounding box center [167, 167] width 45 height 10
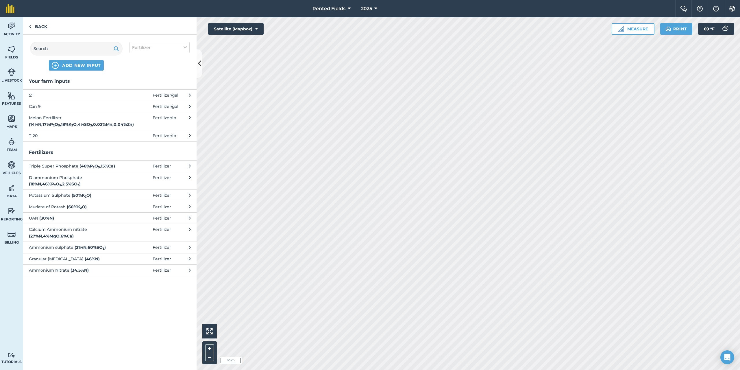
click at [32, 95] on span "5:1" at bounding box center [76, 95] width 95 height 6
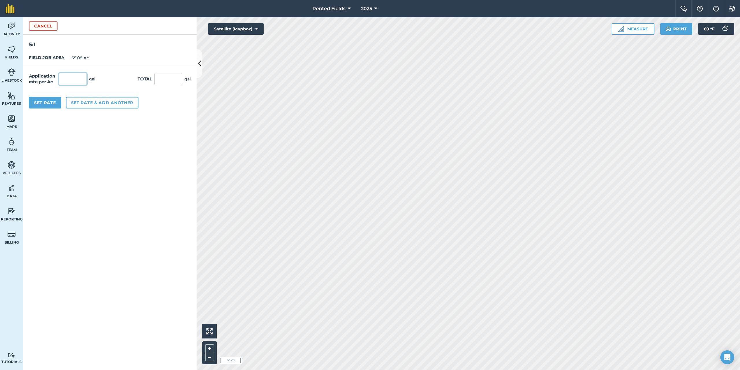
click at [75, 82] on input "text" at bounding box center [73, 79] width 28 height 12
type input "1.61"
type input "104.779"
click at [52, 103] on button "Set Rate" at bounding box center [45, 103] width 32 height 12
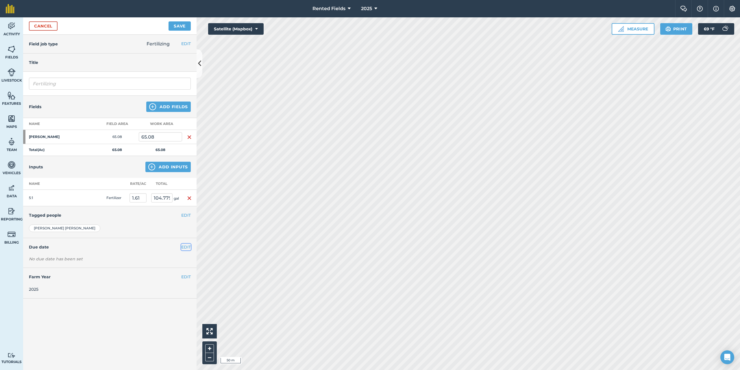
click at [187, 247] on button "EDIT" at bounding box center [186, 247] width 10 height 6
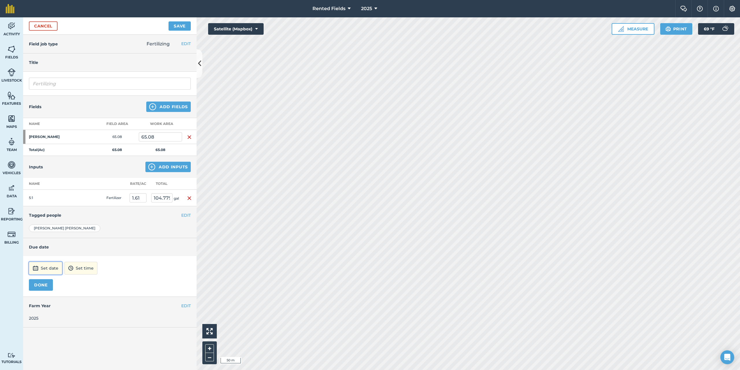
click at [48, 271] on button "Set date" at bounding box center [45, 268] width 33 height 13
click at [48, 191] on button "‹" at bounding box center [48, 190] width 13 height 13
click at [46, 189] on button "‹" at bounding box center [48, 190] width 13 height 13
click at [91, 246] on abbr "27" at bounding box center [90, 245] width 4 height 4
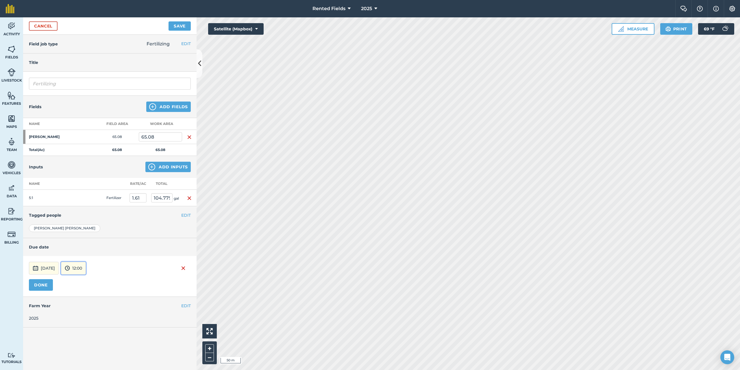
click at [86, 264] on button "12:00" at bounding box center [73, 268] width 25 height 13
click at [88, 207] on button "00:00" at bounding box center [74, 206] width 27 height 9
click at [45, 284] on button "DONE" at bounding box center [41, 285] width 24 height 12
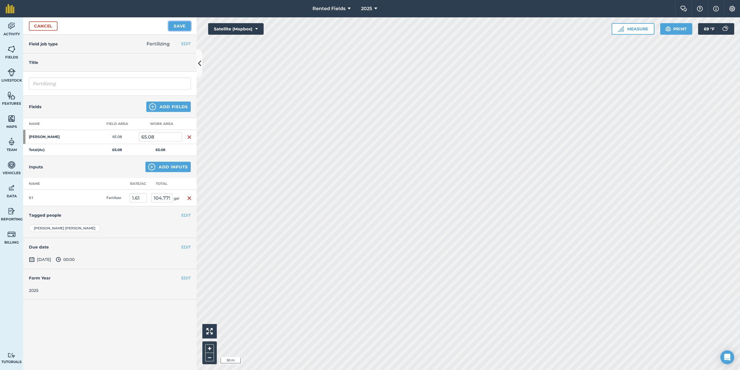
click at [174, 24] on button "Save" at bounding box center [180, 25] width 22 height 9
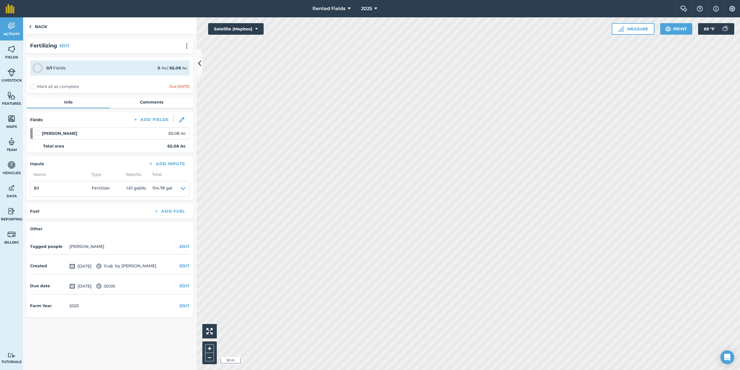
click at [31, 86] on label "Mark all as complete" at bounding box center [54, 87] width 49 height 6
click at [31, 86] on input "Mark all as complete" at bounding box center [32, 86] width 4 height 4
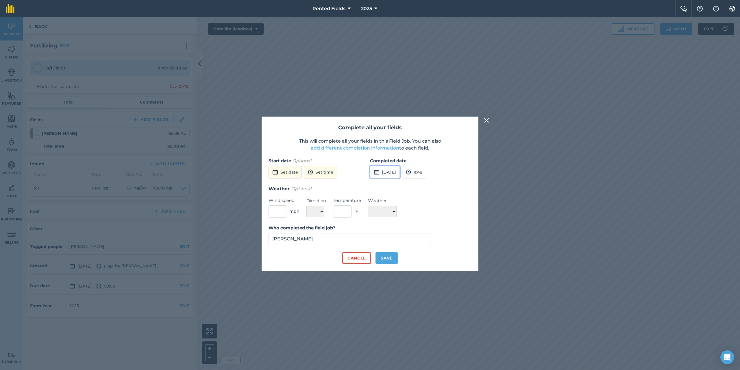
click at [379, 169] on img at bounding box center [377, 172] width 6 height 7
click at [389, 187] on button "‹" at bounding box center [389, 185] width 13 height 13
click at [433, 239] on button "27" at bounding box center [431, 240] width 14 height 9
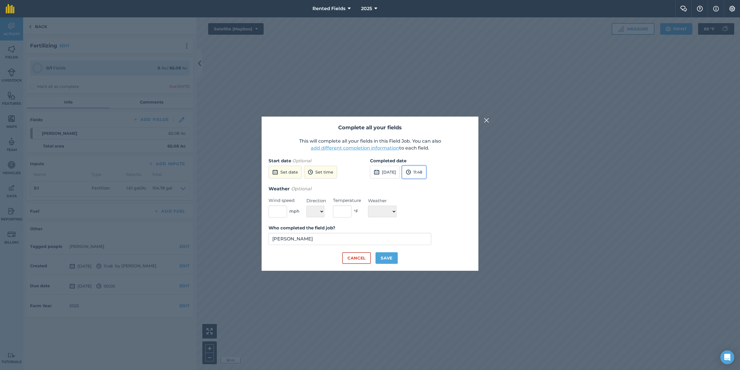
click at [426, 169] on button "11:48" at bounding box center [414, 172] width 24 height 13
click at [427, 182] on button "00:00" at bounding box center [415, 183] width 27 height 9
click at [385, 259] on button "Save" at bounding box center [387, 258] width 22 height 12
checkbox input "true"
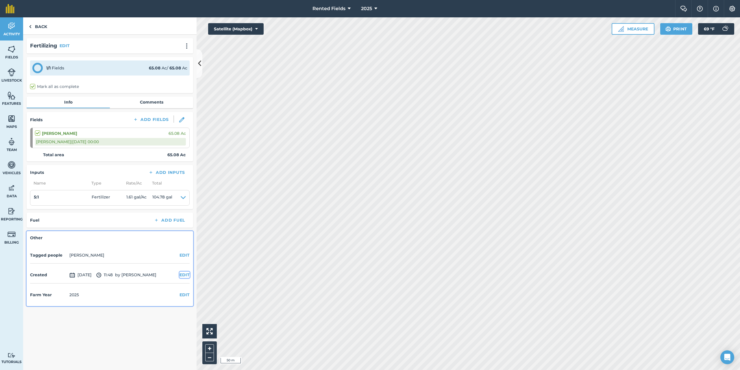
click at [185, 275] on button "EDIT" at bounding box center [185, 274] width 10 height 6
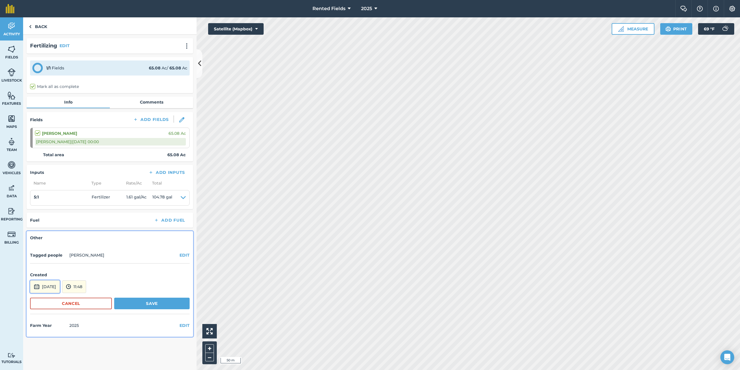
click at [58, 288] on button "[DATE]" at bounding box center [45, 286] width 30 height 13
click at [51, 208] on button "‹" at bounding box center [49, 208] width 13 height 13
click at [92, 261] on button "27" at bounding box center [91, 263] width 14 height 9
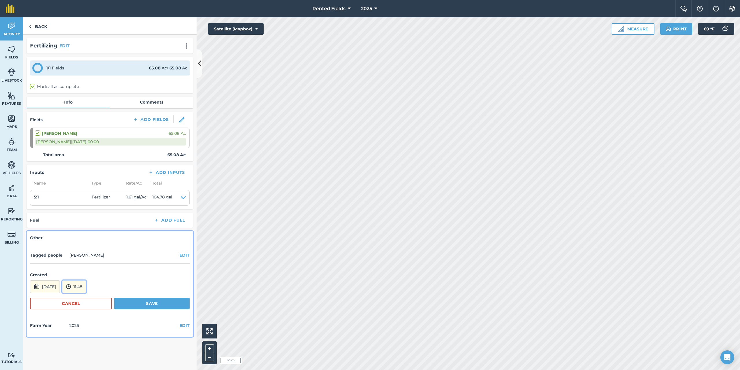
click at [86, 286] on button "11:48" at bounding box center [74, 286] width 24 height 13
click at [90, 225] on button "00:00" at bounding box center [75, 224] width 27 height 9
click at [149, 305] on button "Save" at bounding box center [151, 303] width 75 height 12
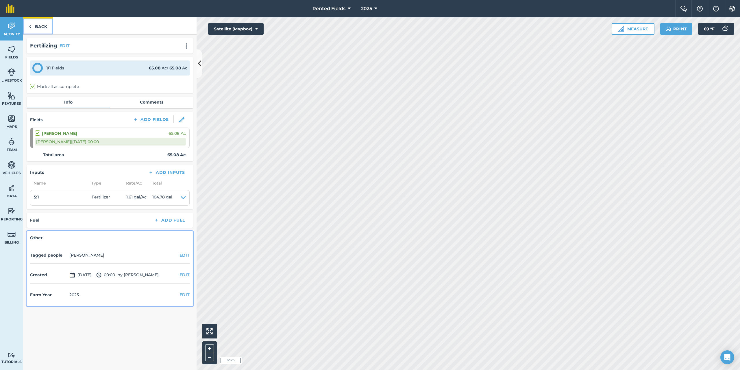
click at [43, 25] on link "Back" at bounding box center [38, 25] width 30 height 17
